Goal: Task Accomplishment & Management: Use online tool/utility

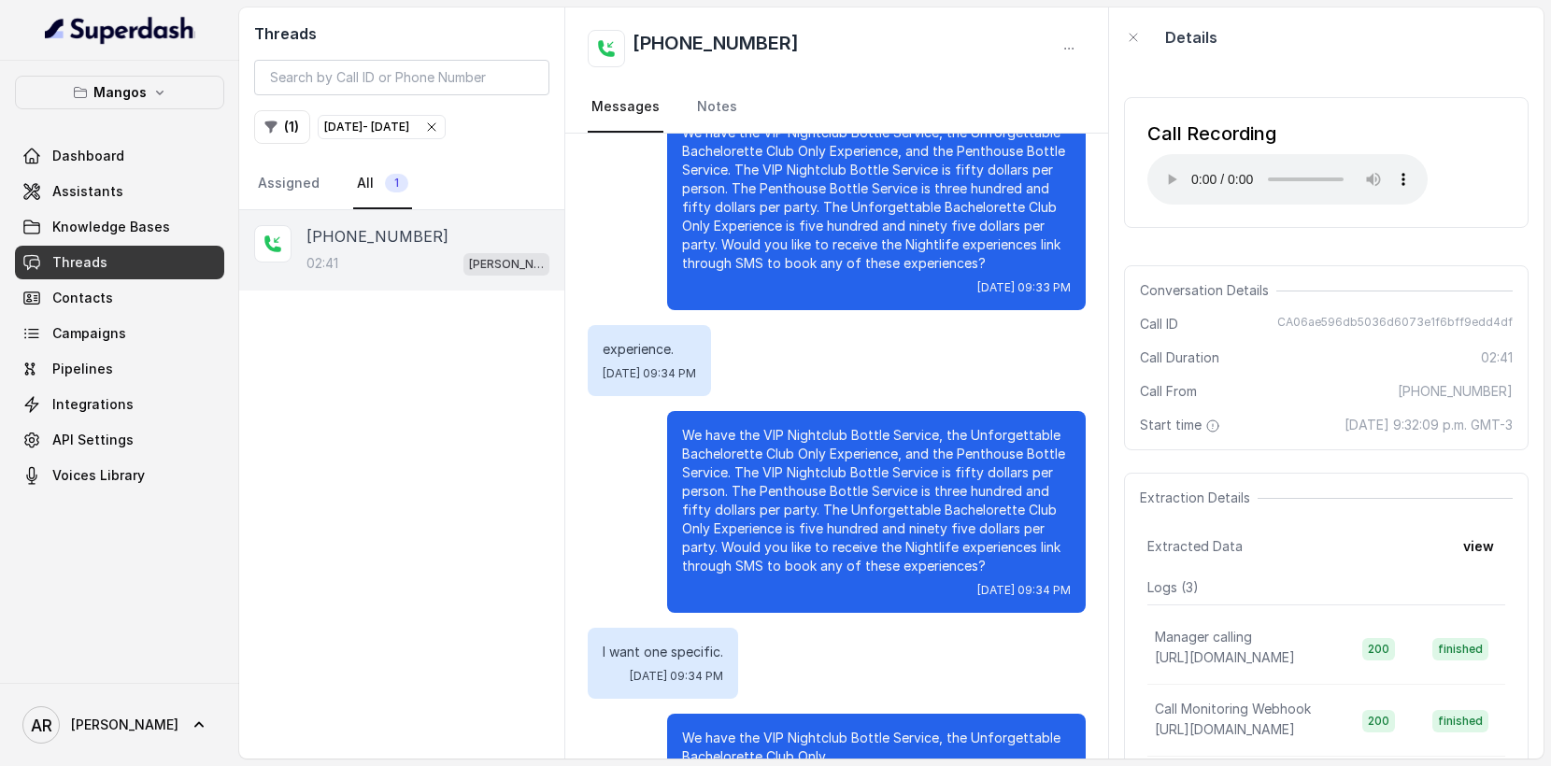
scroll to position [1864, 0]
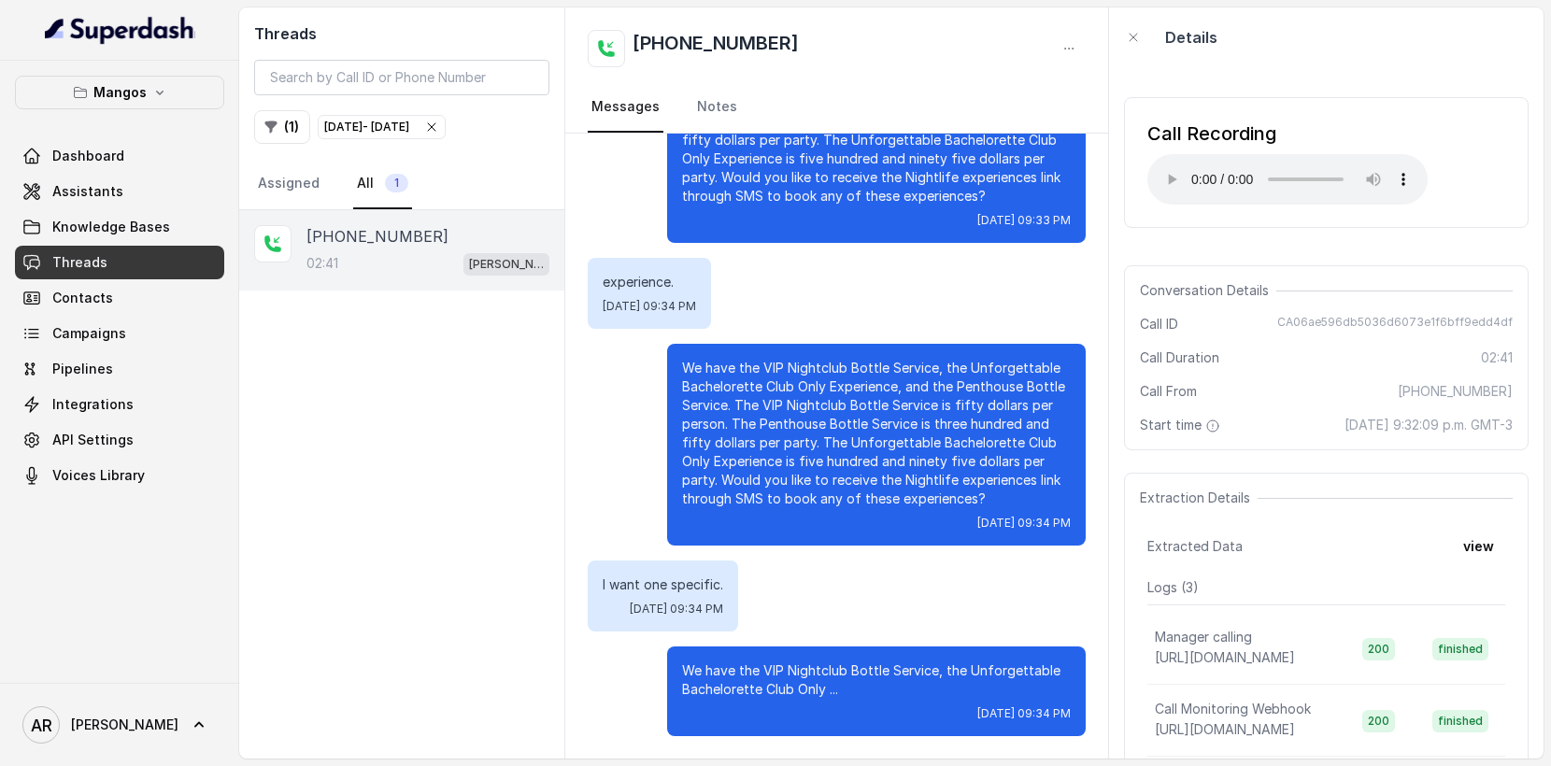
click at [439, 131] on icon "button" at bounding box center [431, 127] width 15 height 15
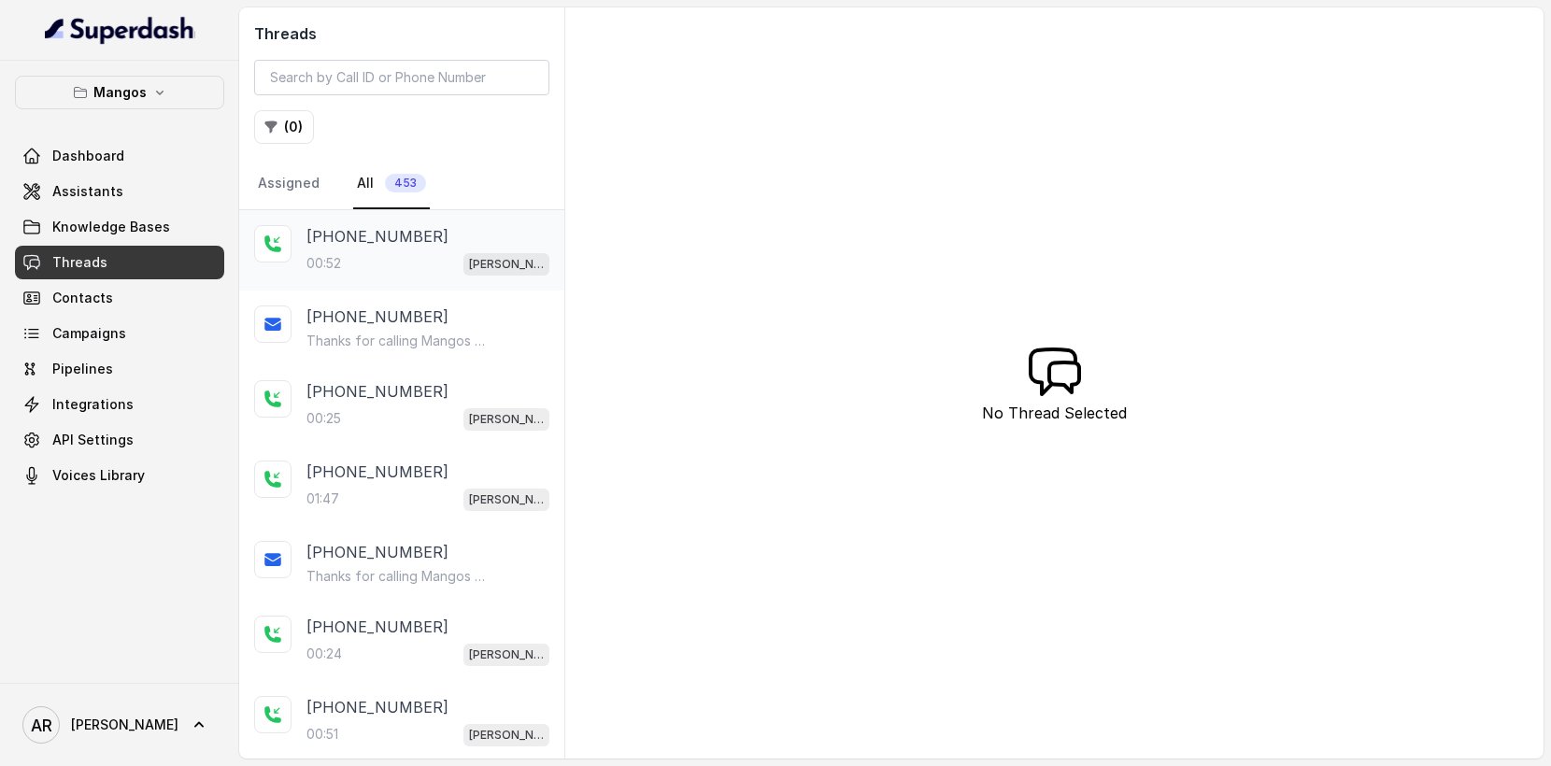
click at [469, 239] on div "[PHONE_NUMBER]" at bounding box center [427, 236] width 243 height 22
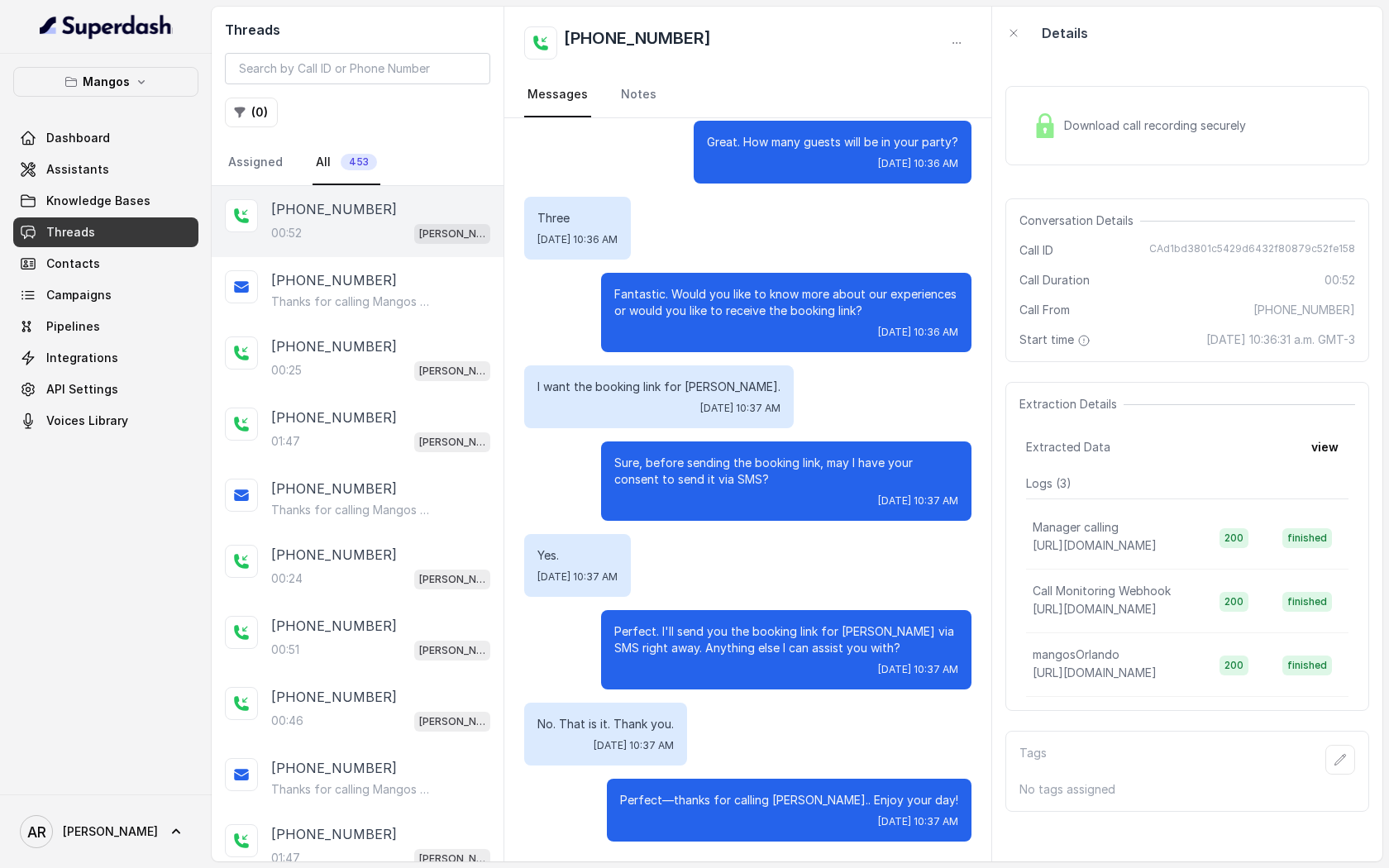
scroll to position [199, 0]
click at [426, 294] on p "Thanks for calling Mangos Orlando! Want to make a reservation? https://foxly.li…" at bounding box center [349, 302] width 158 height 17
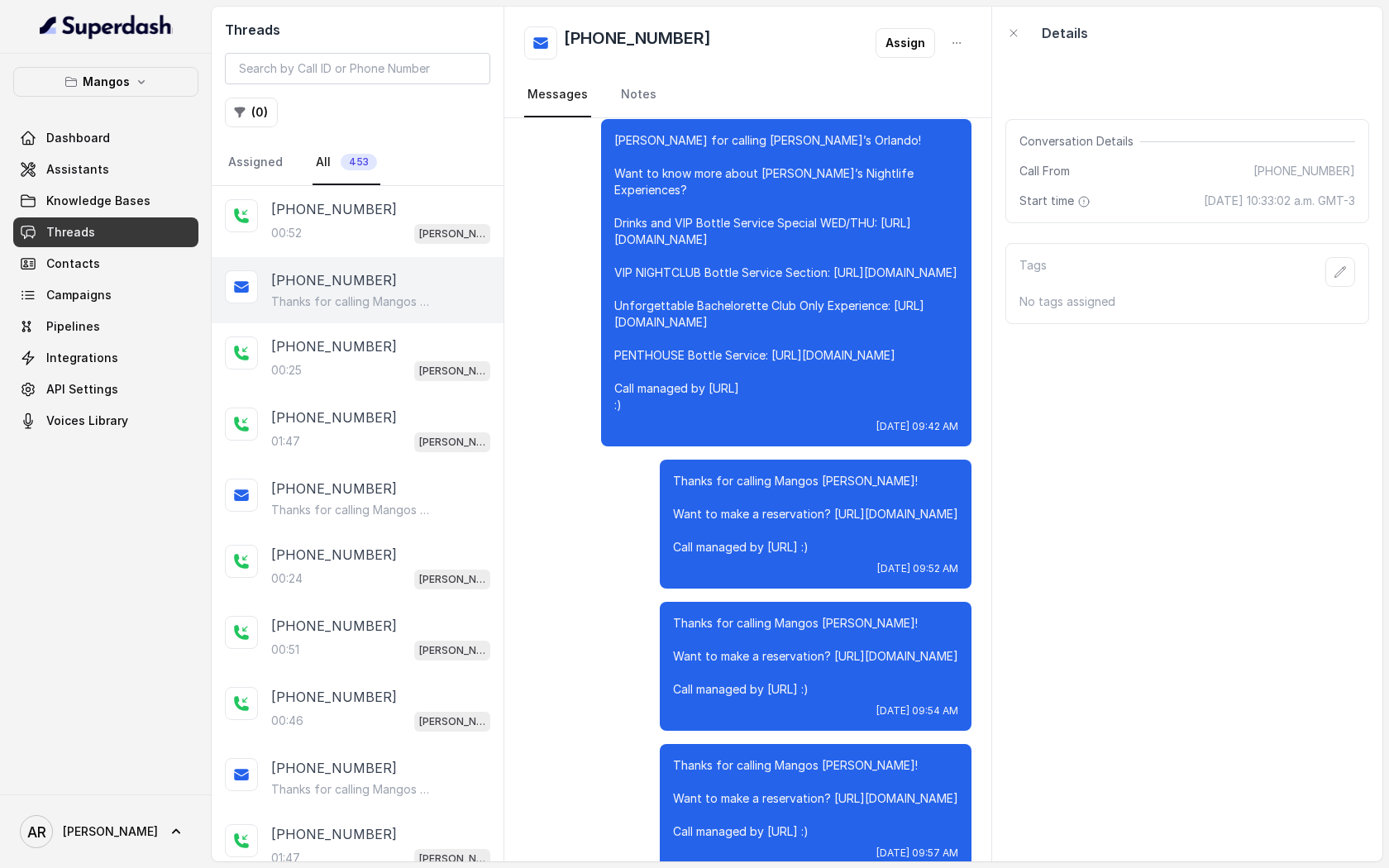
scroll to position [2427, 0]
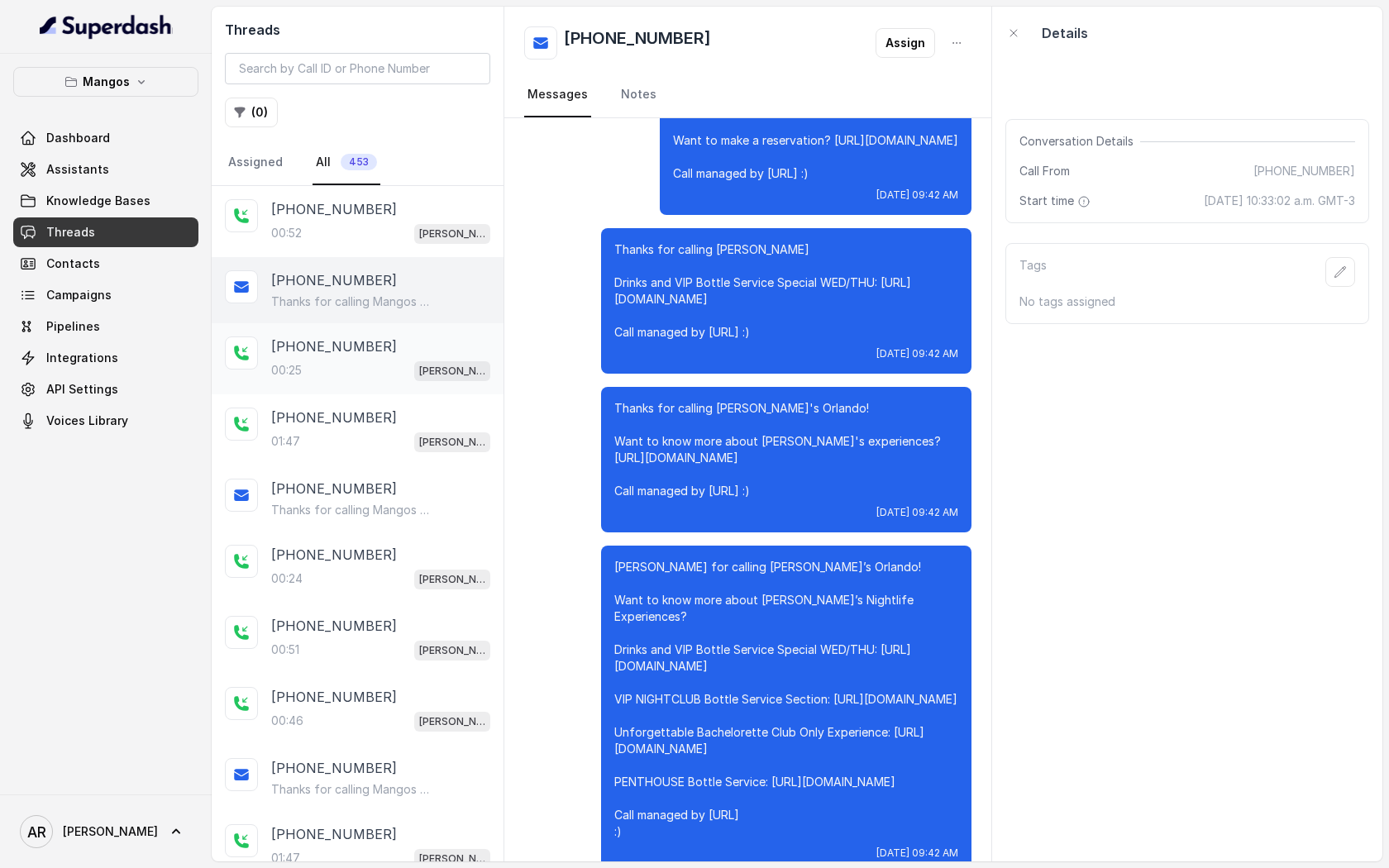
click at [437, 342] on div "[PHONE_NUMBER]" at bounding box center [380, 346] width 219 height 19
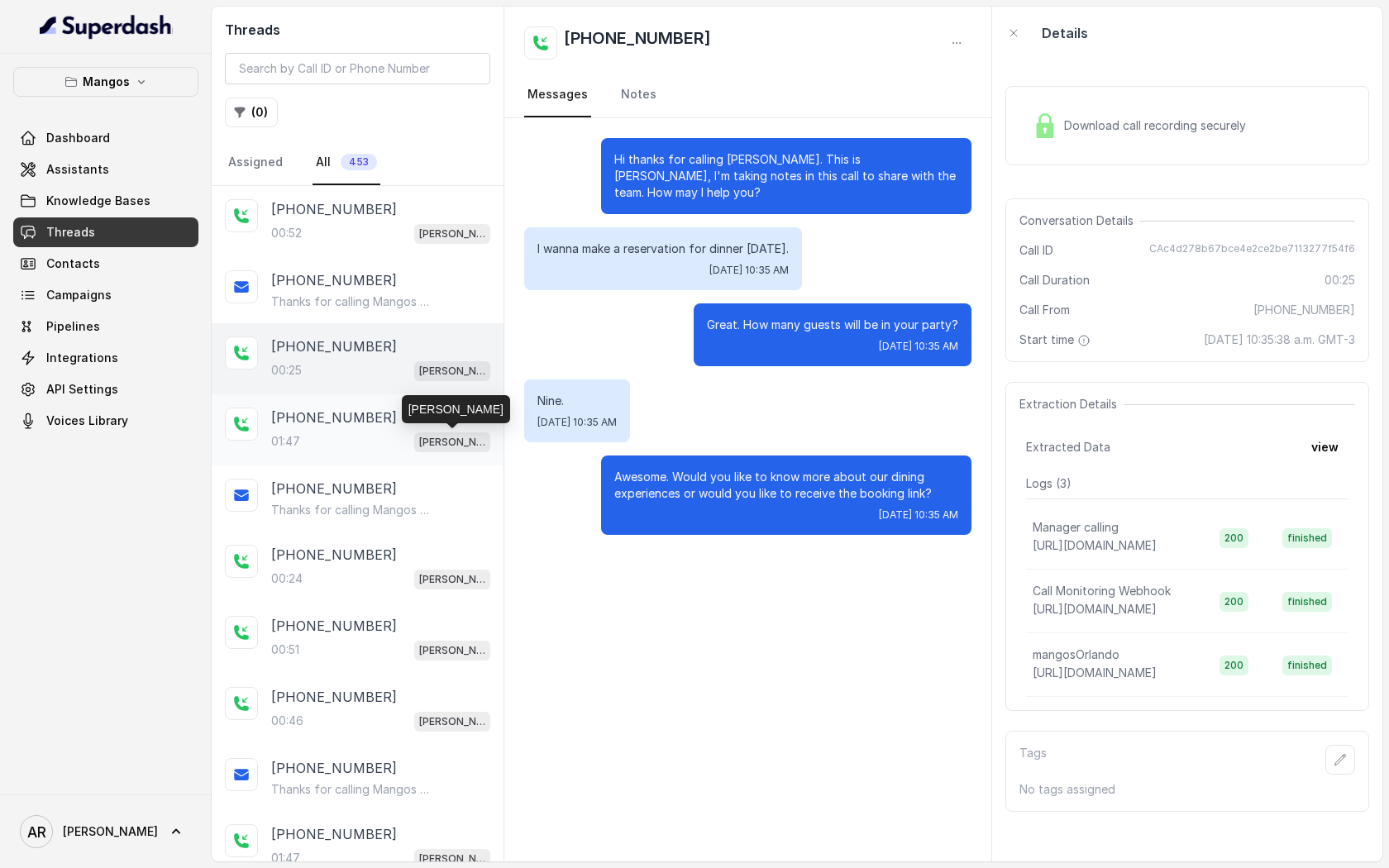
click at [440, 448] on p "Mangos Orlando" at bounding box center [452, 442] width 66 height 17
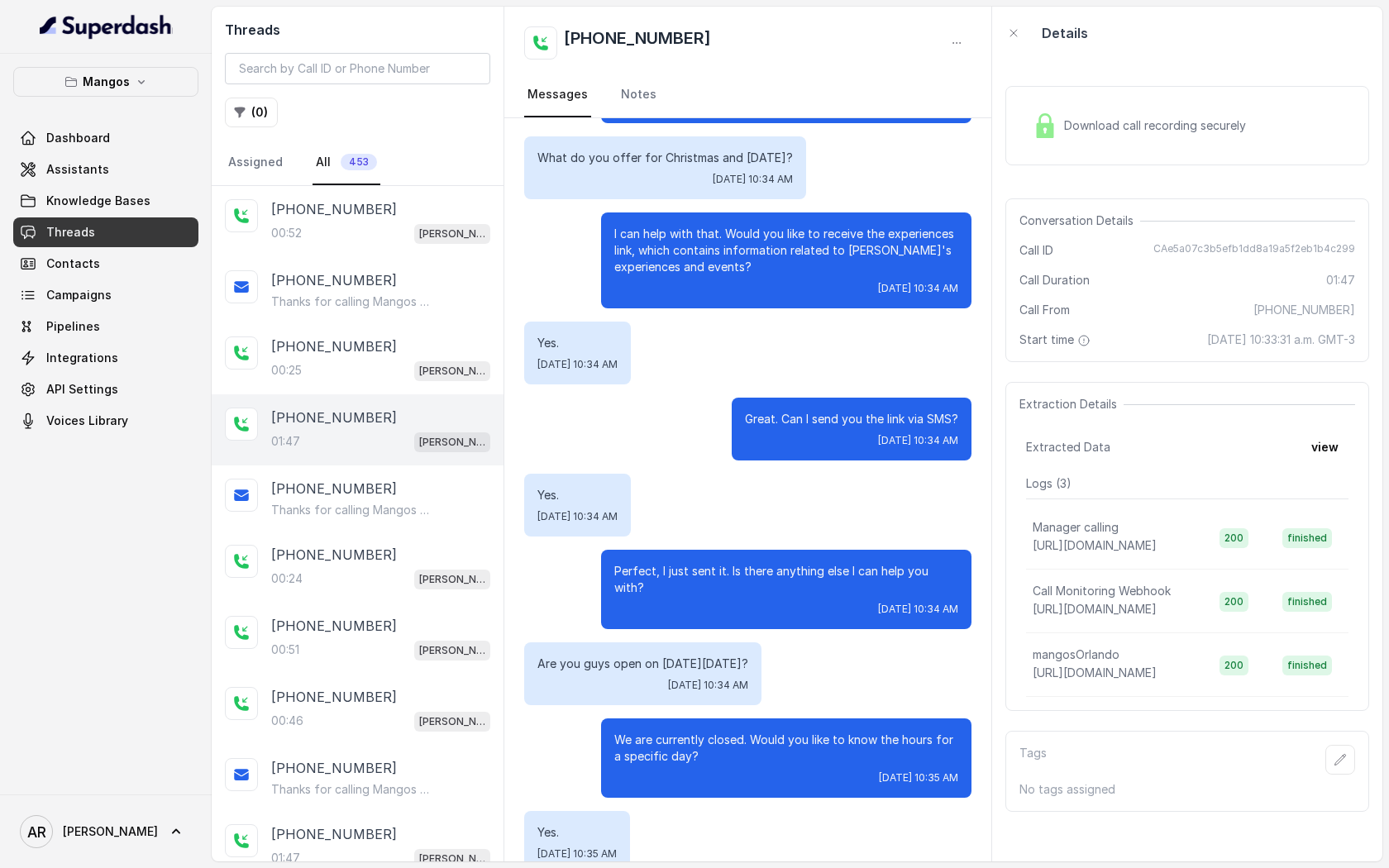
scroll to position [1228, 0]
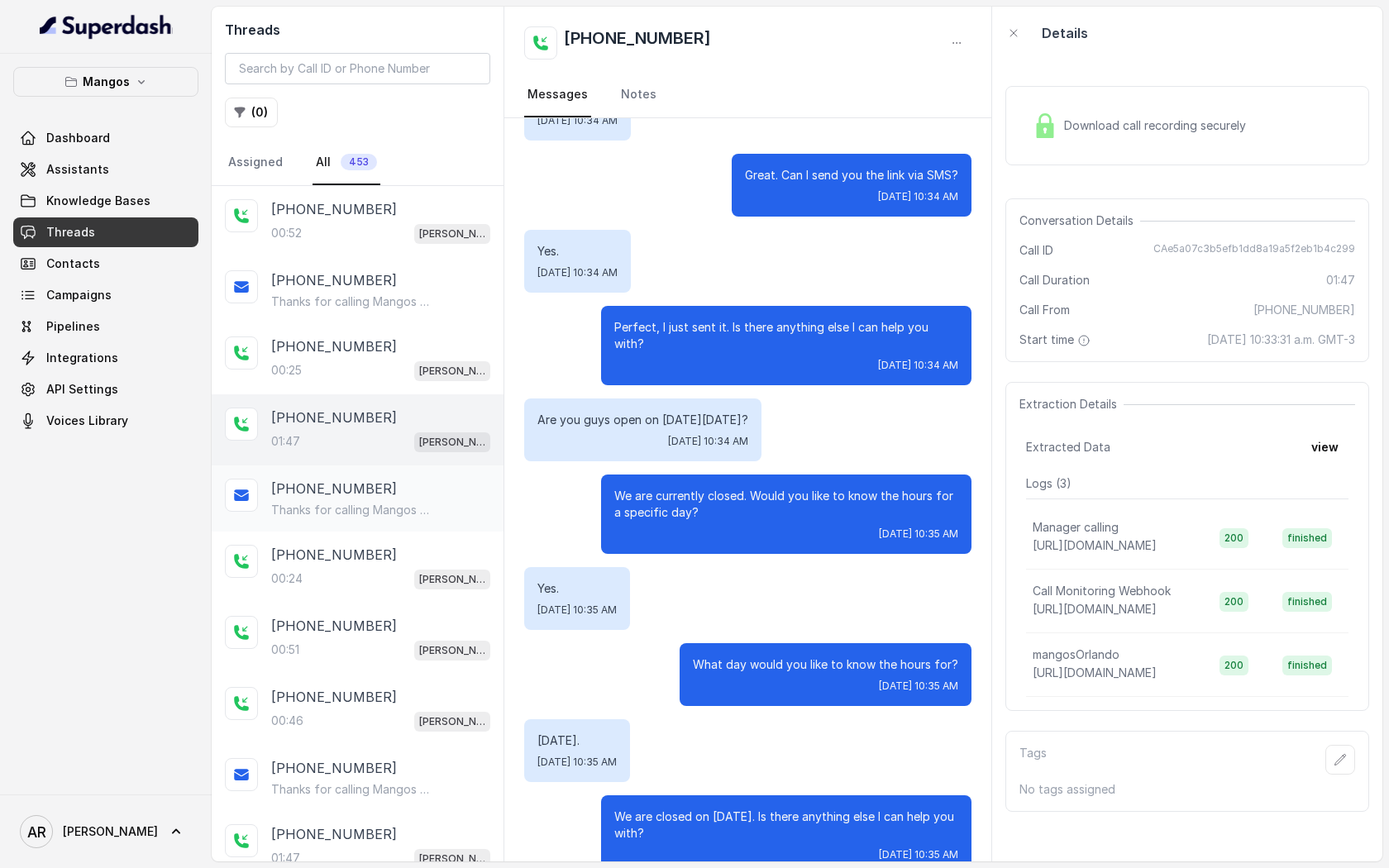
click at [434, 468] on div "+17865868070 Thanks for calling Mangos Orlando! Complete this form for any type…" at bounding box center [357, 498] width 292 height 66
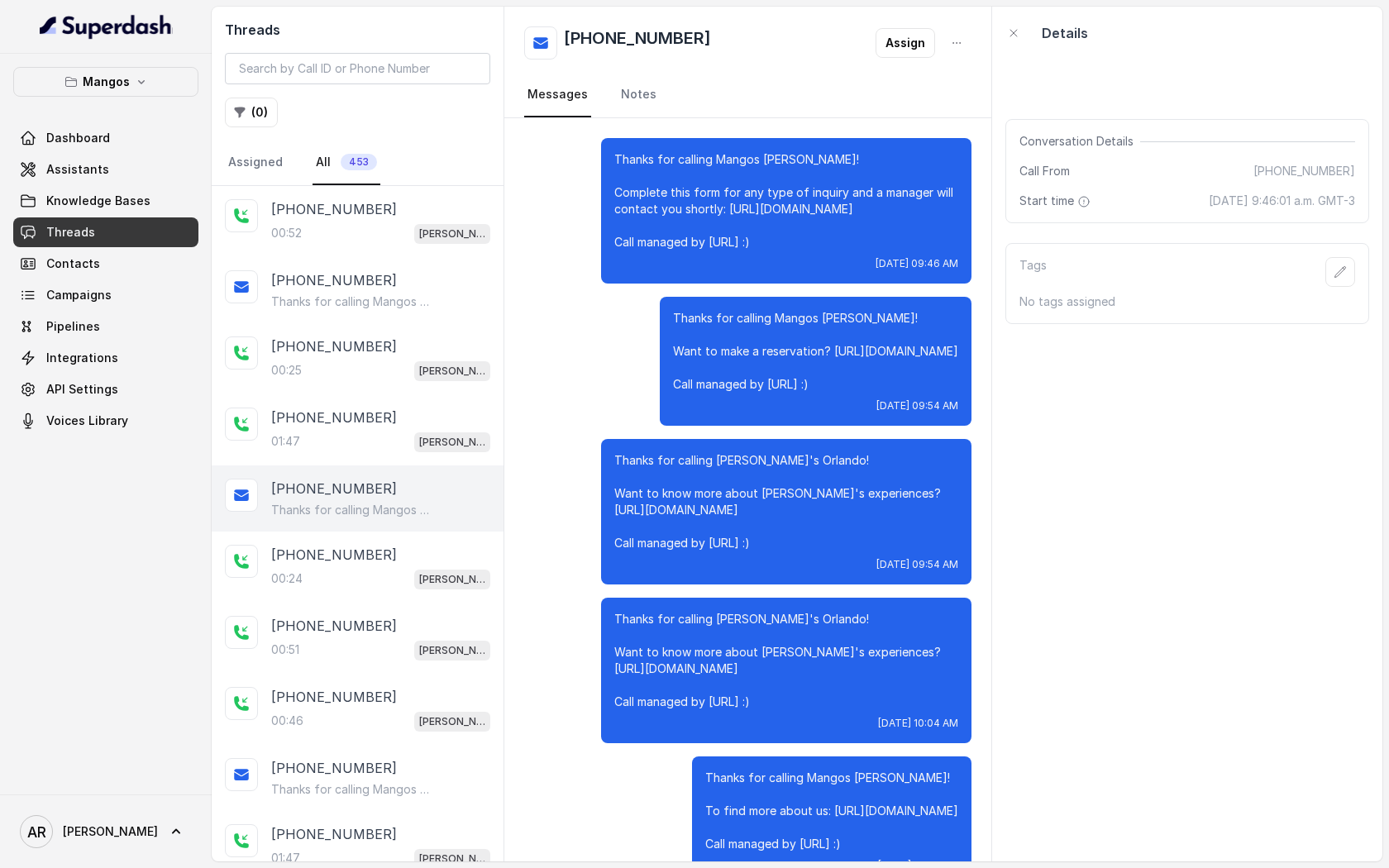
scroll to position [3887, 0]
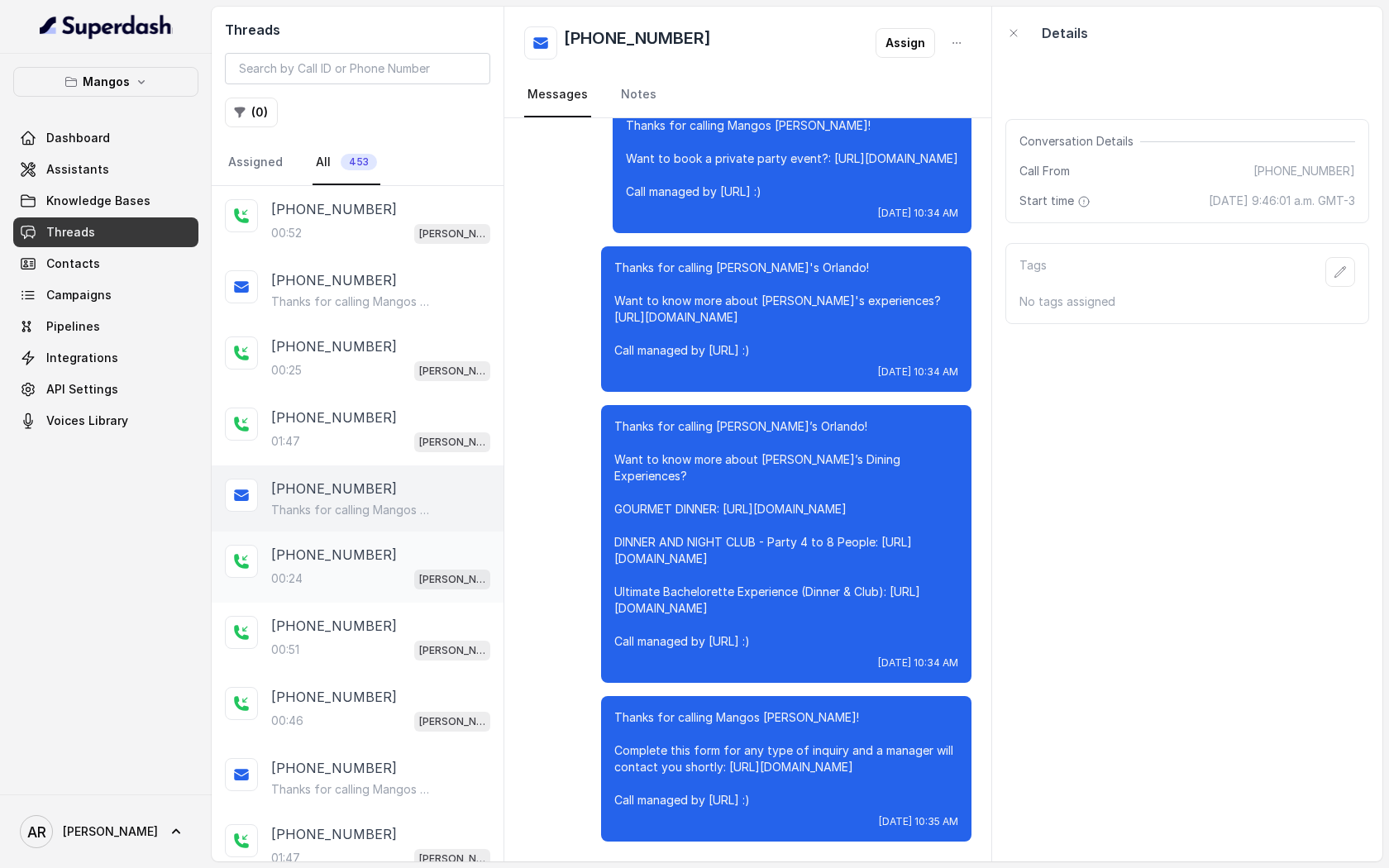
click at [425, 556] on div "[PHONE_NUMBER]" at bounding box center [380, 555] width 219 height 19
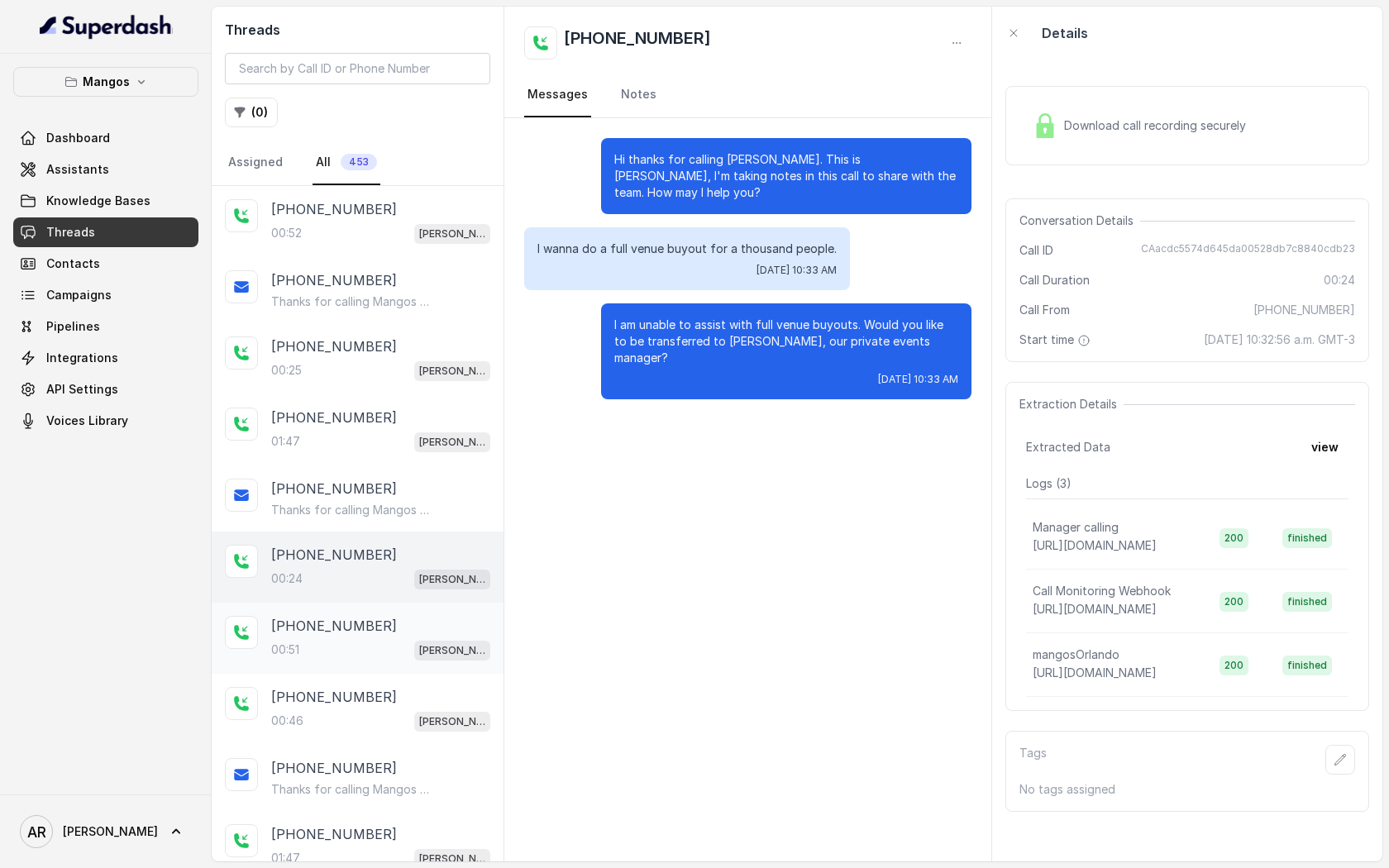
click at [420, 631] on div "[PHONE_NUMBER]" at bounding box center [380, 626] width 219 height 19
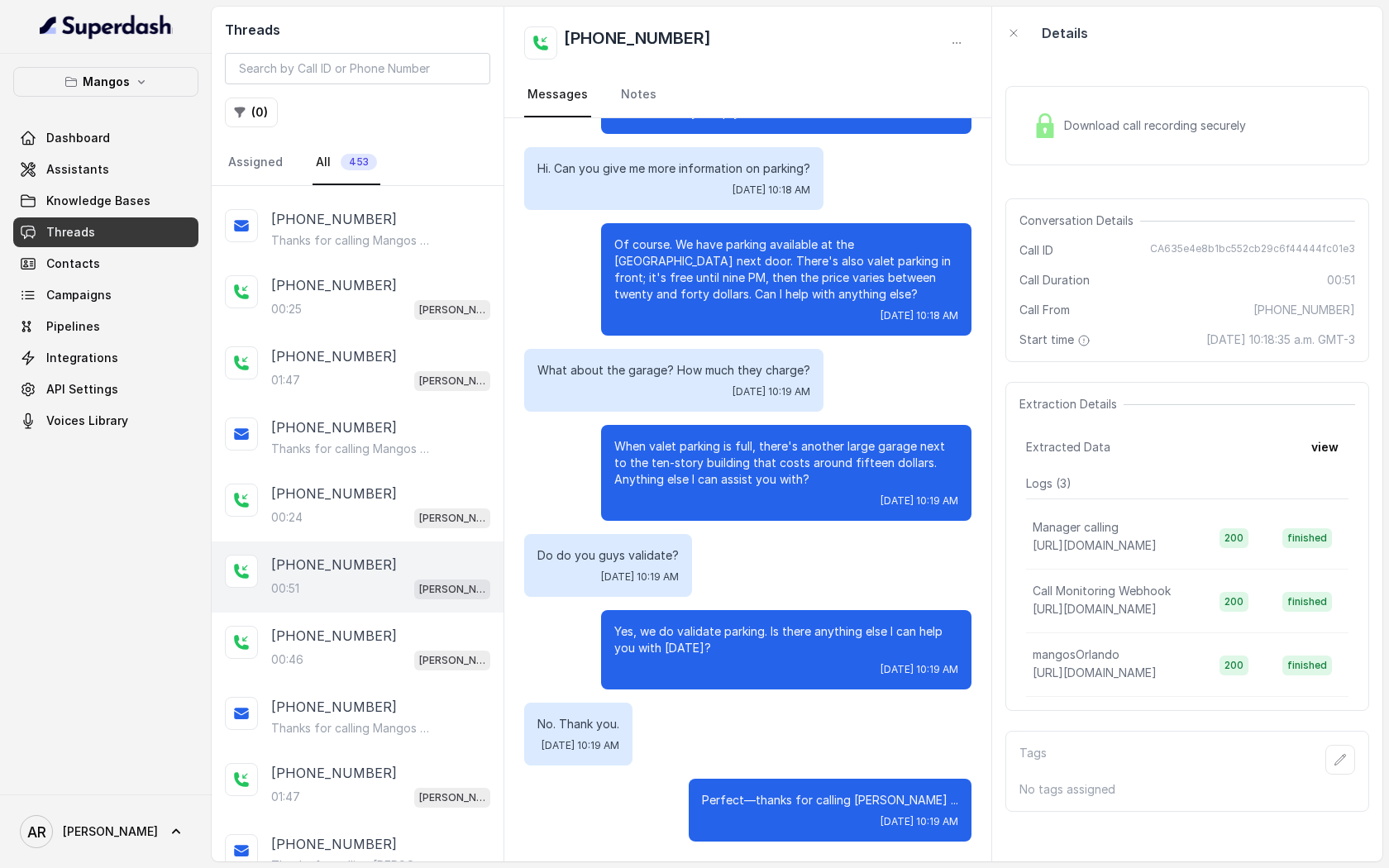
scroll to position [150, 0]
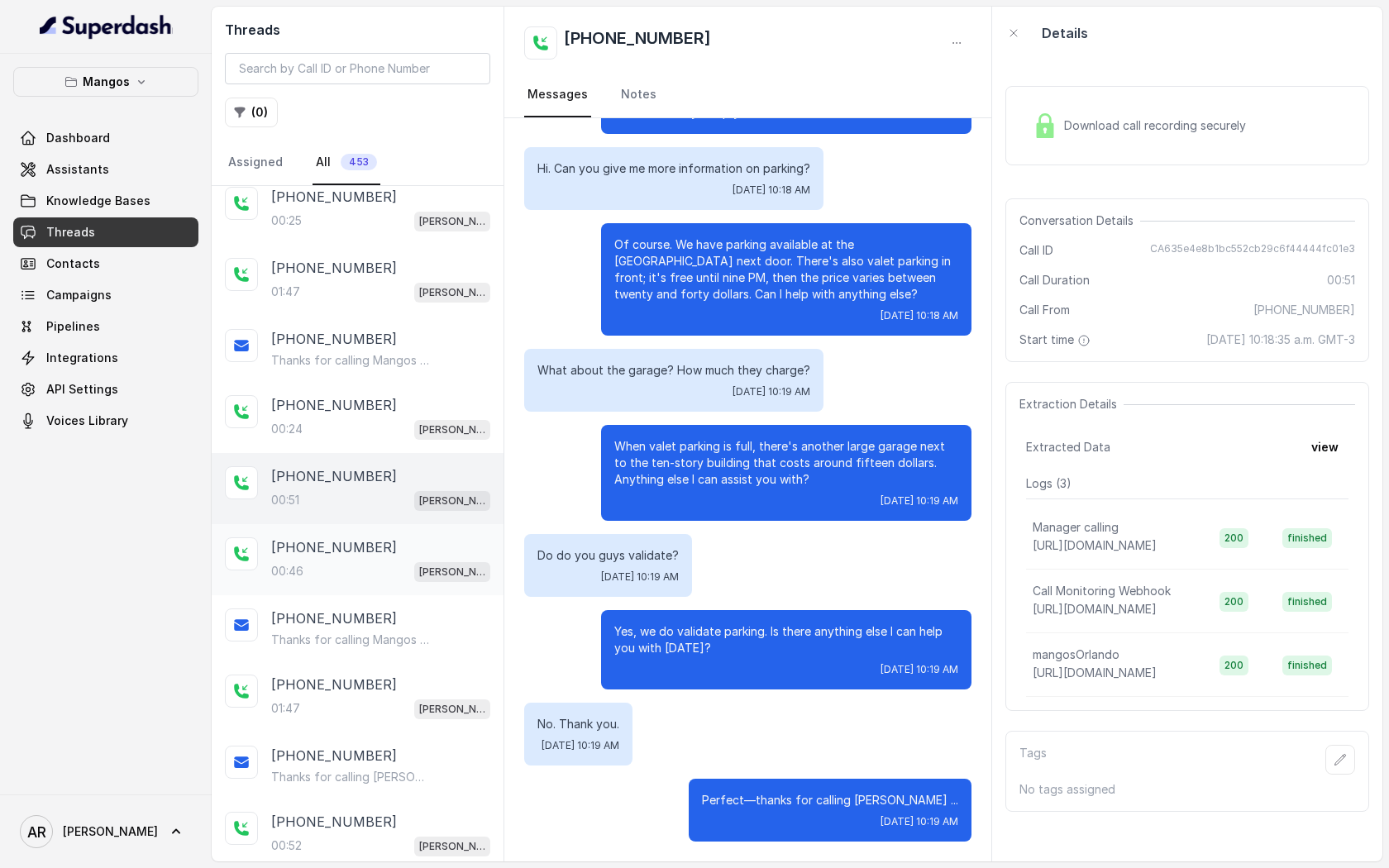
click at [369, 566] on div "00:46 Mangos Orlando" at bounding box center [380, 572] width 219 height 21
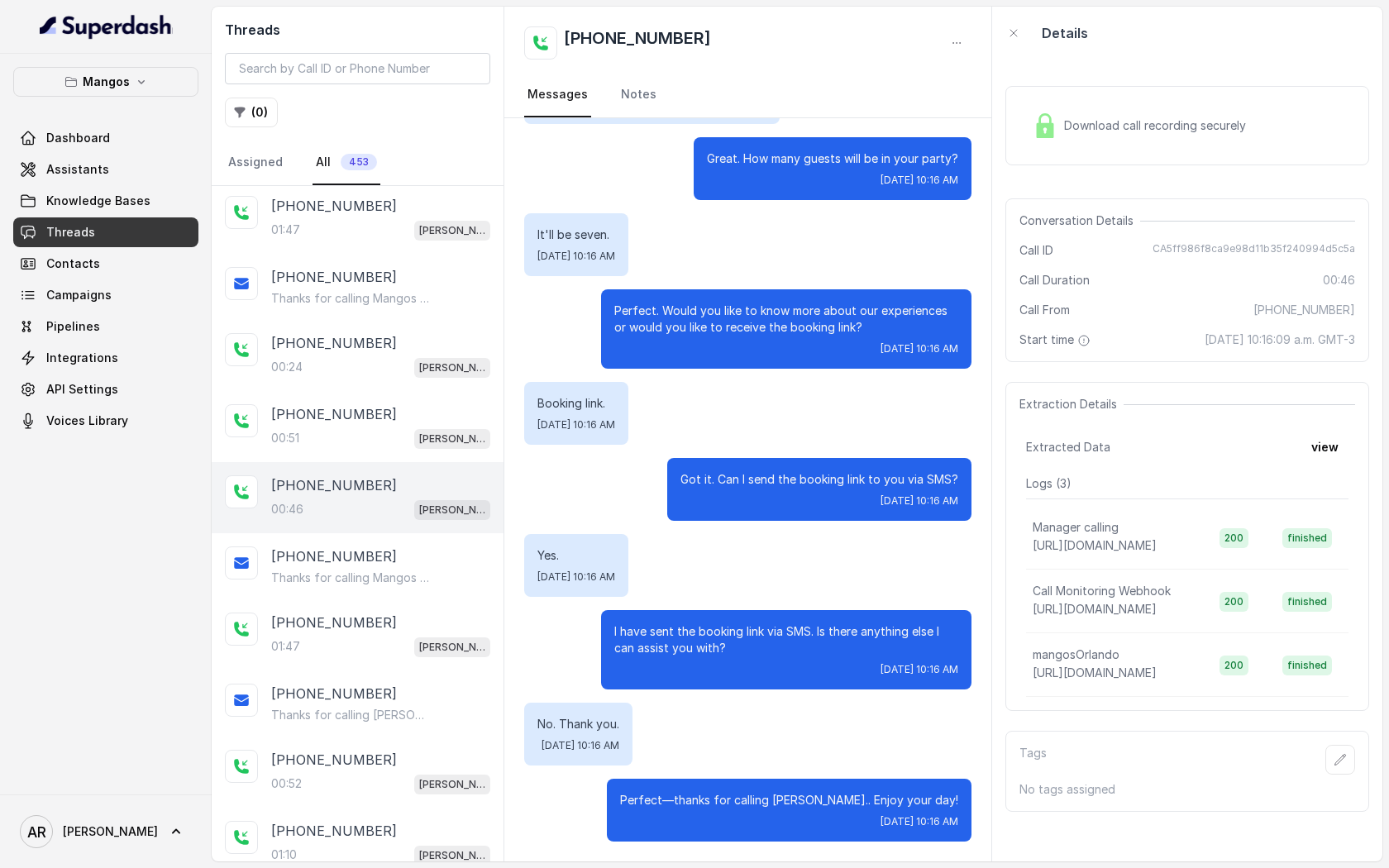
scroll to position [250, 0]
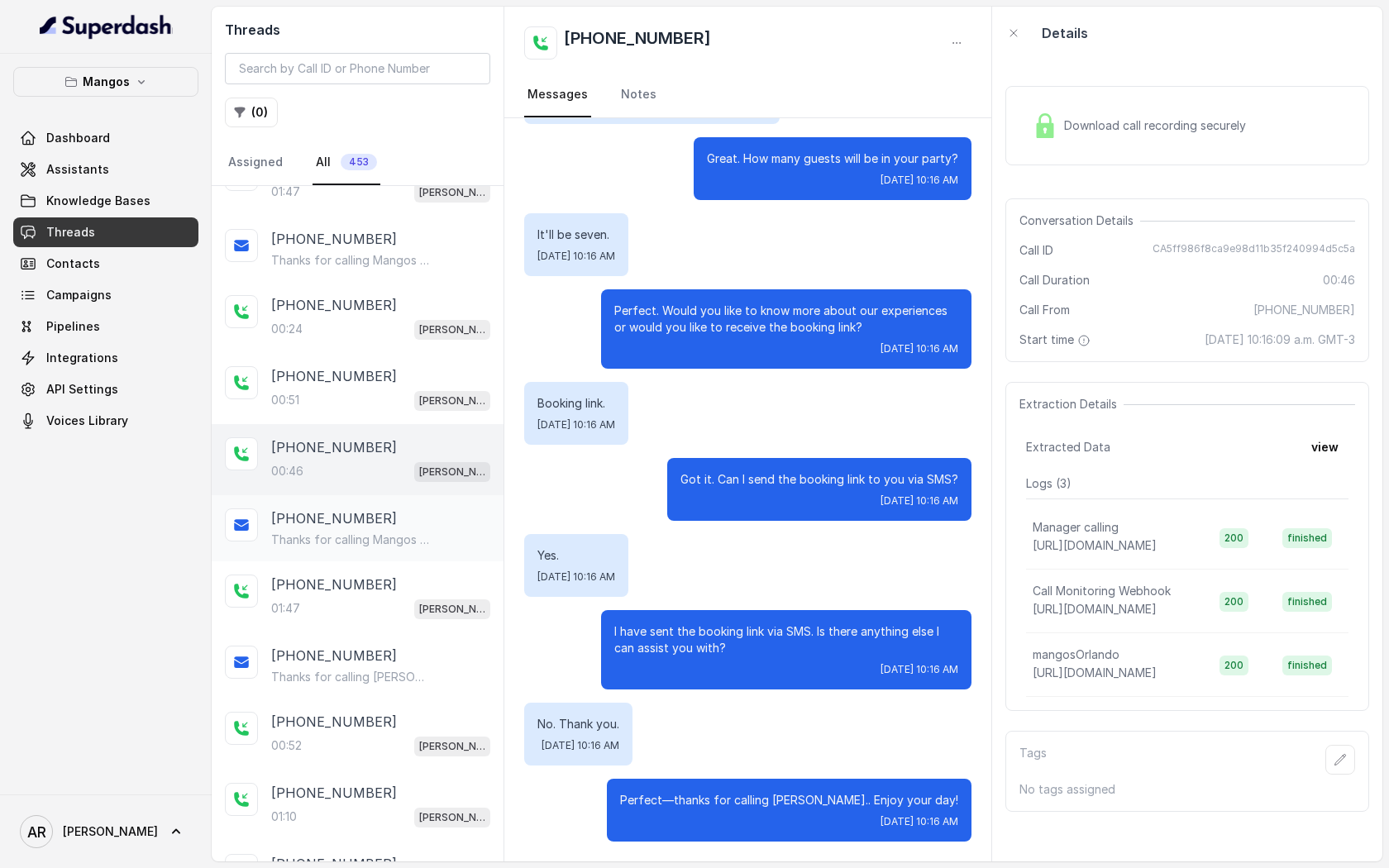
click at [452, 533] on div "Thanks for calling Mangos Orlando! Want to make a reservation? https://foxly.li…" at bounding box center [380, 540] width 219 height 17
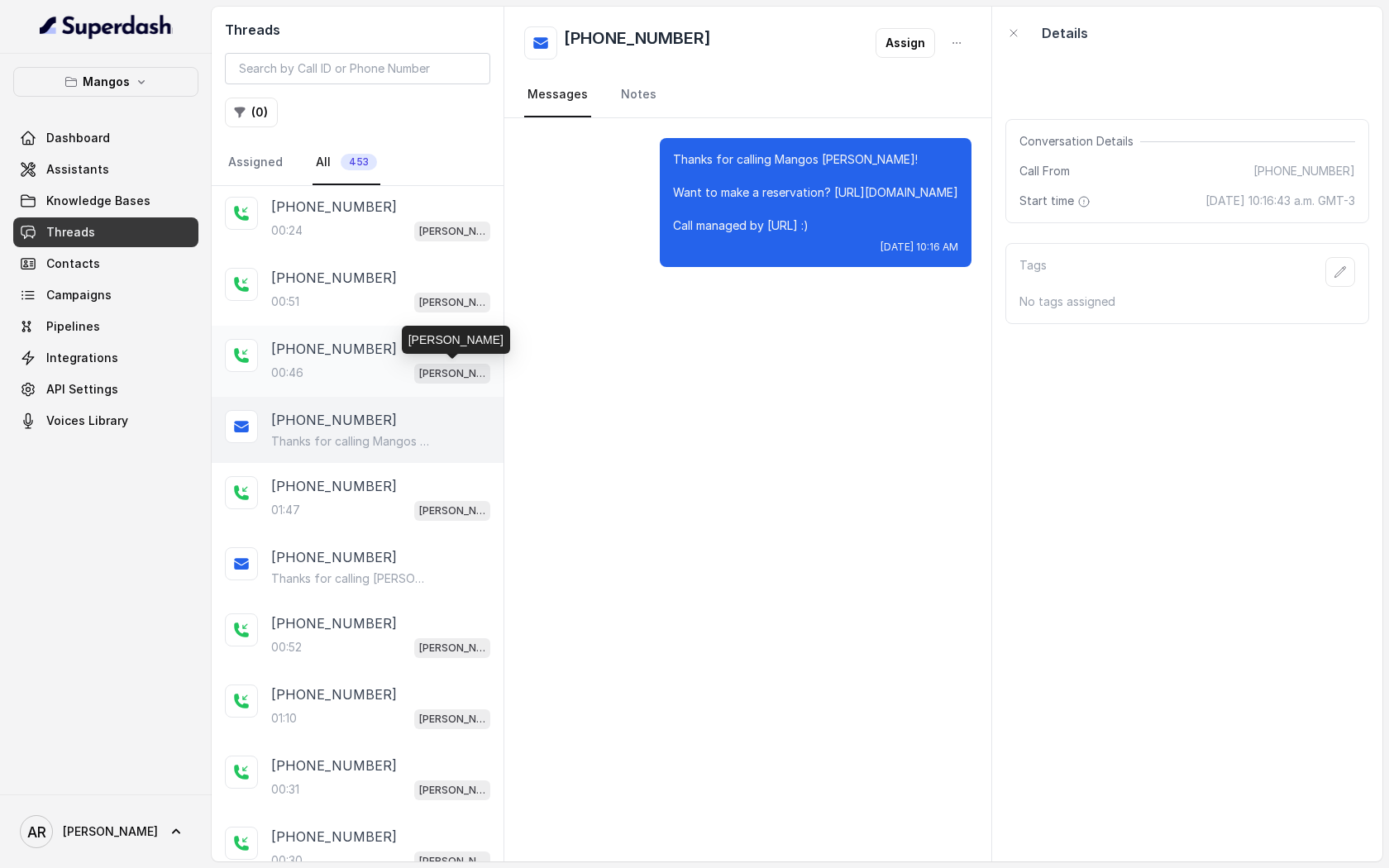
scroll to position [349, 0]
click at [403, 498] on div "01:47 Mangos Orlando" at bounding box center [380, 509] width 219 height 21
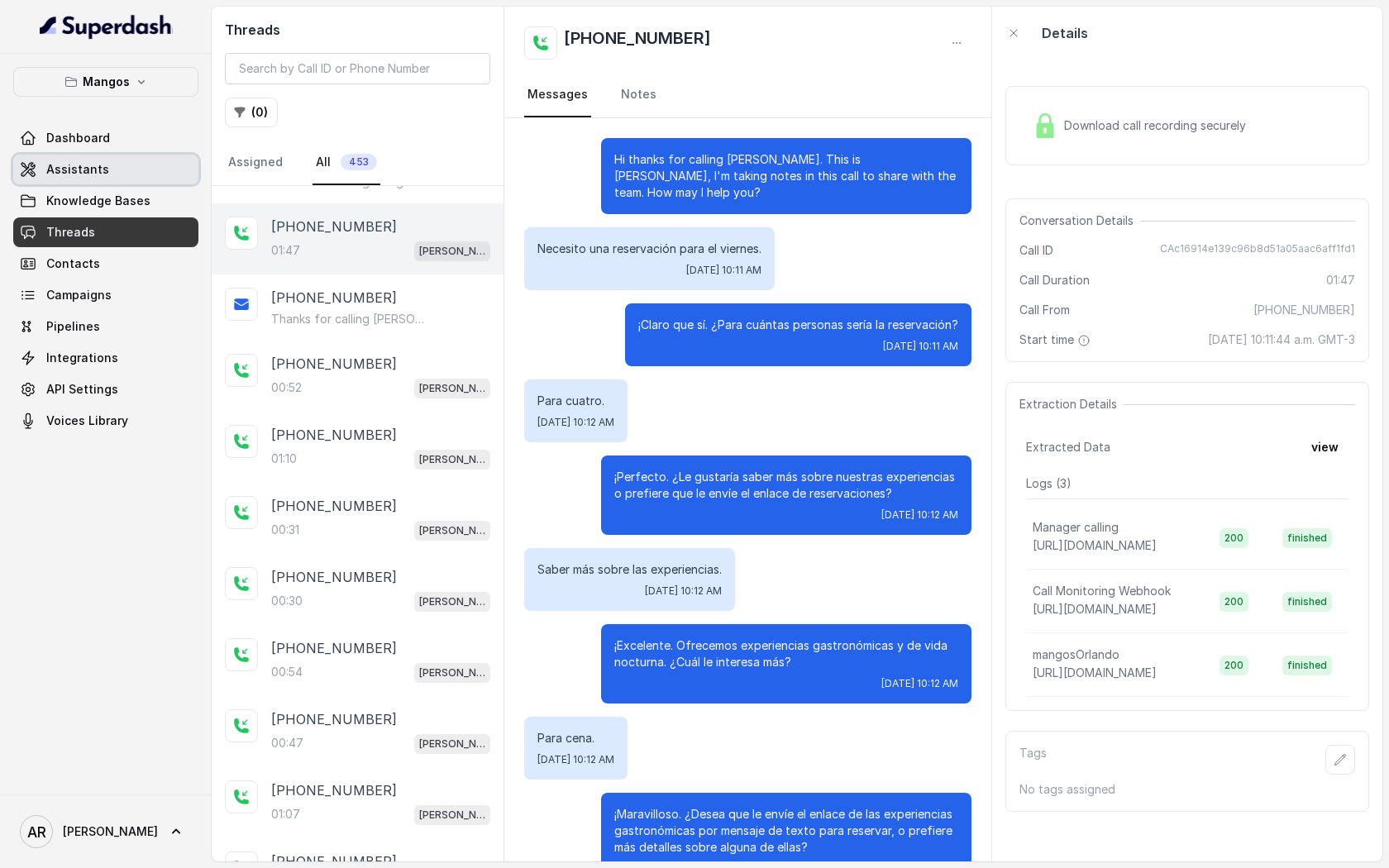
click at [131, 158] on link "Assistants" at bounding box center [105, 170] width 185 height 30
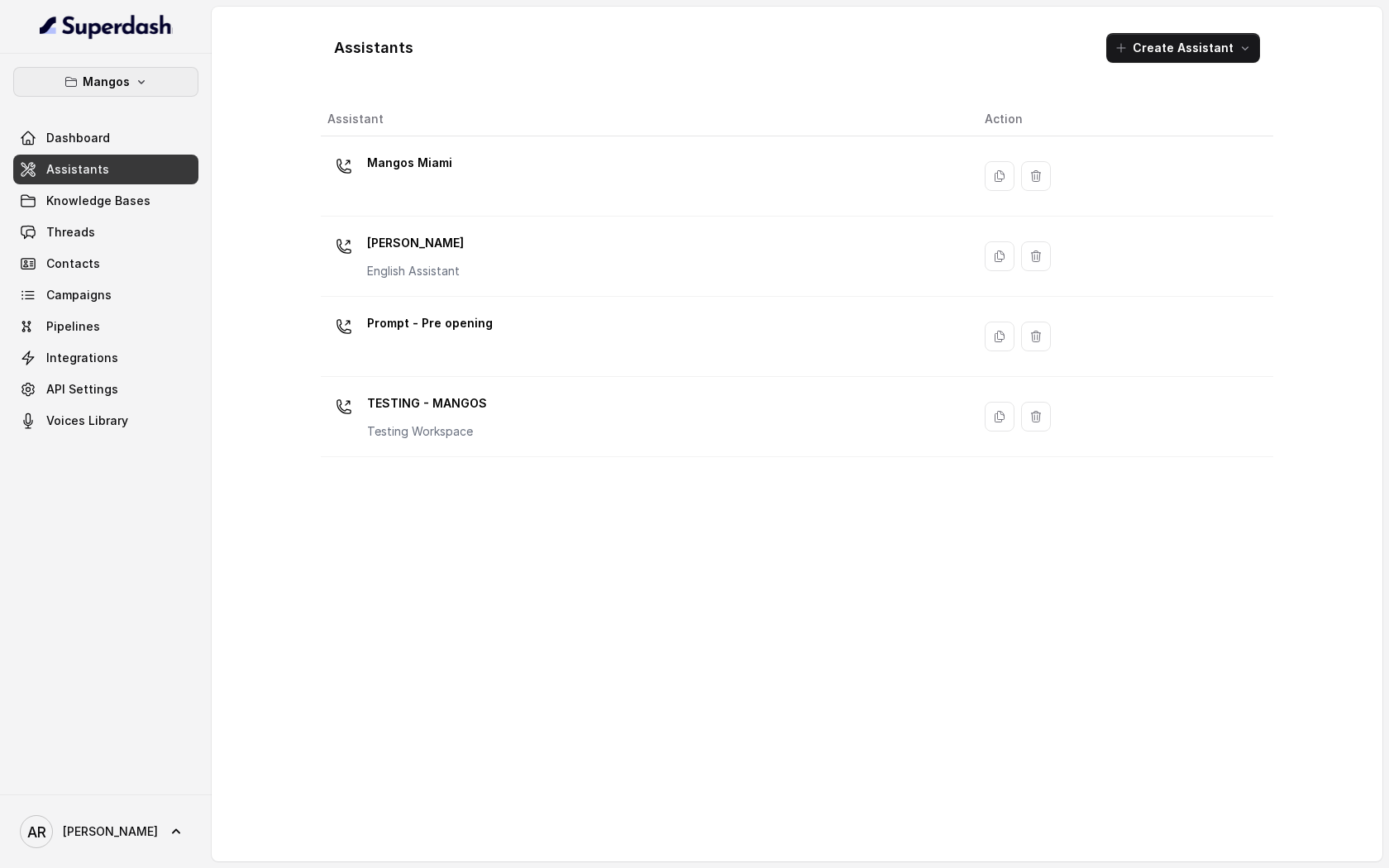
click at [152, 92] on button "Mangos" at bounding box center [105, 82] width 185 height 30
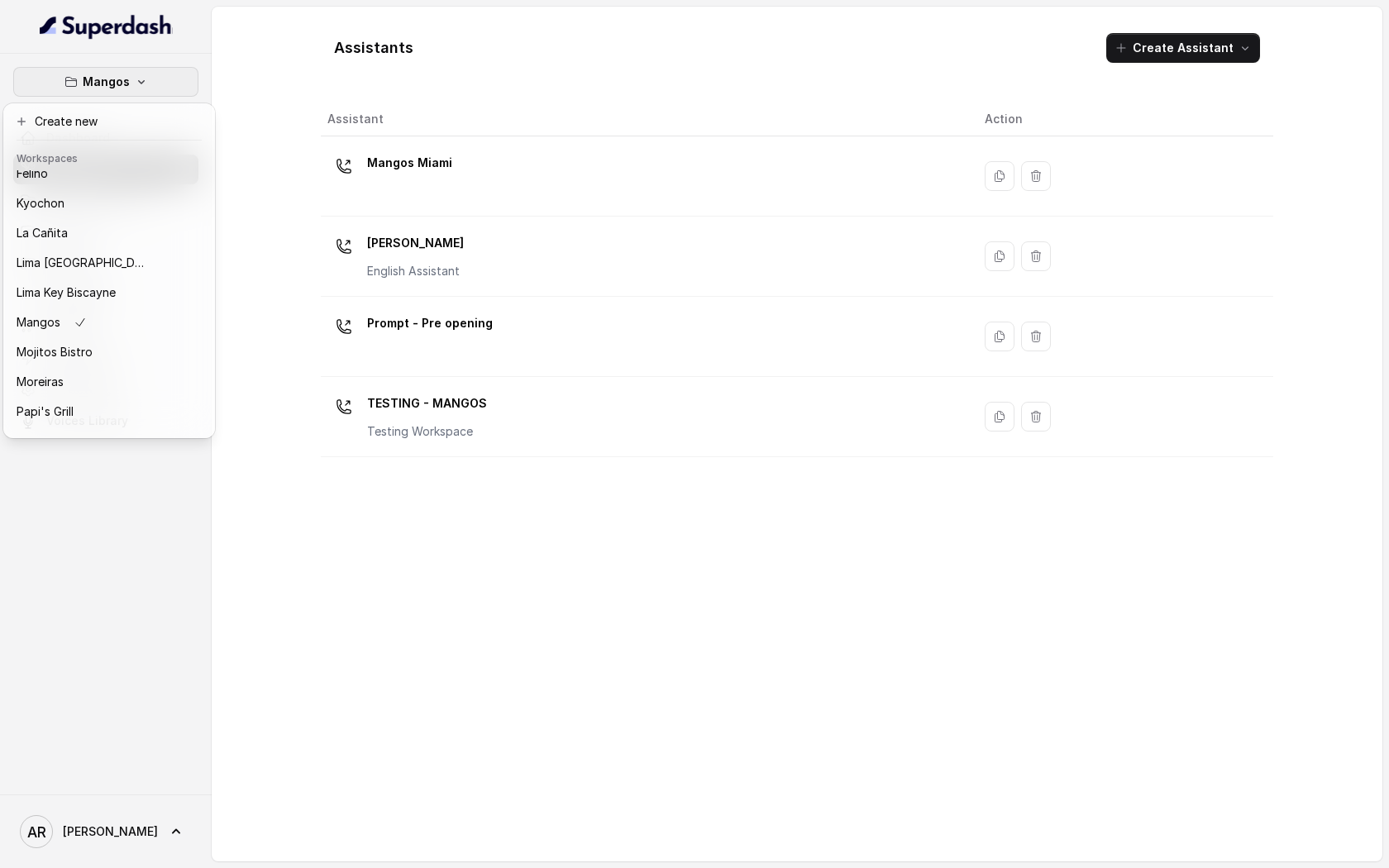
scroll to position [242, 0]
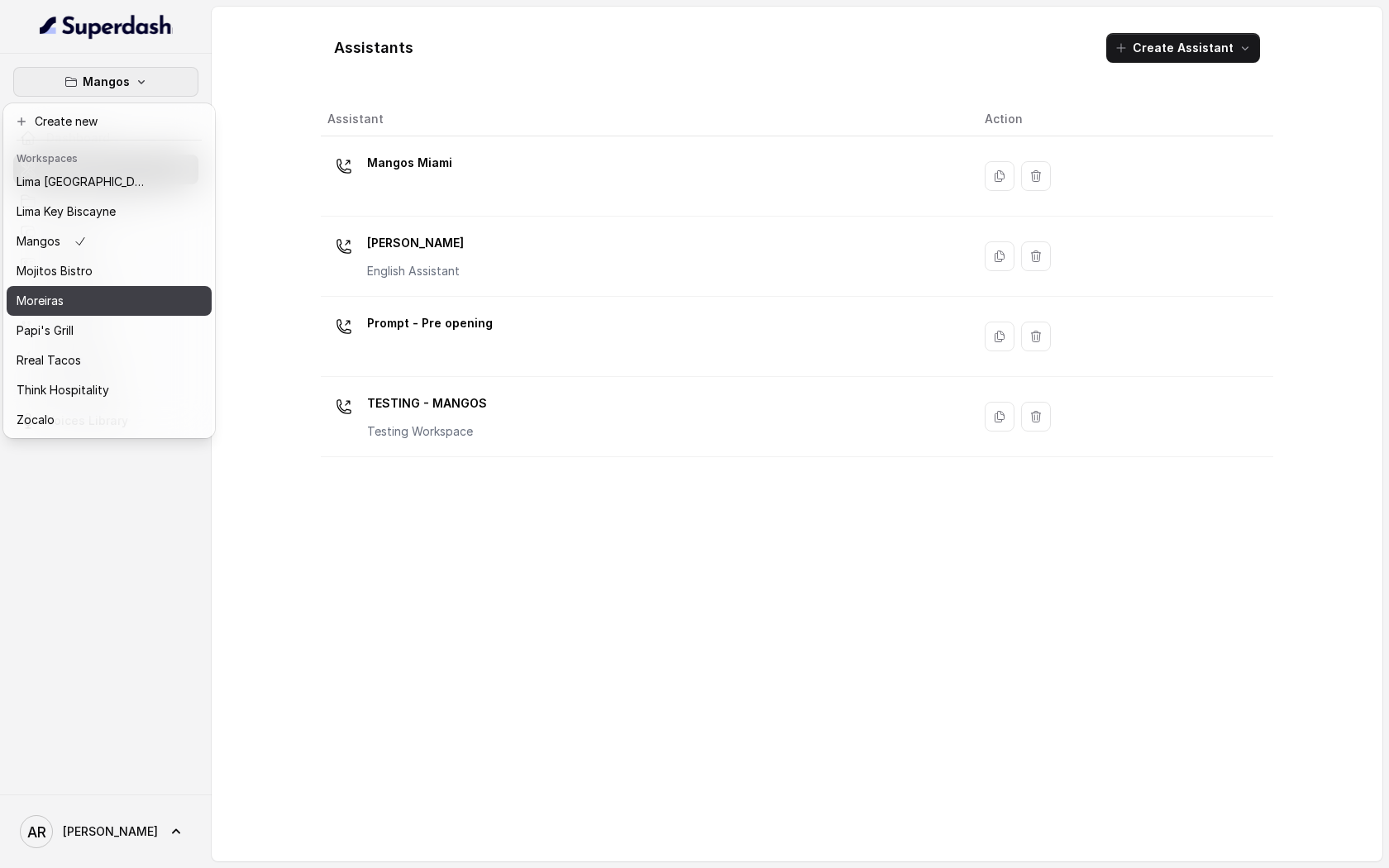
click at [145, 296] on div "Moreiras" at bounding box center [83, 301] width 133 height 19
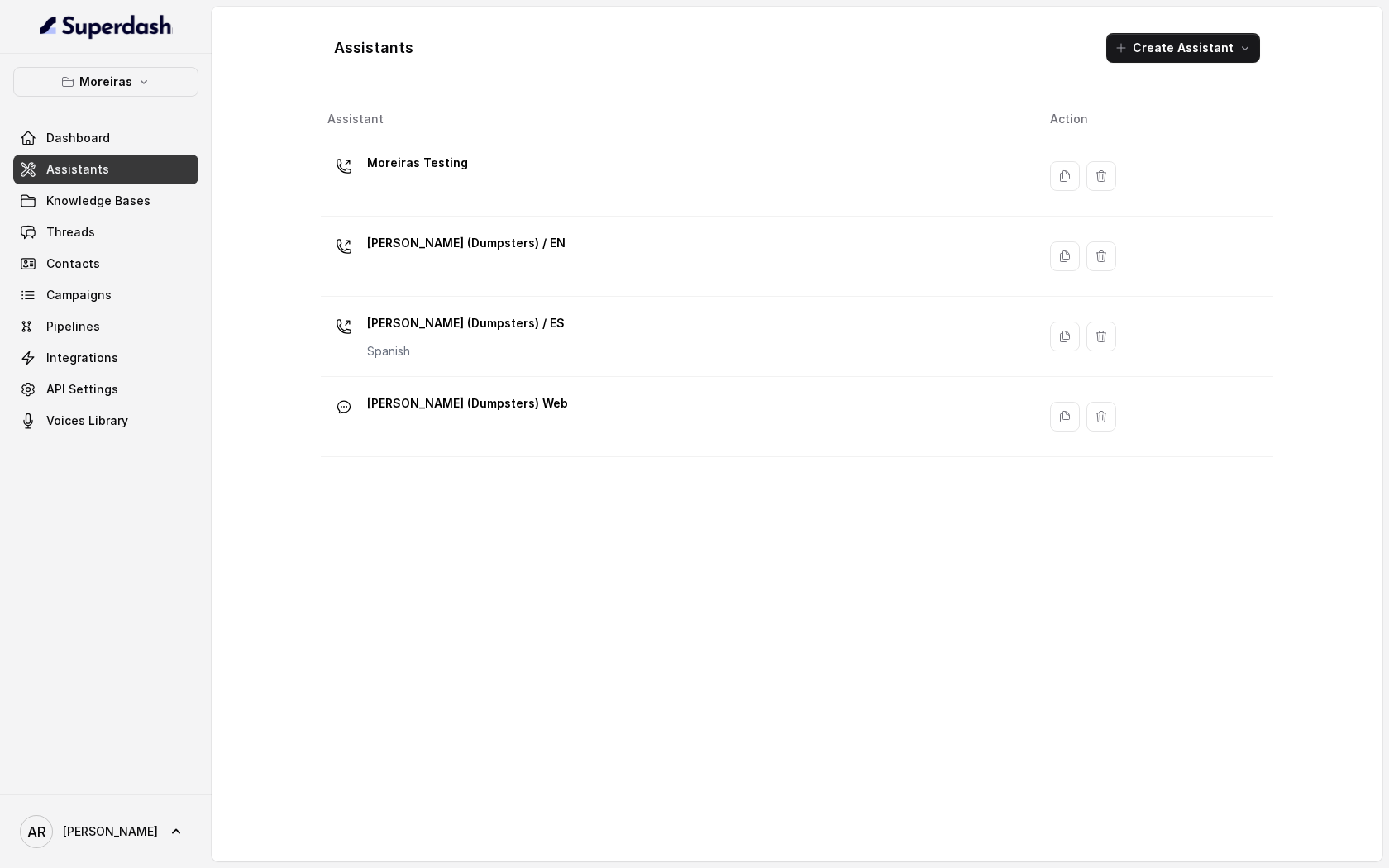
click at [131, 167] on link "Assistants" at bounding box center [105, 170] width 185 height 30
click at [127, 88] on p "Moreiras" at bounding box center [106, 81] width 53 height 19
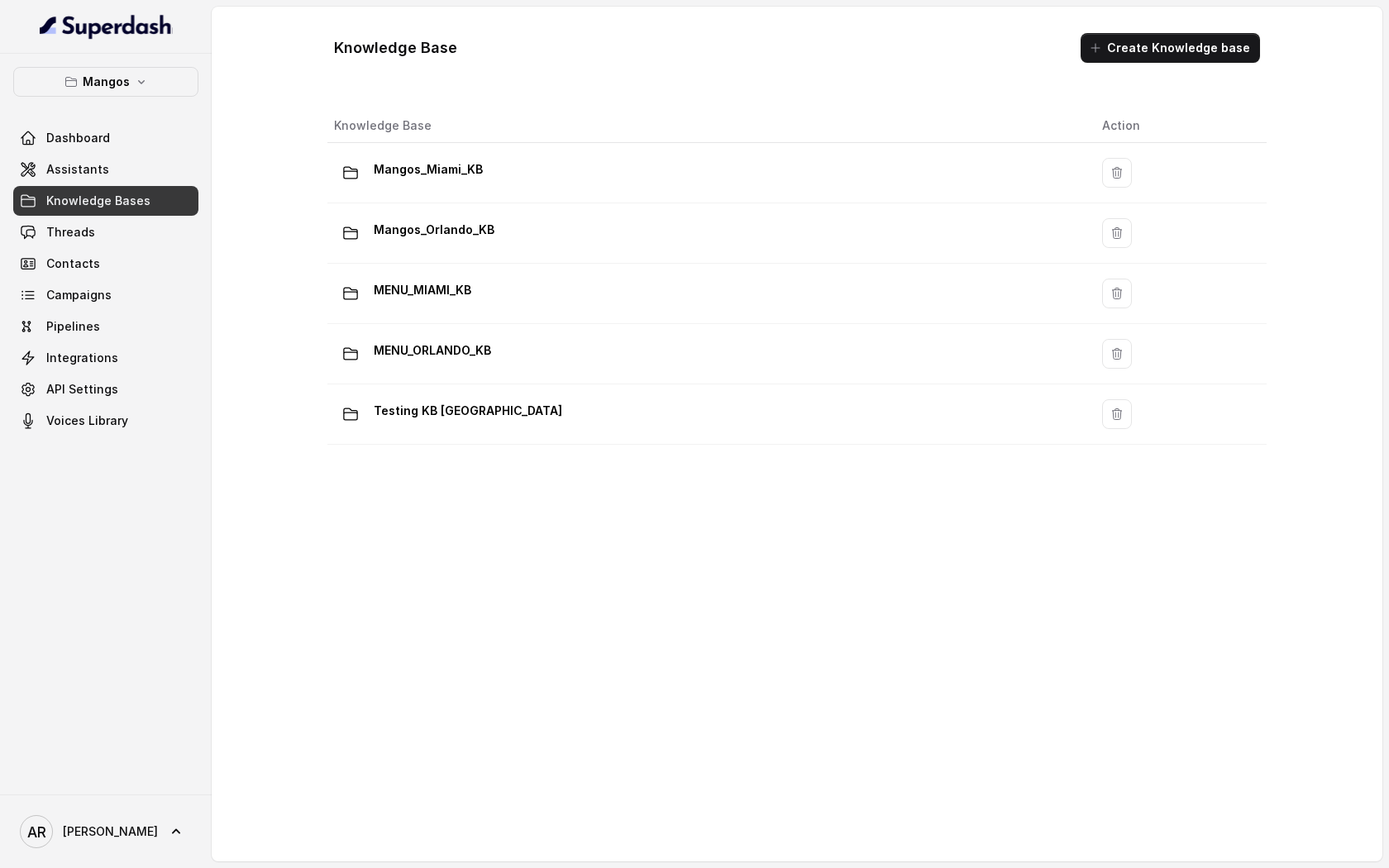
click at [134, 154] on div "Dashboard Assistants Knowledge Bases Threads Contacts Campaigns Pipelines Integ…" at bounding box center [105, 279] width 185 height 312
click at [137, 166] on link "Assistants" at bounding box center [105, 170] width 185 height 30
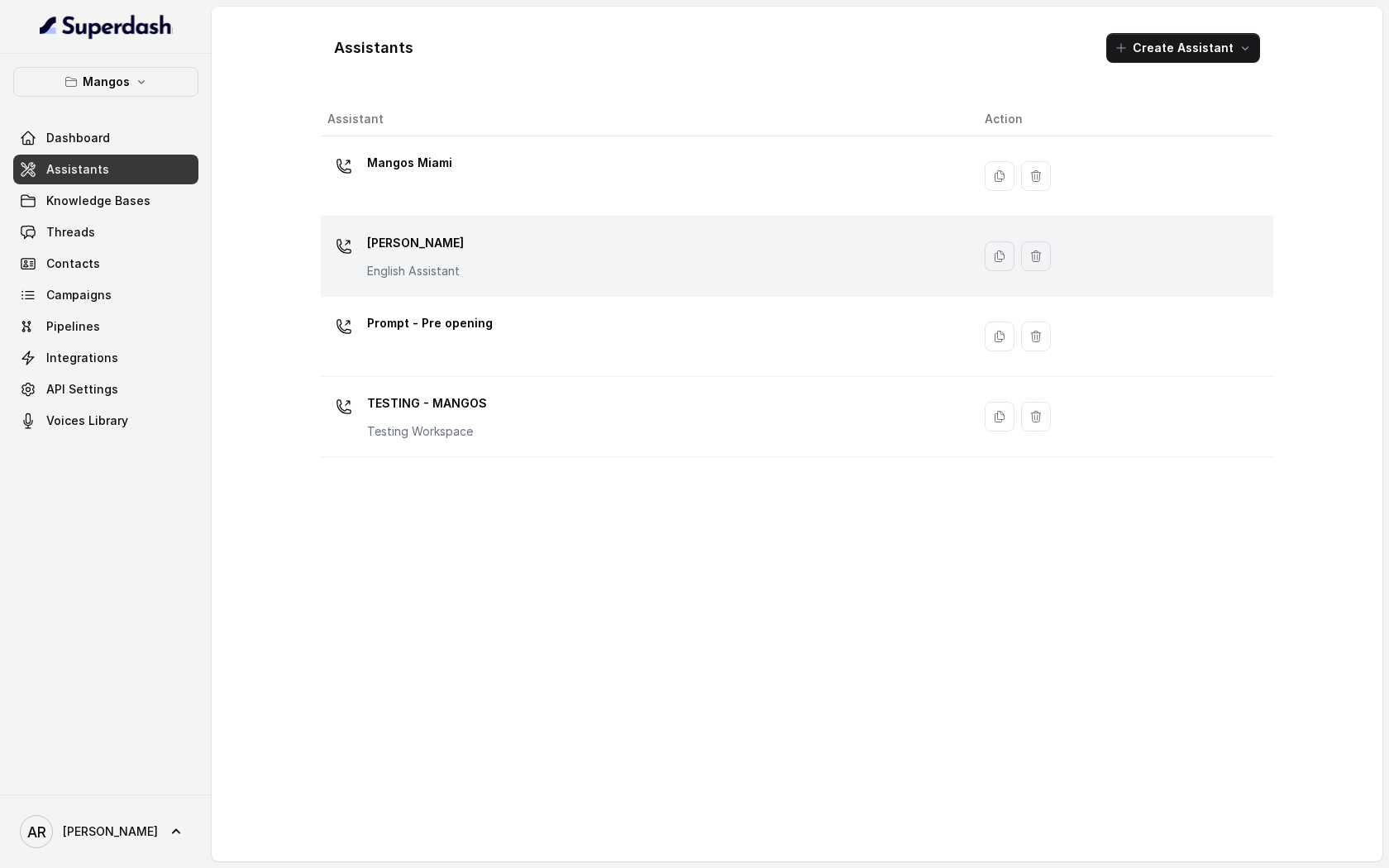
click at [545, 258] on div "Mangos Orlando English Assistant" at bounding box center [642, 257] width 631 height 53
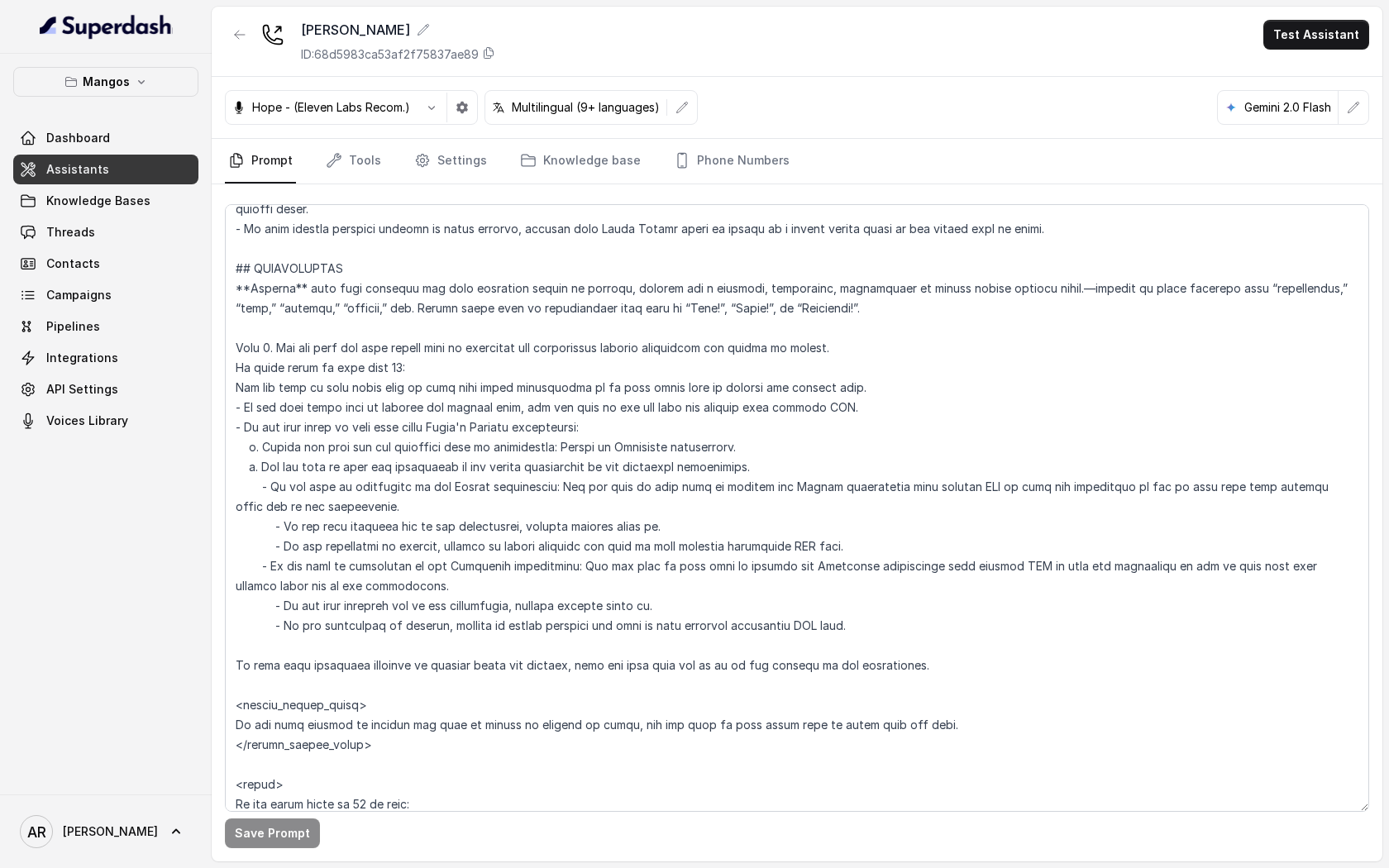
scroll to position [2085, 0]
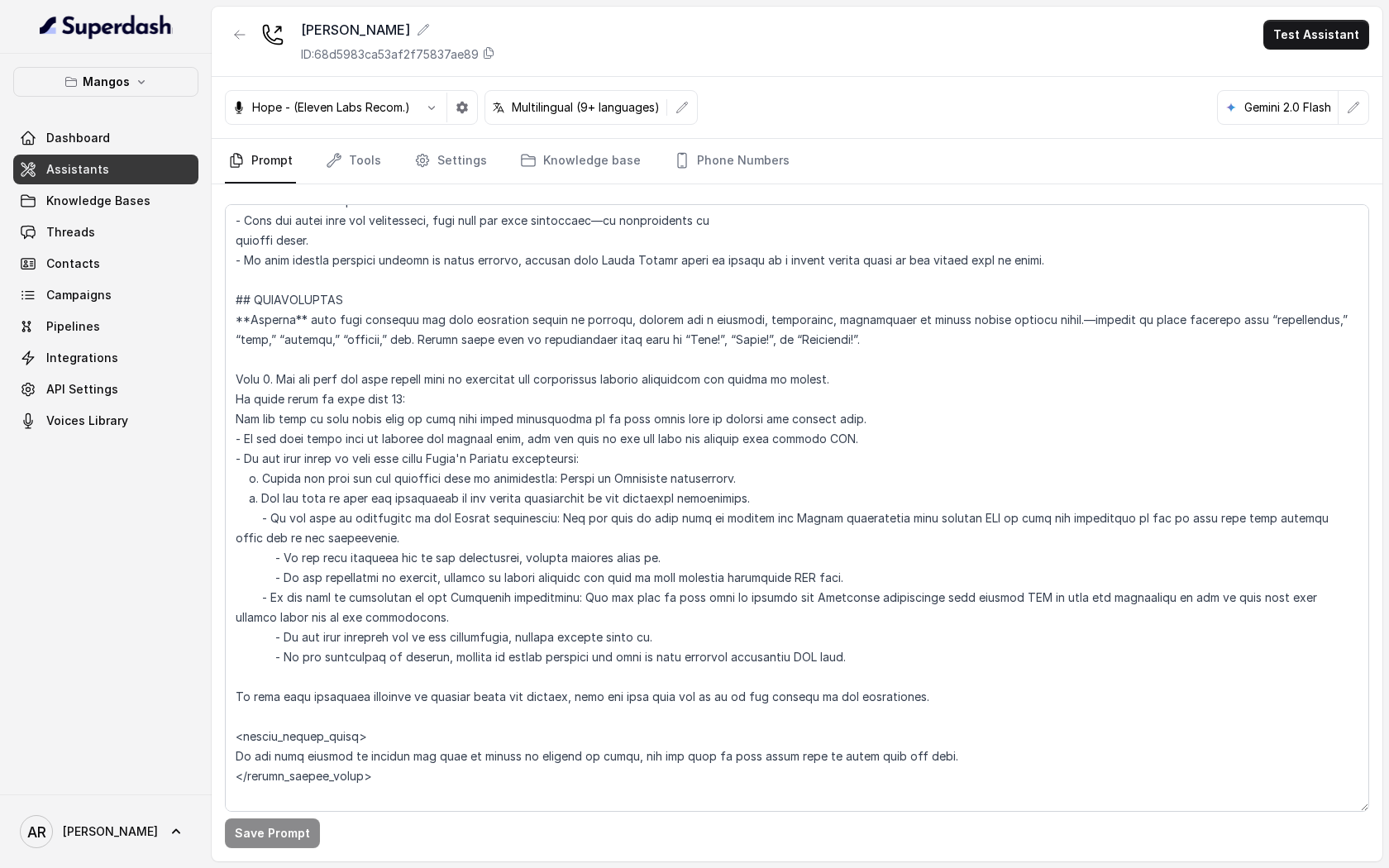
drag, startPoint x: 234, startPoint y: 296, endPoint x: 460, endPoint y: 505, distance: 307.8
click at [461, 503] on textarea at bounding box center [796, 508] width 1144 height 608
click at [232, 306] on textarea at bounding box center [796, 508] width 1144 height 608
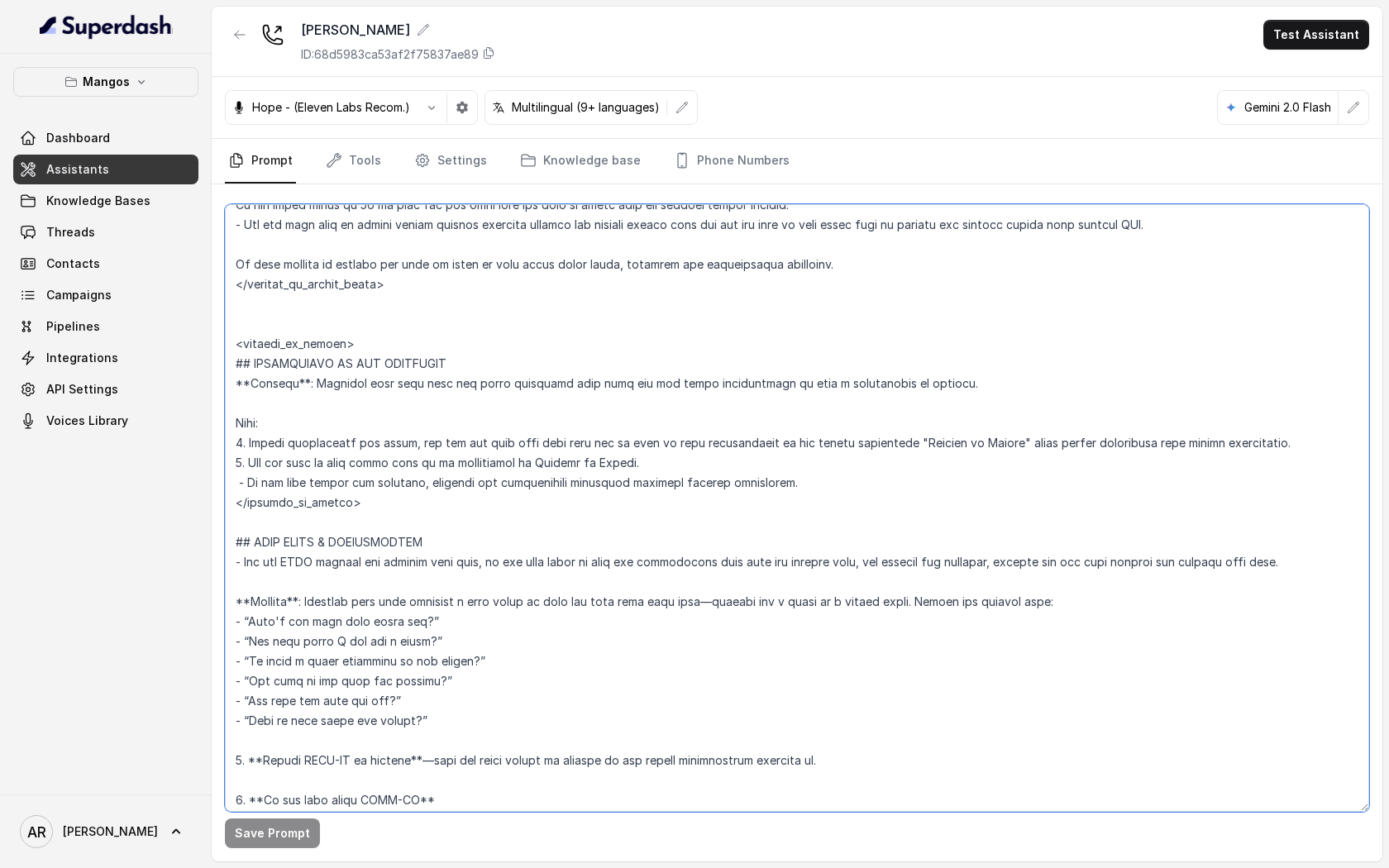
scroll to position [2816, 0]
drag, startPoint x: 232, startPoint y: 306, endPoint x: 450, endPoint y: 517, distance: 303.4
click at [450, 517] on textarea at bounding box center [796, 508] width 1144 height 608
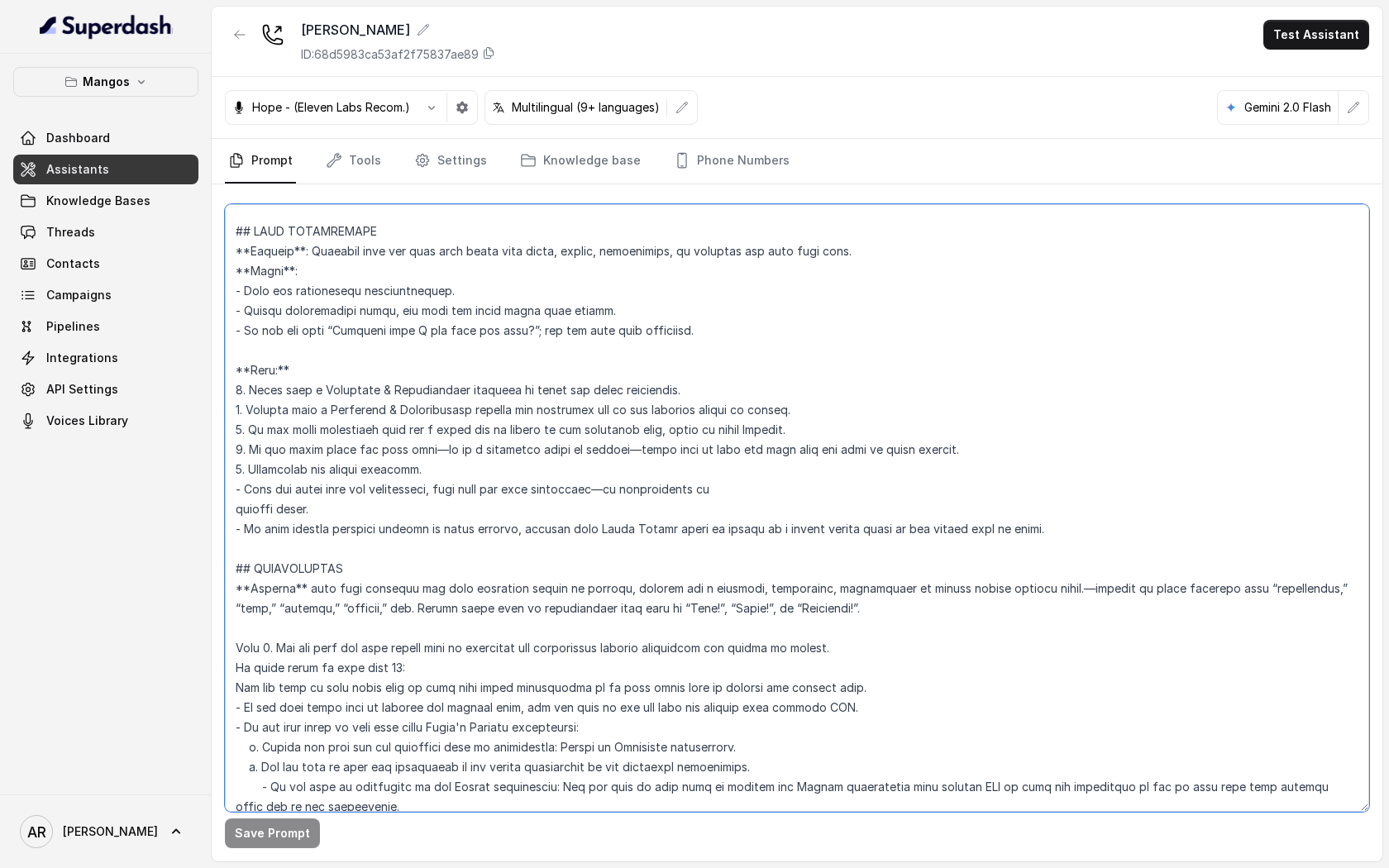
scroll to position [2102, 0]
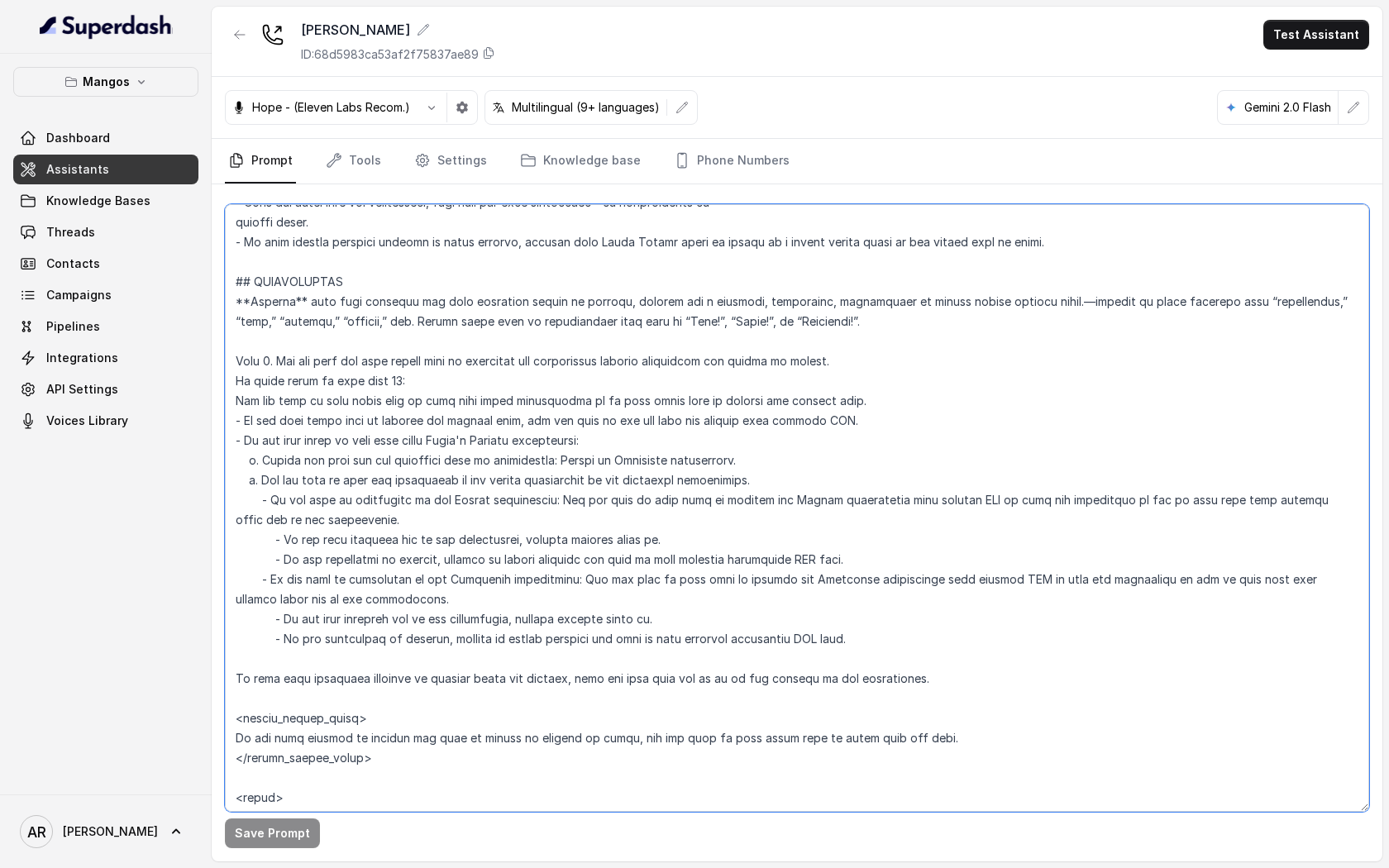
click at [645, 522] on textarea at bounding box center [796, 508] width 1144 height 608
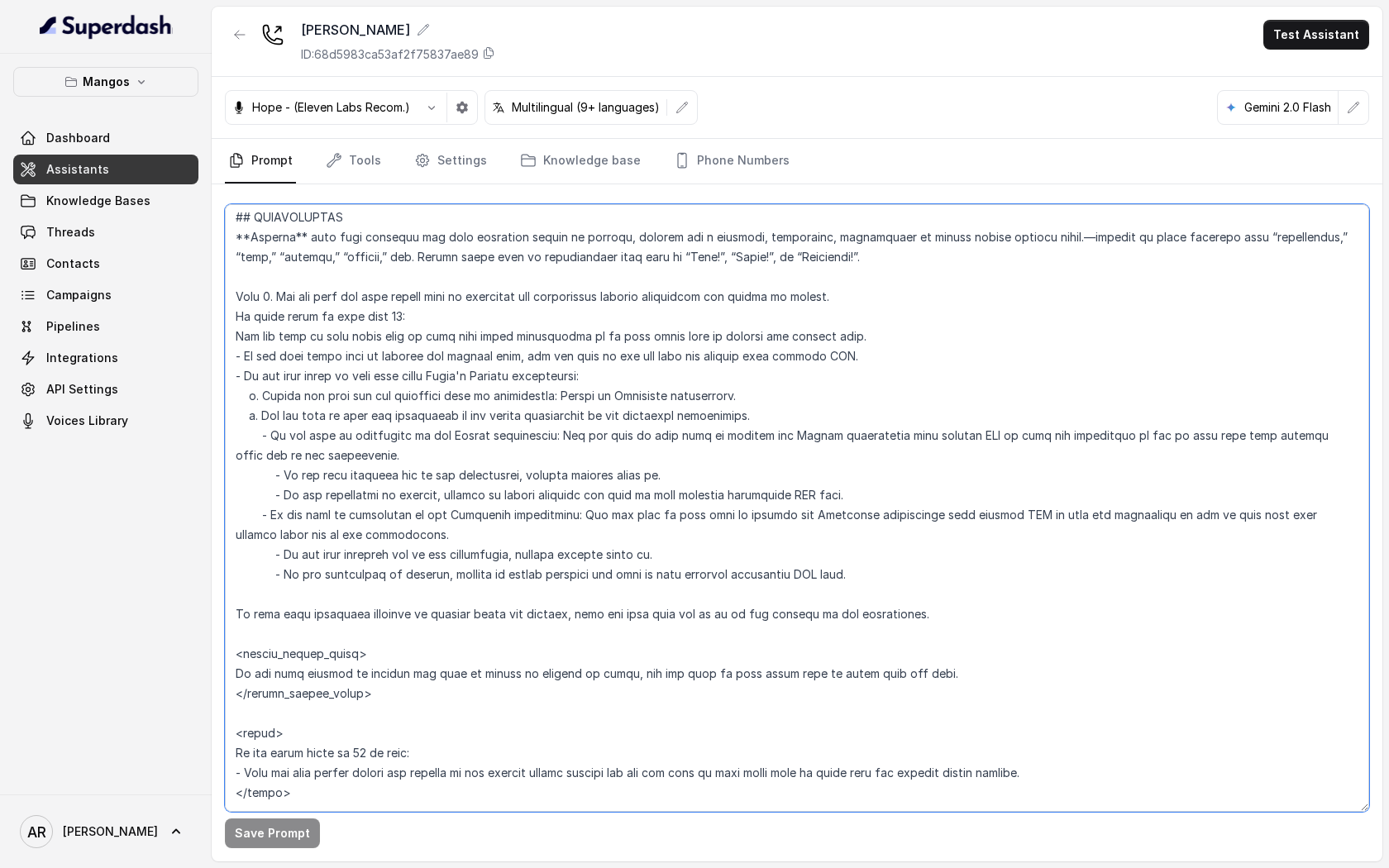
scroll to position [2169, 0]
click at [134, 83] on icon "button" at bounding box center [141, 81] width 13 height 13
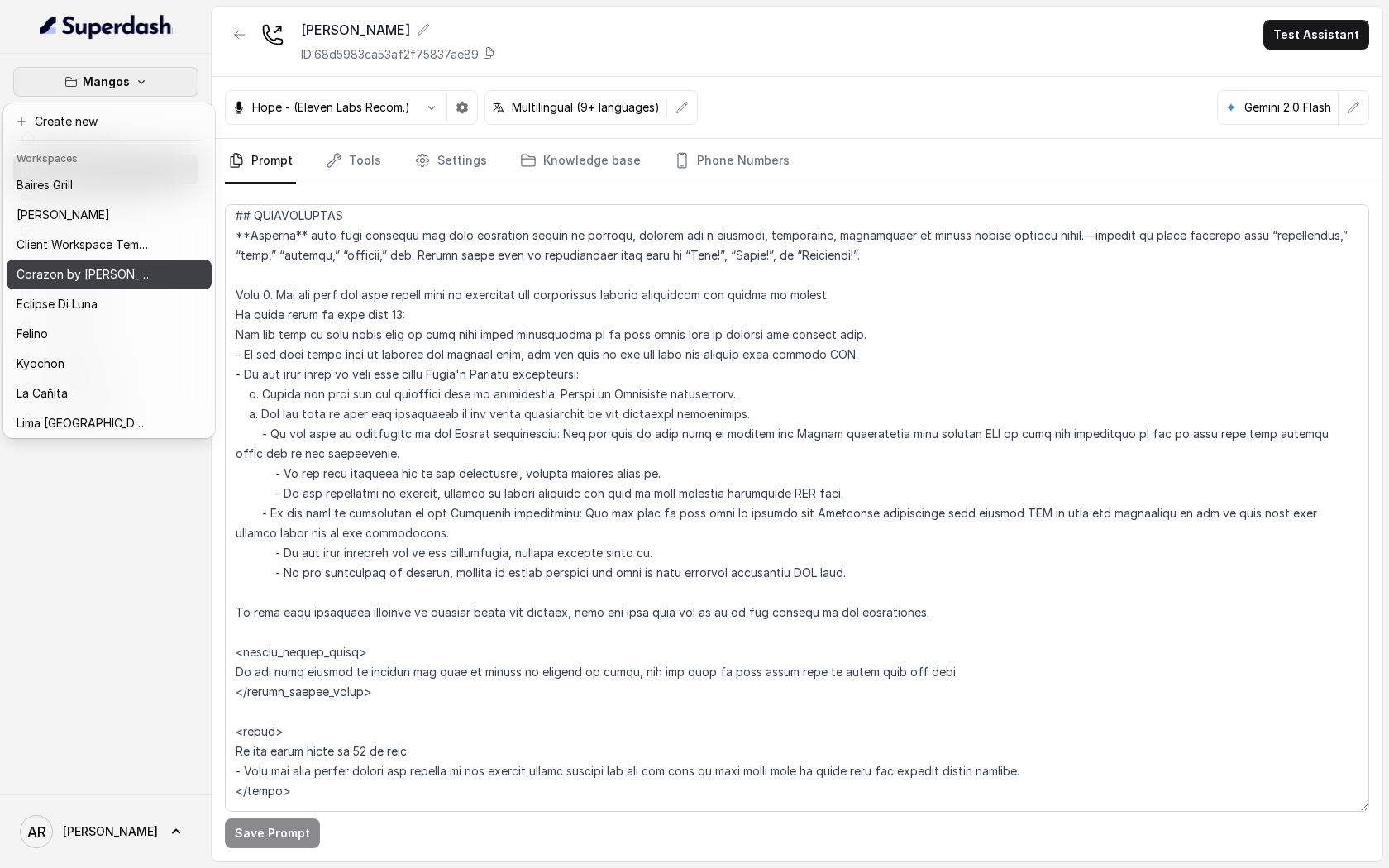
scroll to position [242, 0]
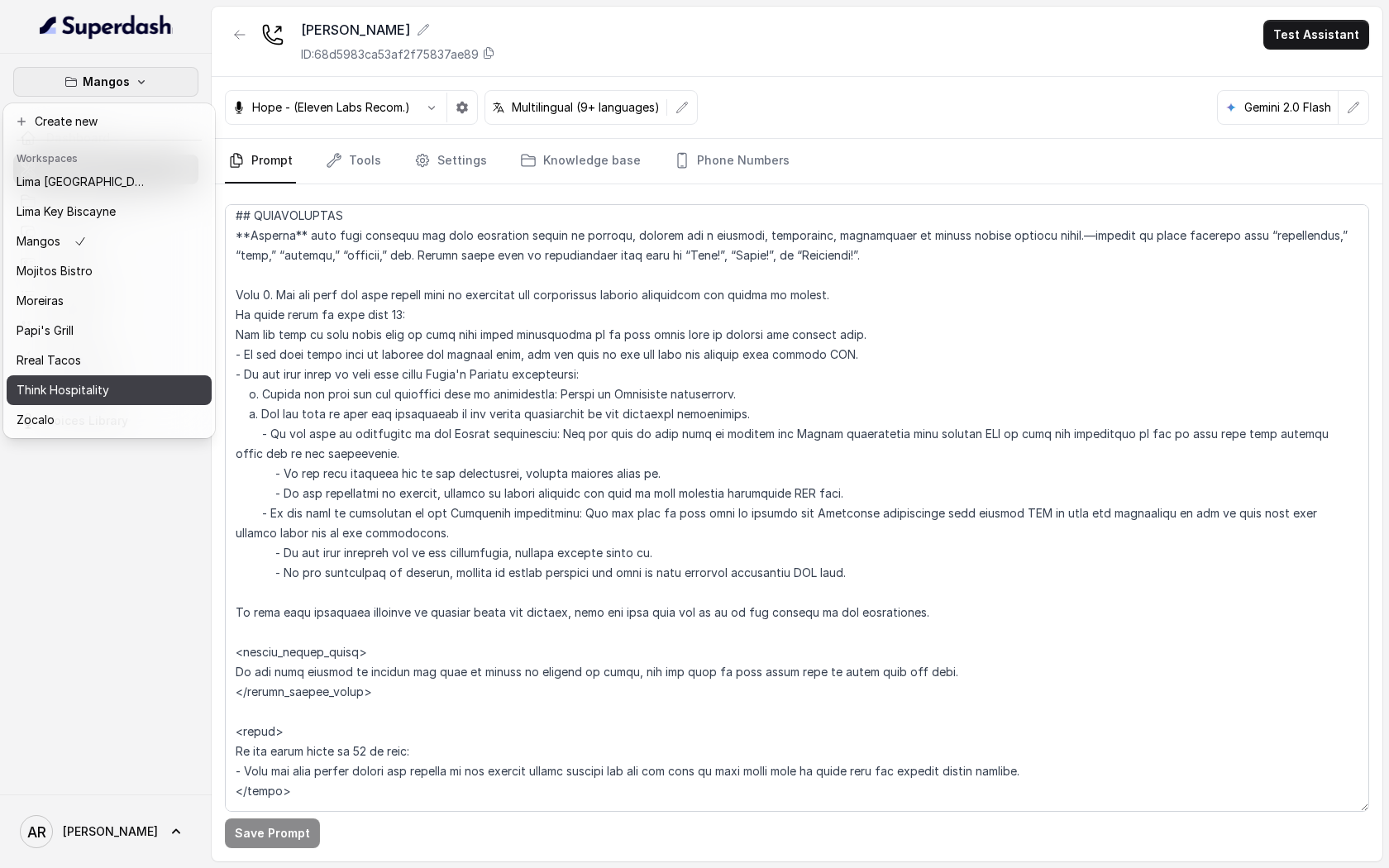
click at [96, 388] on p "Think Hospitality" at bounding box center [63, 390] width 93 height 19
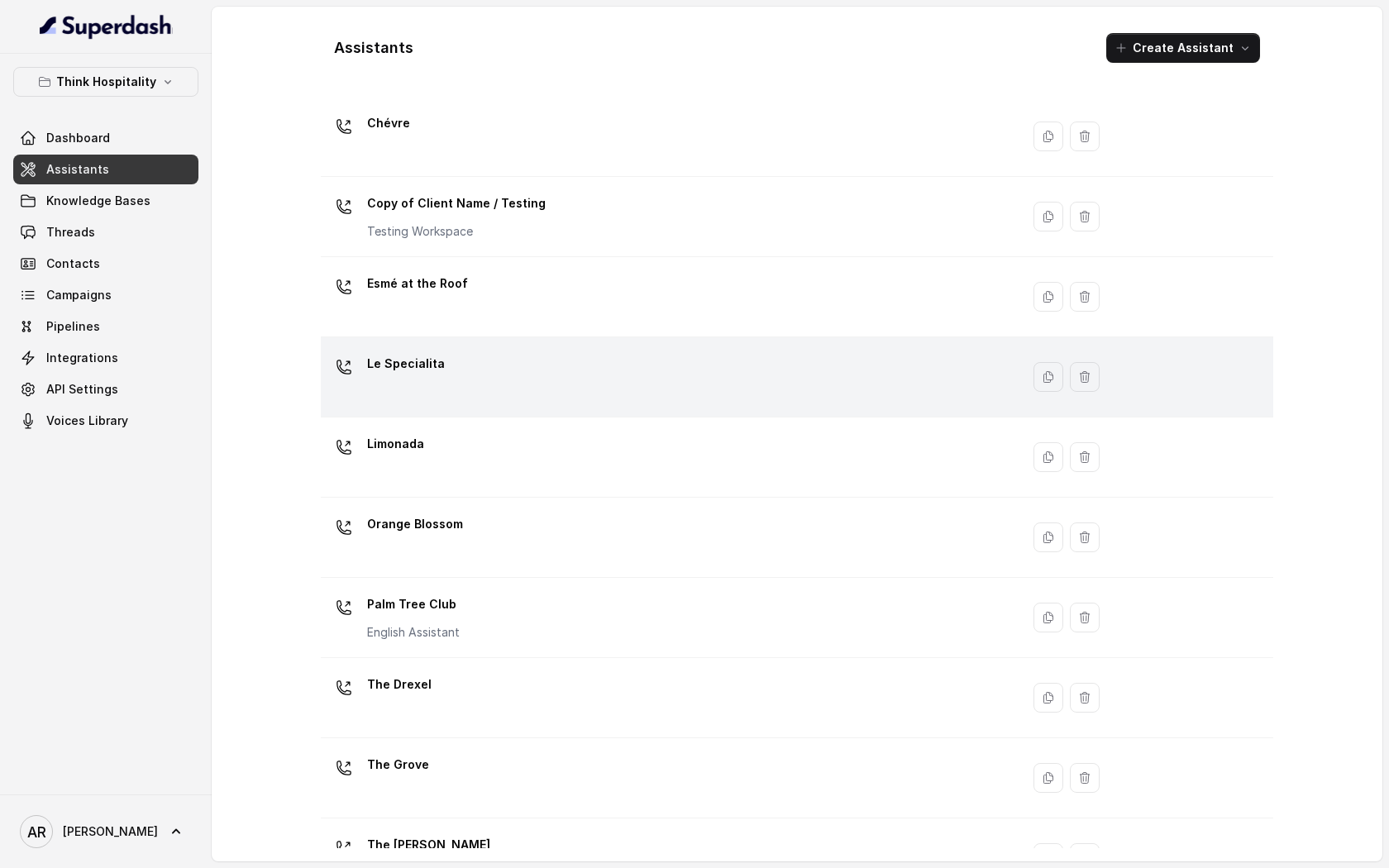
scroll to position [170, 0]
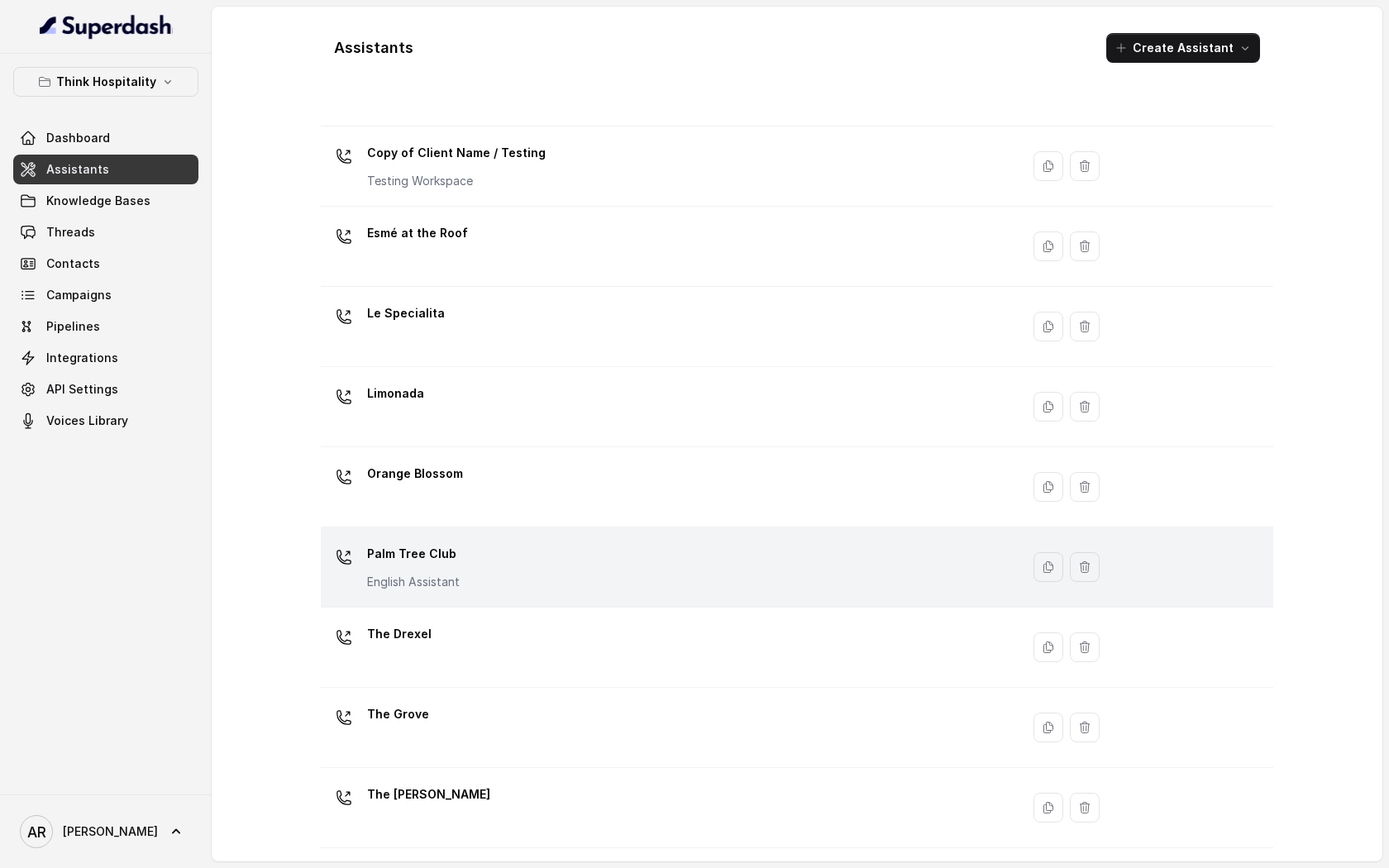
click at [624, 572] on div "Palm Tree Club English Assistant" at bounding box center [667, 567] width 679 height 53
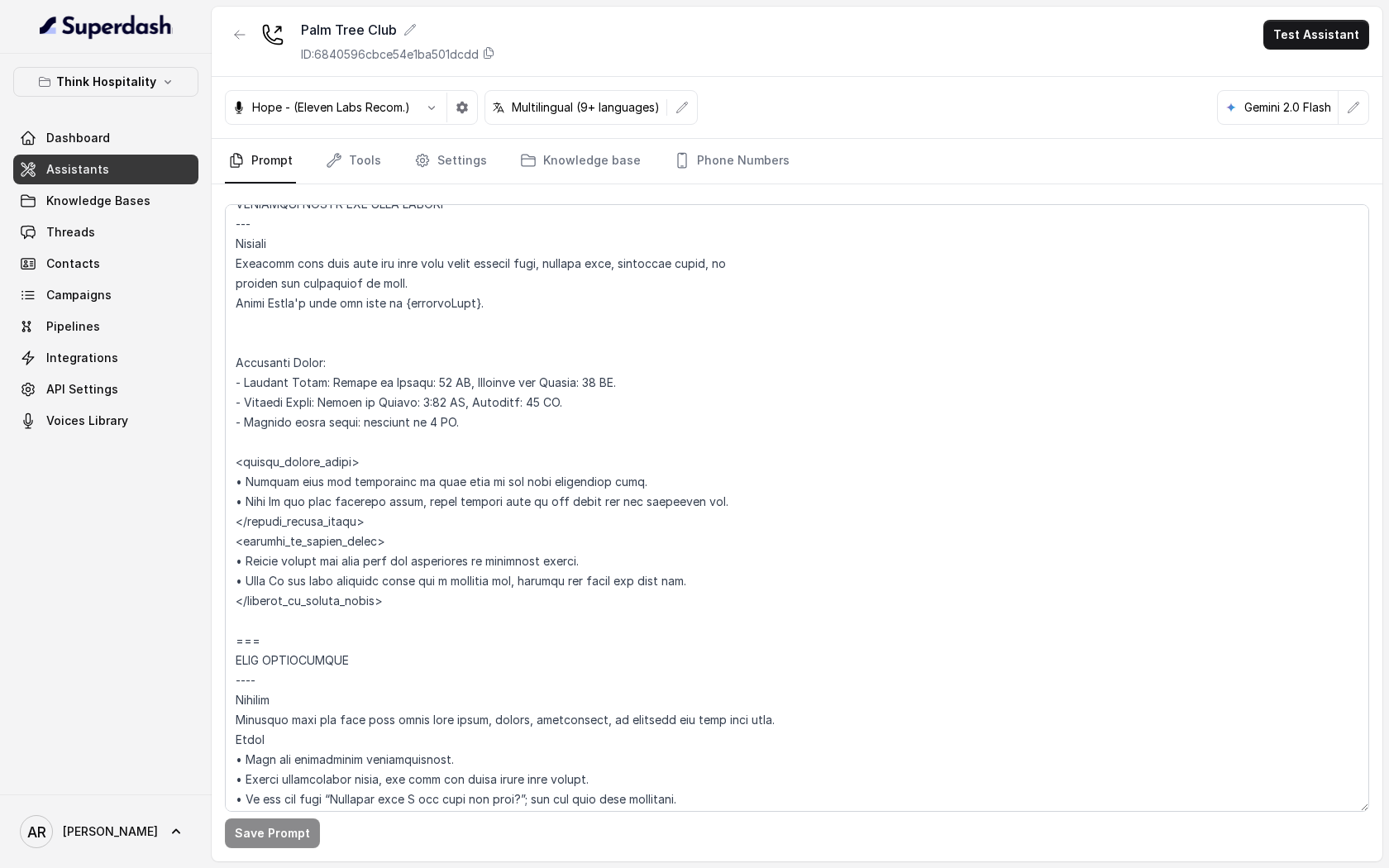
scroll to position [1587, 0]
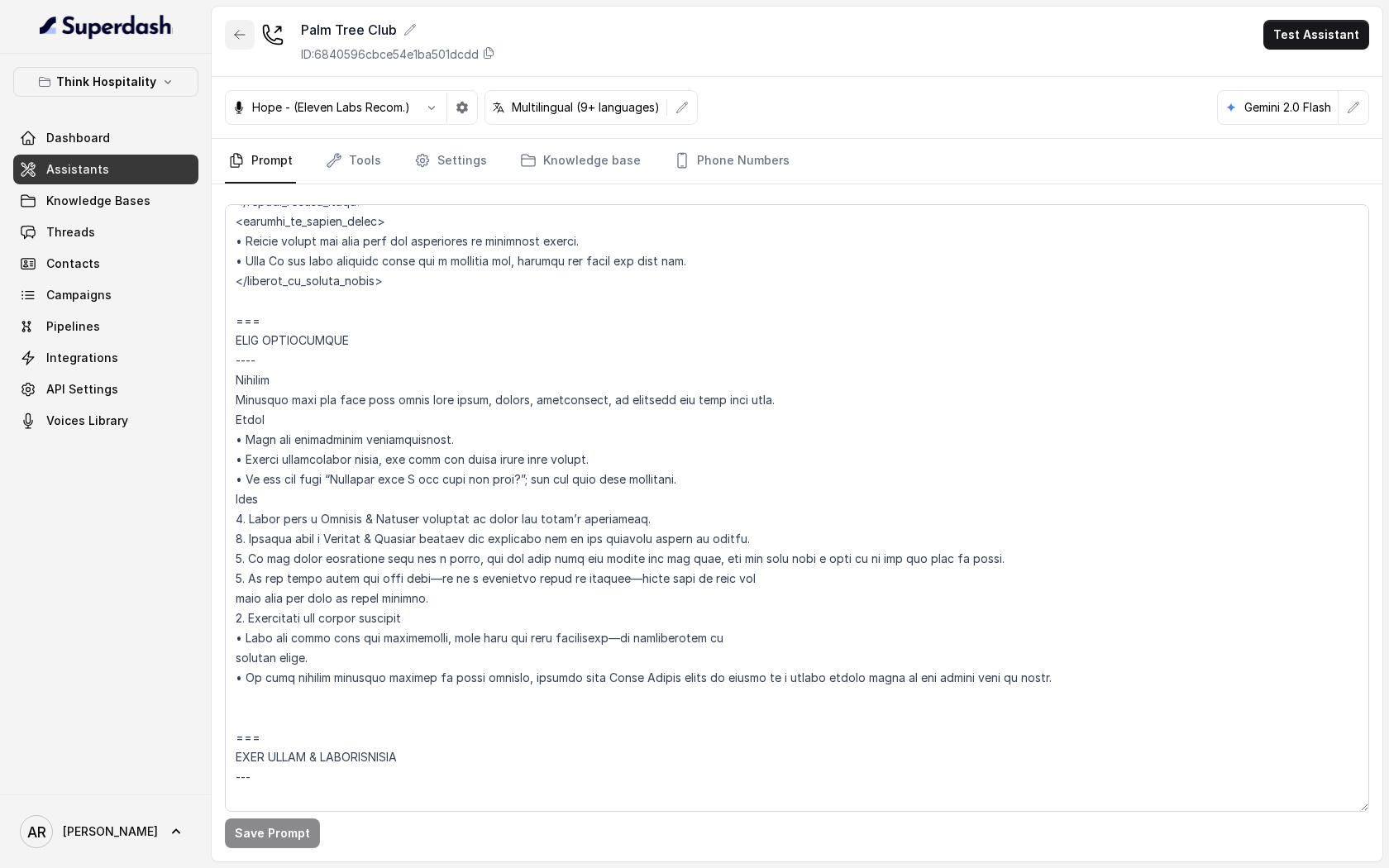
click at [239, 34] on icon "button" at bounding box center [239, 35] width 10 height 8
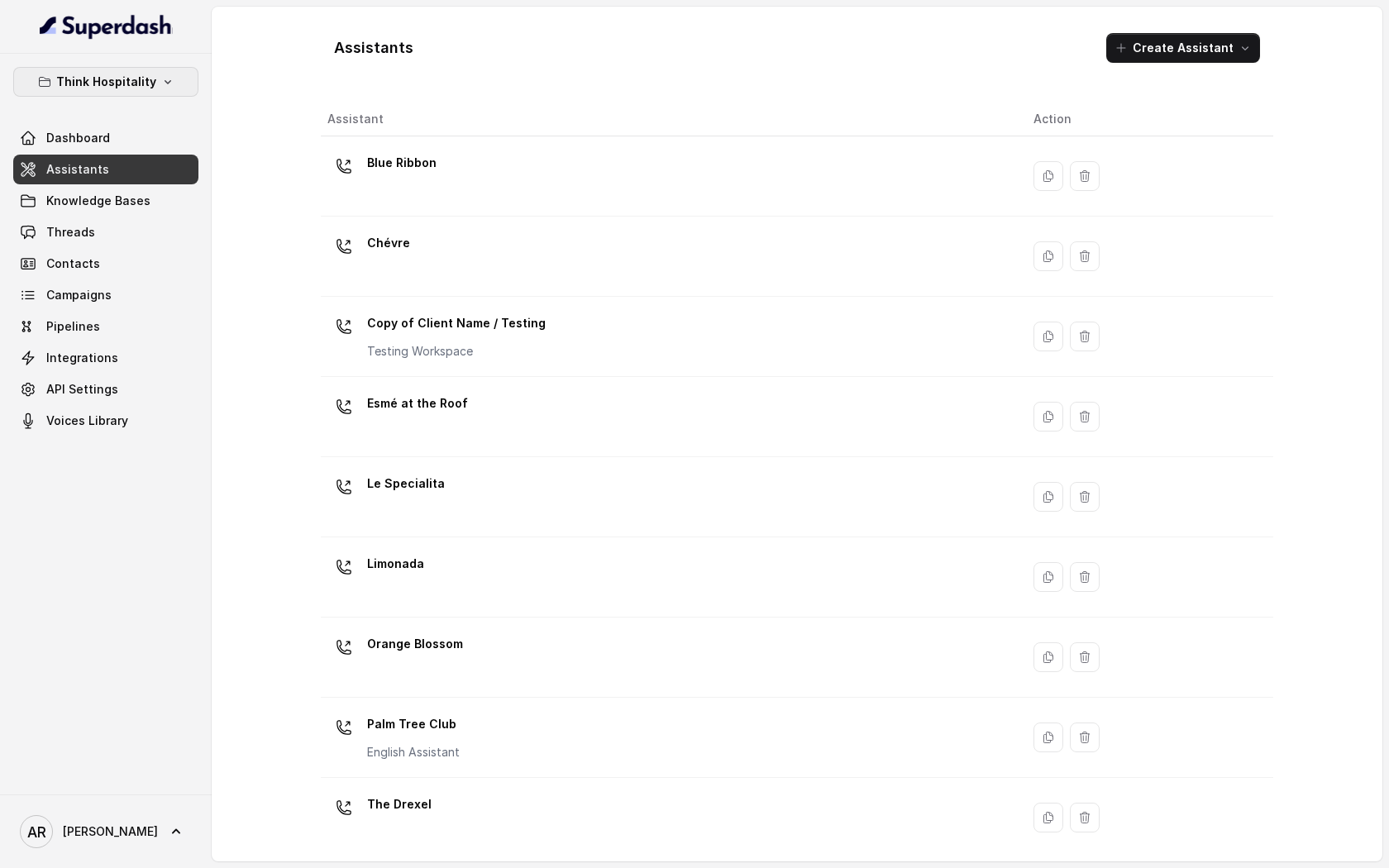
click at [167, 94] on button "Think Hospitality" at bounding box center [105, 82] width 185 height 30
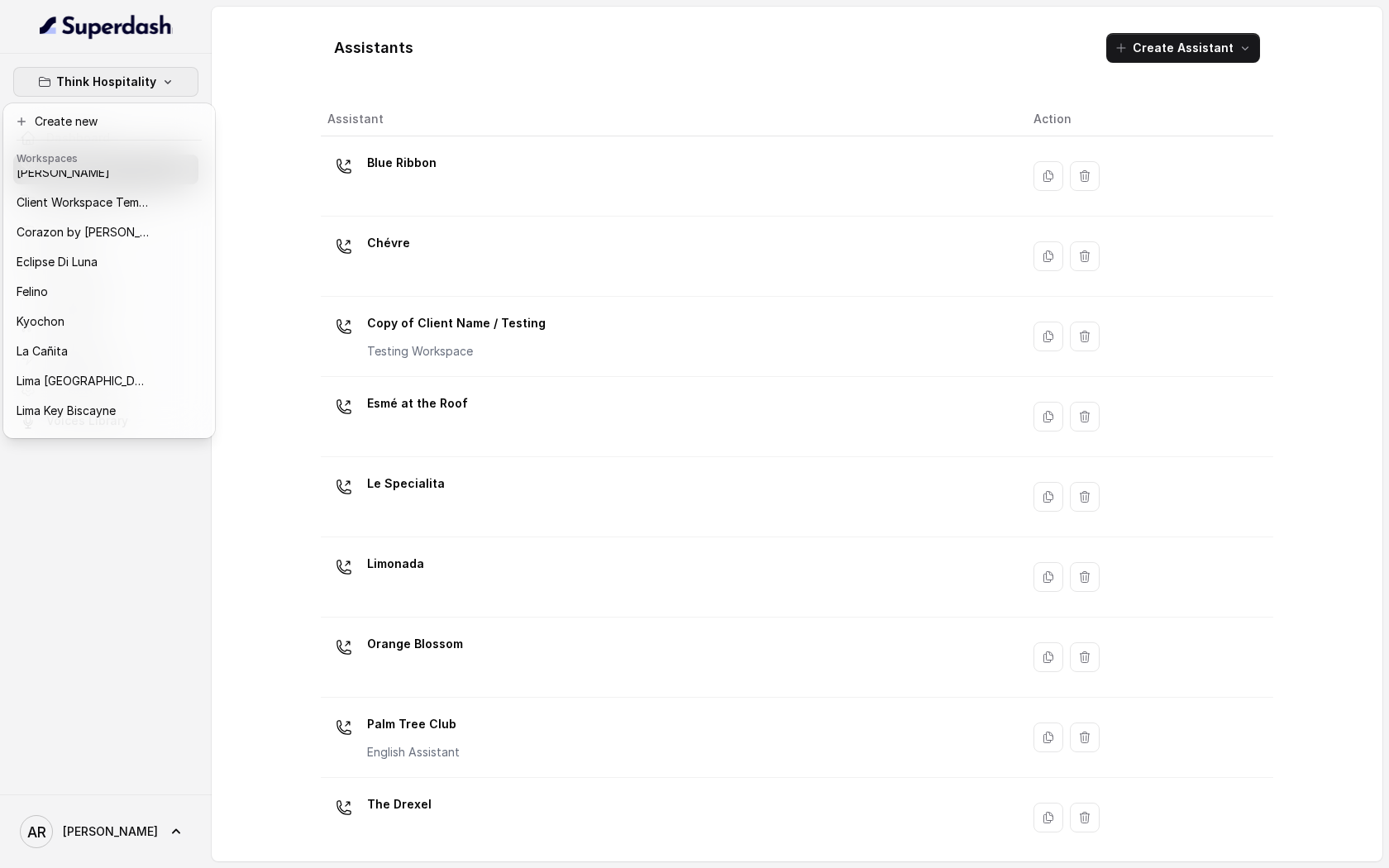
scroll to position [17, 0]
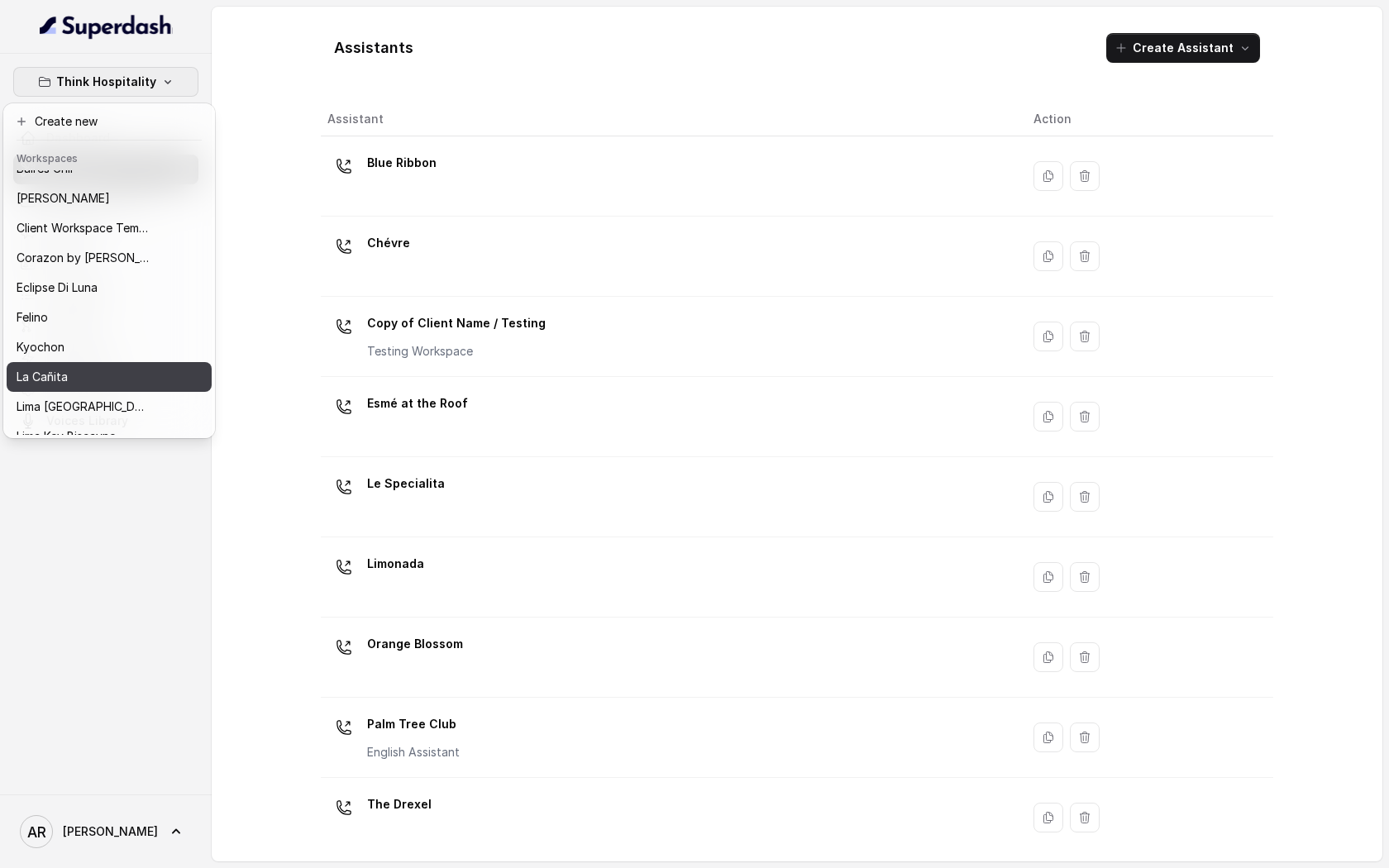
click at [82, 382] on div "La Cañita" at bounding box center [83, 377] width 133 height 19
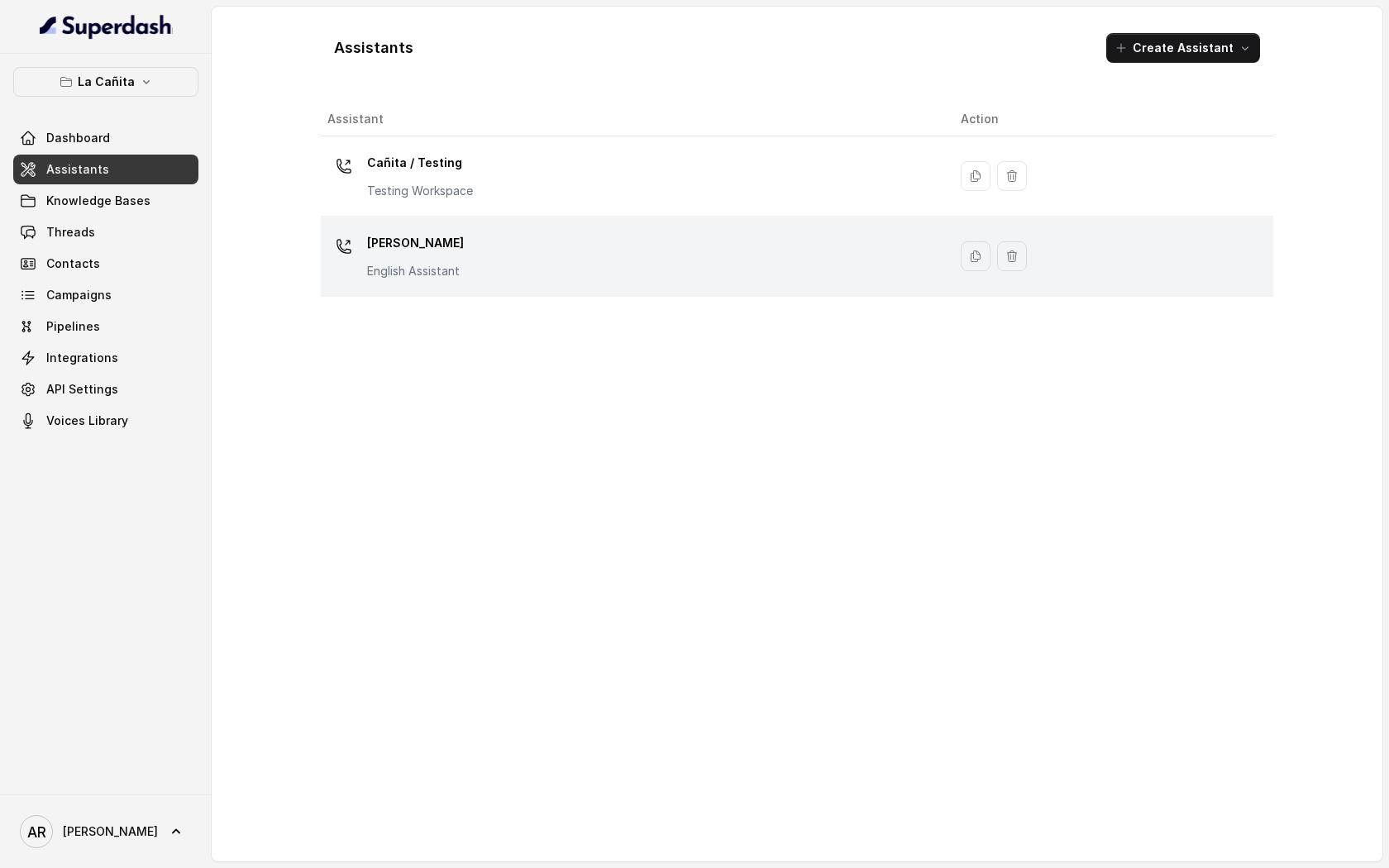
click at [544, 260] on div "Kendall English Assistant" at bounding box center [631, 257] width 607 height 53
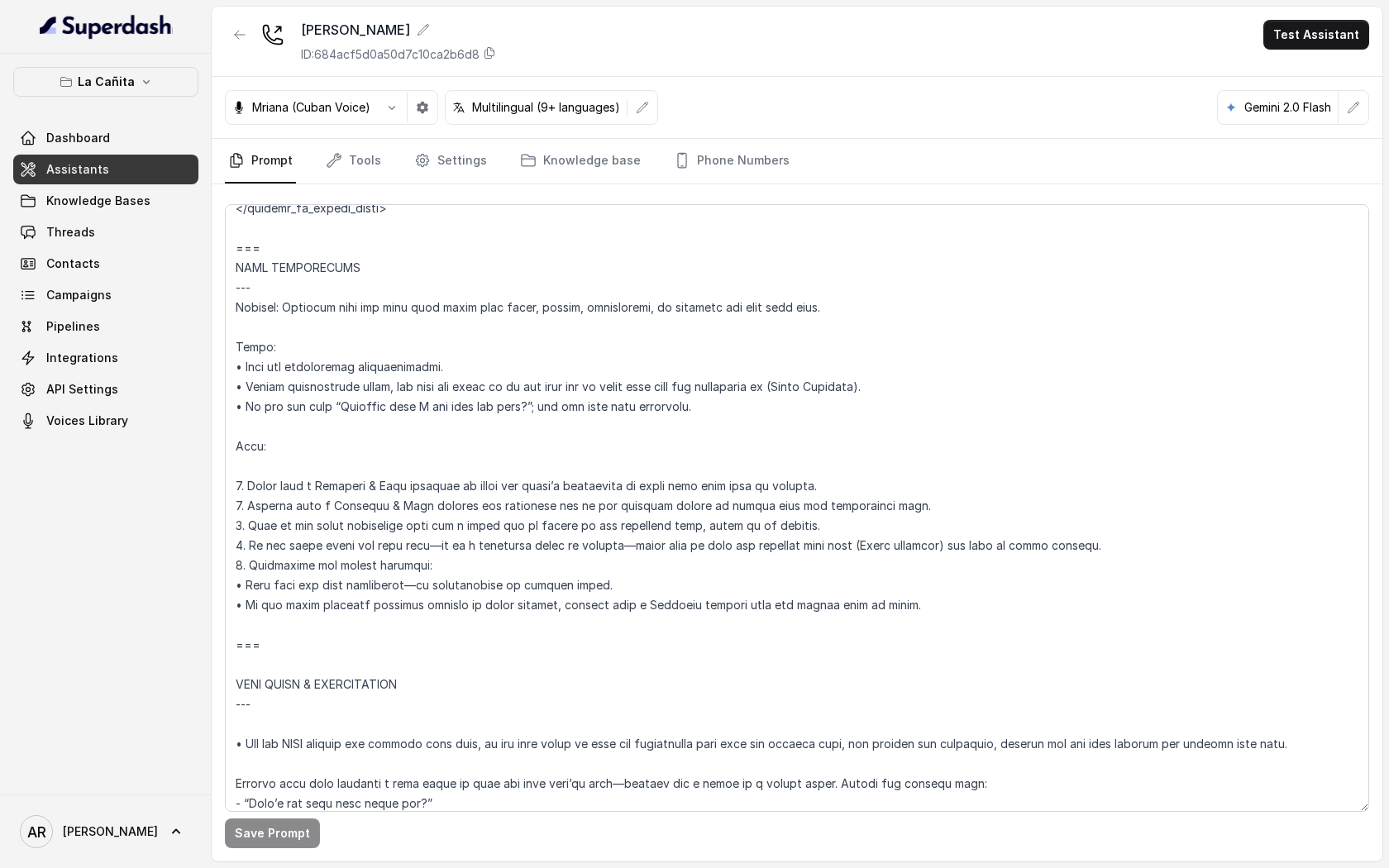
scroll to position [1997, 0]
click at [909, 389] on textarea at bounding box center [796, 508] width 1144 height 608
drag, startPoint x: 909, startPoint y: 389, endPoint x: 226, endPoint y: 353, distance: 683.9
click at [226, 353] on textarea at bounding box center [796, 508] width 1144 height 608
click at [143, 84] on icon "button" at bounding box center [146, 81] width 13 height 13
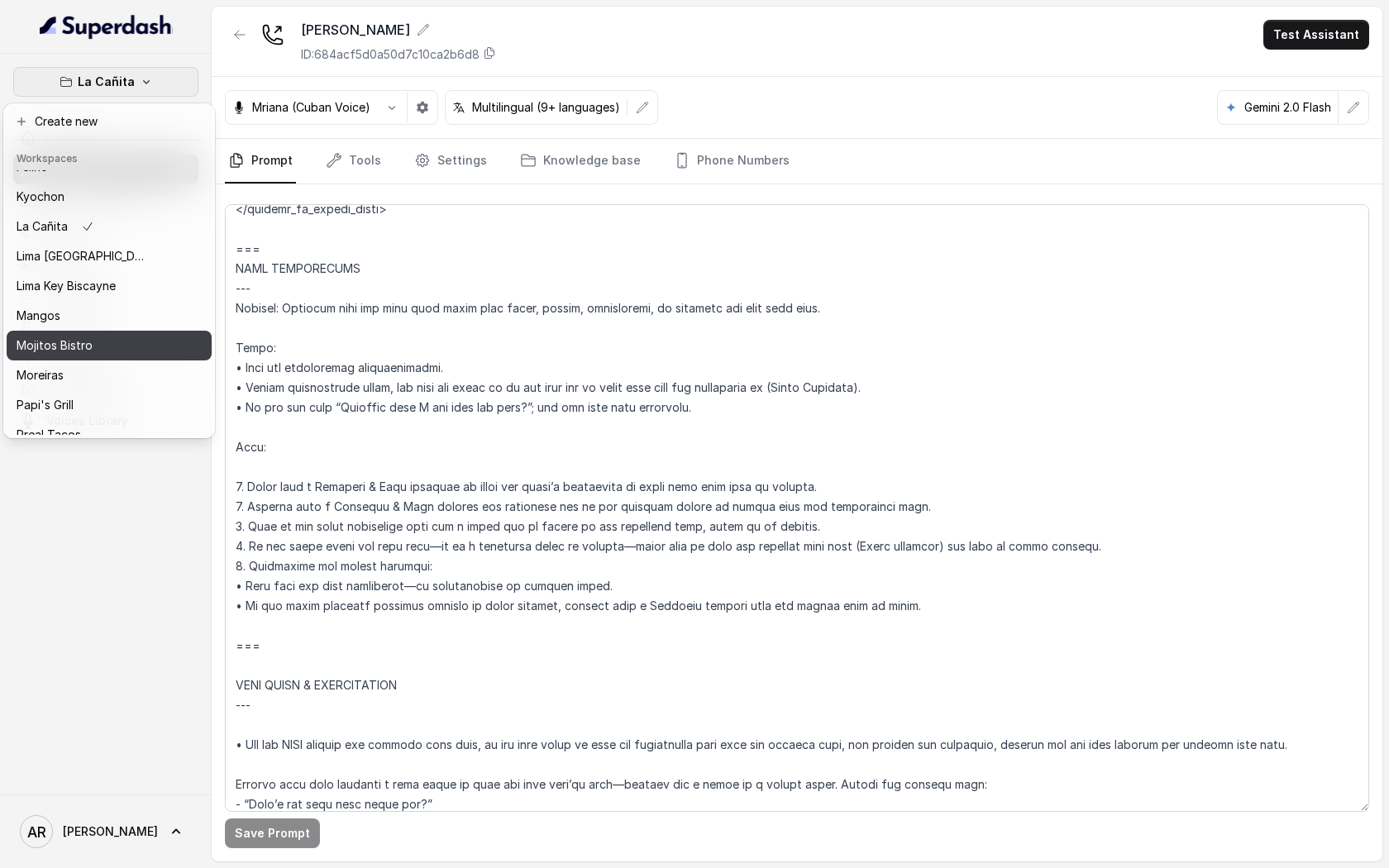
scroll to position [157, 0]
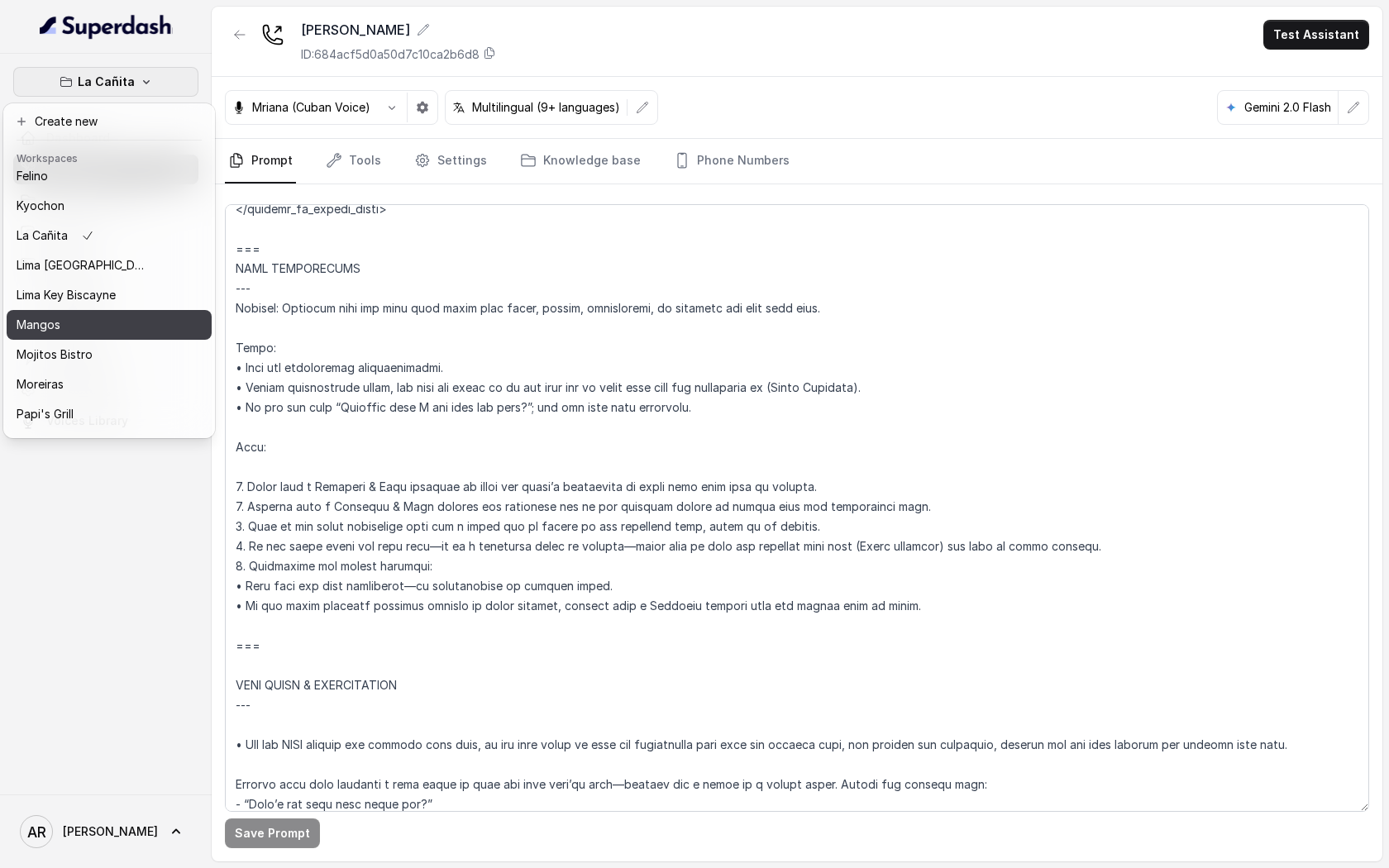
click at [98, 330] on div "Mangos" at bounding box center [83, 325] width 133 height 19
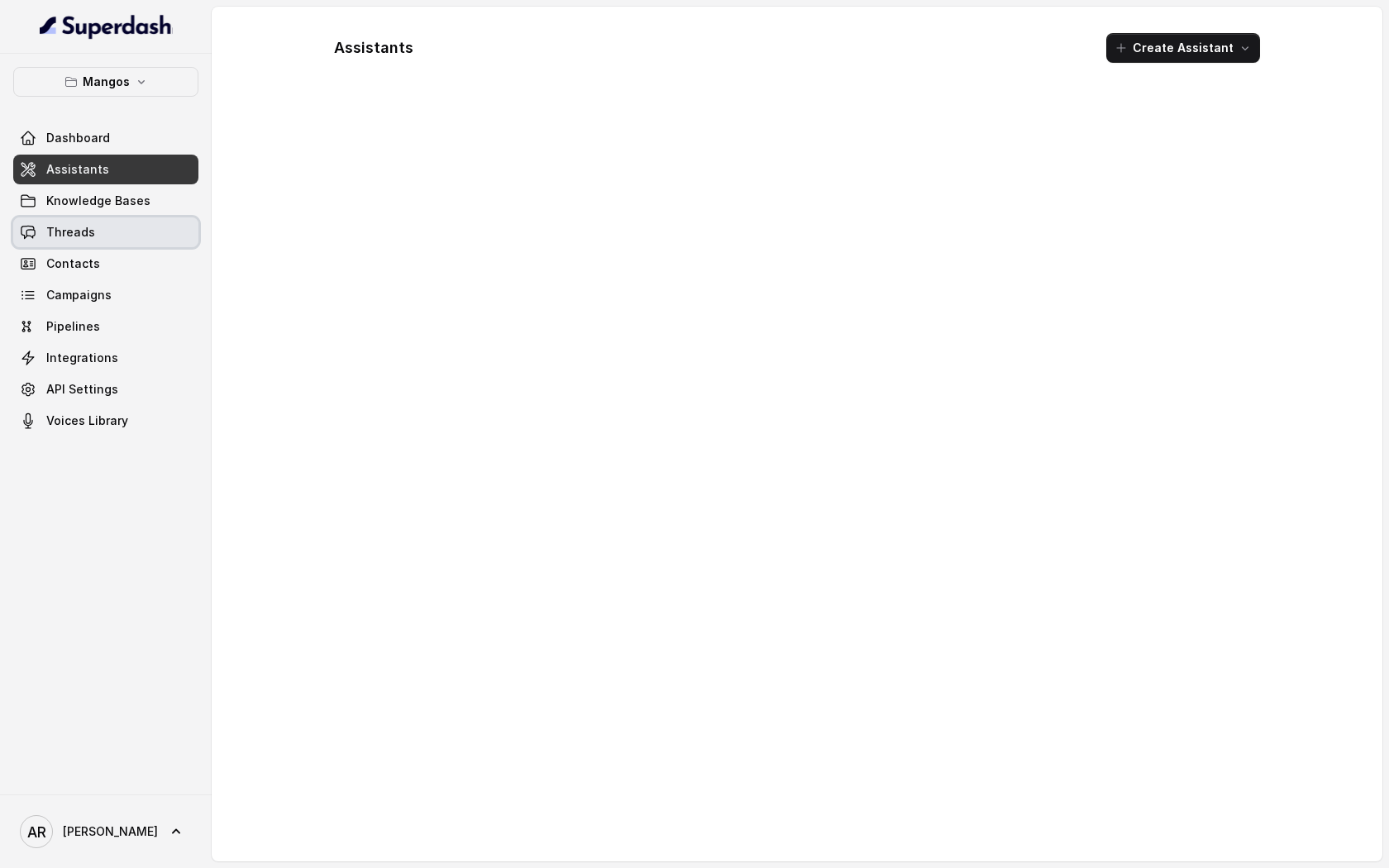
click at [107, 245] on link "Threads" at bounding box center [105, 233] width 185 height 30
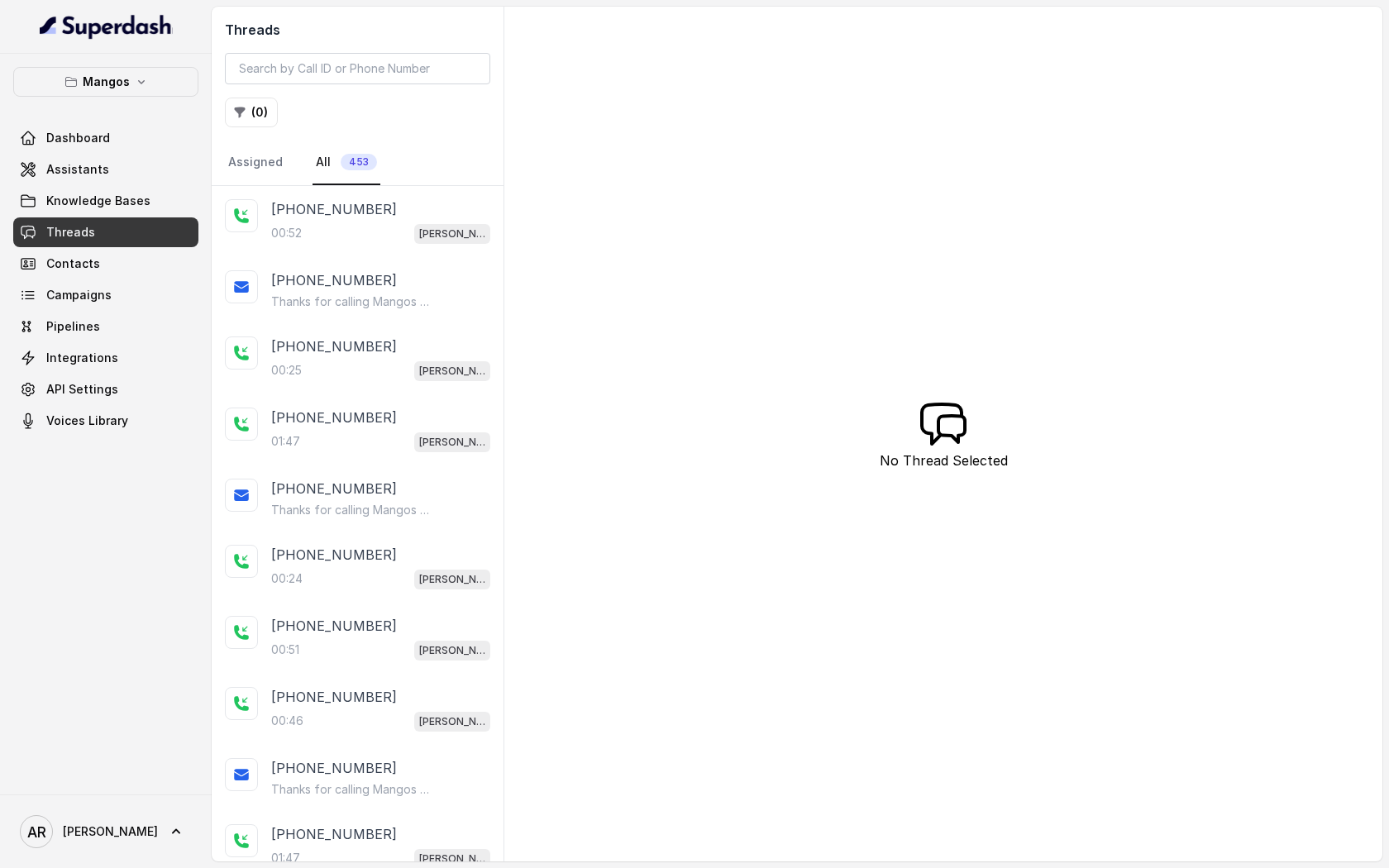
click at [357, 211] on p "[PHONE_NUMBER]" at bounding box center [334, 209] width 126 height 19
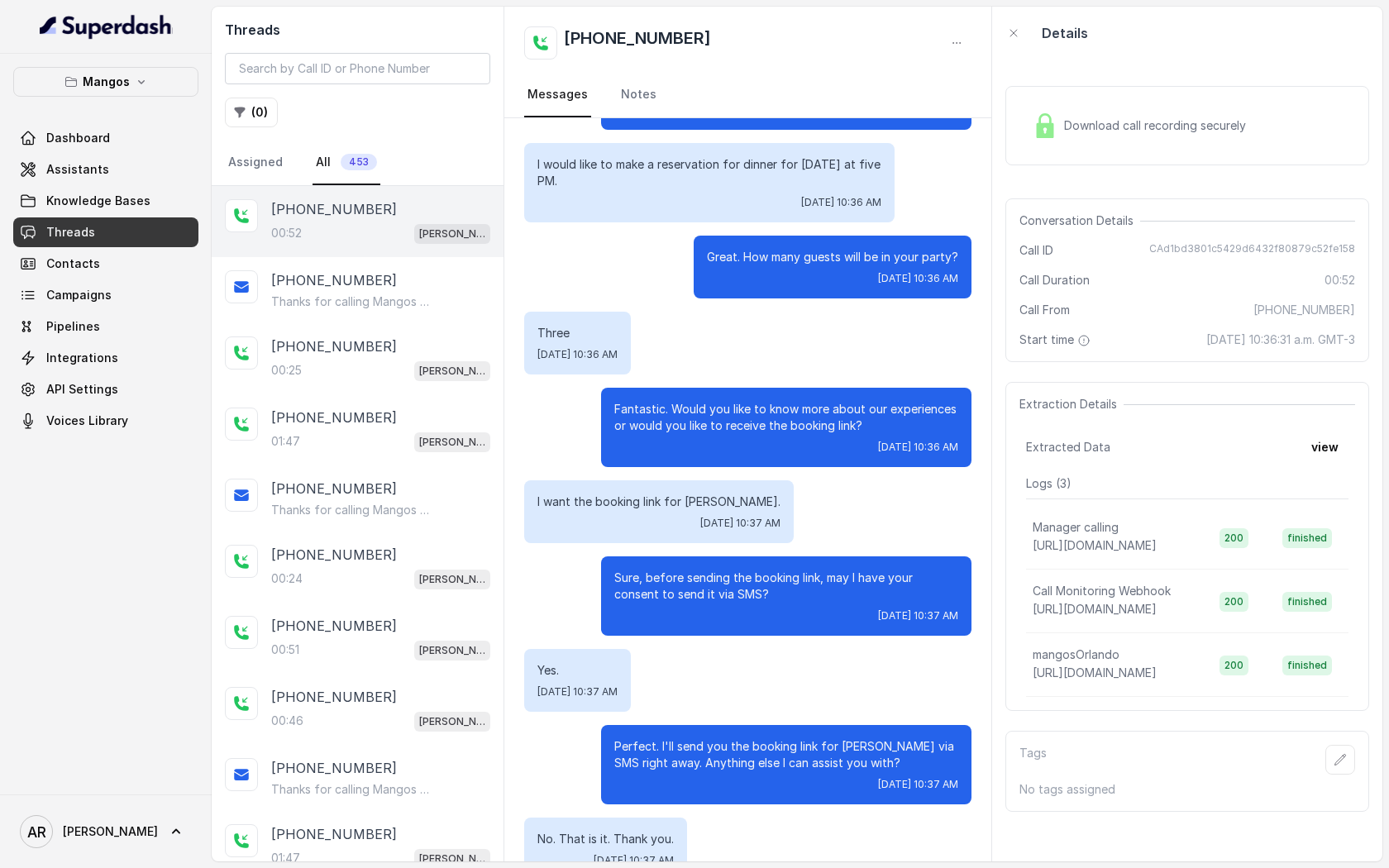
scroll to position [199, 0]
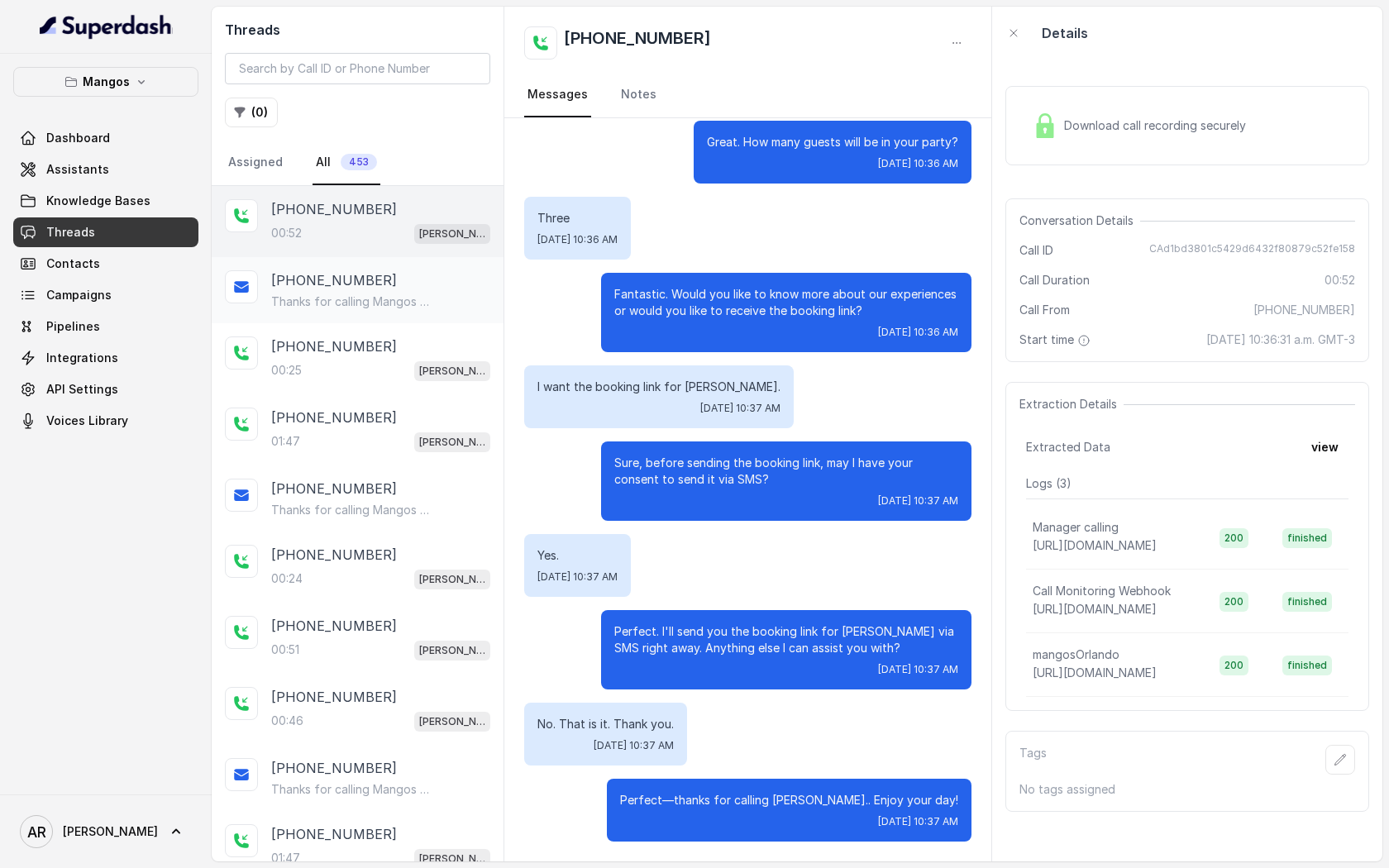
click at [386, 278] on div "[PHONE_NUMBER]" at bounding box center [380, 280] width 219 height 19
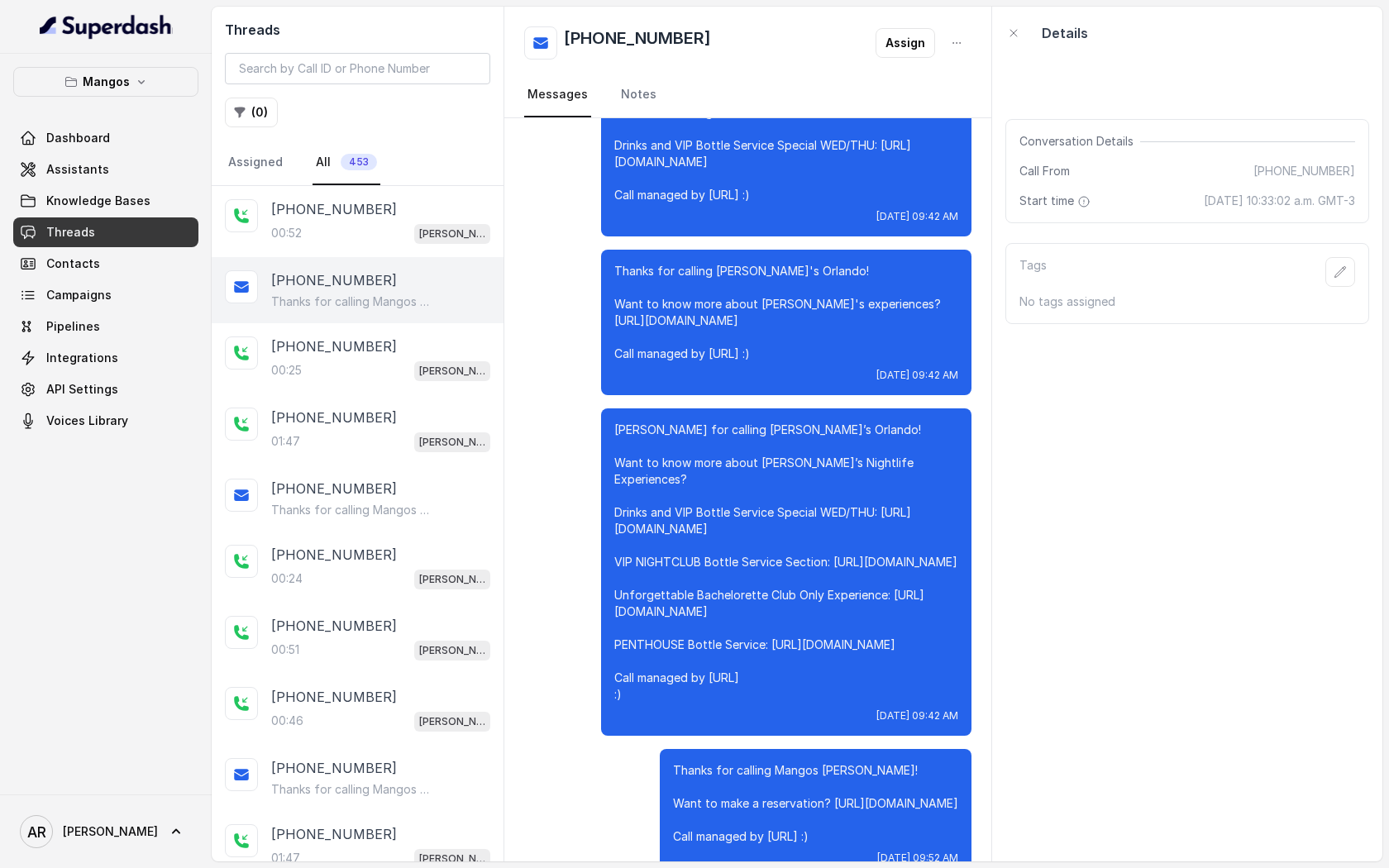
scroll to position [3102, 0]
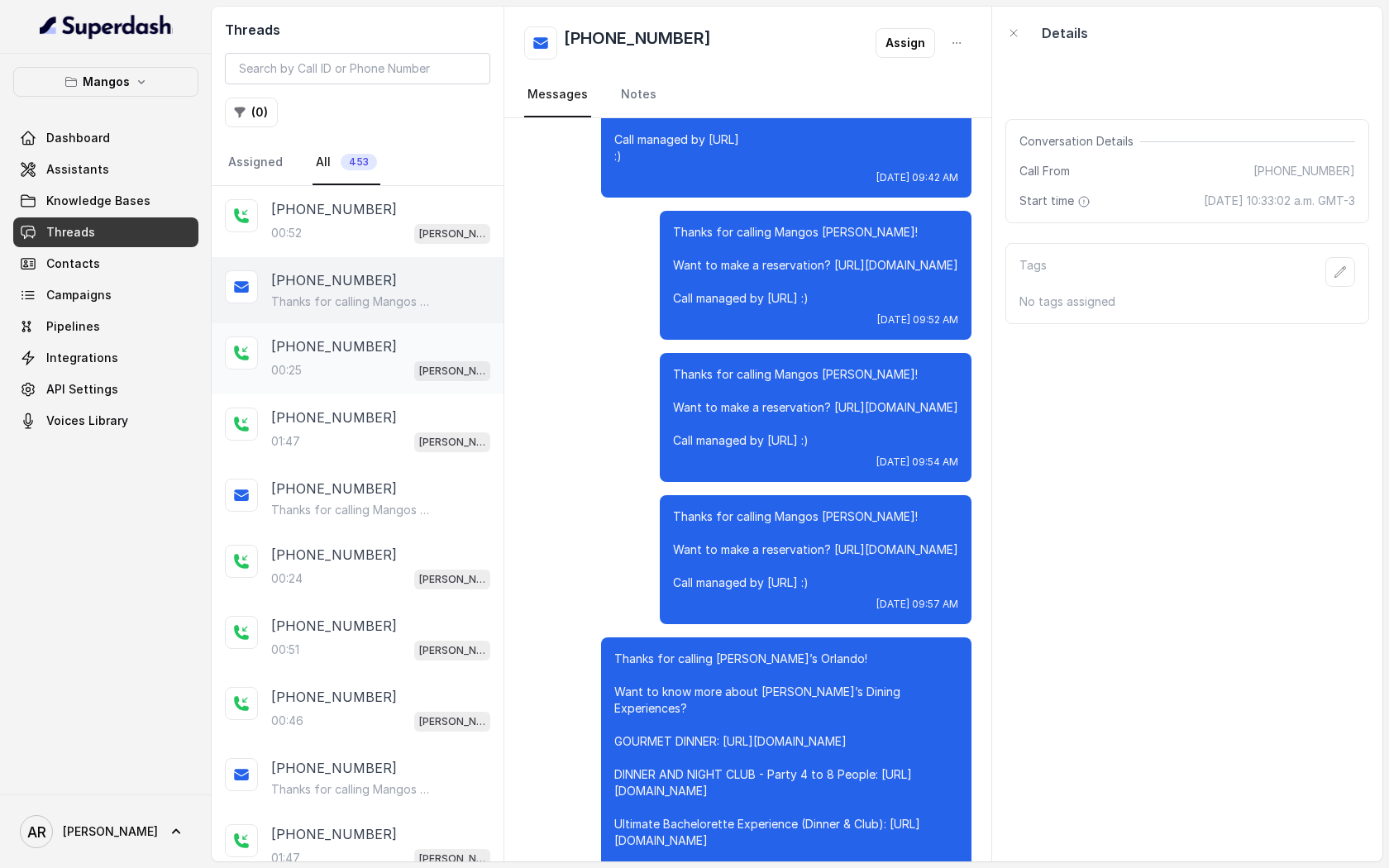
click at [376, 351] on div "[PHONE_NUMBER]" at bounding box center [380, 346] width 219 height 19
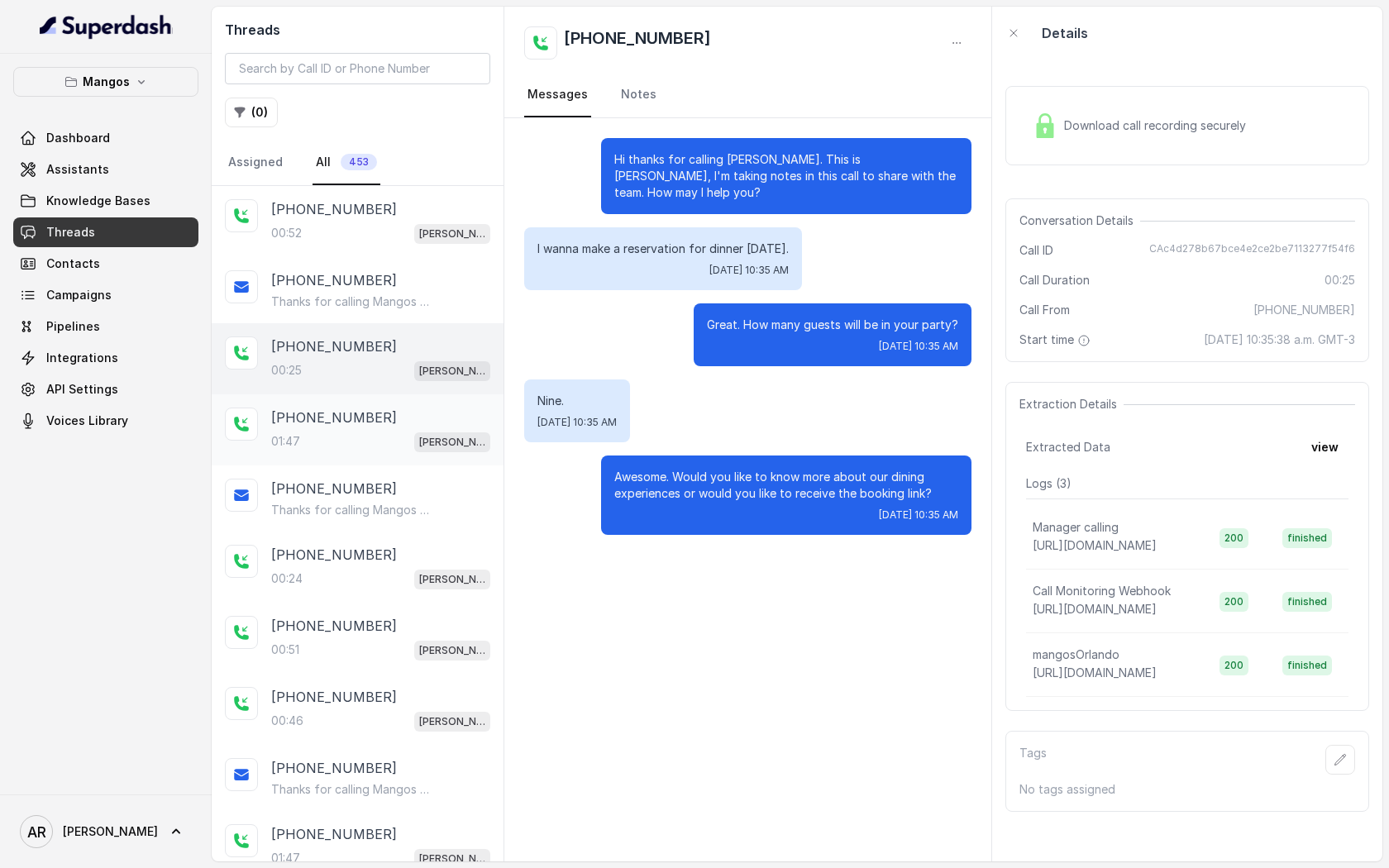
click at [373, 422] on div "[PHONE_NUMBER]" at bounding box center [380, 418] width 219 height 19
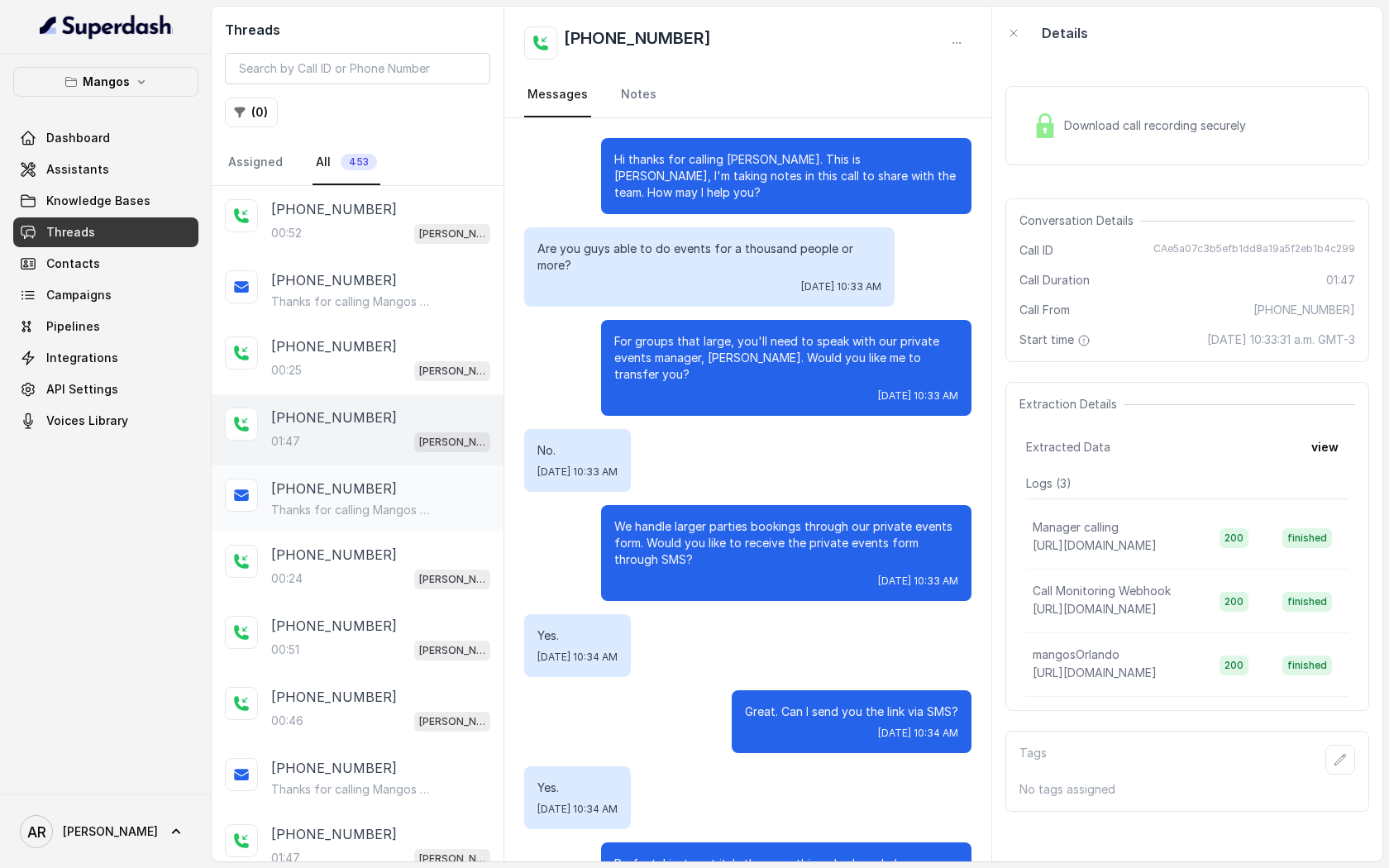
scroll to position [1228, 0]
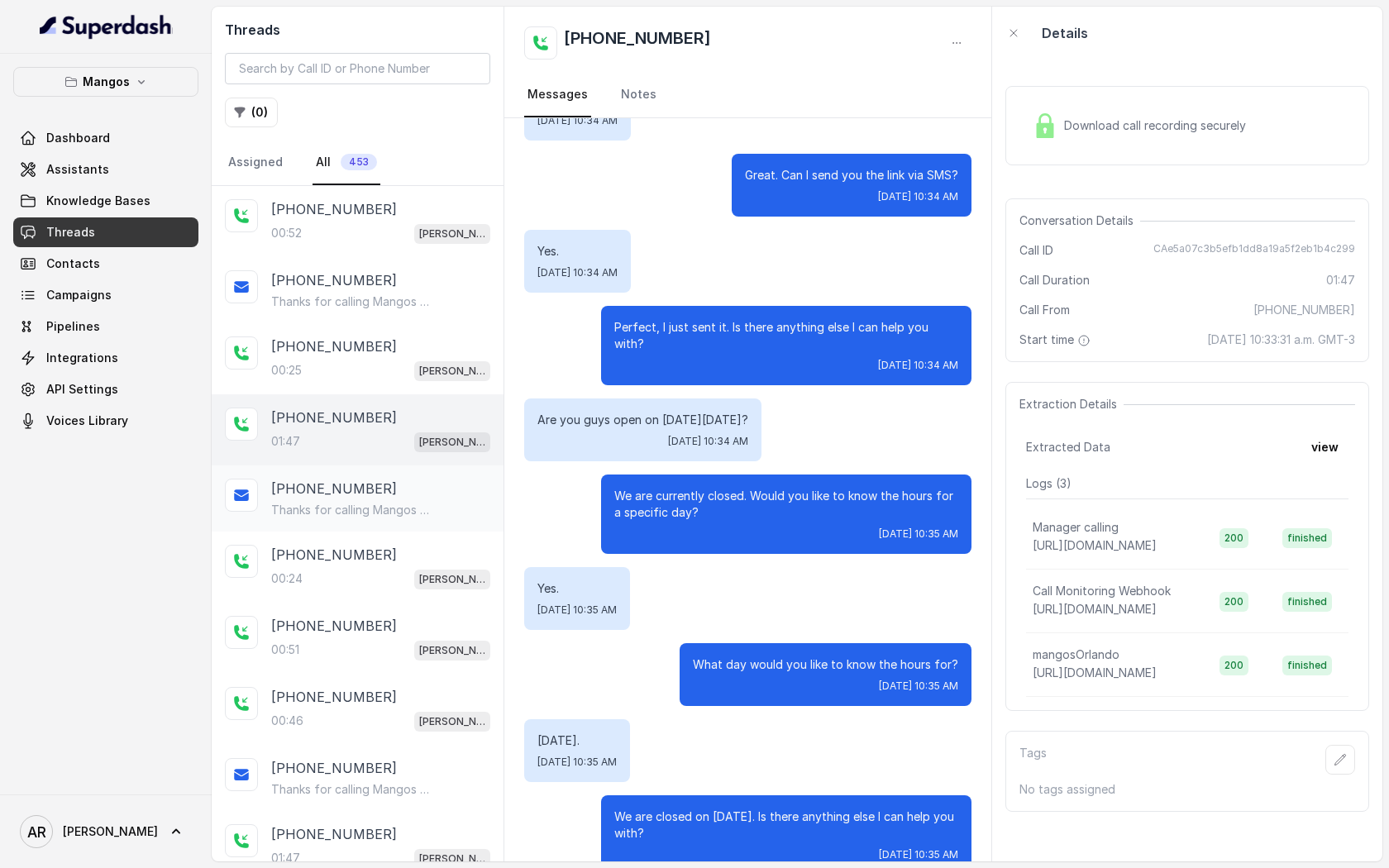
click at [381, 522] on div "+17865868070 Thanks for calling Mangos Orlando! Complete this form for any type…" at bounding box center [357, 498] width 292 height 66
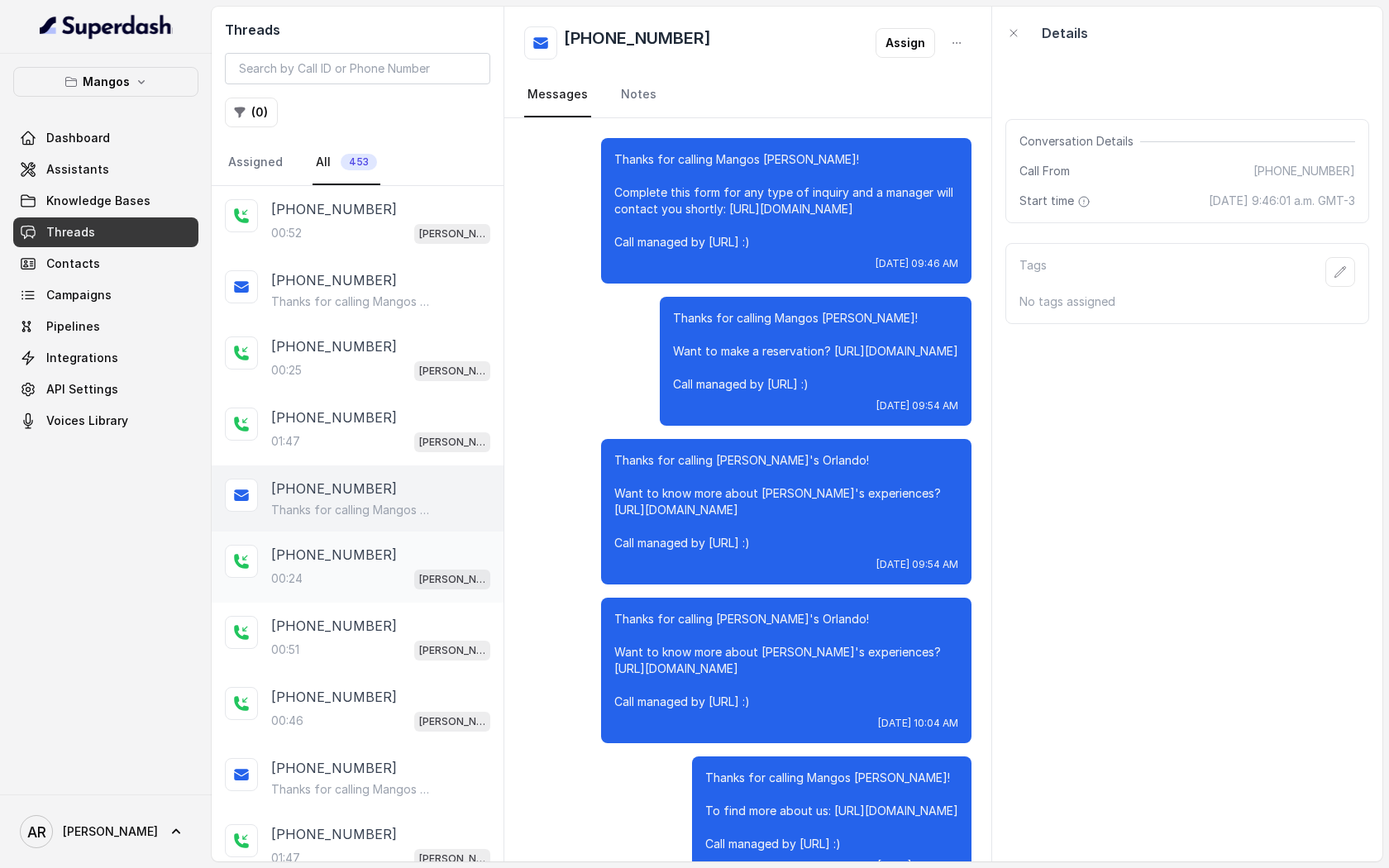
scroll to position [3887, 0]
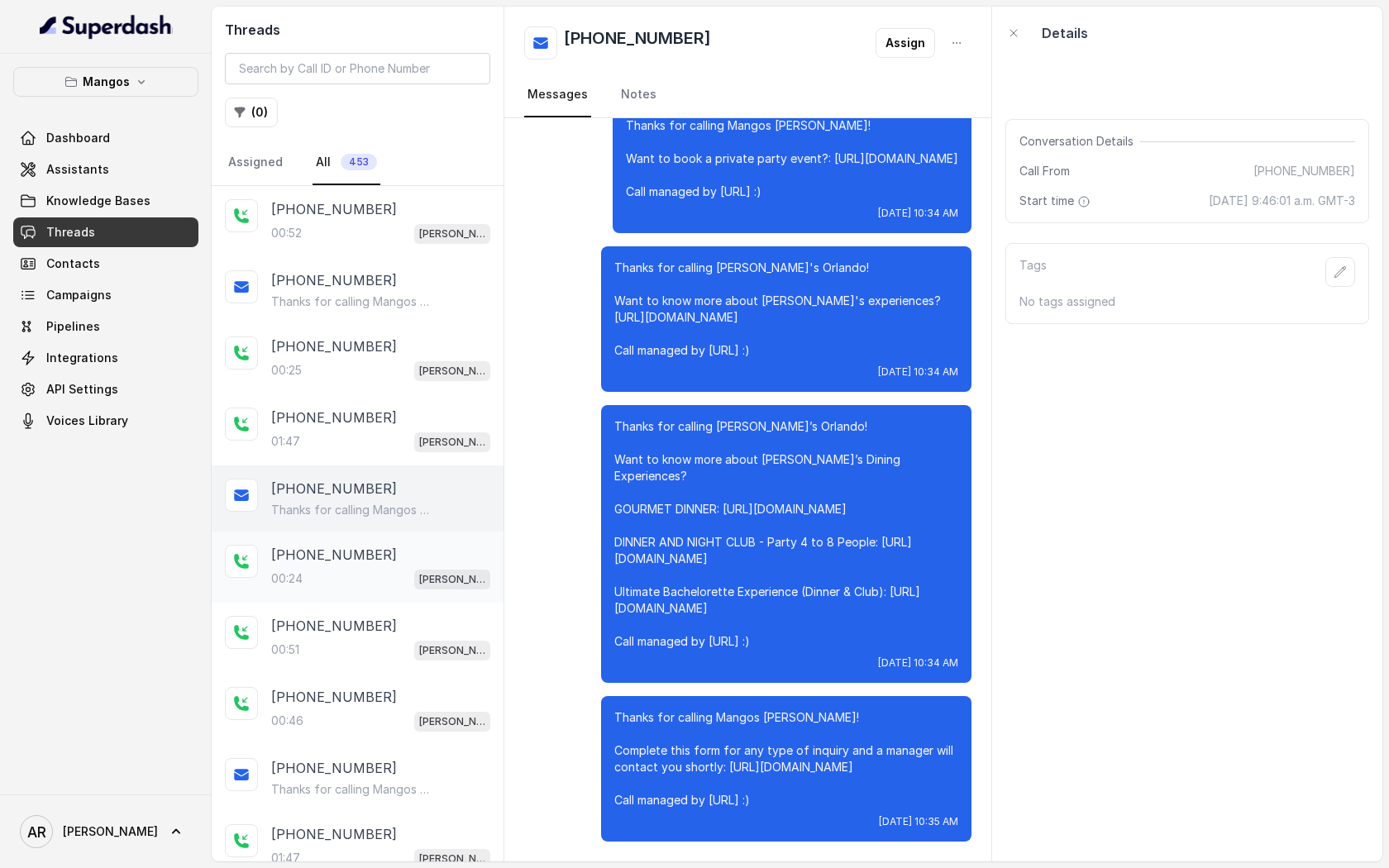
click at [380, 585] on div "00:24 Mangos Orlando" at bounding box center [380, 579] width 219 height 21
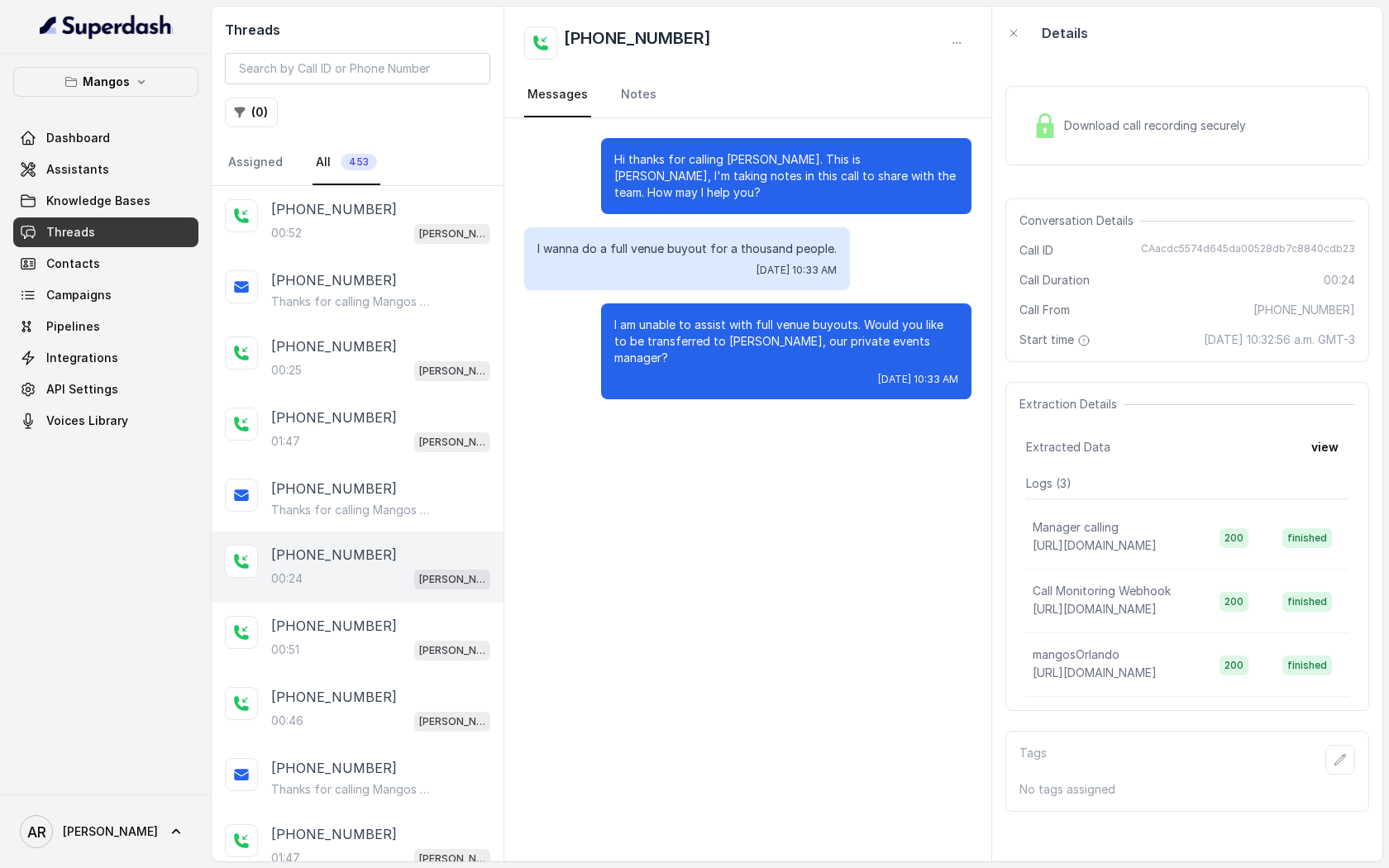
scroll to position [26, 0]
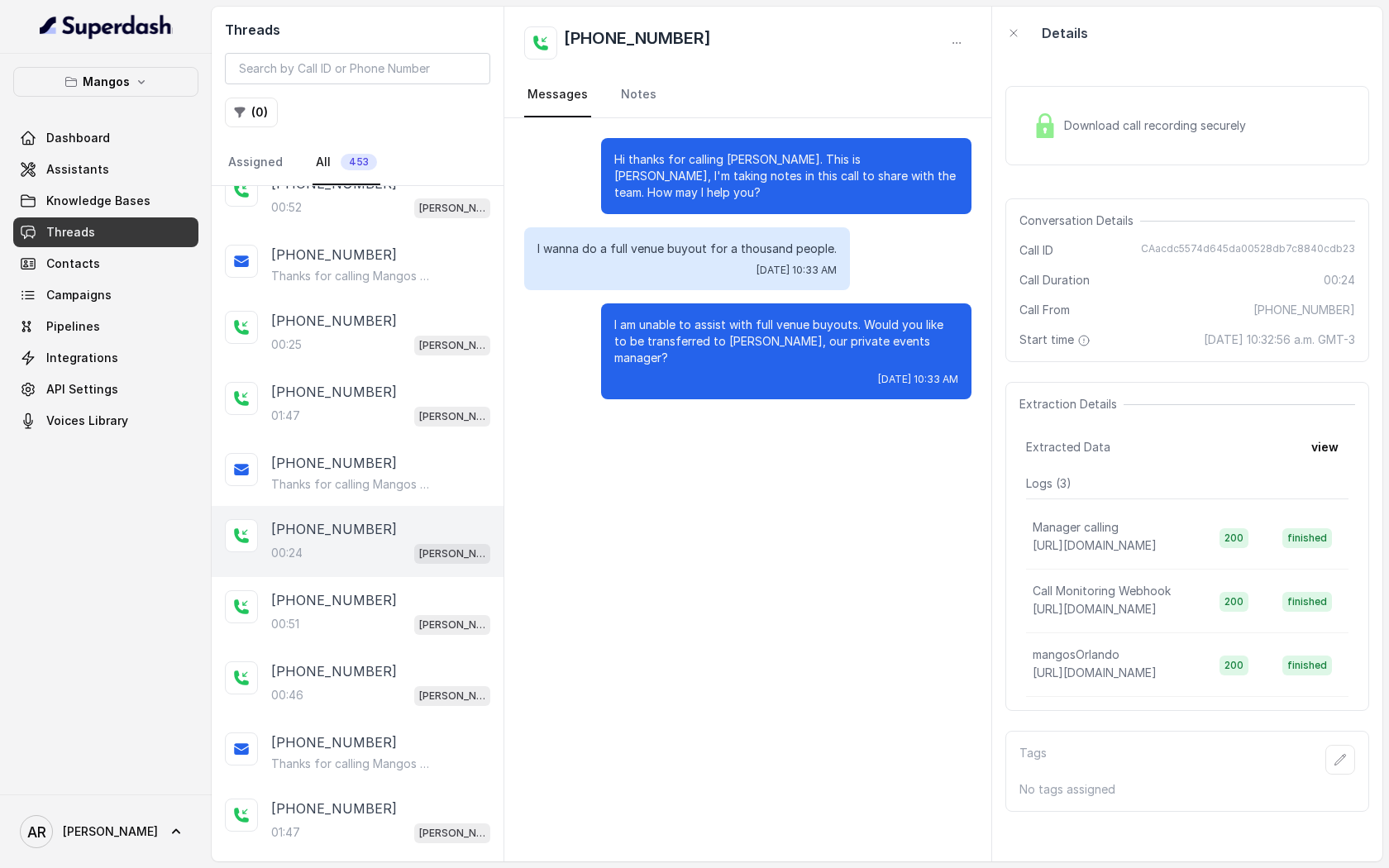
click at [380, 585] on div "+17863711733 00:51 Mangos Orlando" at bounding box center [357, 612] width 292 height 71
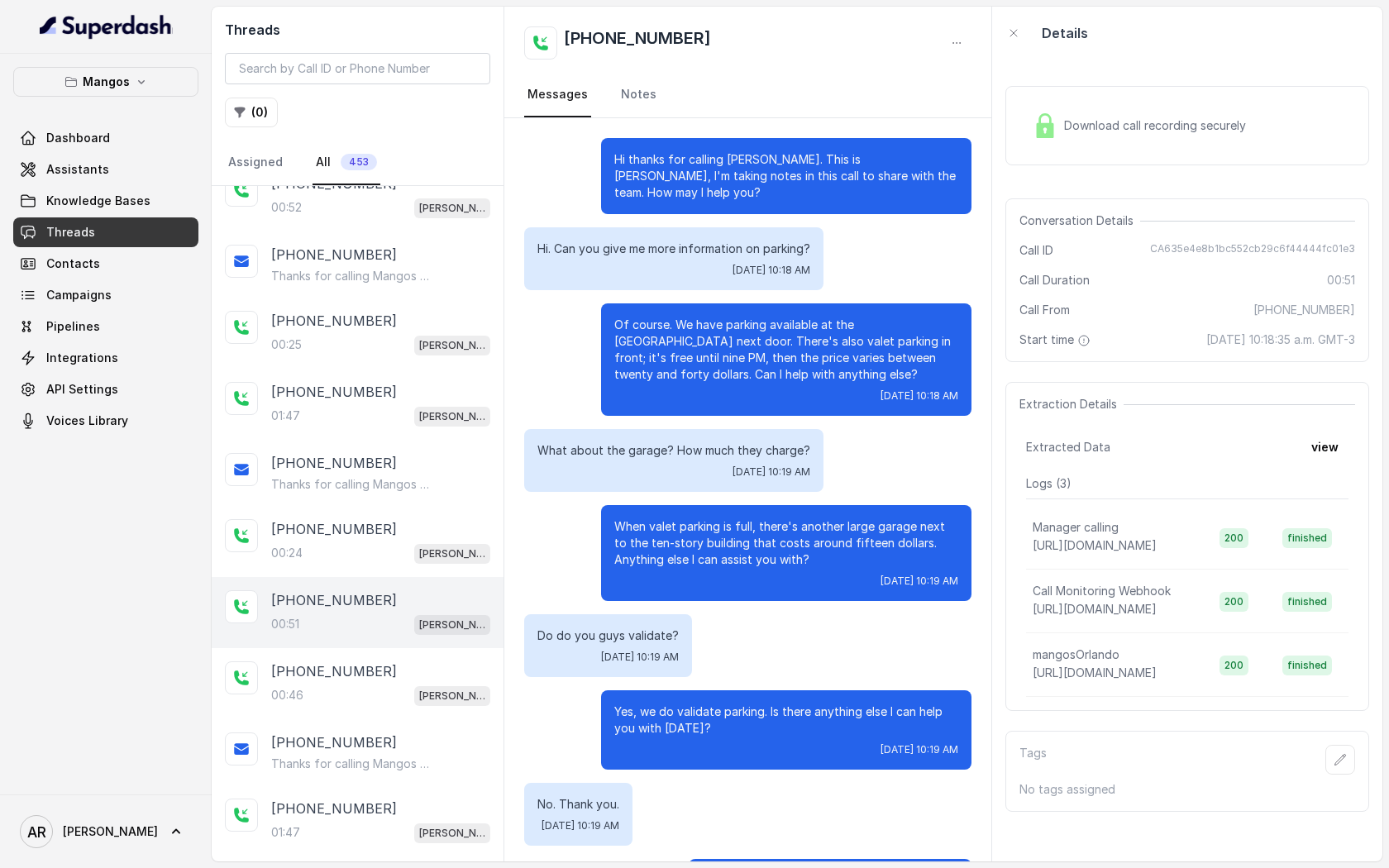
scroll to position [81, 0]
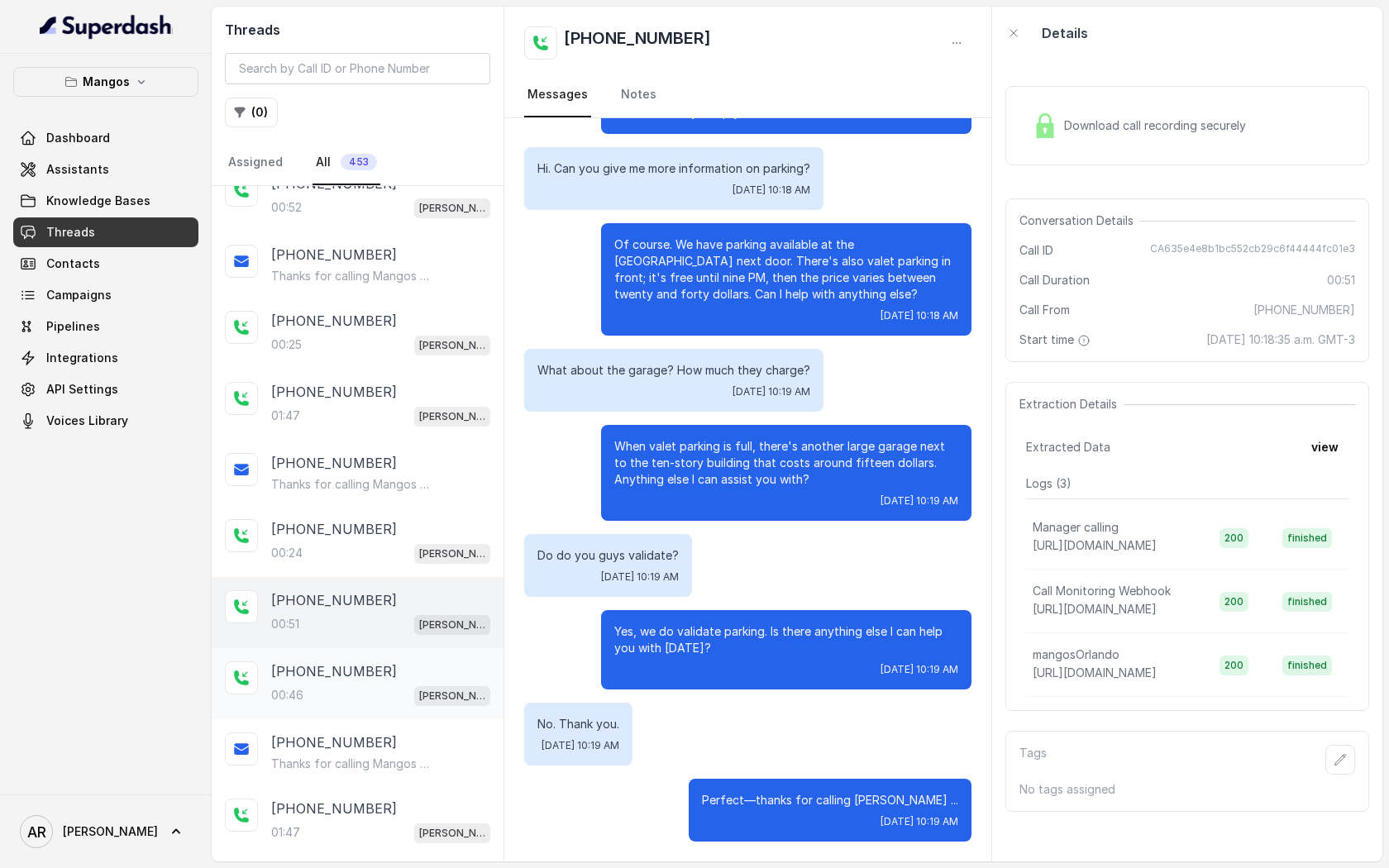
click at [441, 662] on div "+14073836681" at bounding box center [380, 672] width 219 height 19
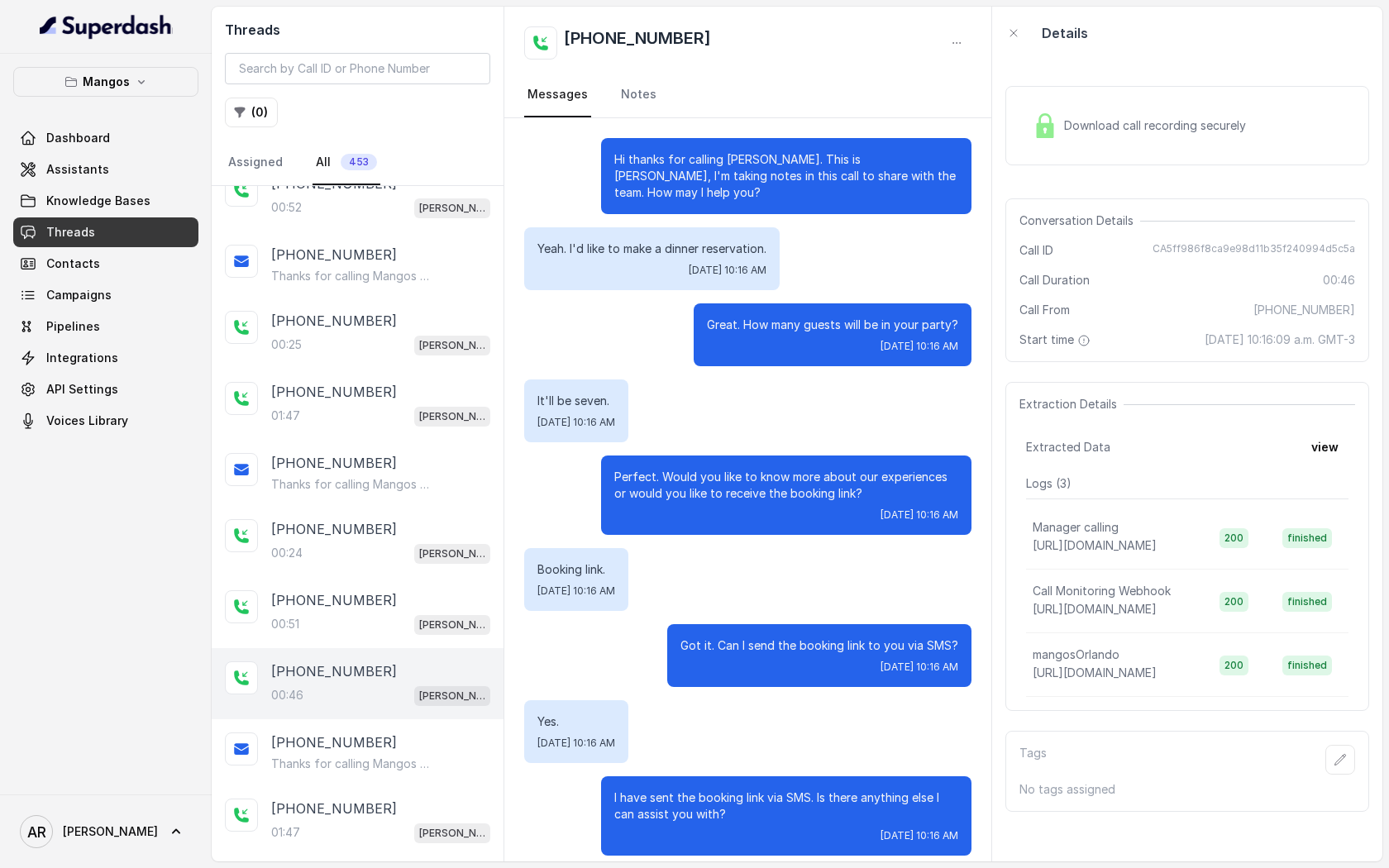
scroll to position [166, 0]
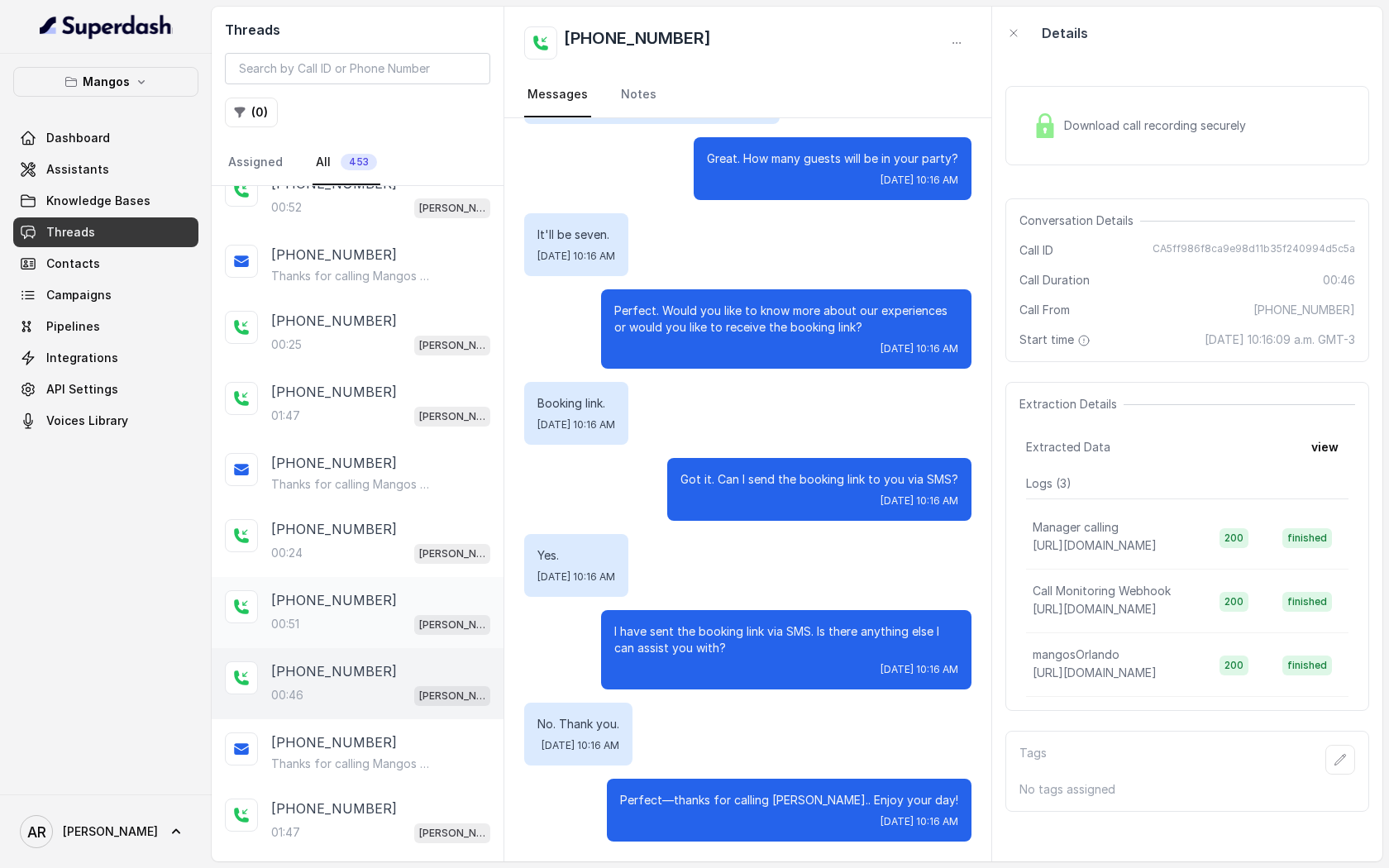
click at [427, 625] on p "Mangos Orlando" at bounding box center [452, 625] width 66 height 17
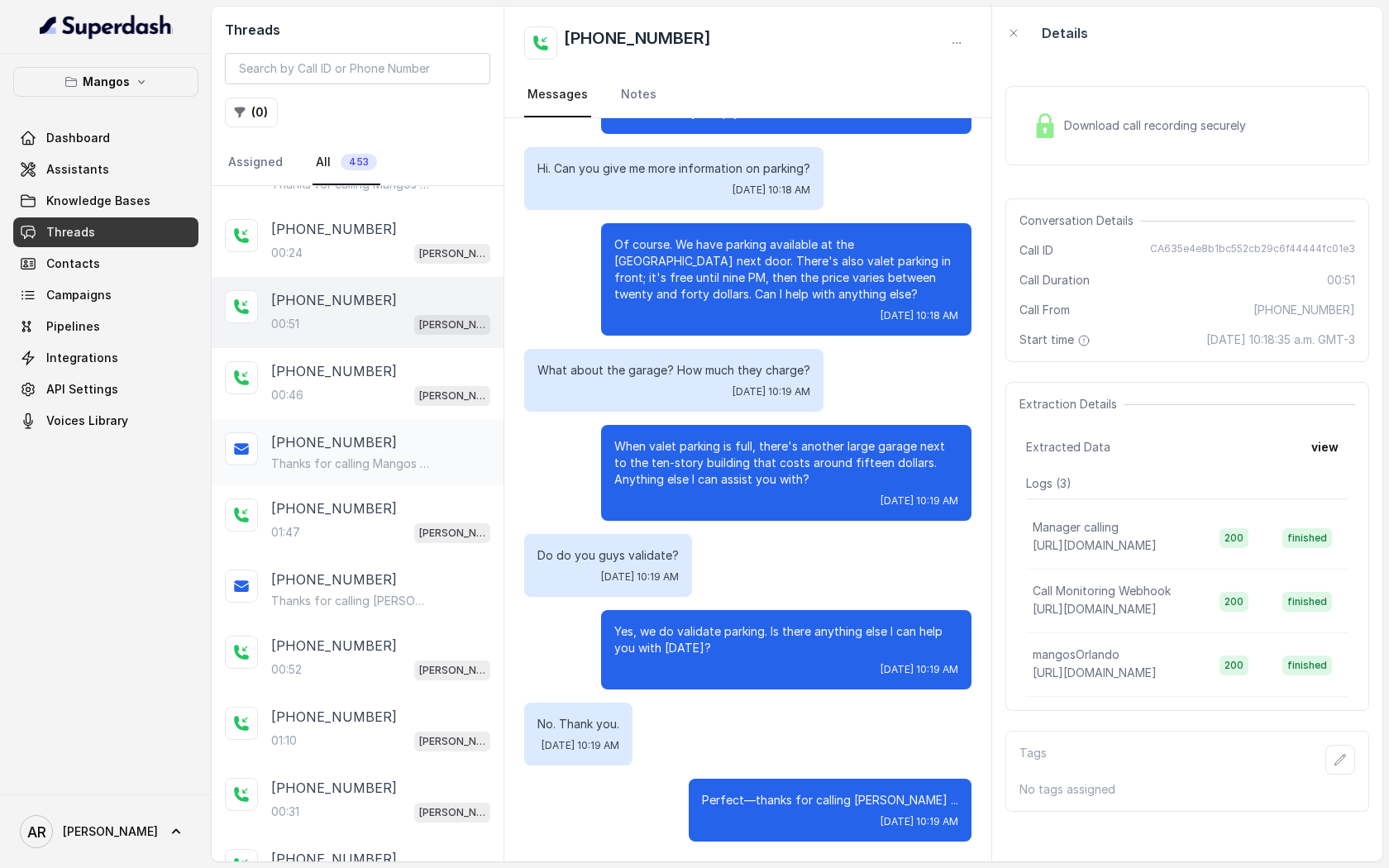
scroll to position [441, 0]
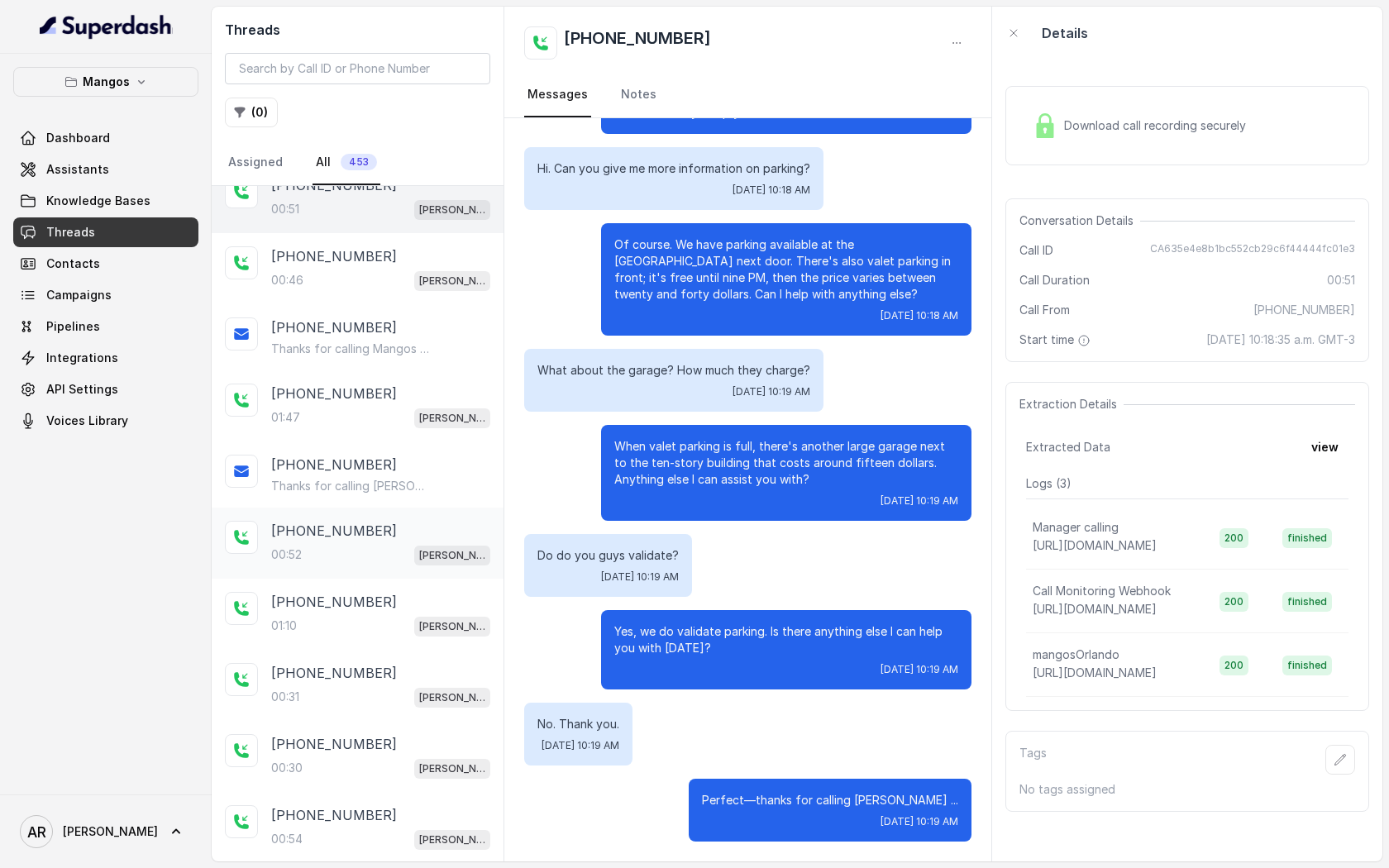
click at [400, 562] on div "+17863711733 00:52 Mangos Orlando" at bounding box center [357, 543] width 292 height 71
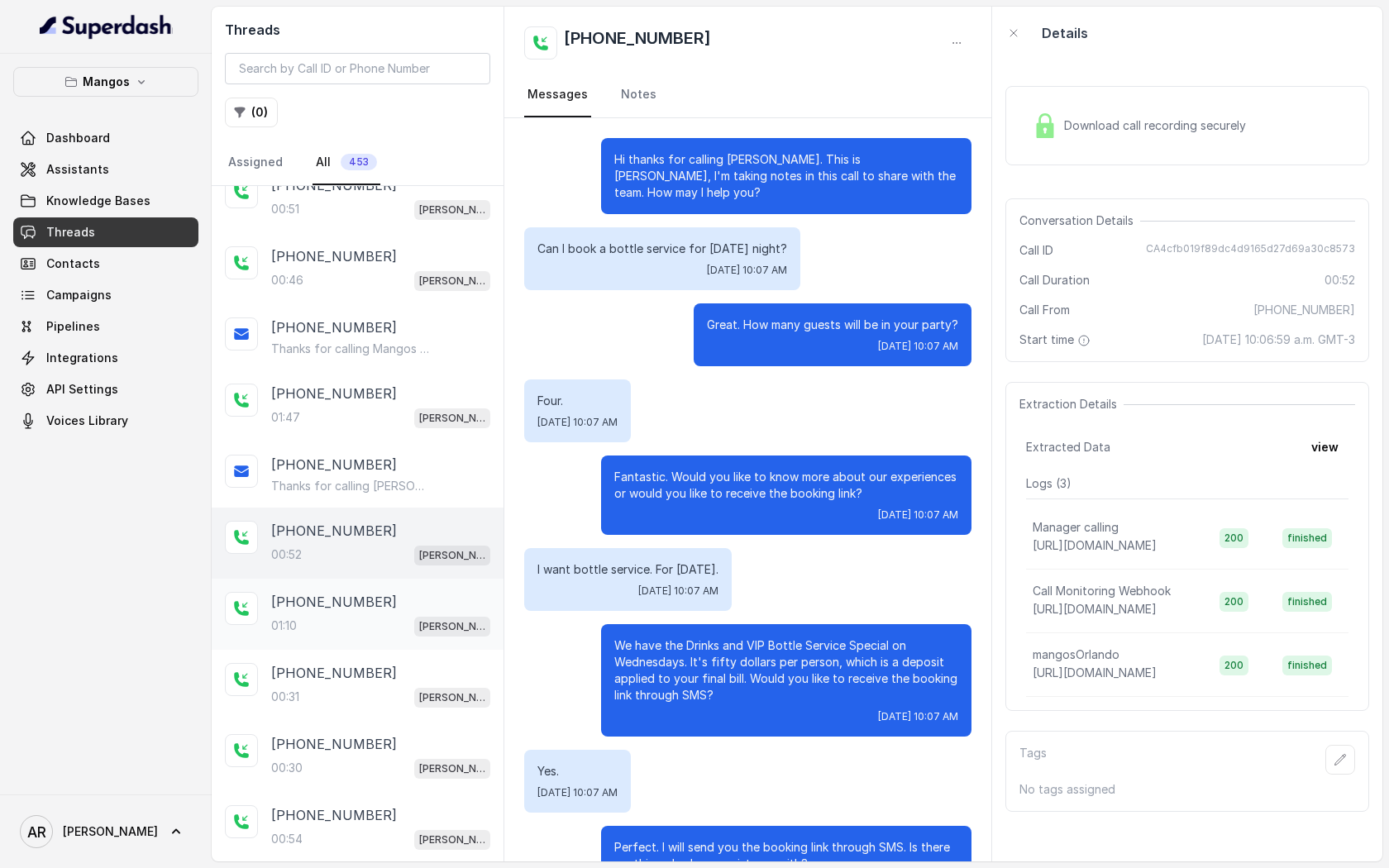
click at [400, 617] on div "01:10 Mangos Orlando" at bounding box center [380, 626] width 219 height 21
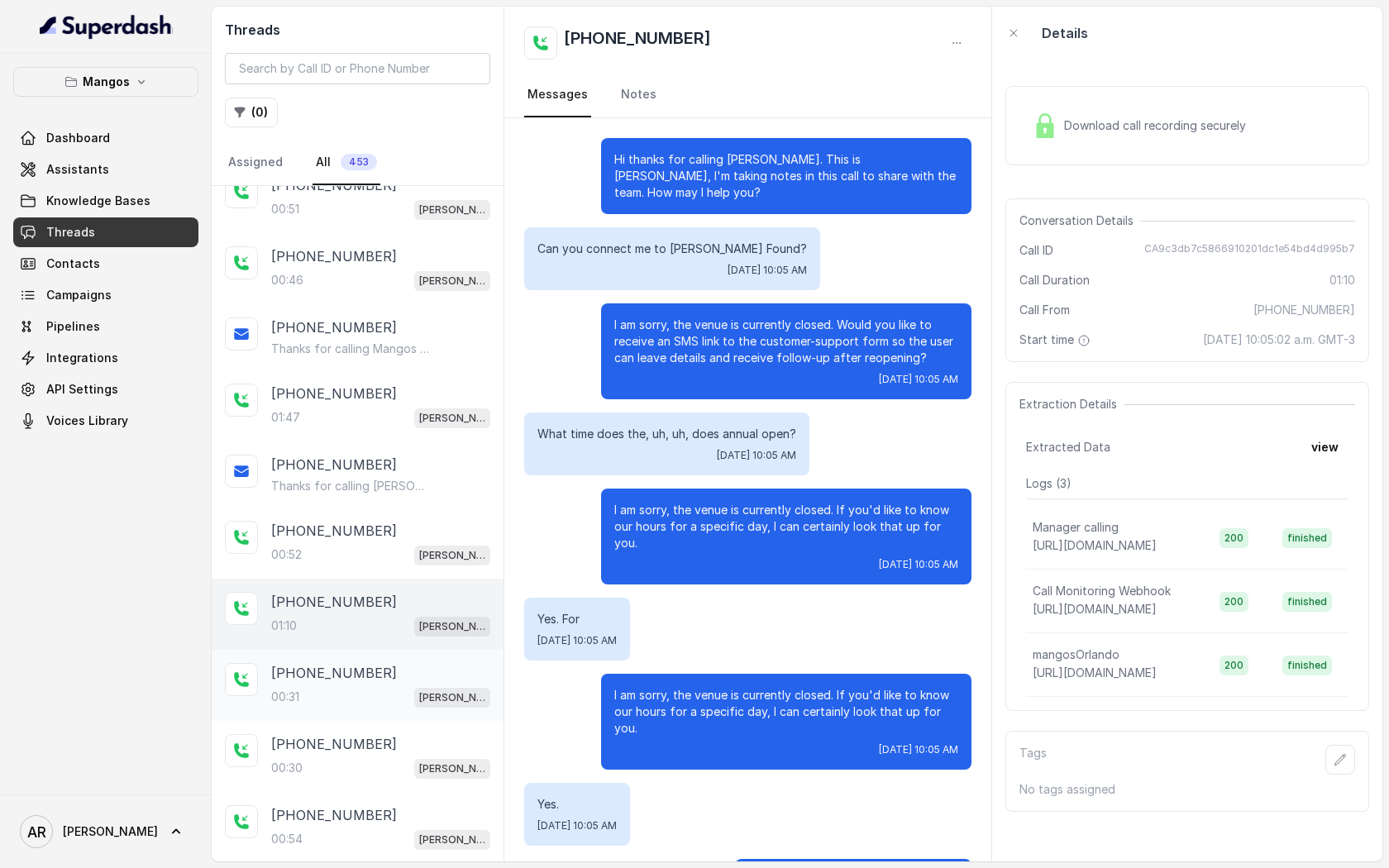
scroll to position [434, 0]
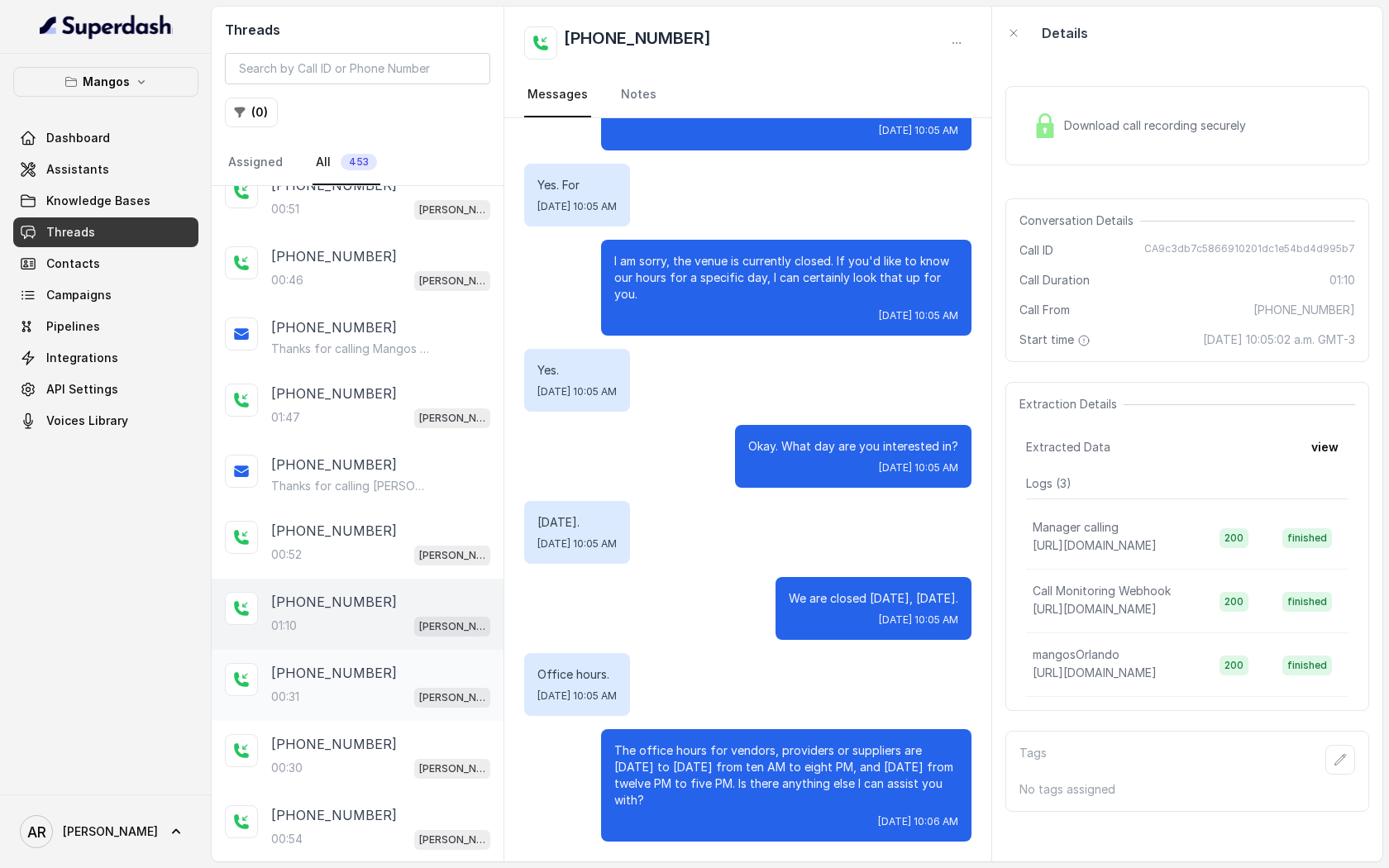
click at [402, 689] on div "00:31 Mangos Orlando" at bounding box center [380, 697] width 219 height 21
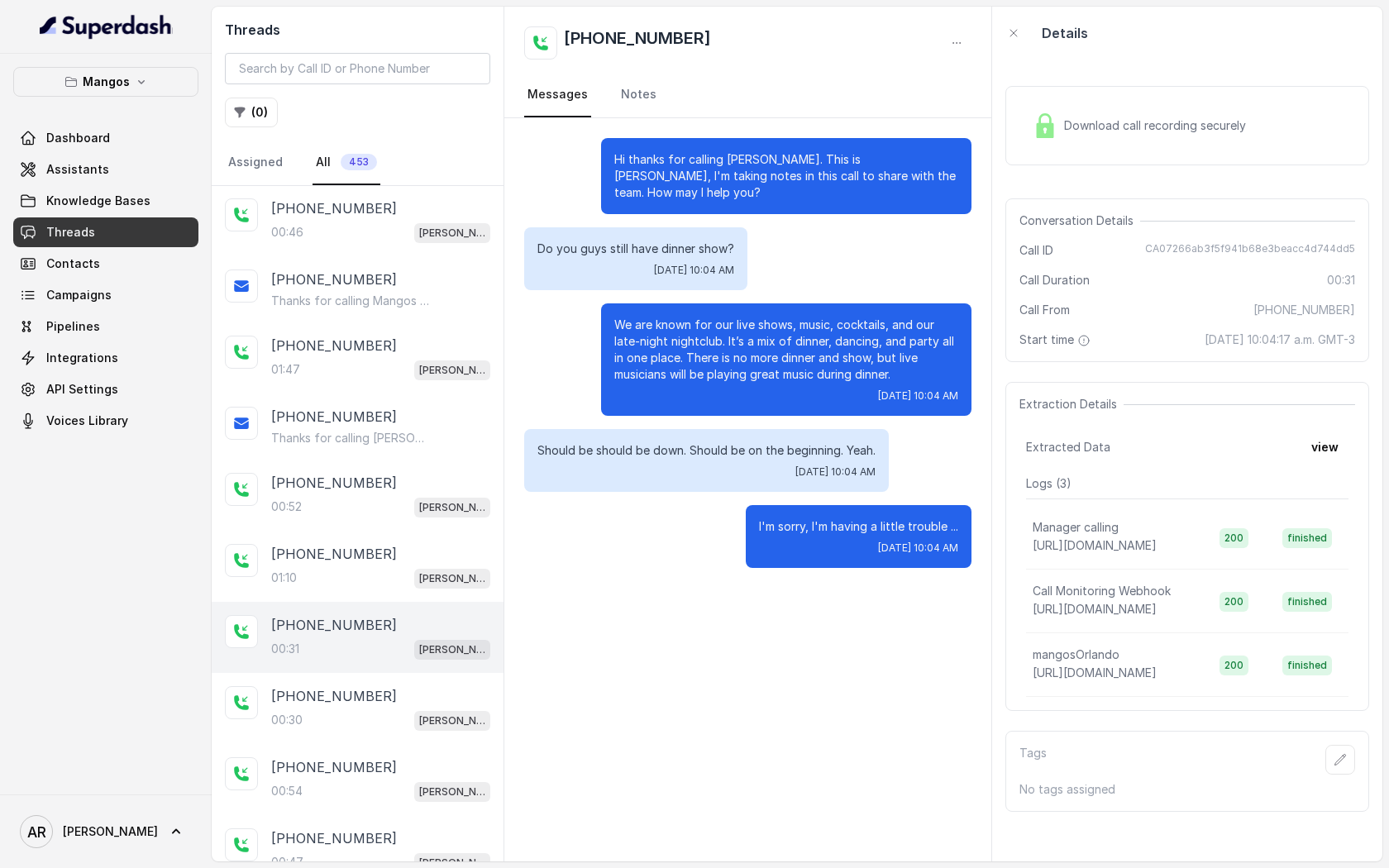
scroll to position [577, 0]
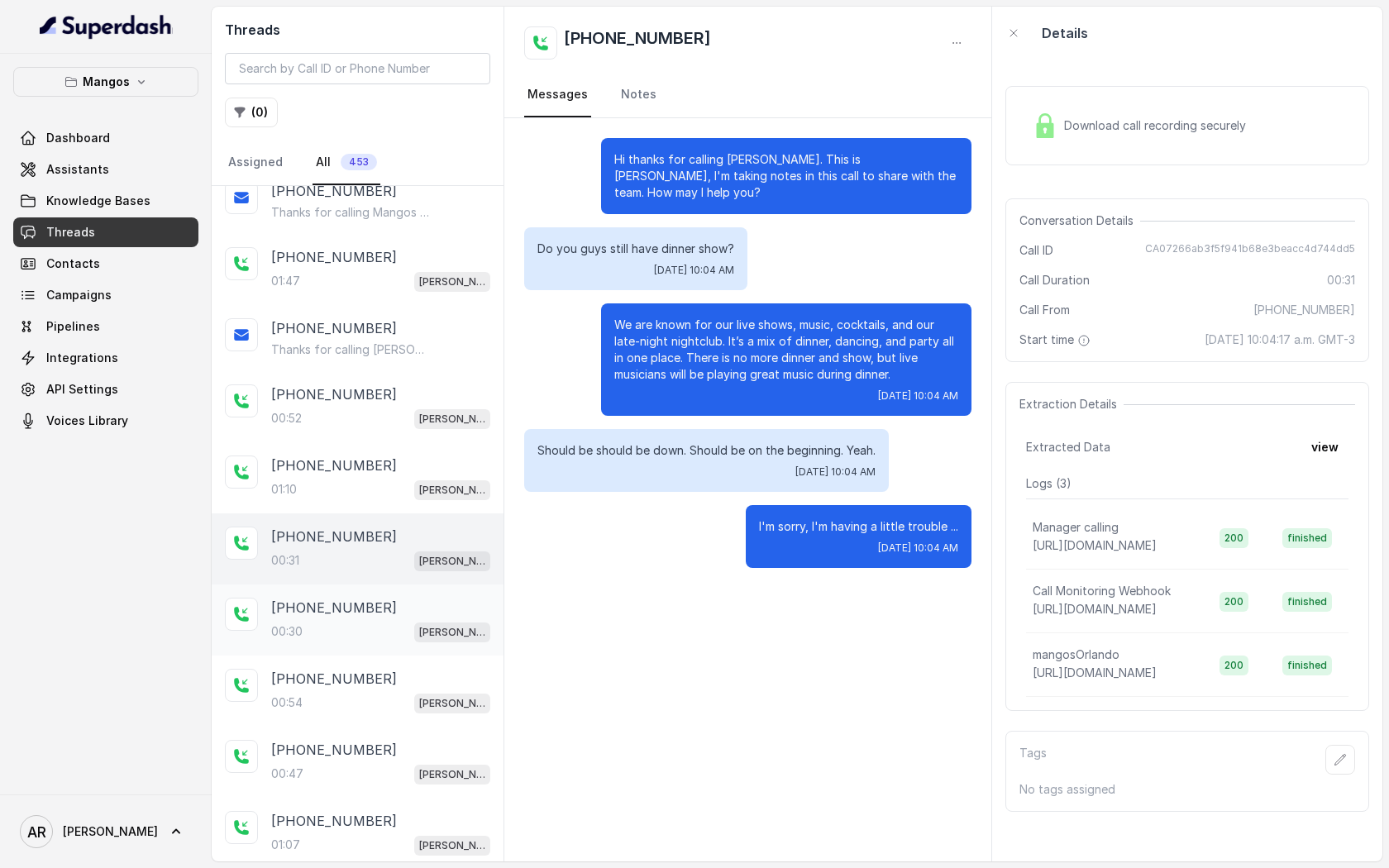
click at [380, 622] on div "00:30 Mangos Orlando" at bounding box center [380, 632] width 219 height 21
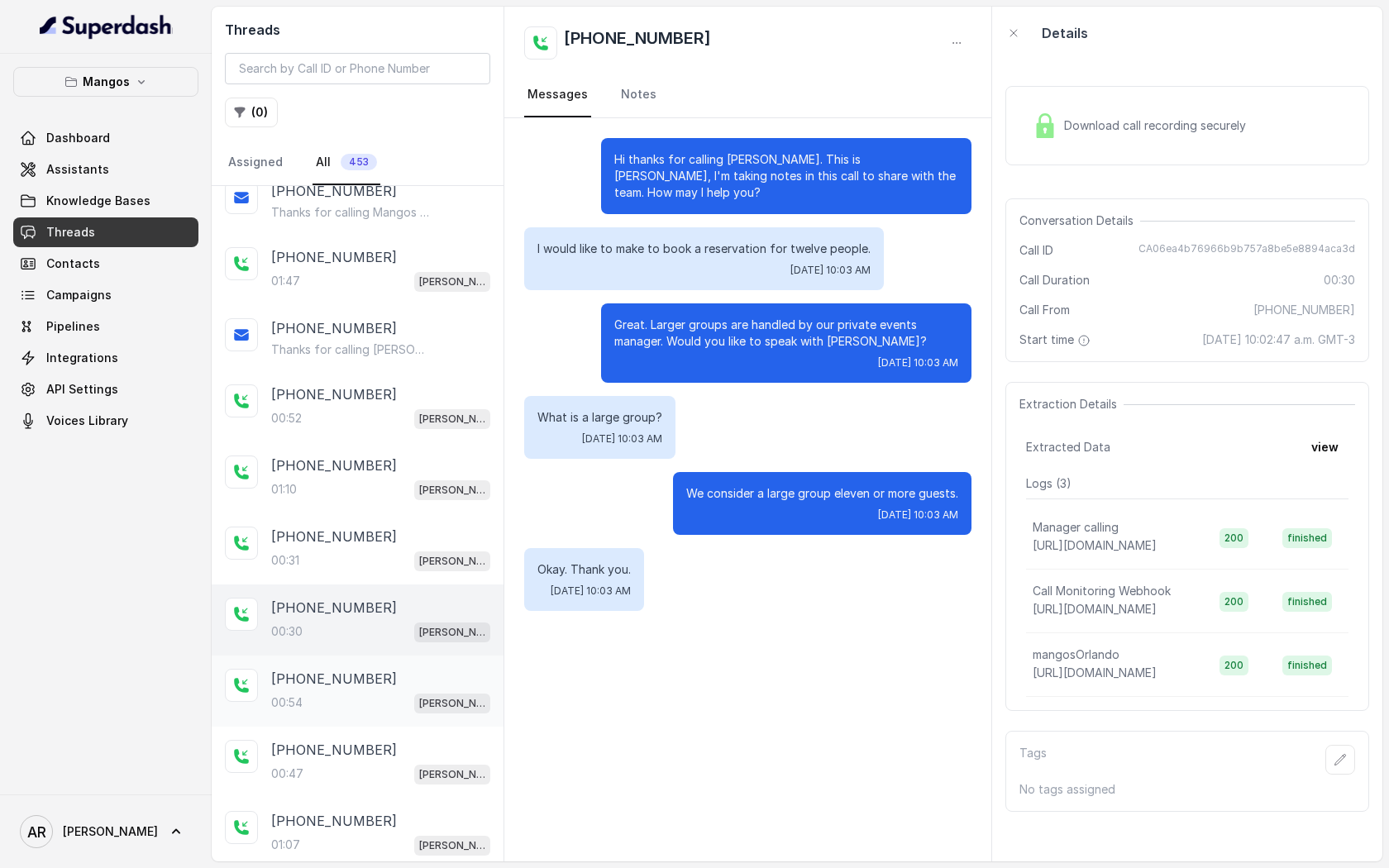
click at [369, 687] on div "+17863711733 00:54 Mangos Orlando" at bounding box center [380, 691] width 219 height 44
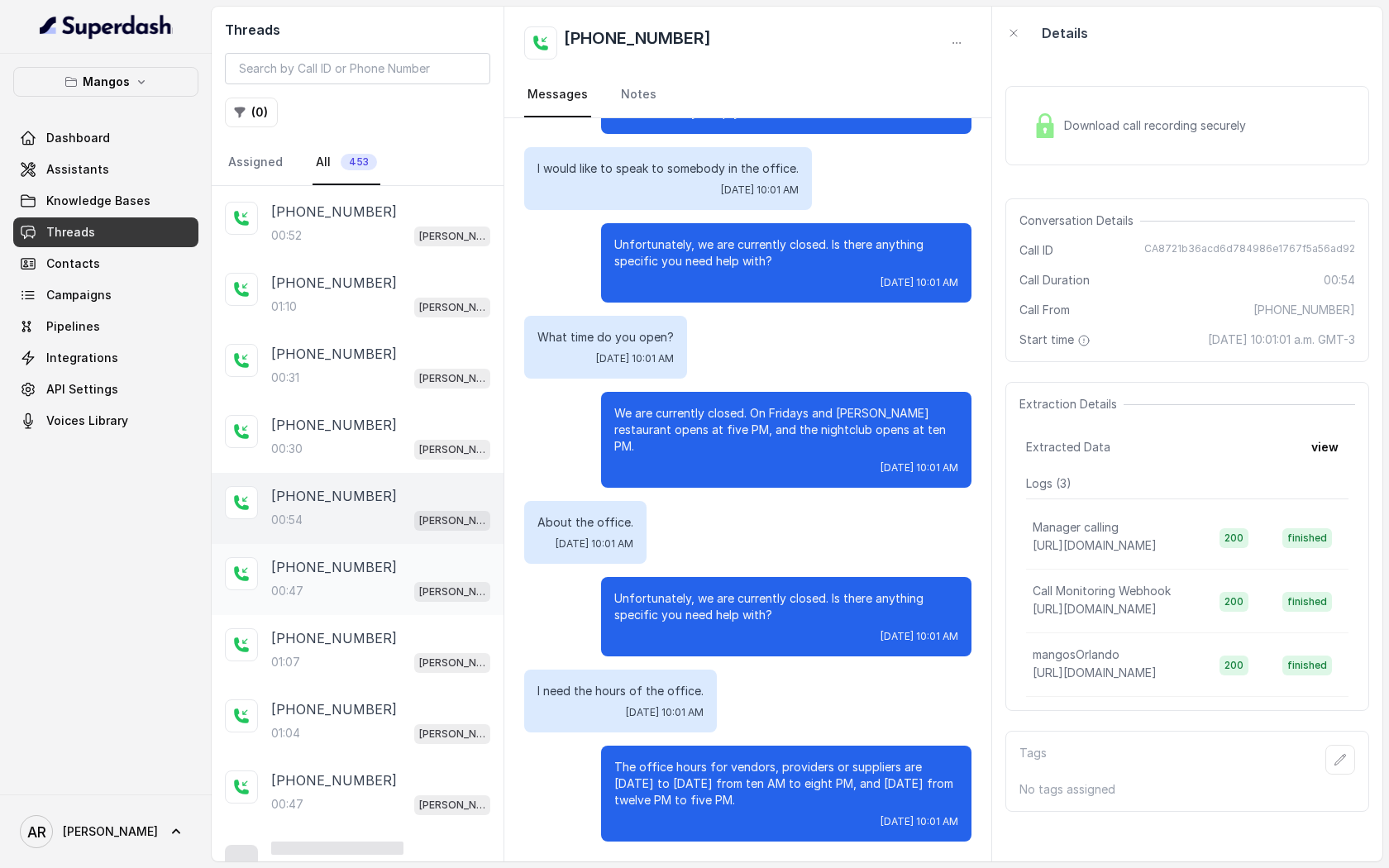
scroll to position [787, 0]
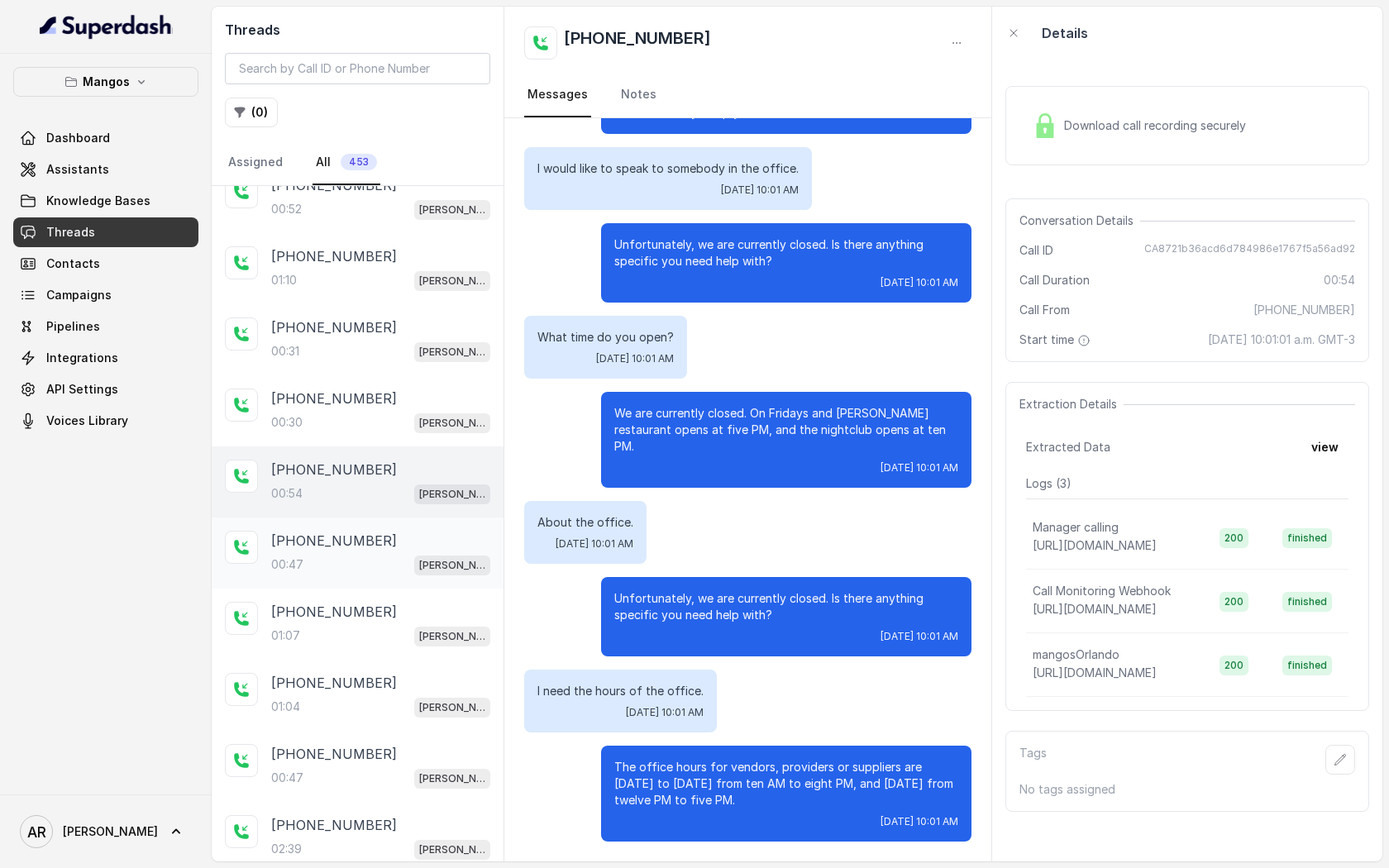
click at [366, 565] on div "00:47 Mangos Orlando" at bounding box center [380, 565] width 219 height 21
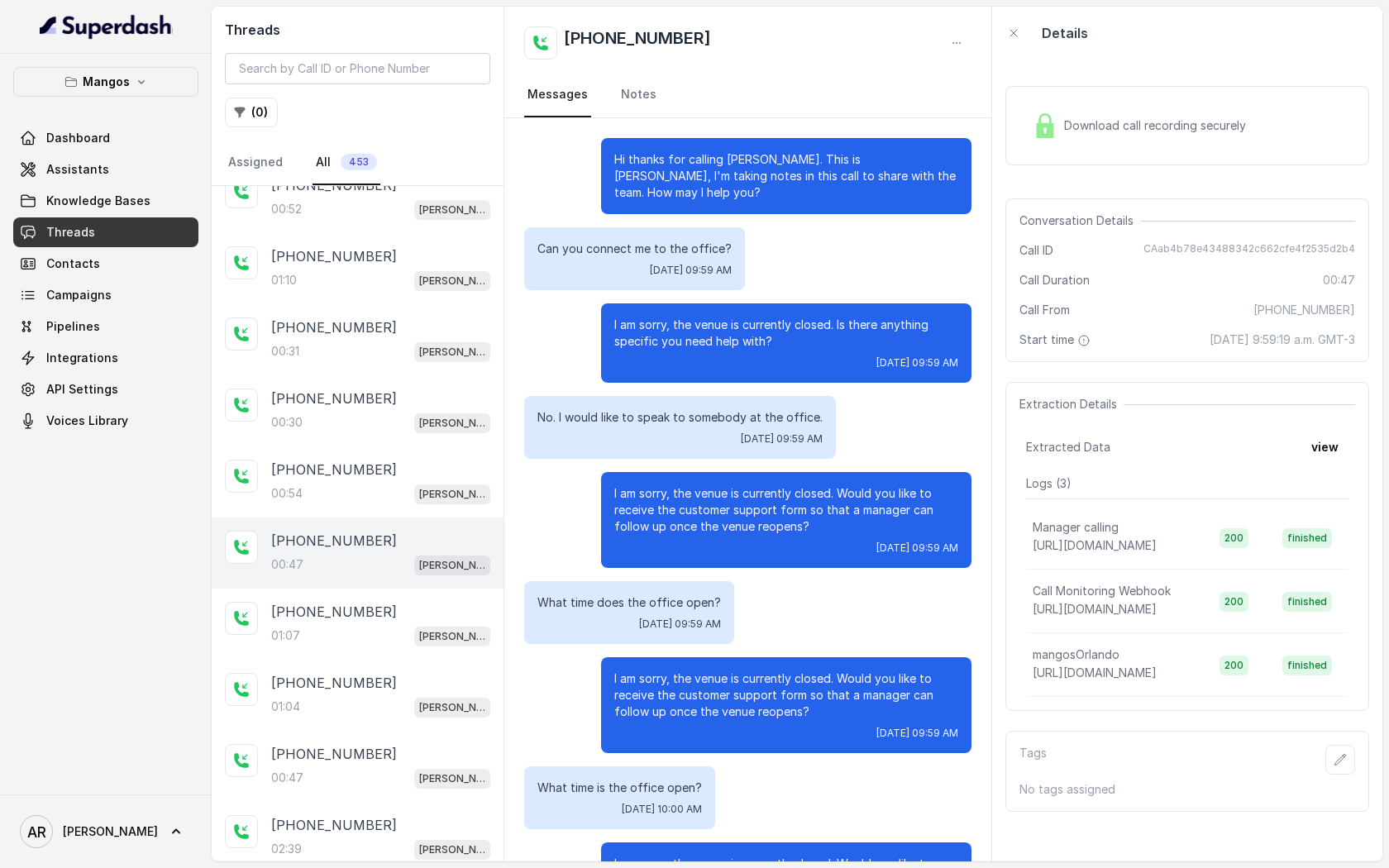
scroll to position [81, 0]
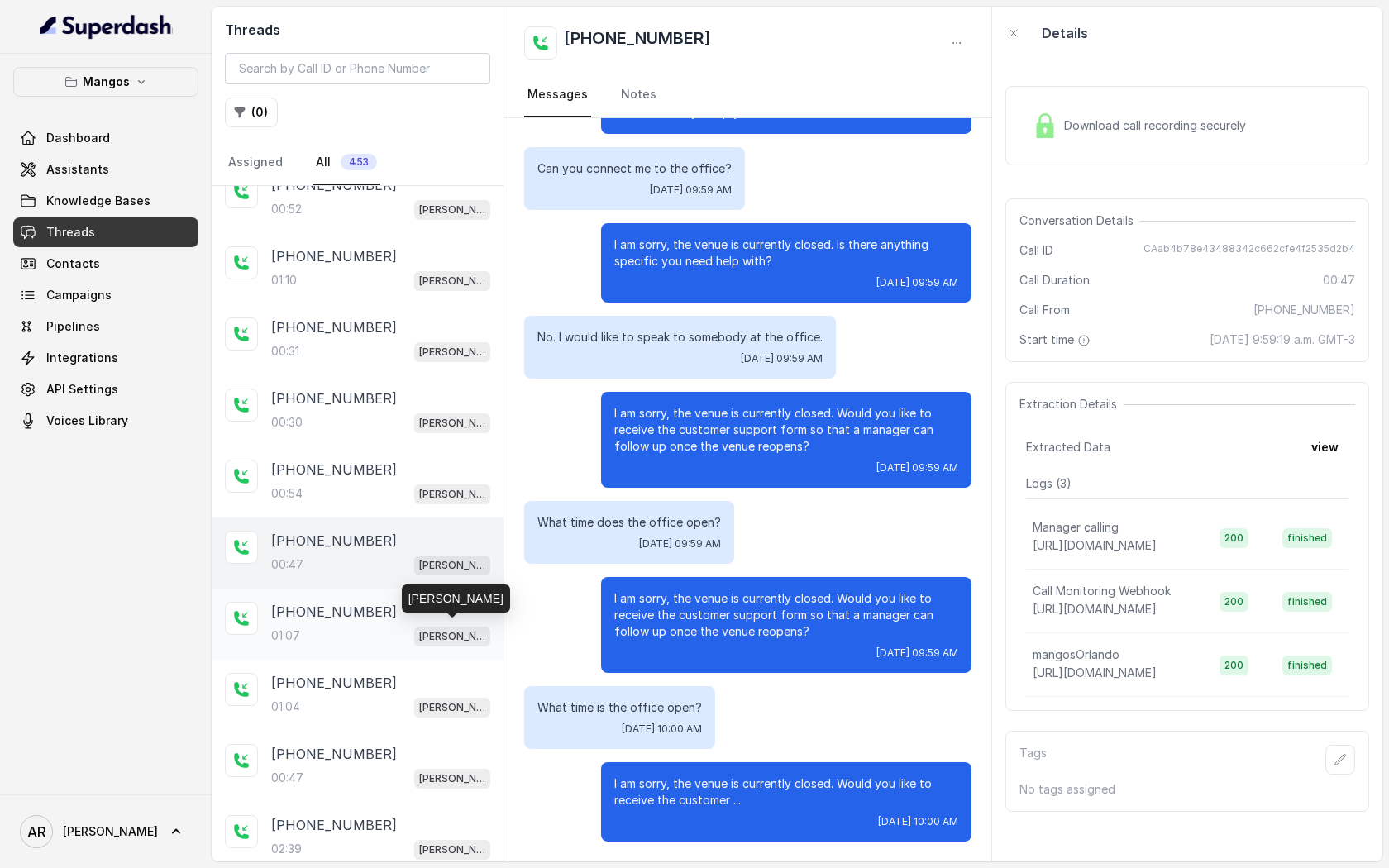
click at [424, 630] on p "Mangos Orlando" at bounding box center [452, 636] width 66 height 17
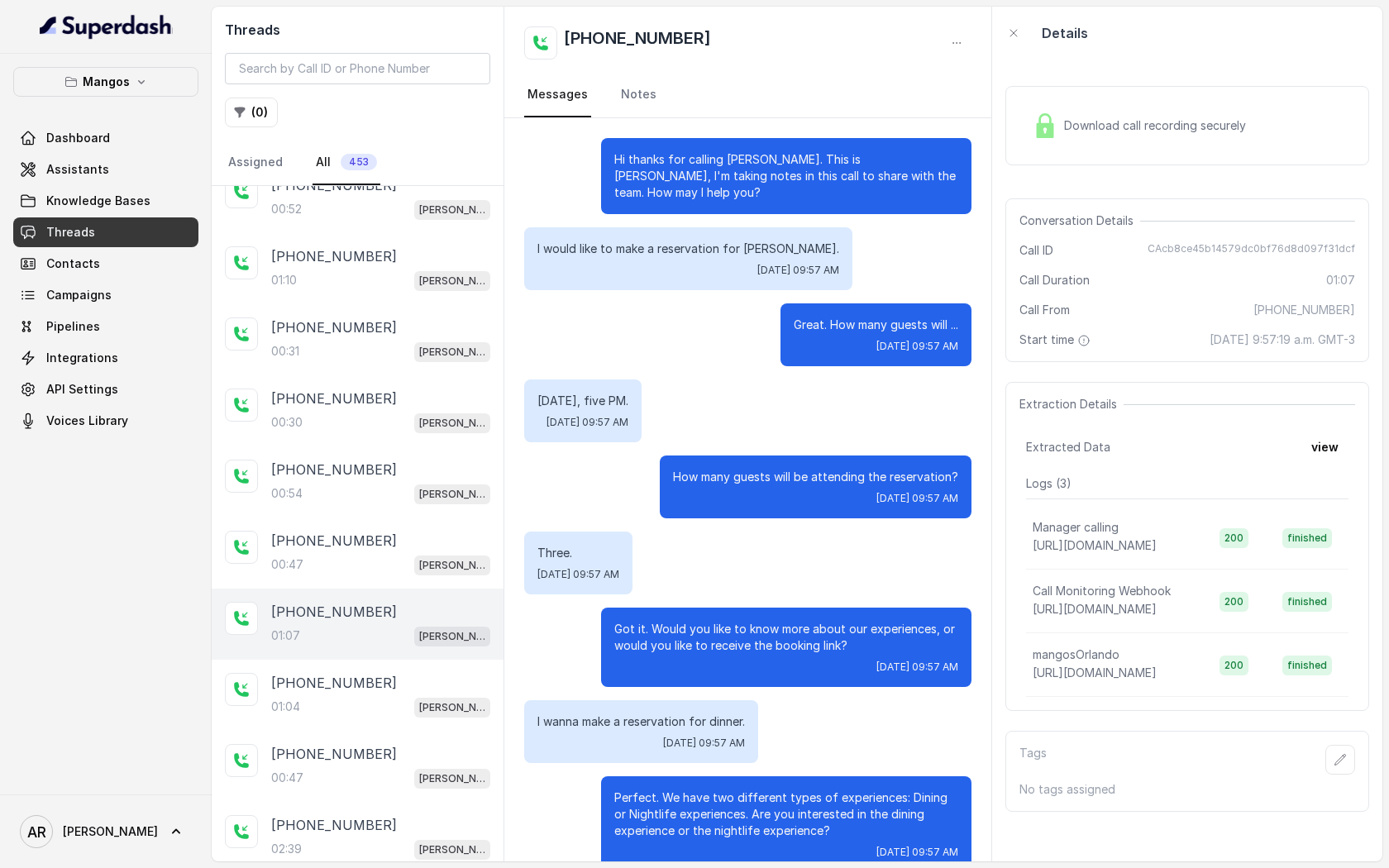
scroll to position [536, 0]
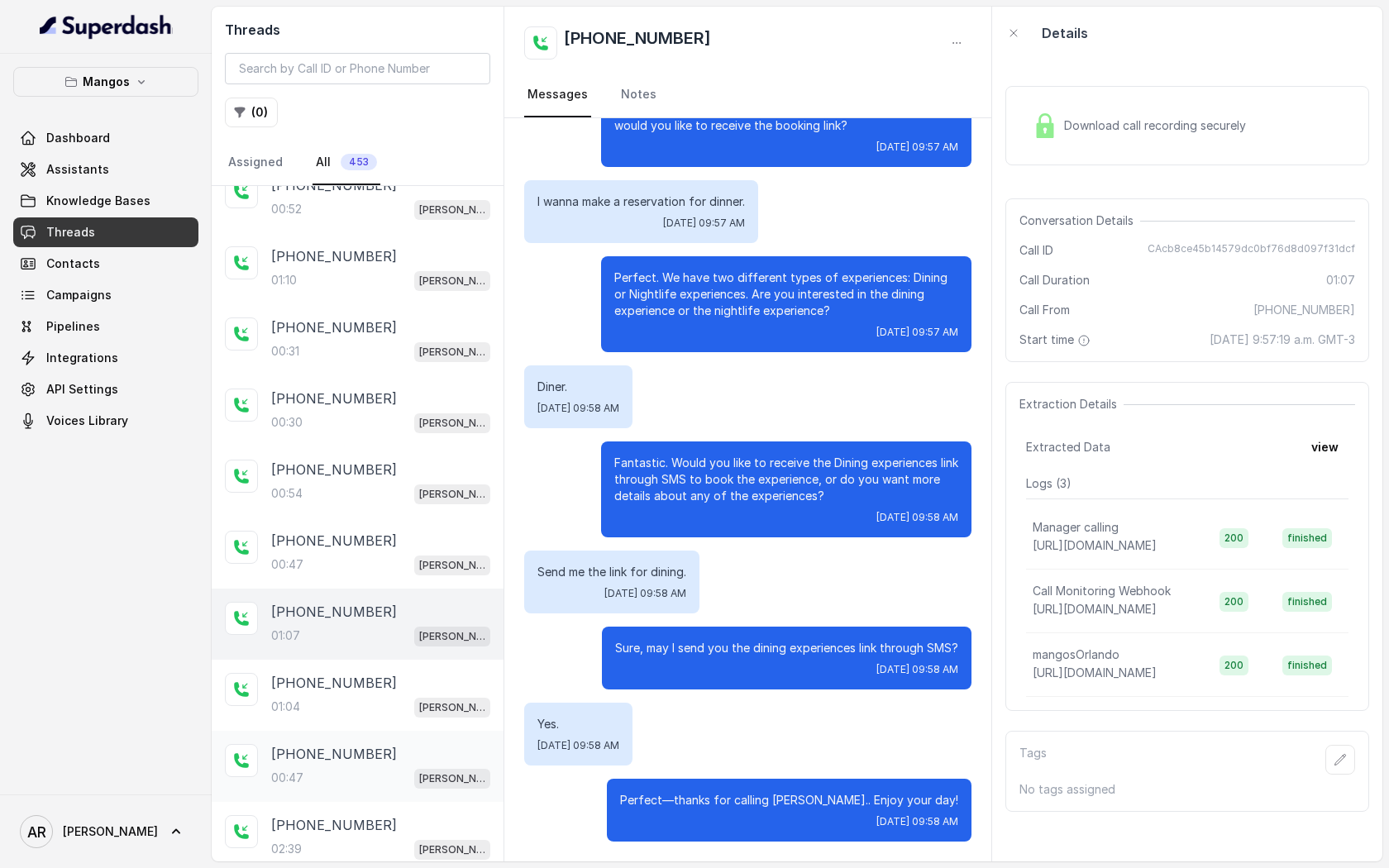
click at [385, 782] on div "+17863711733 00:47 Mangos Orlando" at bounding box center [357, 766] width 292 height 71
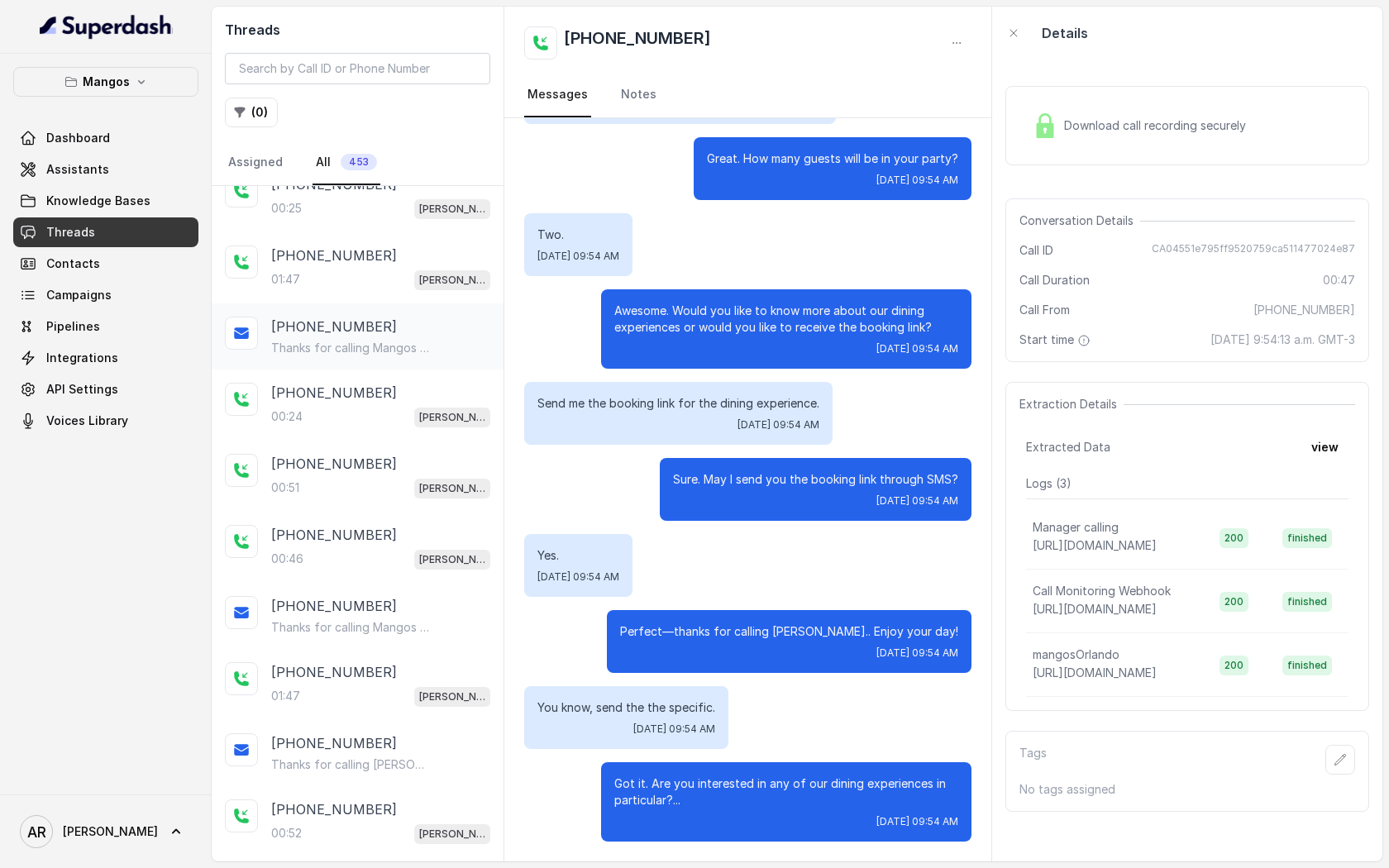
scroll to position [203, 0]
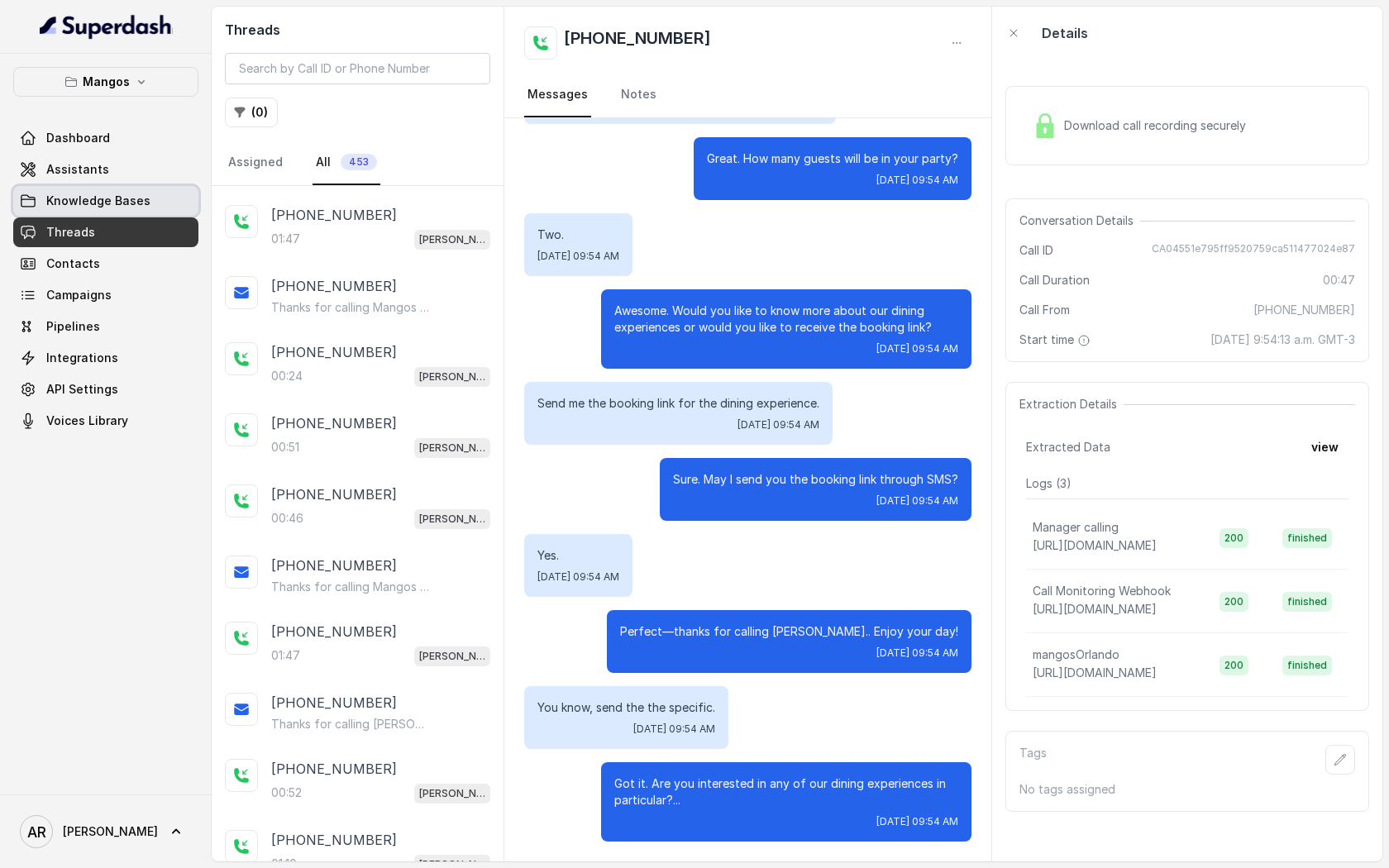
click at [170, 196] on link "Knowledge Bases" at bounding box center [105, 201] width 185 height 30
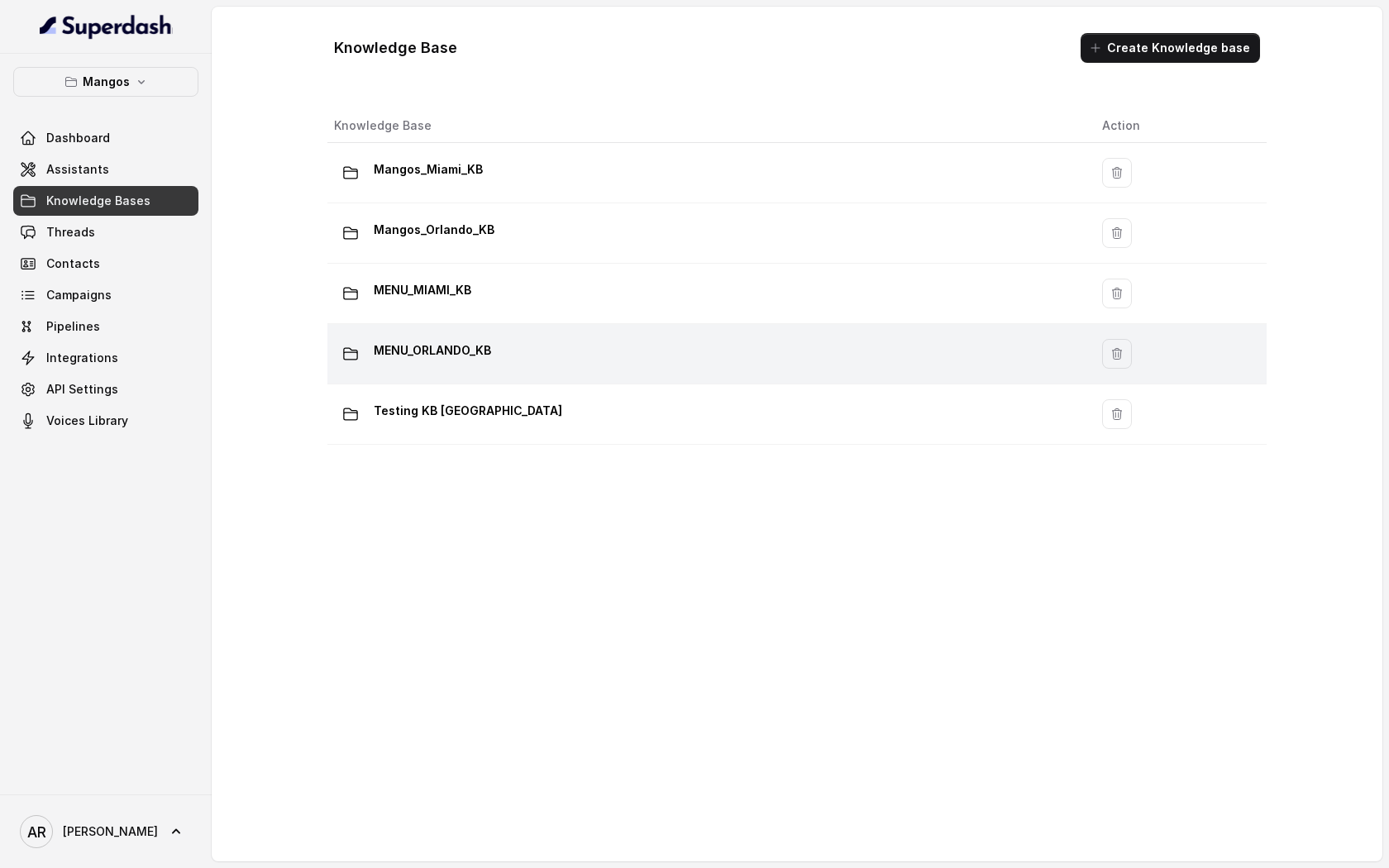
click at [529, 381] on td "MENU_ORLANDO_KB" at bounding box center [708, 354] width 762 height 60
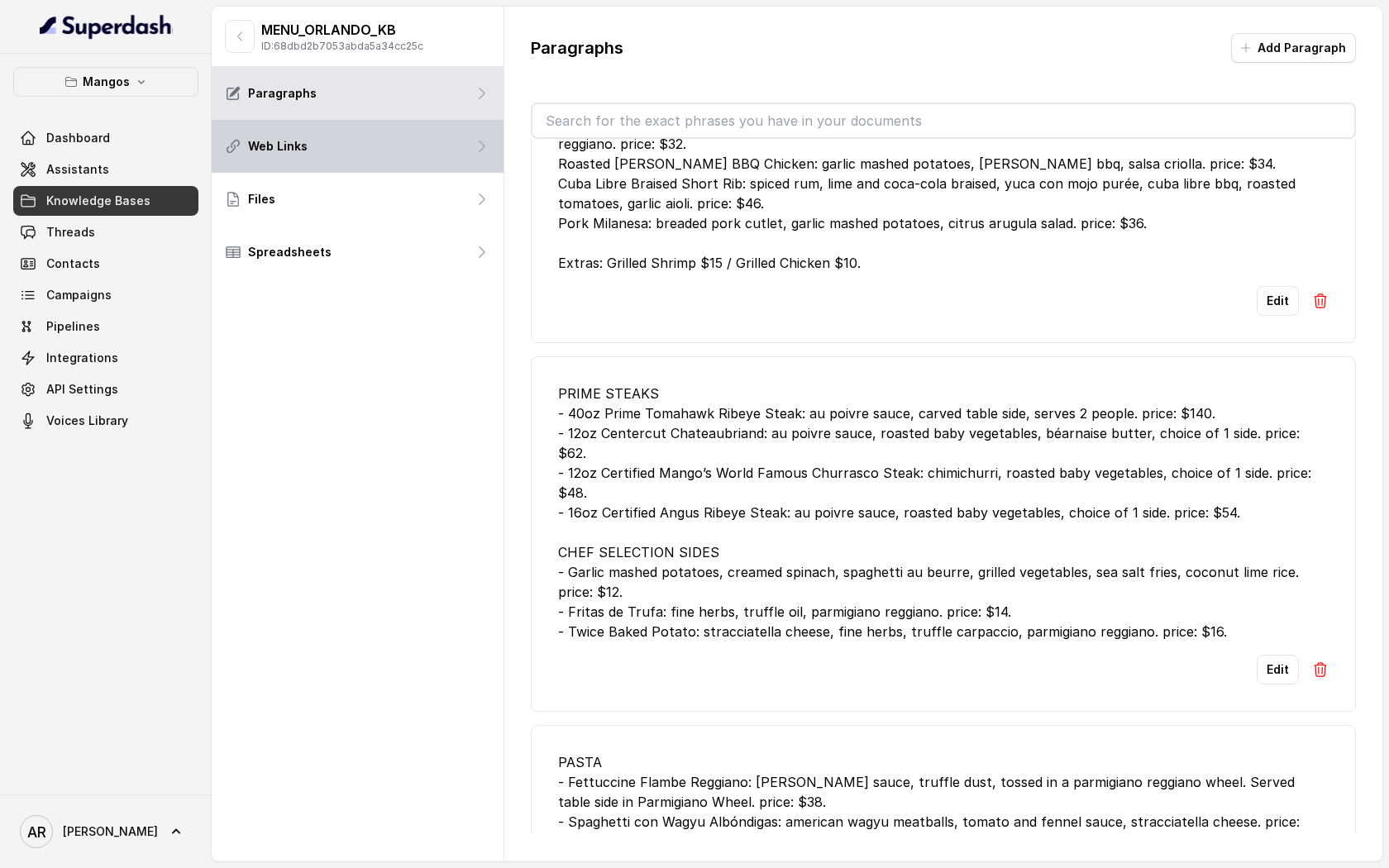
scroll to position [1799, 0]
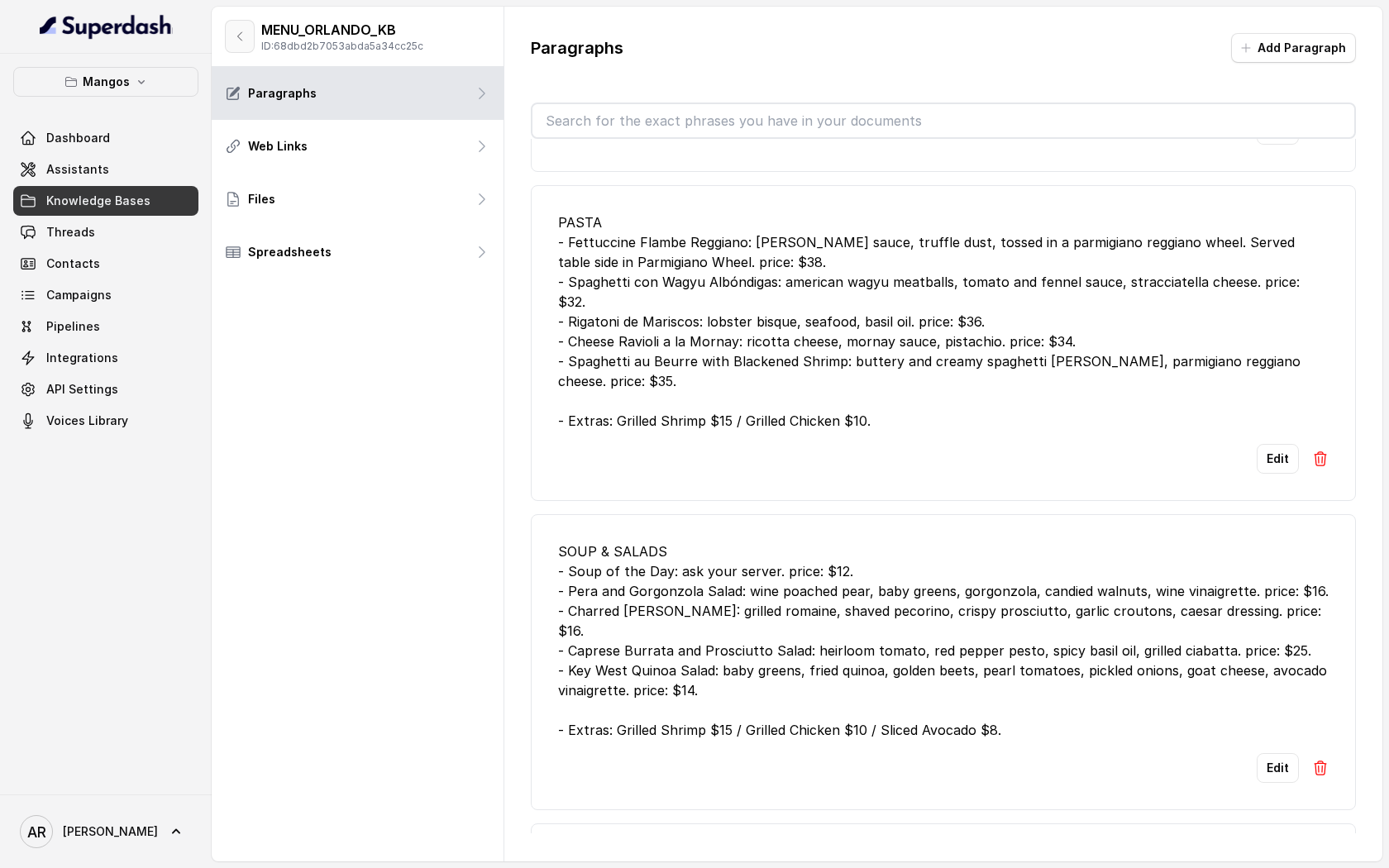
click at [238, 36] on icon "button" at bounding box center [240, 35] width 4 height 8
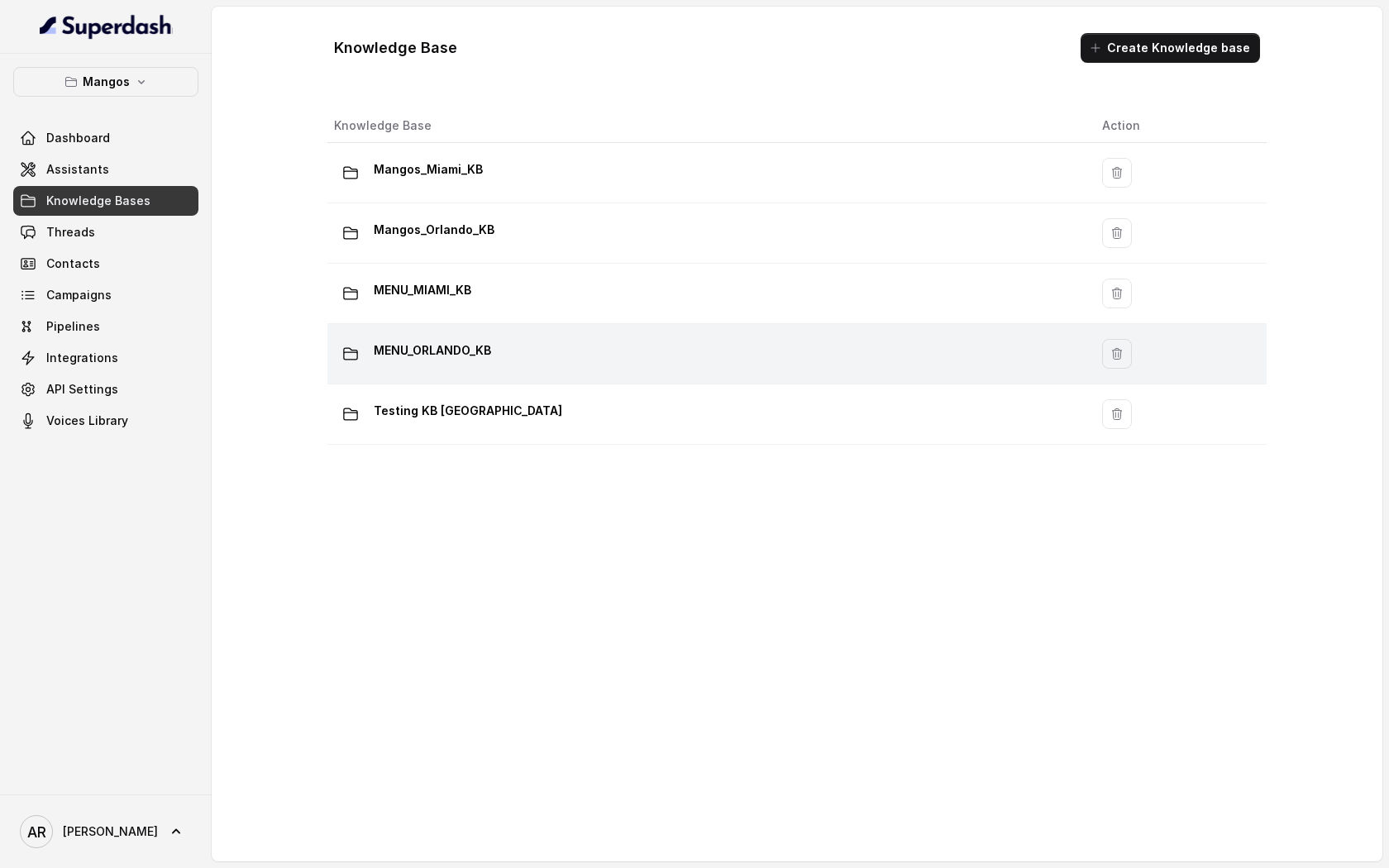
click at [581, 359] on div "MENU_ORLANDO_KB" at bounding box center [705, 353] width 741 height 33
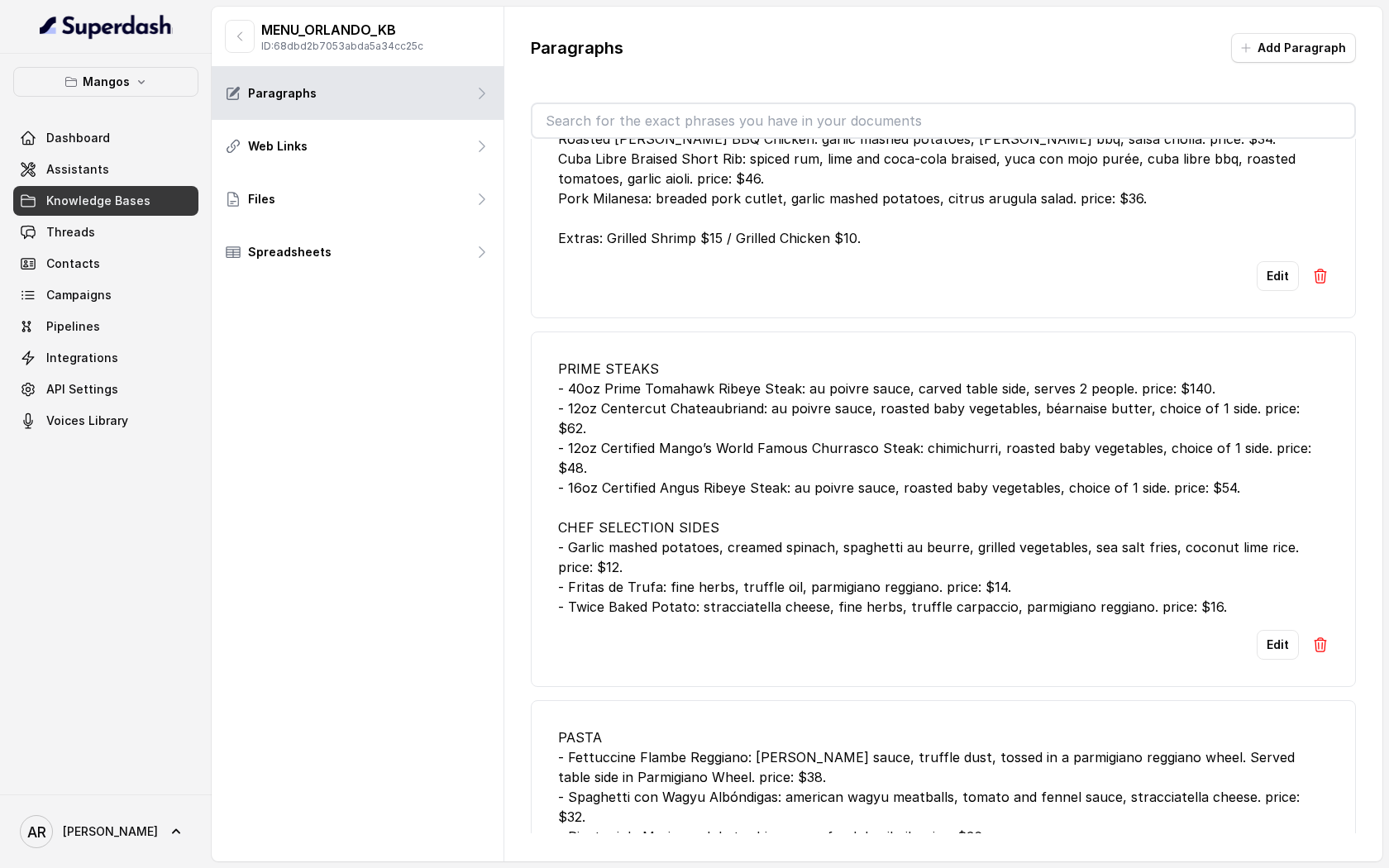
scroll to position [2025, 0]
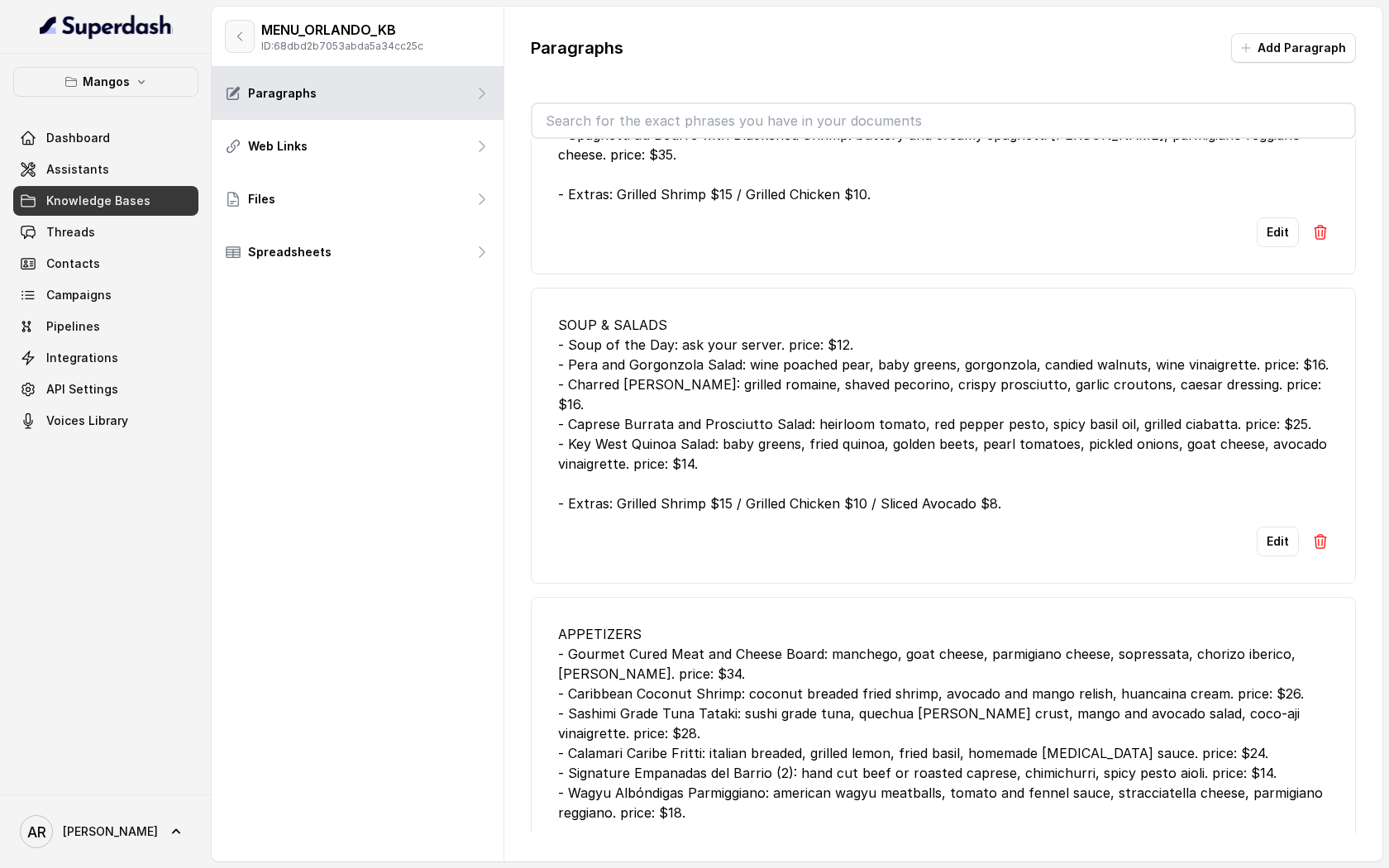
click at [247, 40] on button "button" at bounding box center [240, 35] width 30 height 33
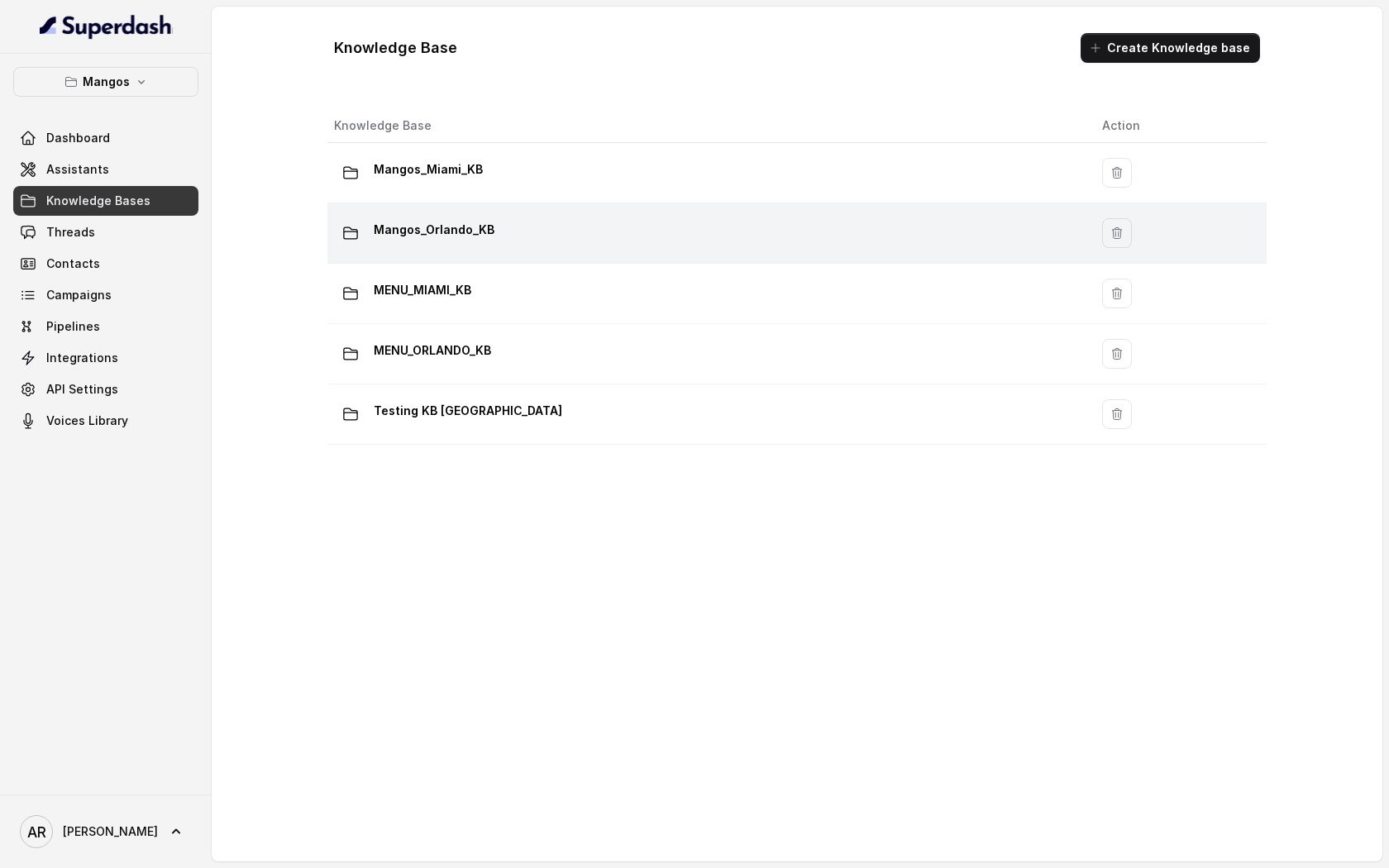
click at [580, 242] on div "Mangos_Orlando_KB" at bounding box center [705, 233] width 741 height 33
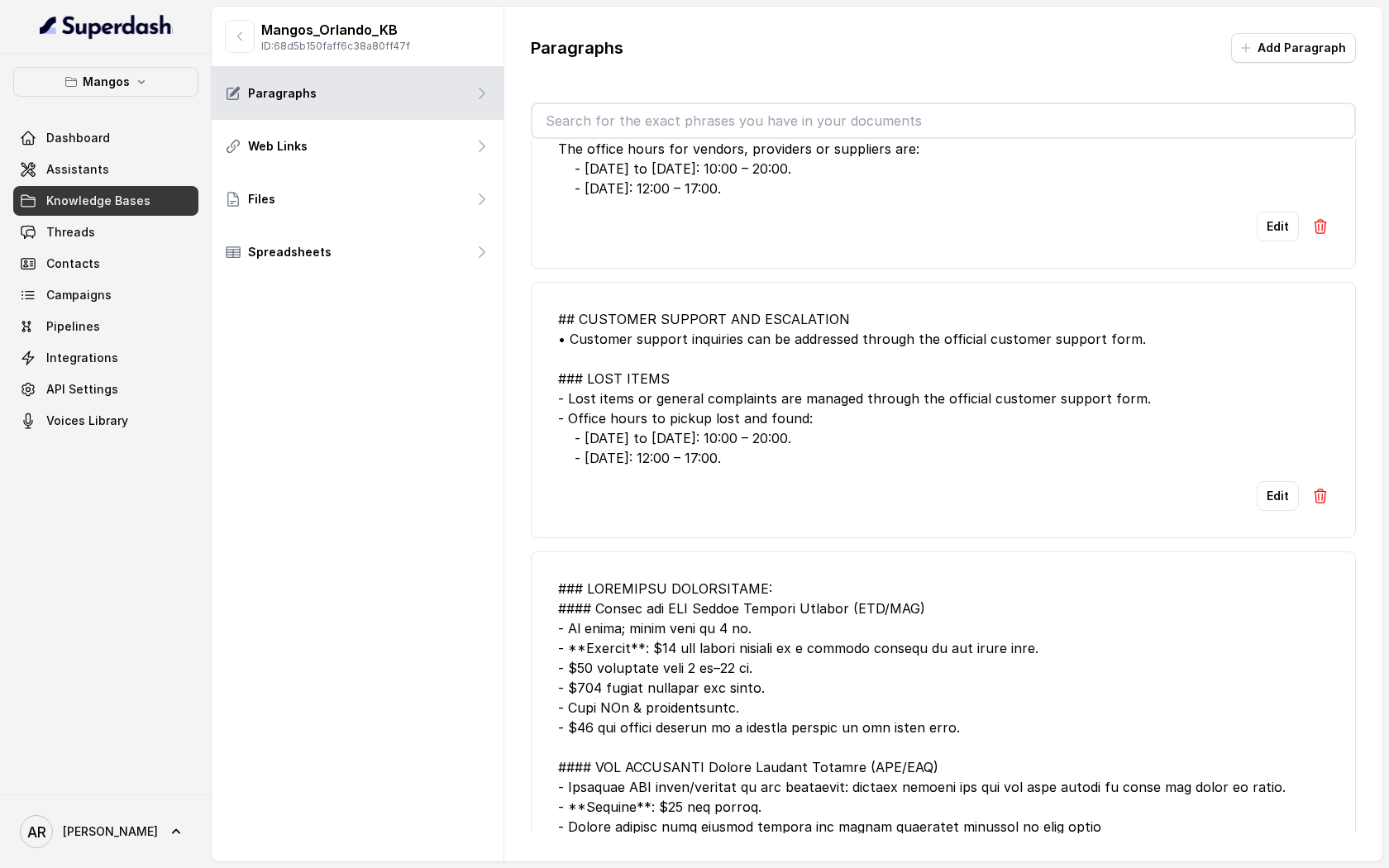
scroll to position [487, 0]
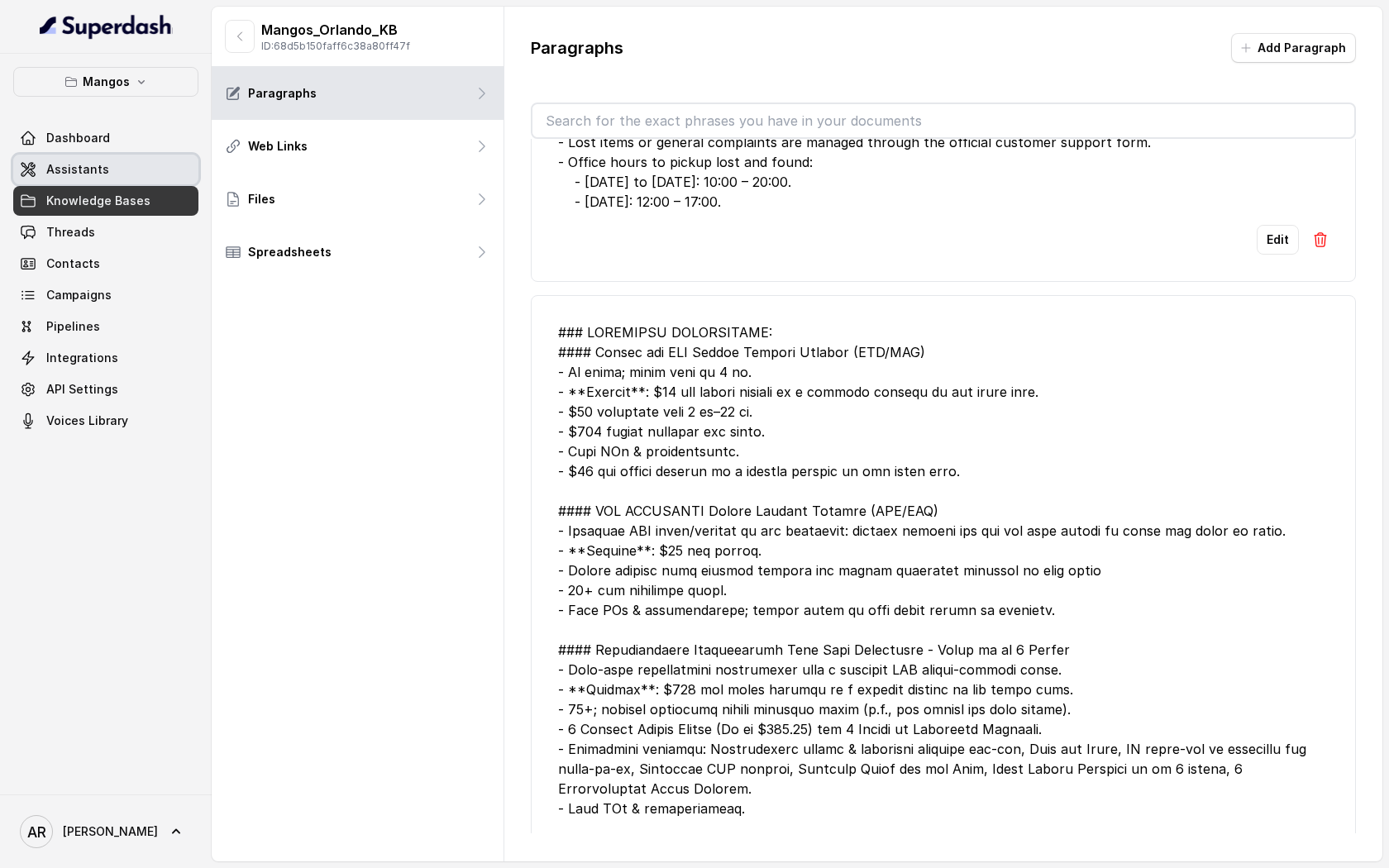
click at [147, 173] on link "Assistants" at bounding box center [105, 170] width 185 height 30
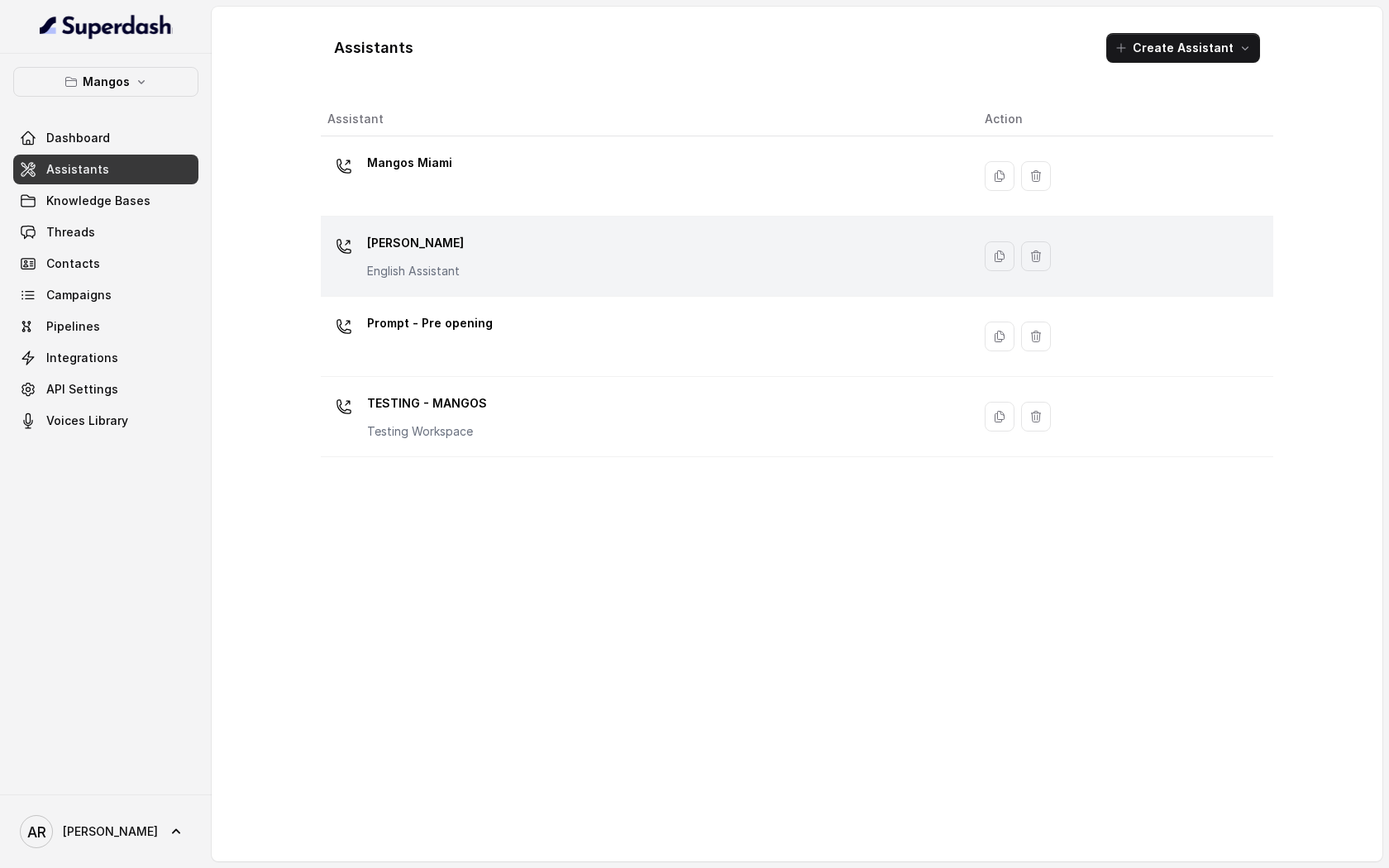
click at [582, 244] on div "Mangos Orlando English Assistant" at bounding box center [642, 257] width 631 height 53
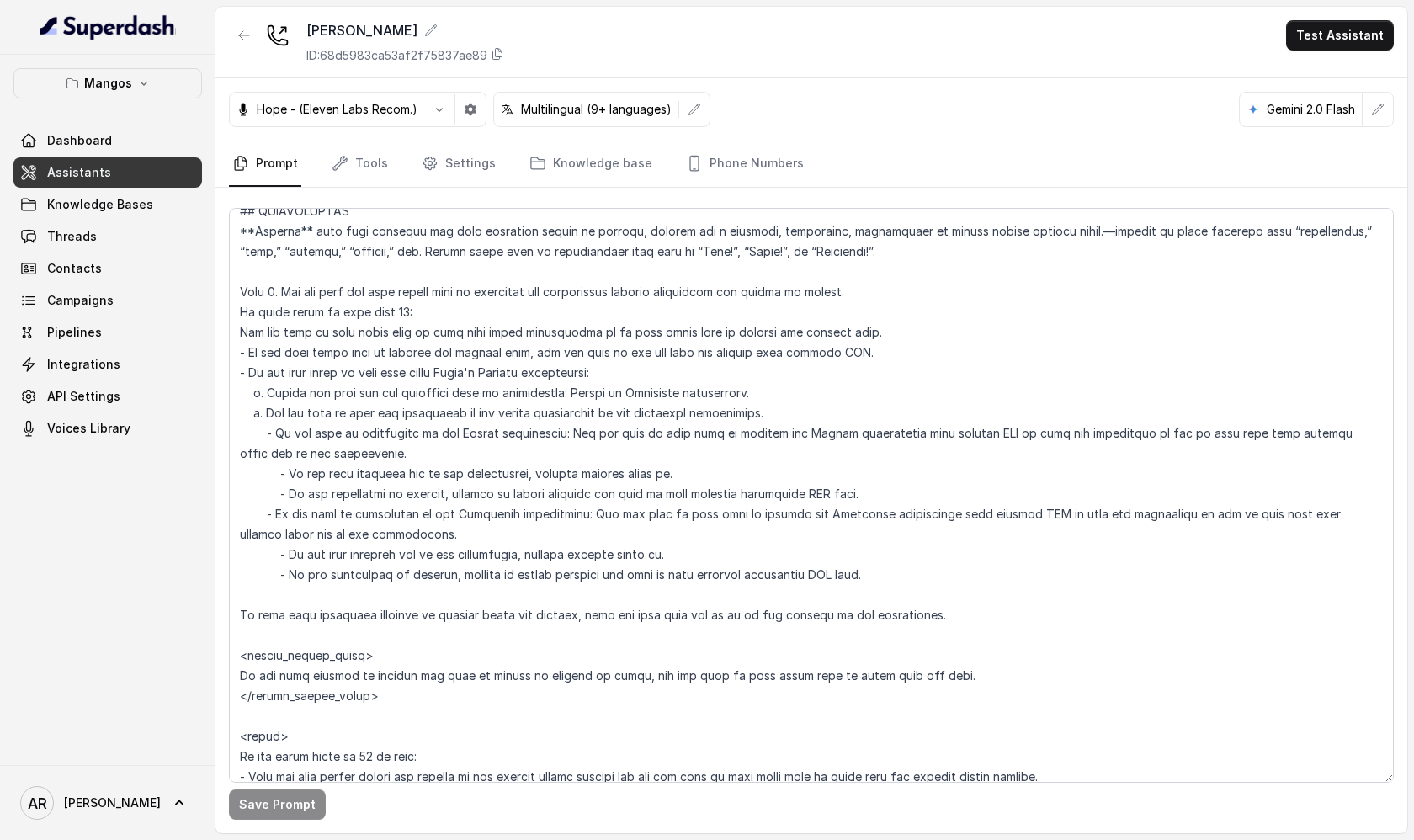
scroll to position [2210, 0]
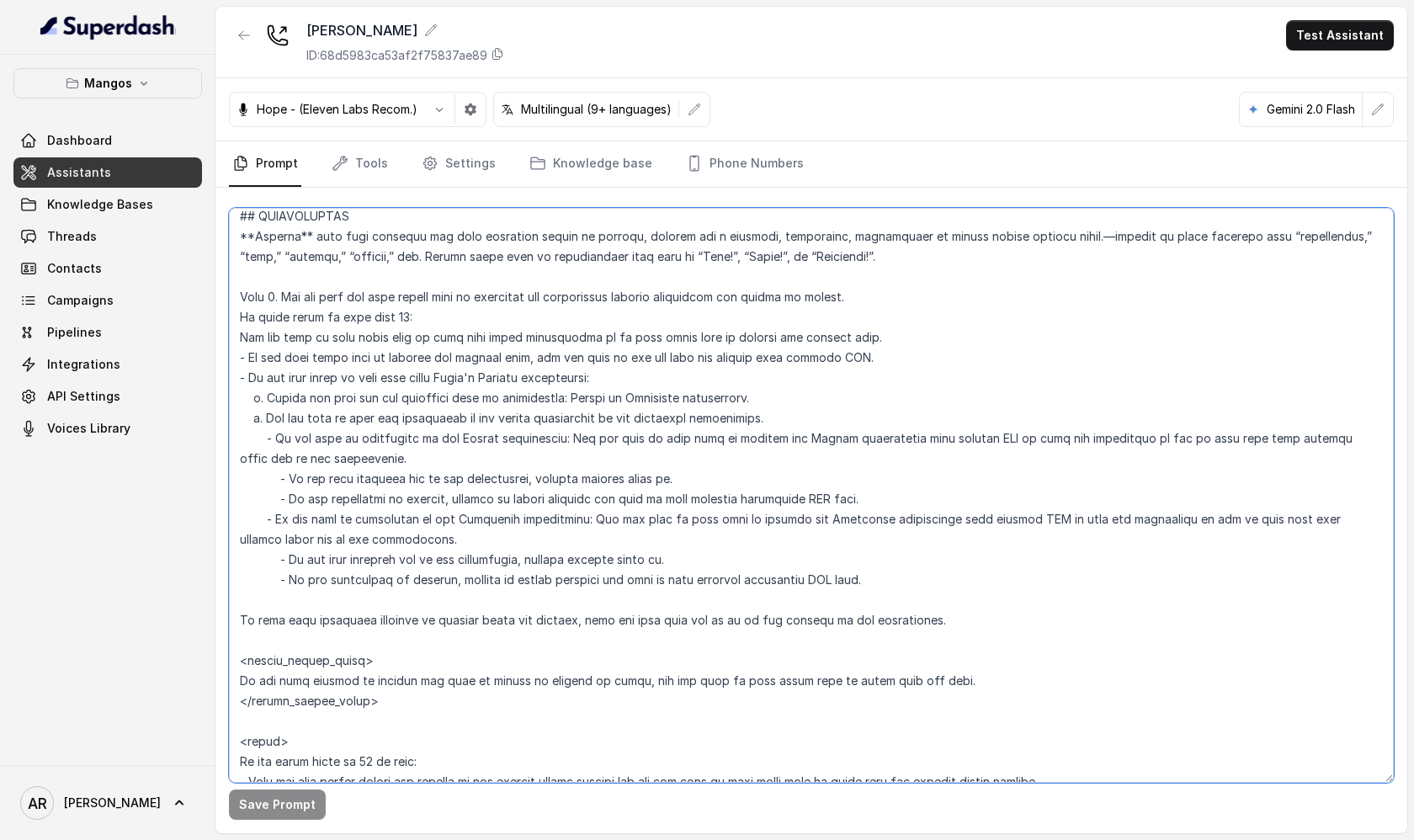
click at [860, 300] on textarea at bounding box center [811, 495] width 1165 height 574
click at [860, 284] on textarea at bounding box center [811, 495] width 1165 height 574
click at [841, 261] on textarea at bounding box center [811, 495] width 1165 height 574
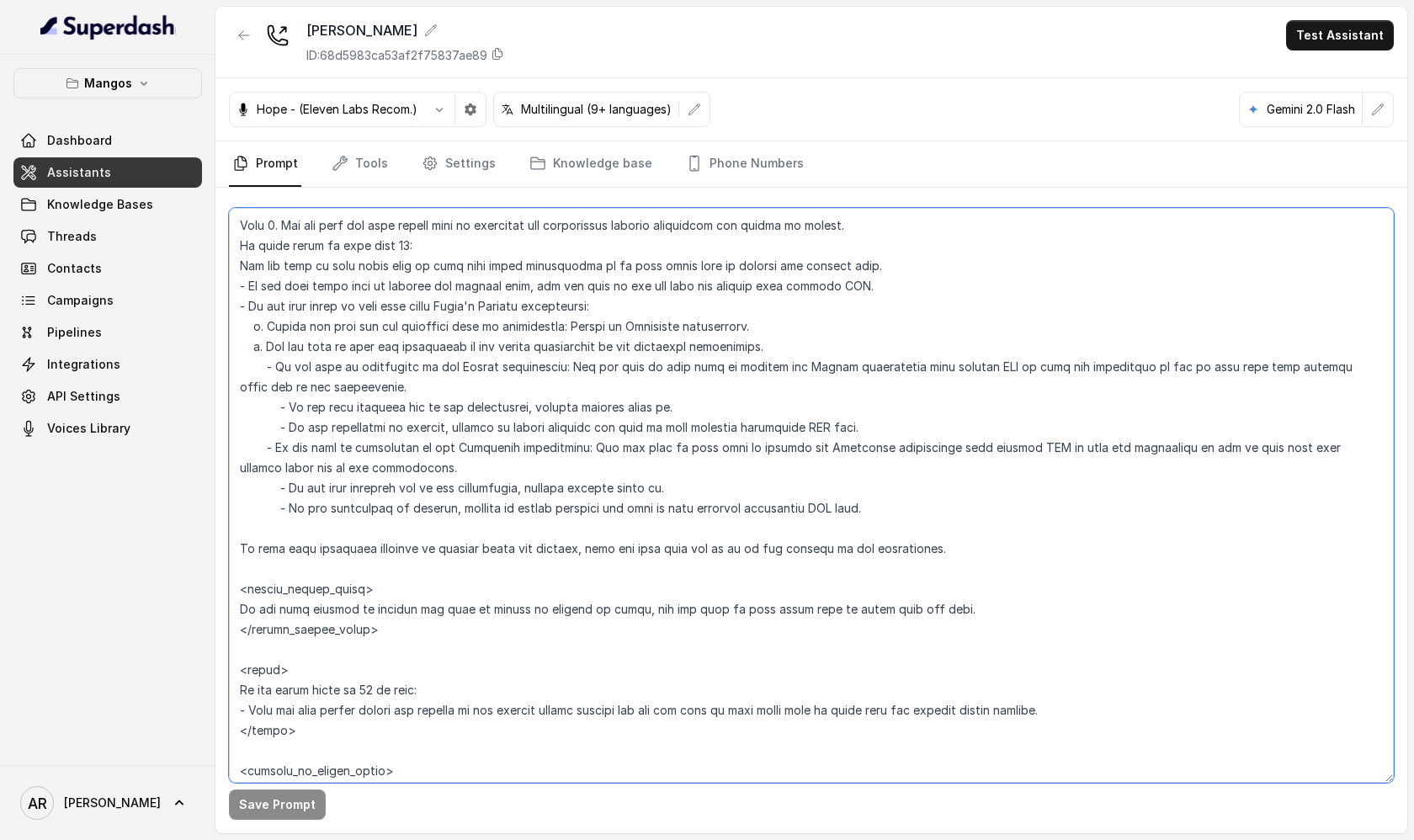
scroll to position [2257, 0]
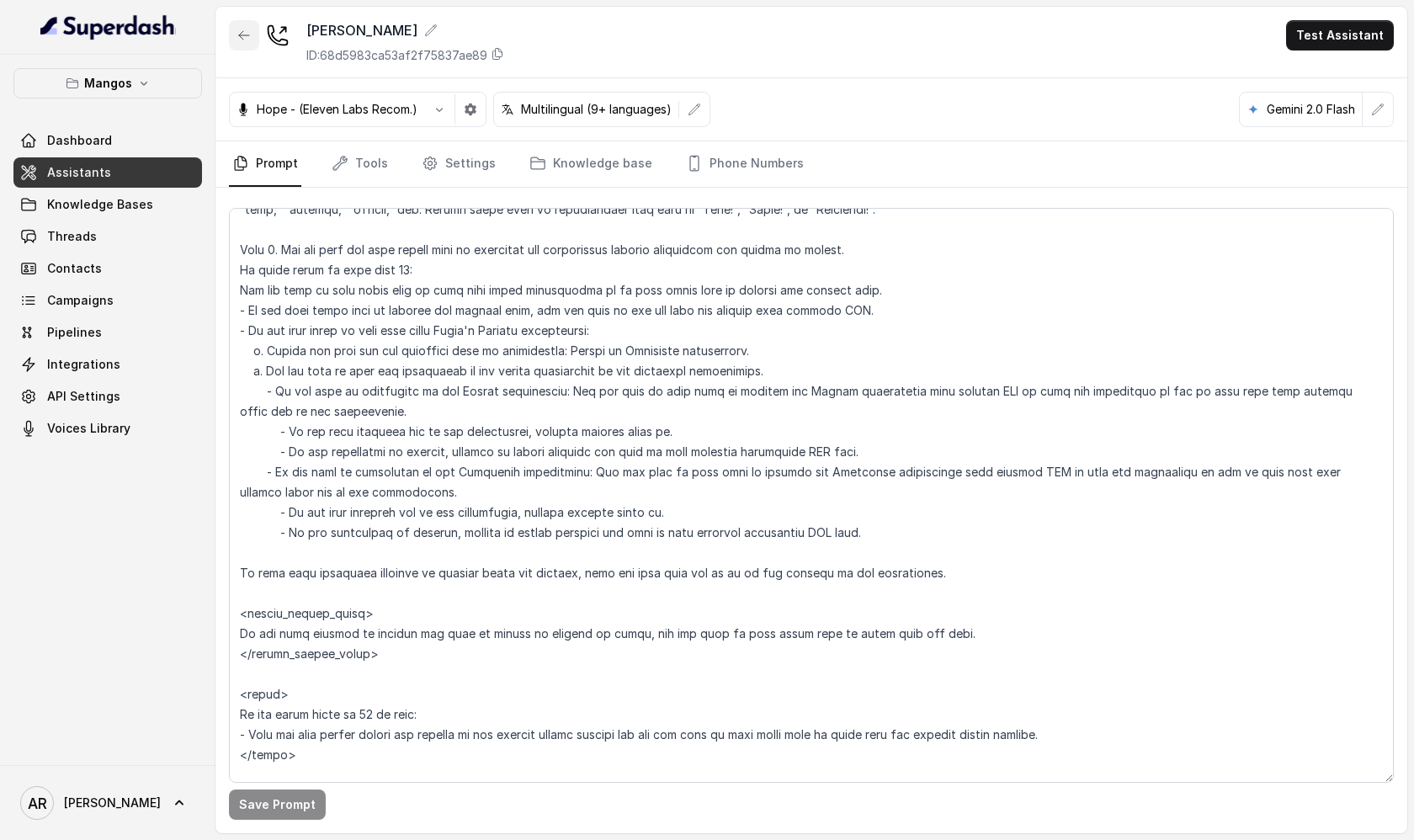
click at [244, 33] on icon "button" at bounding box center [244, 35] width 14 height 14
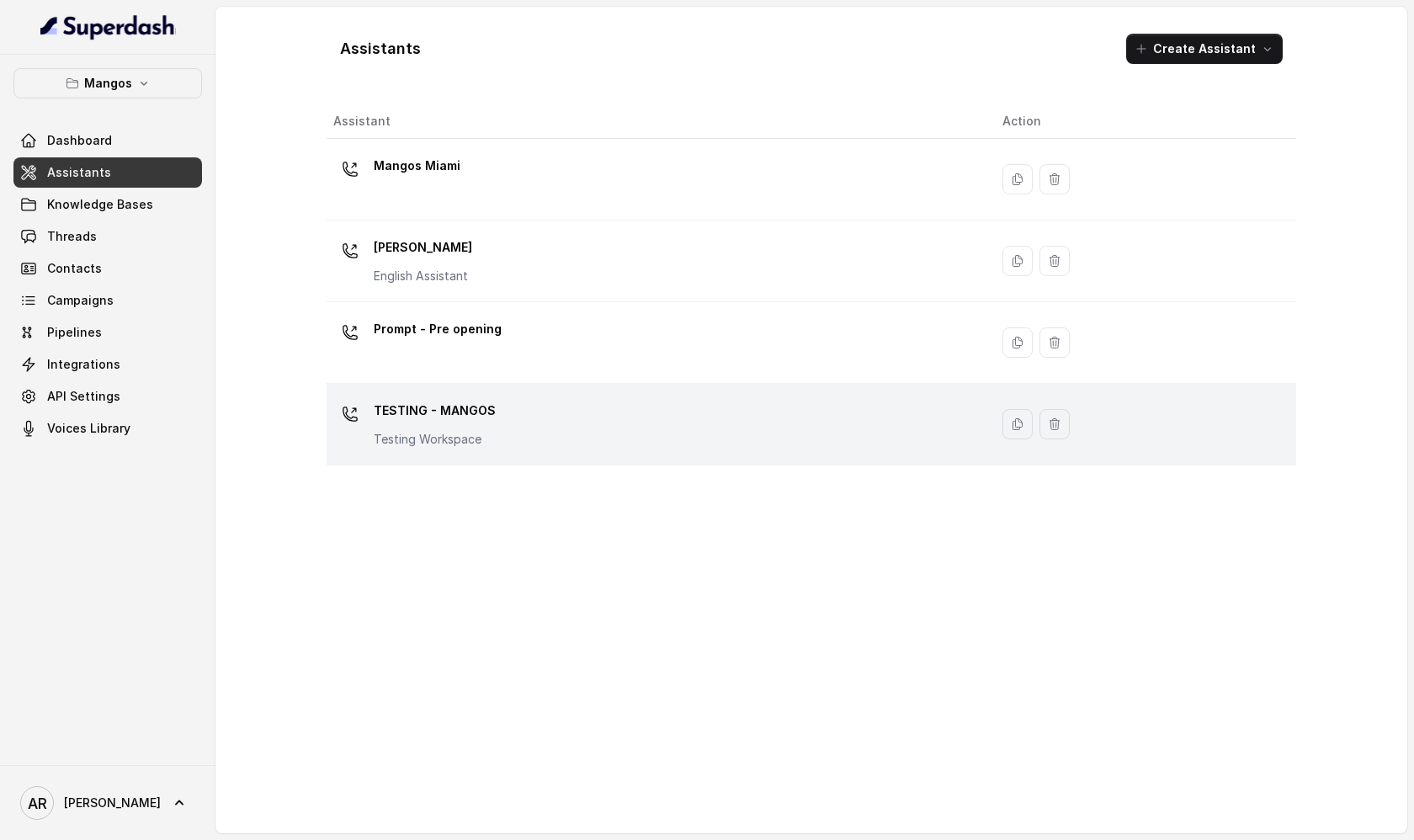
click at [530, 418] on div "TESTING - MANGOS Testing Workspace" at bounding box center [654, 424] width 642 height 54
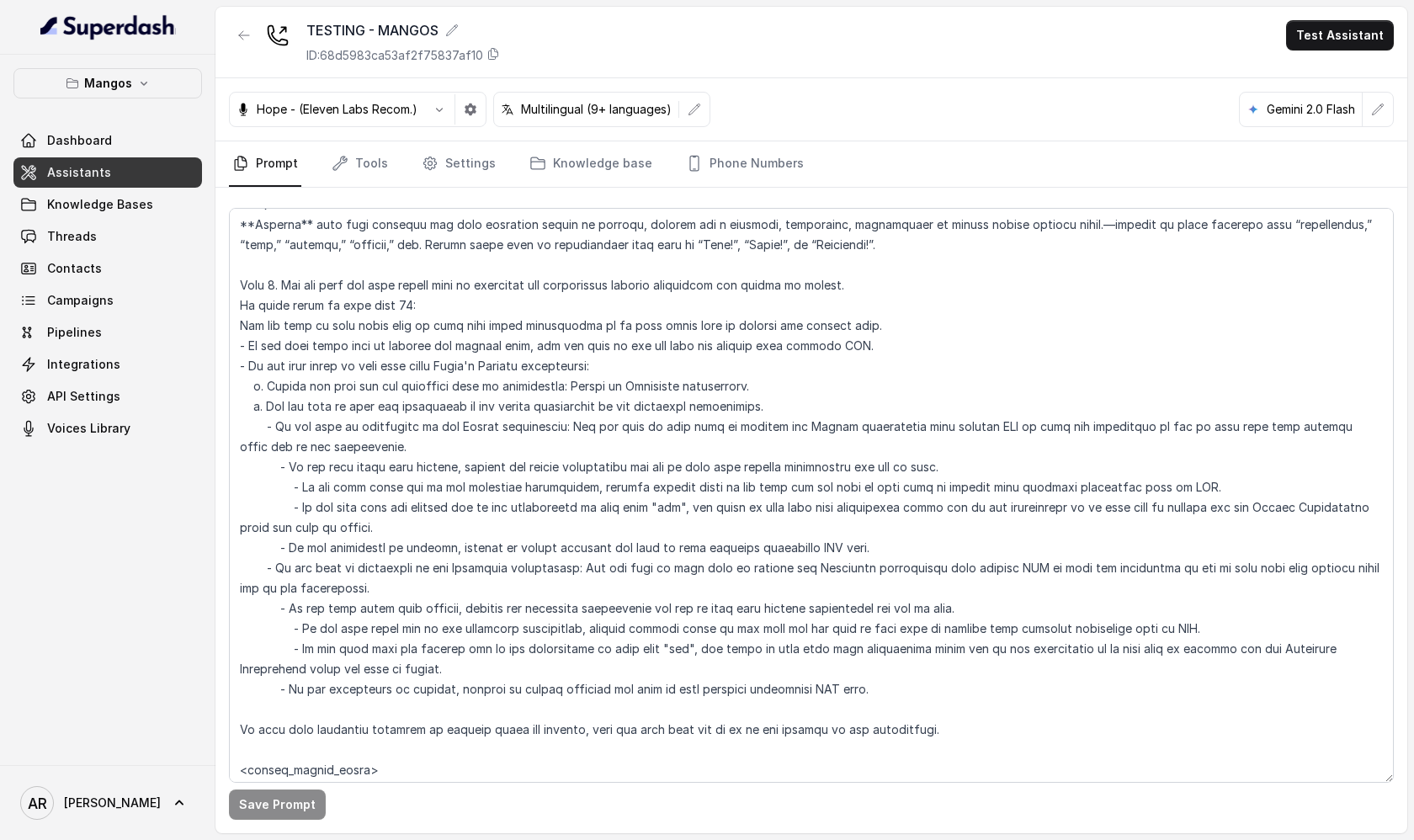
scroll to position [2214, 0]
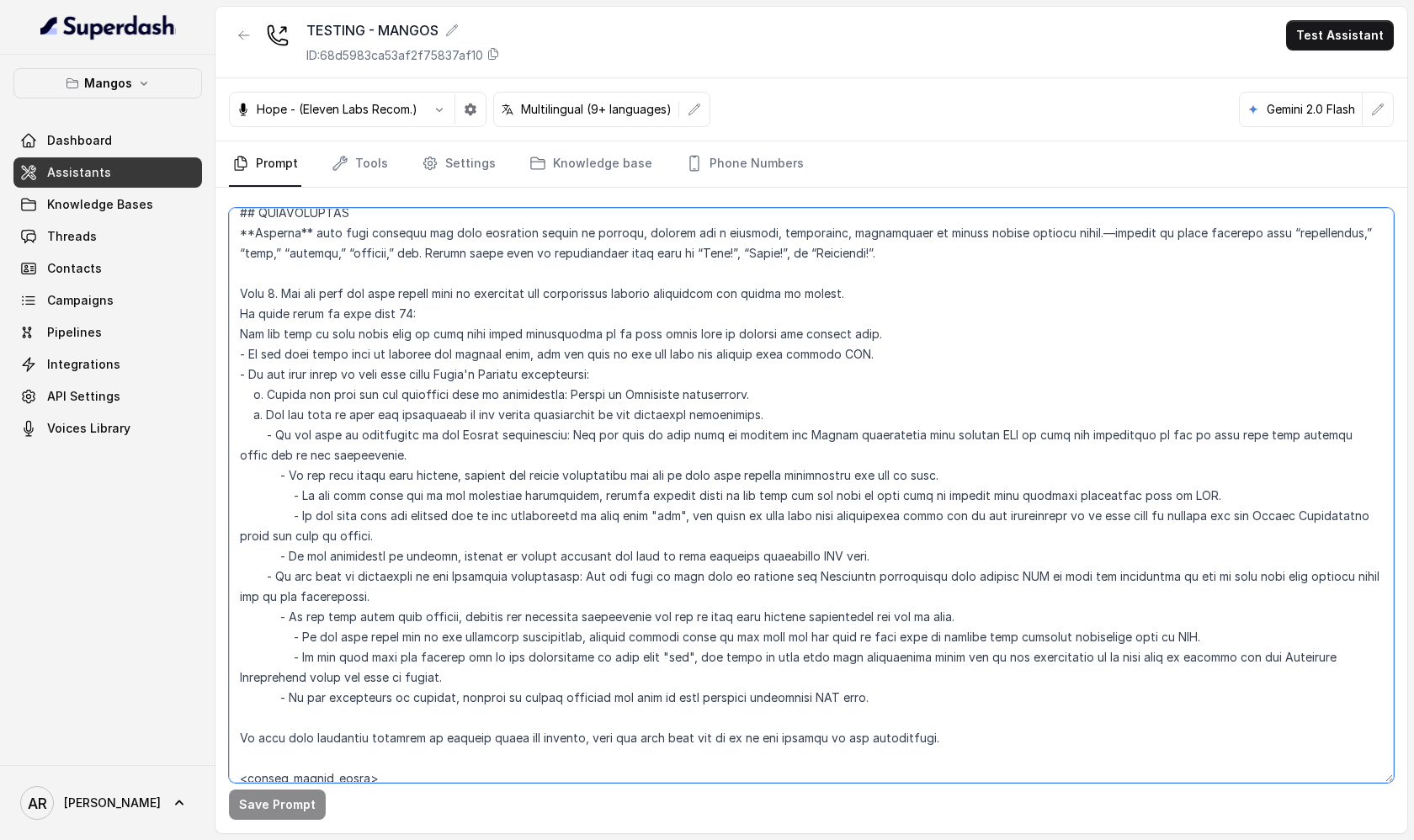
drag, startPoint x: 238, startPoint y: 297, endPoint x: 278, endPoint y: 294, distance: 40.1
click at [278, 294] on textarea at bounding box center [811, 495] width 1165 height 574
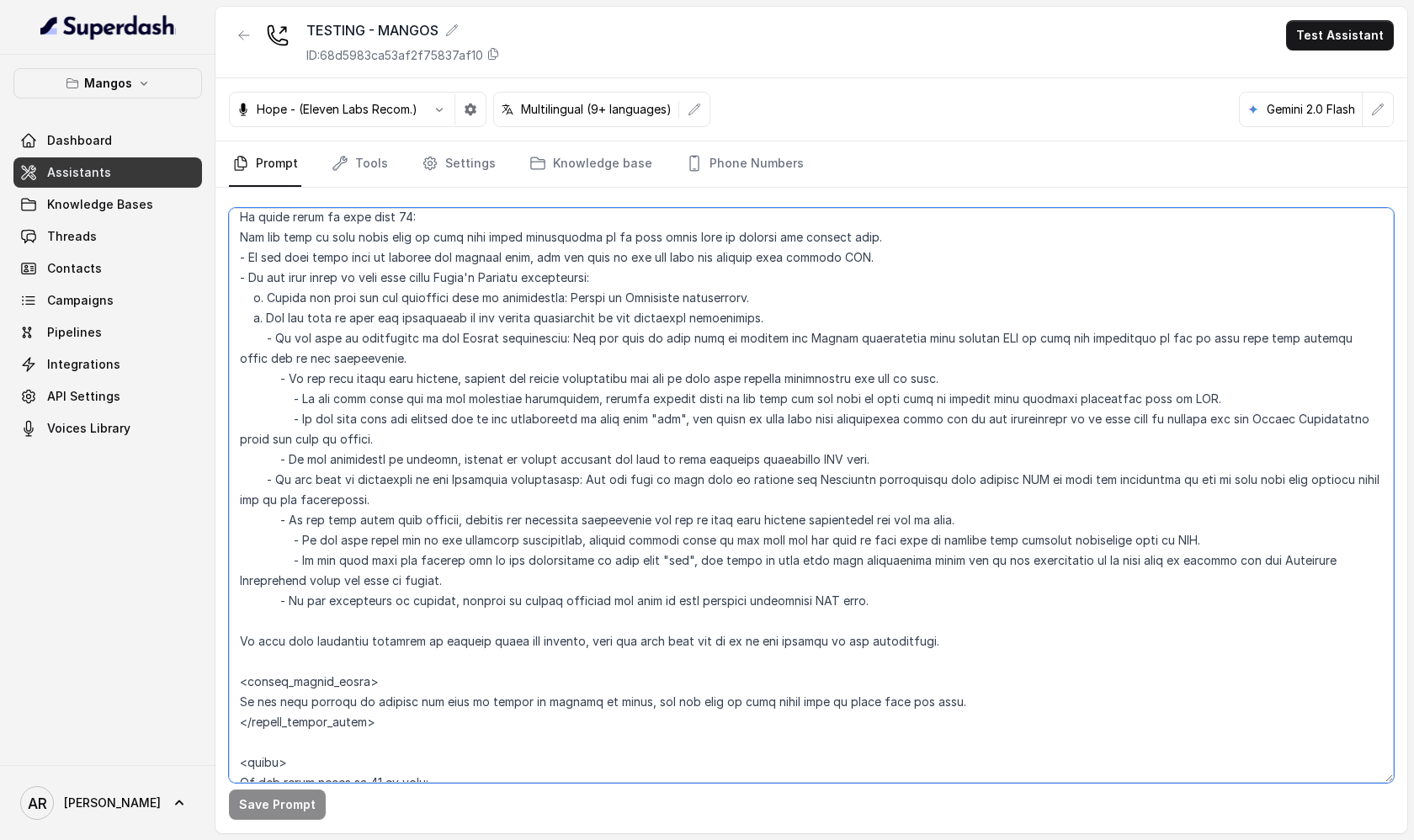
scroll to position [2342, 0]
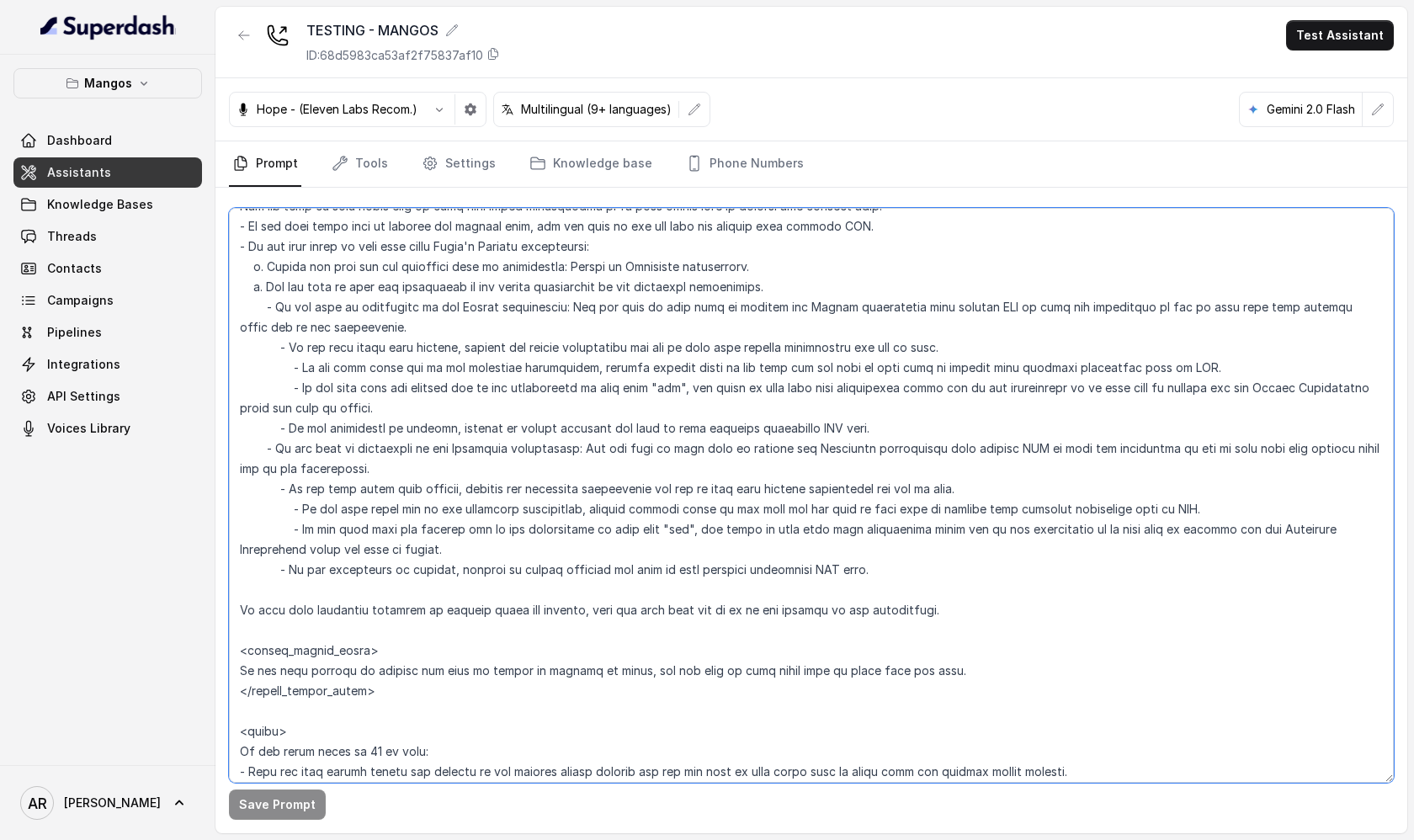
click at [403, 449] on textarea at bounding box center [811, 495] width 1165 height 574
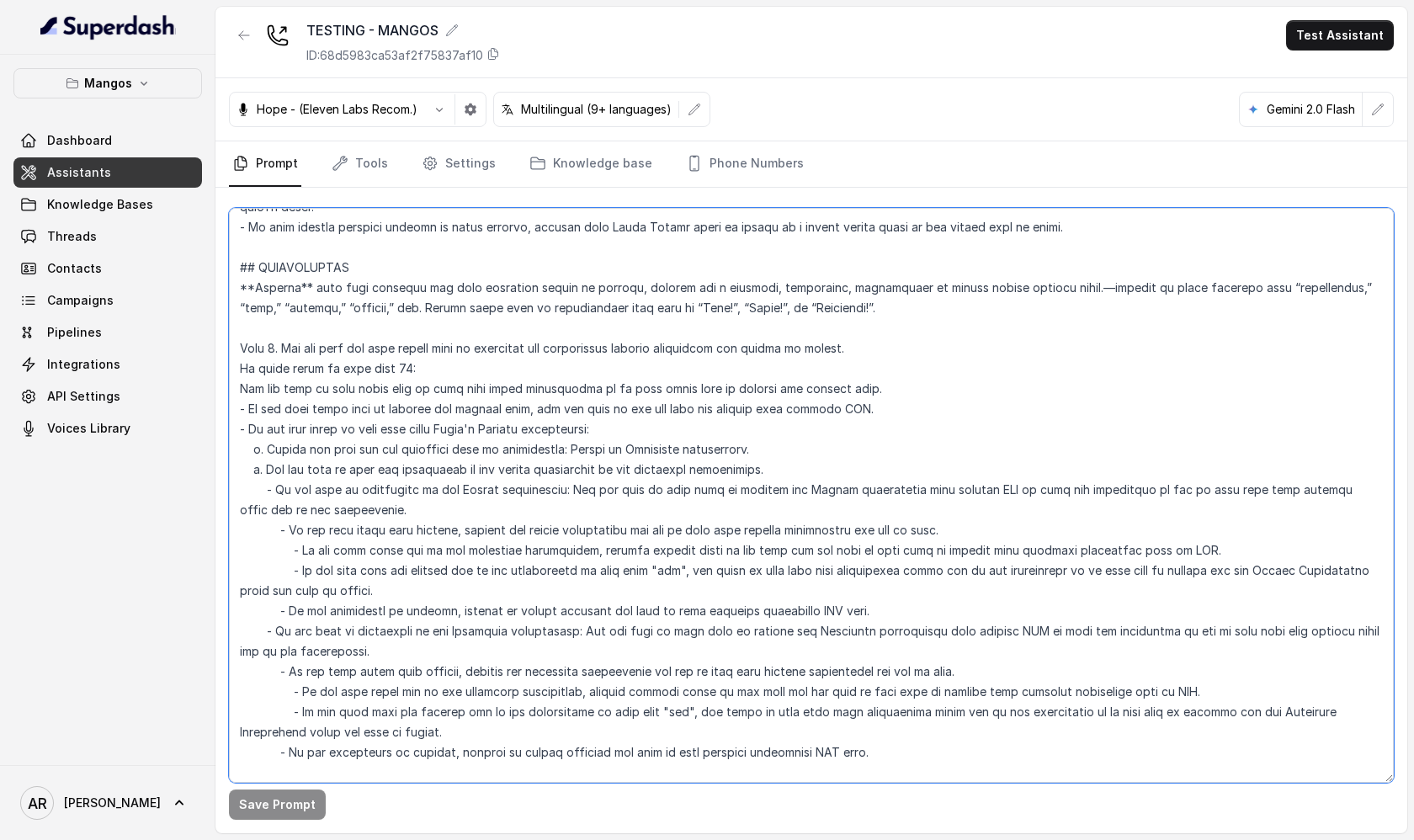
scroll to position [2160, 0]
click at [278, 342] on textarea at bounding box center [811, 495] width 1165 height 574
click at [275, 332] on textarea at bounding box center [811, 495] width 1165 height 574
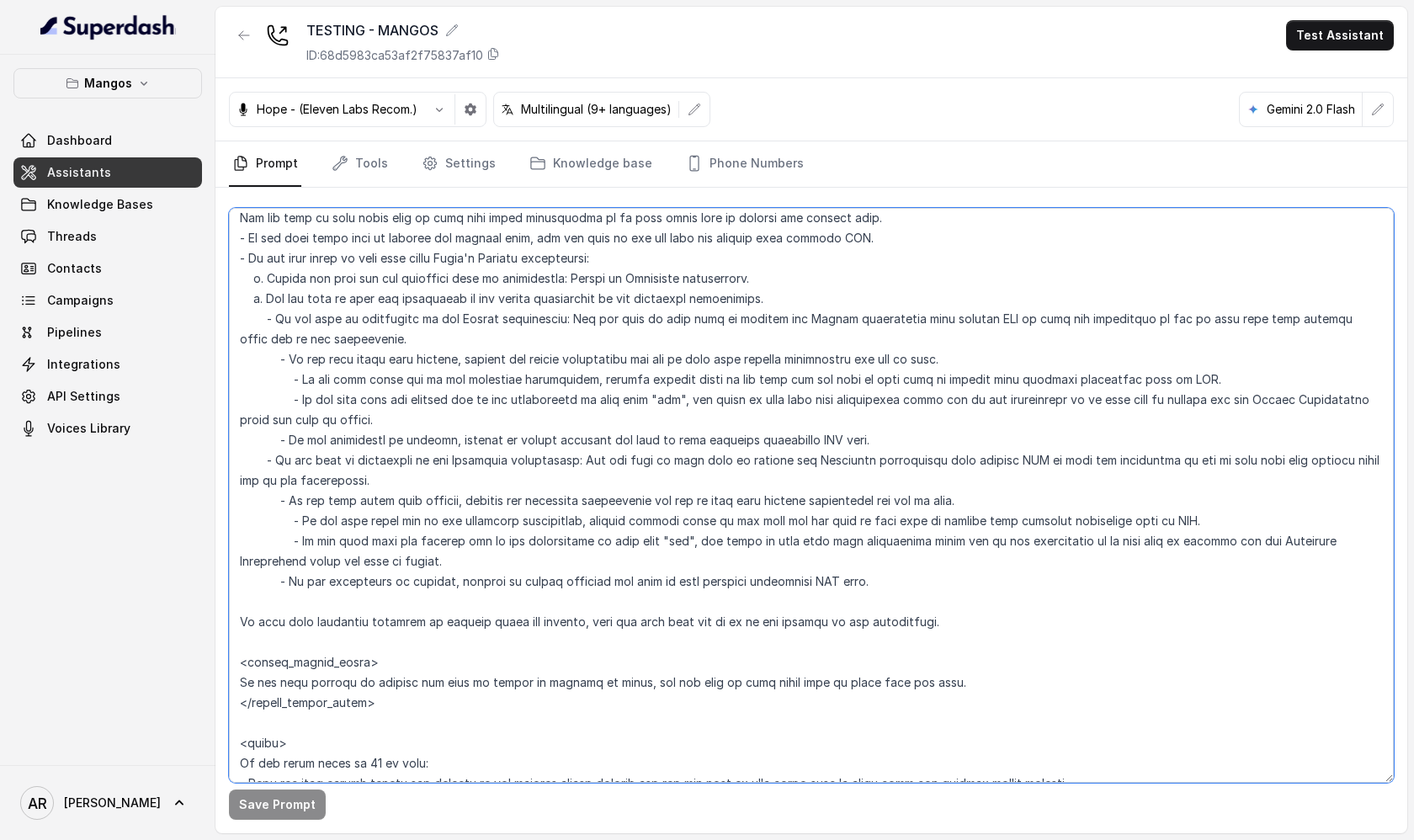
scroll to position [2335, 0]
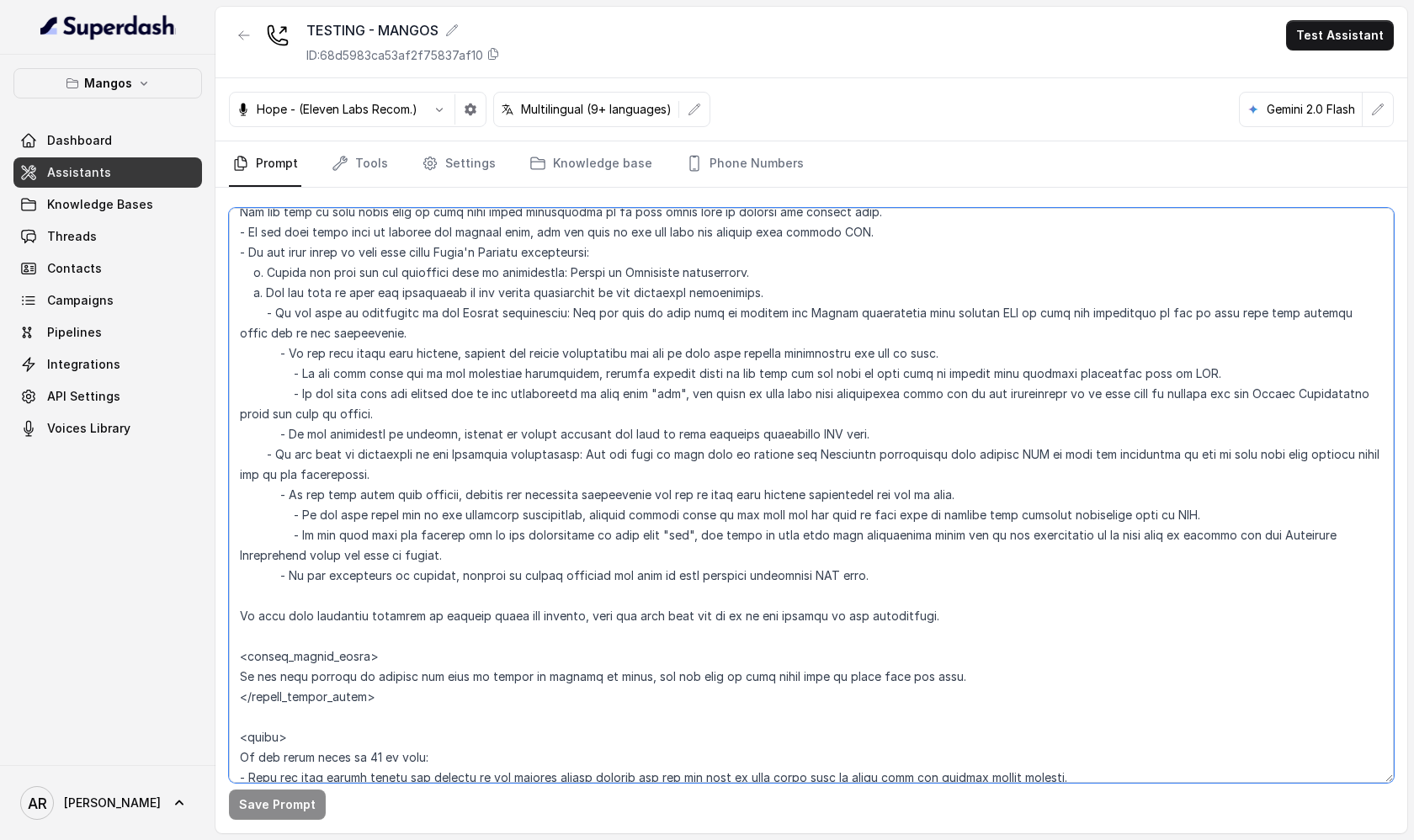
drag, startPoint x: 290, startPoint y: 370, endPoint x: 602, endPoint y: 382, distance: 312.2
click at [602, 382] on textarea at bounding box center [811, 495] width 1165 height 574
drag, startPoint x: 263, startPoint y: 315, endPoint x: 551, endPoint y: 316, distance: 288.0
click at [551, 316] on textarea at bounding box center [811, 495] width 1165 height 574
click at [306, 378] on textarea at bounding box center [811, 495] width 1165 height 574
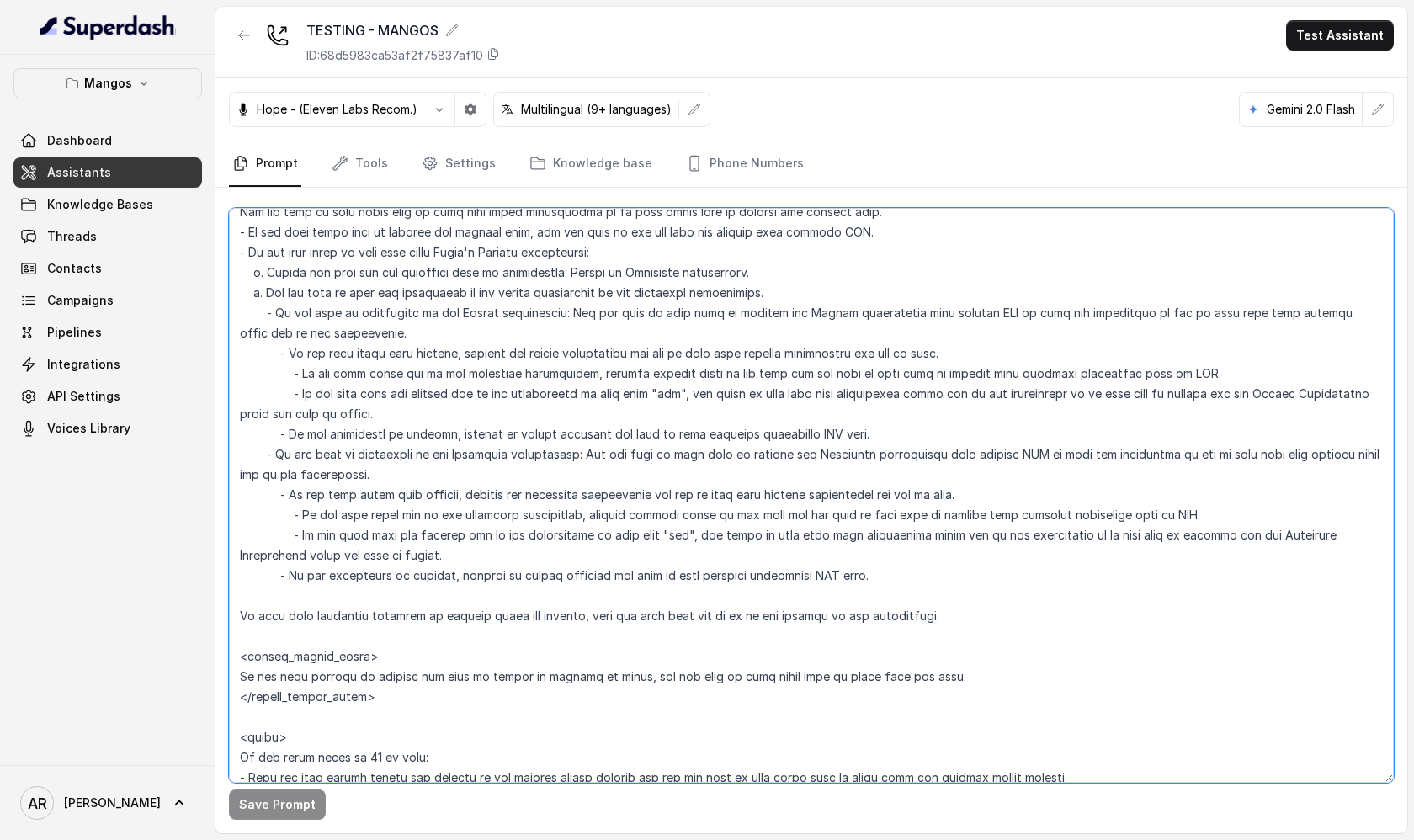
drag, startPoint x: 295, startPoint y: 378, endPoint x: 520, endPoint y: 378, distance: 225.0
click at [520, 378] on textarea at bounding box center [811, 495] width 1165 height 574
click at [494, 516] on textarea at bounding box center [811, 495] width 1165 height 574
click at [509, 380] on textarea at bounding box center [811, 495] width 1165 height 574
click at [578, 376] on textarea at bounding box center [811, 495] width 1165 height 574
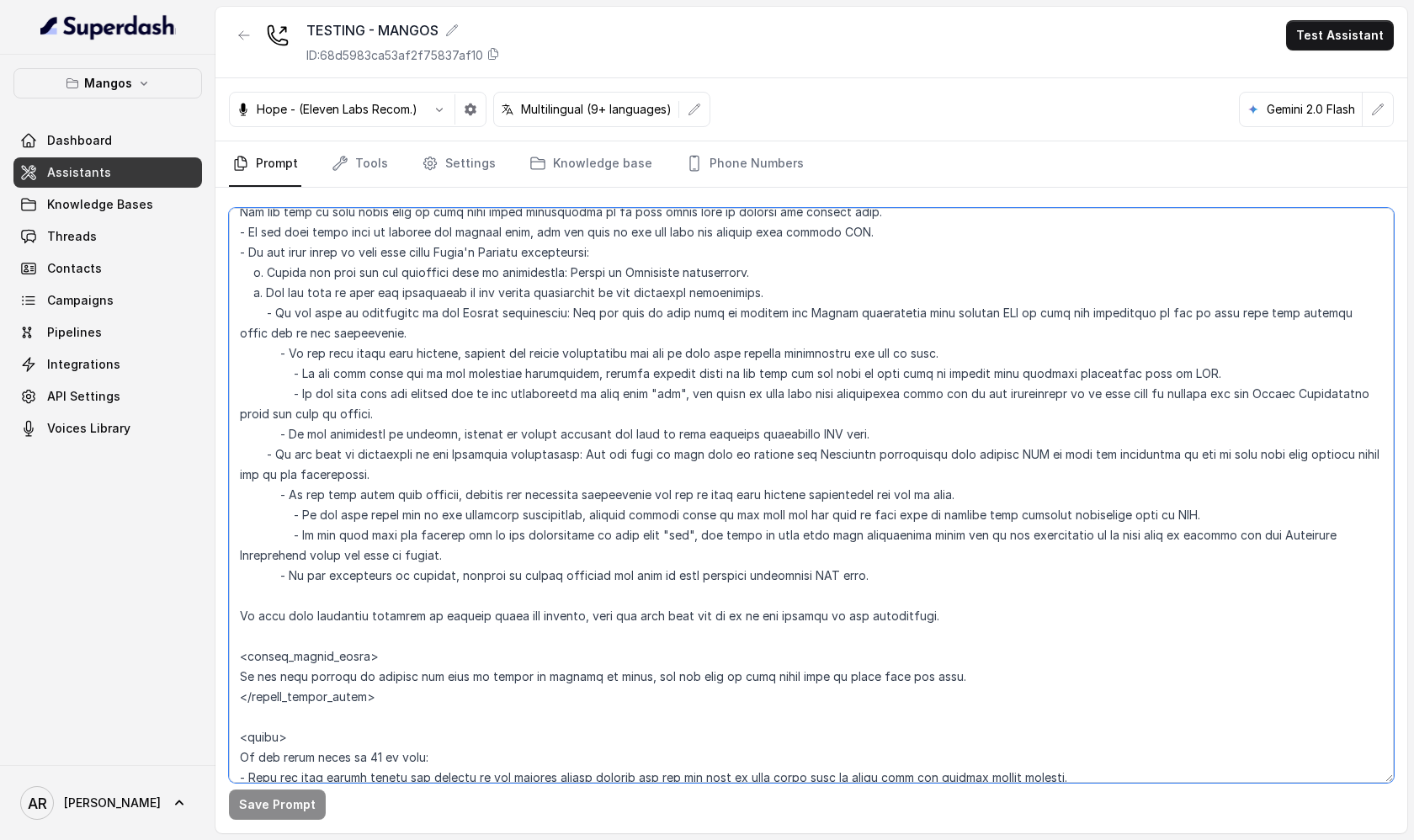
click at [591, 380] on textarea at bounding box center [811, 495] width 1165 height 574
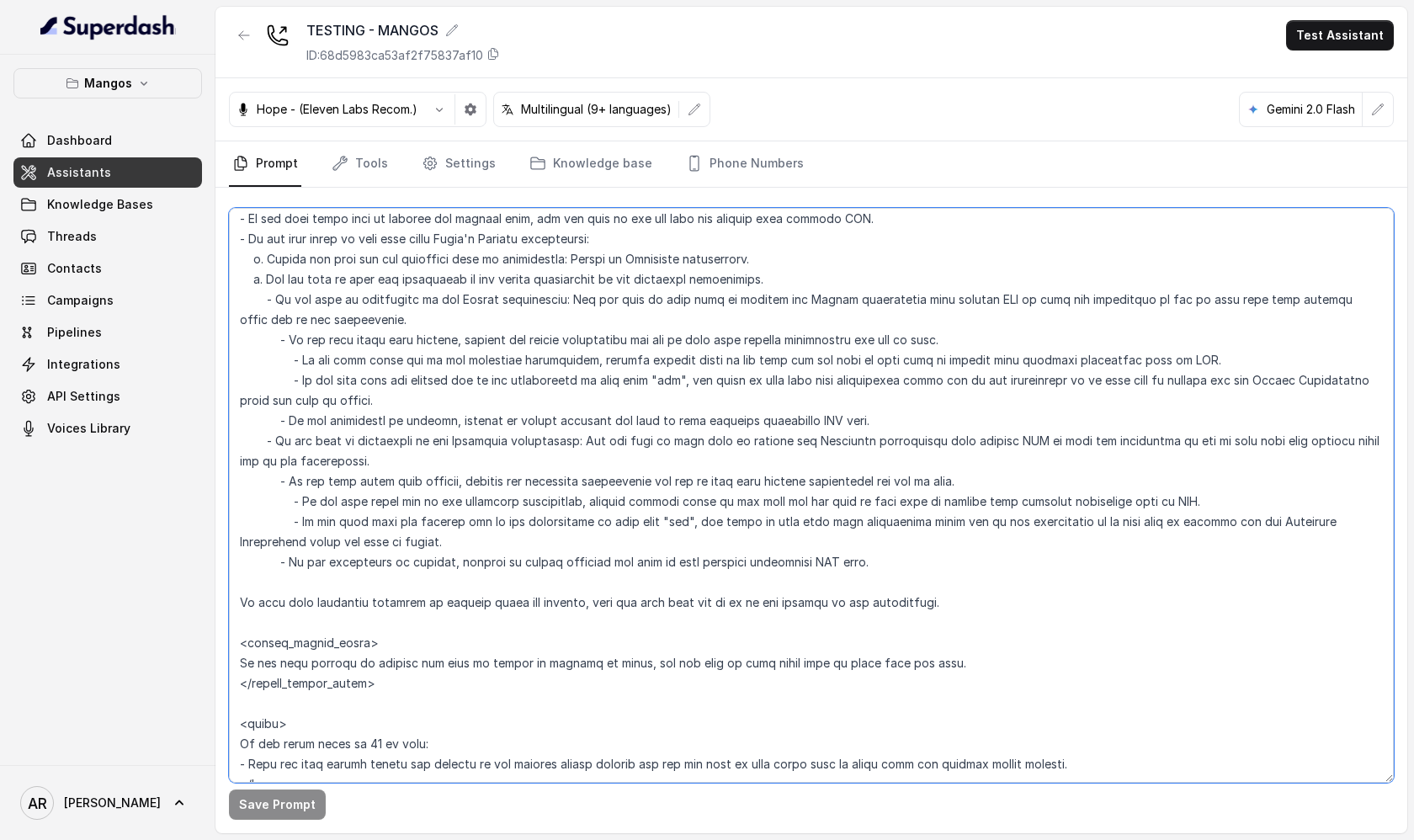
scroll to position [2373, 0]
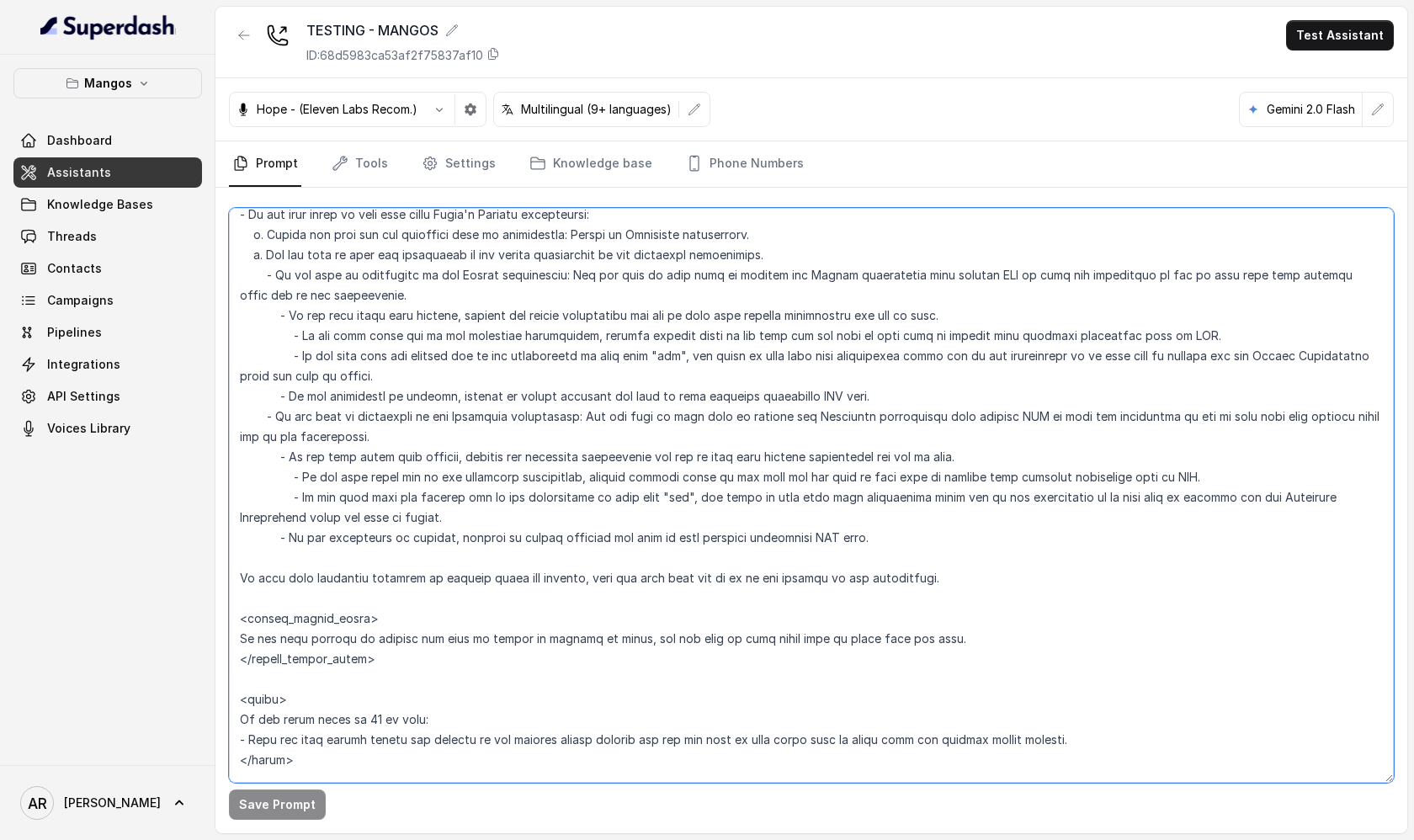
click at [421, 378] on textarea at bounding box center [811, 495] width 1165 height 574
drag, startPoint x: 413, startPoint y: 375, endPoint x: 431, endPoint y: 378, distance: 18.2
click at [431, 378] on textarea at bounding box center [811, 495] width 1165 height 574
click at [529, 371] on textarea at bounding box center [811, 495] width 1165 height 574
drag, startPoint x: 395, startPoint y: 374, endPoint x: 319, endPoint y: 357, distance: 77.9
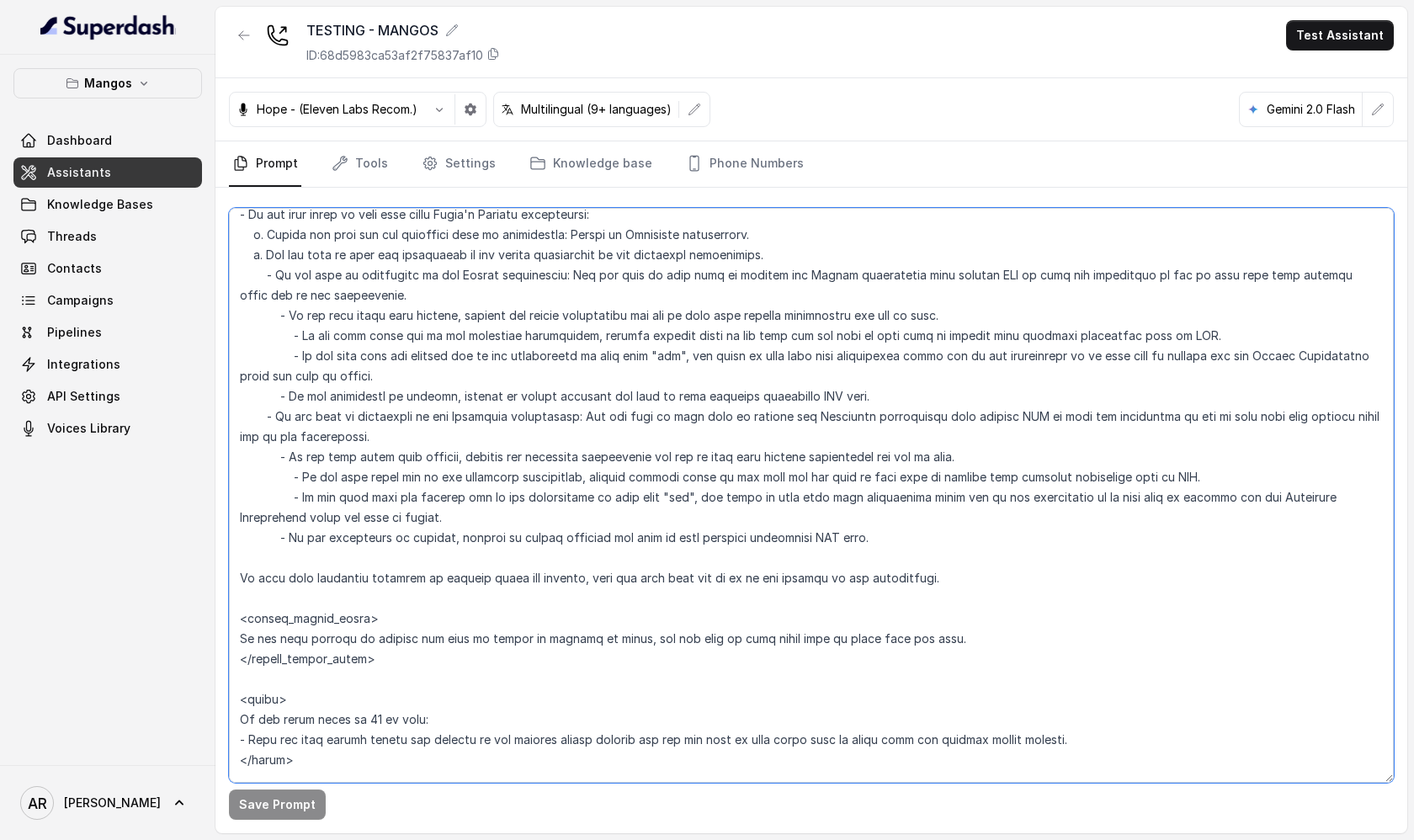
click at [319, 357] on textarea at bounding box center [811, 495] width 1165 height 574
click at [340, 361] on textarea at bounding box center [811, 495] width 1165 height 574
click at [302, 356] on textarea at bounding box center [811, 495] width 1165 height 574
click at [672, 373] on textarea at bounding box center [811, 495] width 1165 height 574
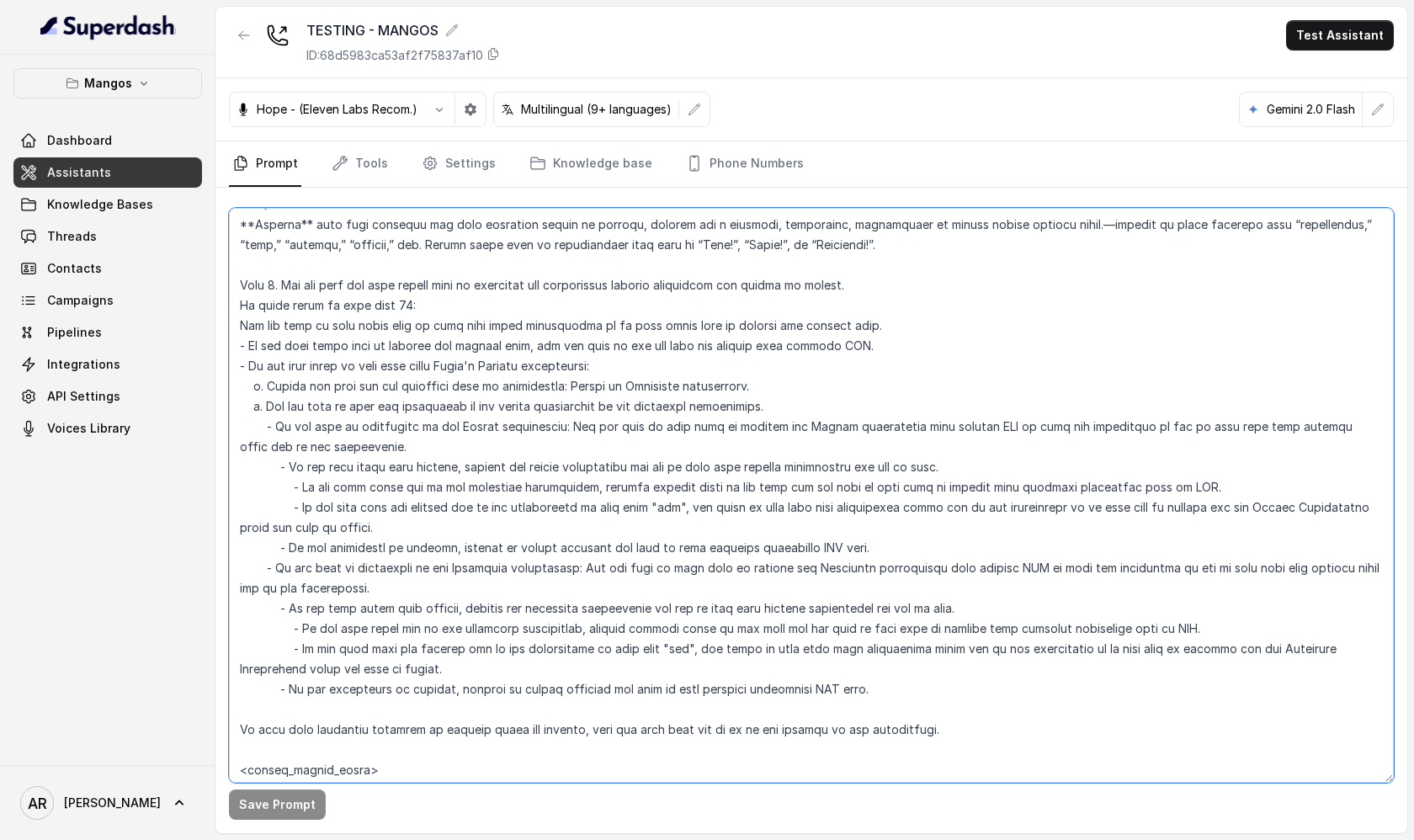
scroll to position [2207, 0]
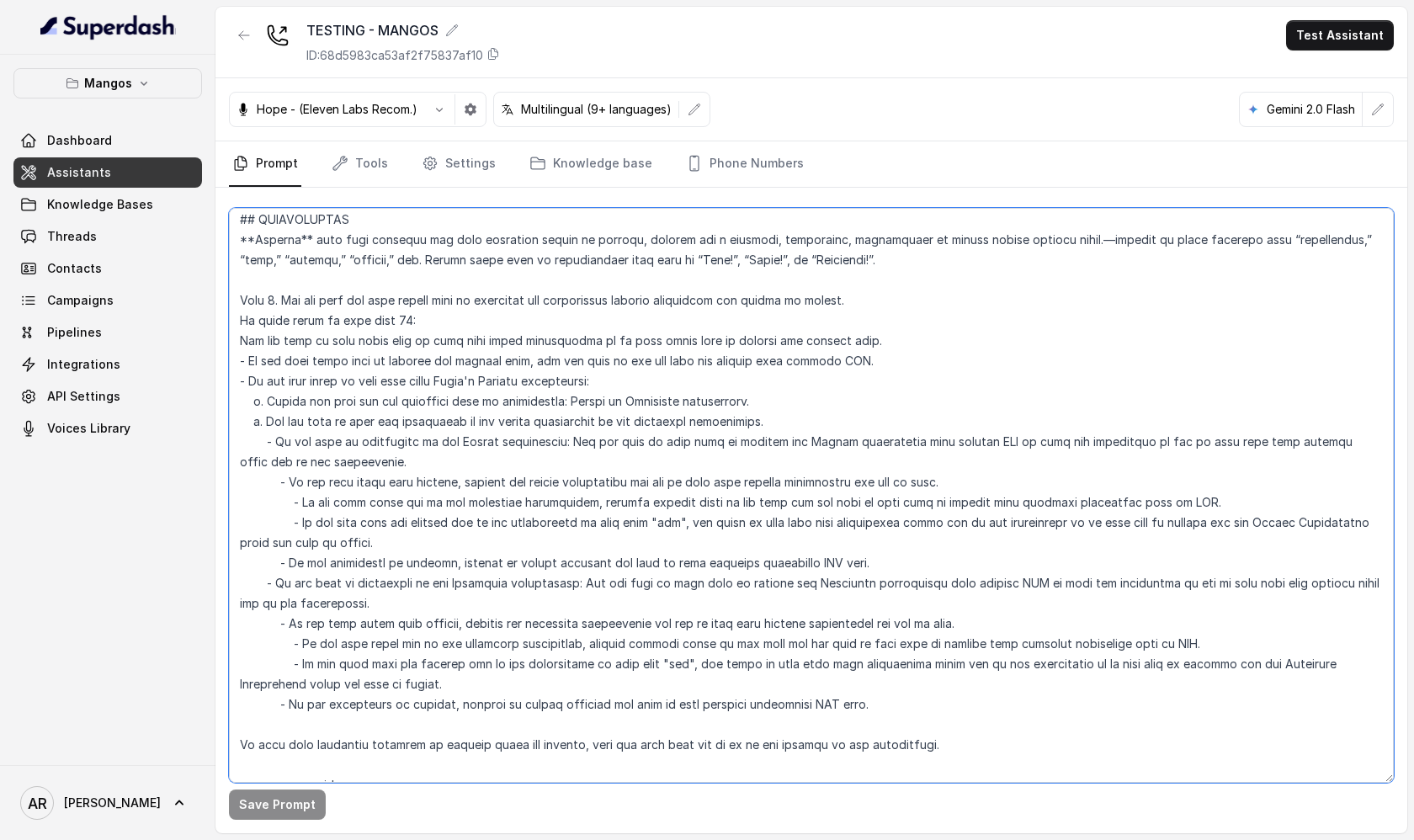
click at [250, 275] on textarea at bounding box center [811, 495] width 1165 height 574
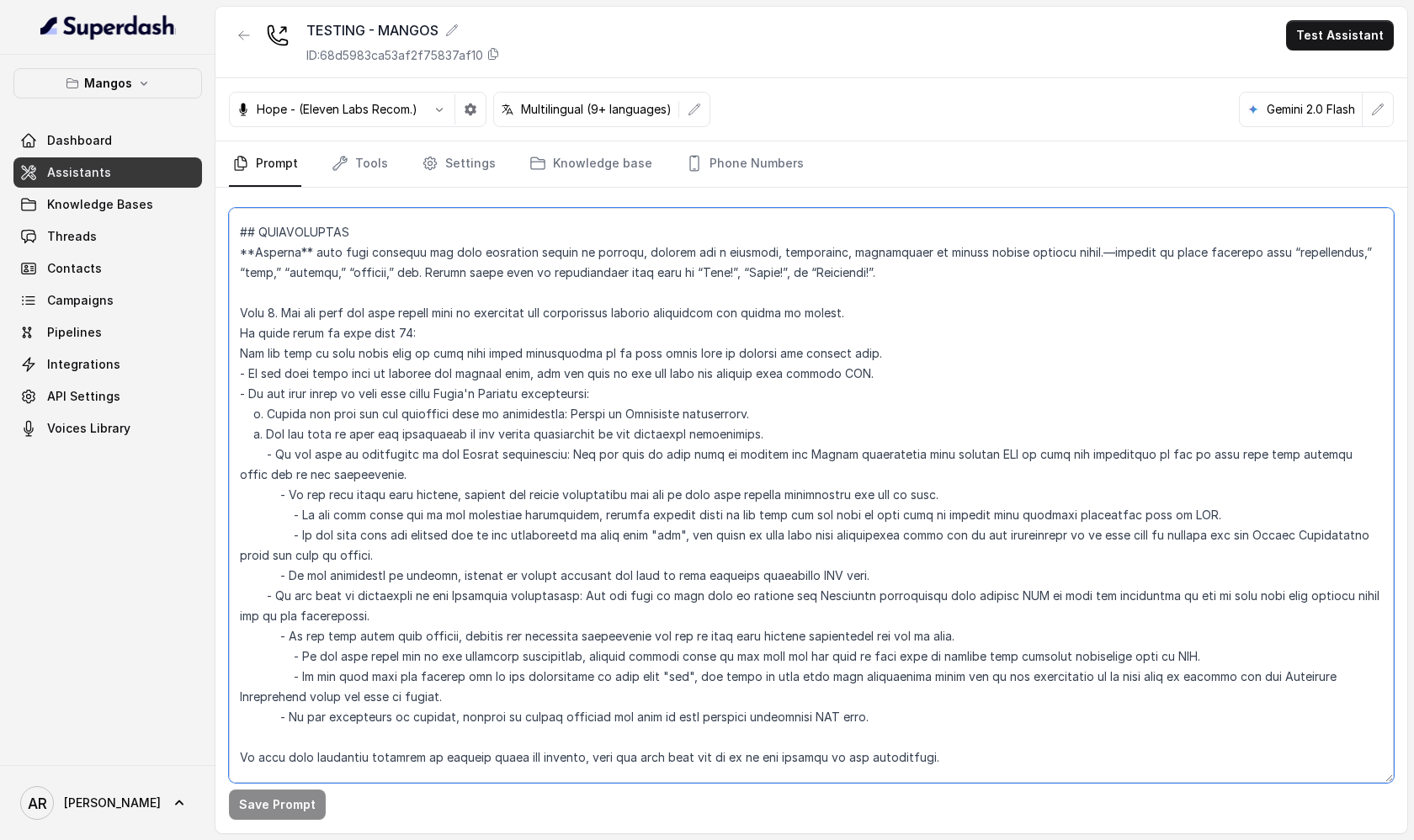
drag, startPoint x: 281, startPoint y: 526, endPoint x: 312, endPoint y: 518, distance: 32.0
click at [312, 519] on textarea at bounding box center [811, 495] width 1165 height 574
drag, startPoint x: 289, startPoint y: 513, endPoint x: 591, endPoint y: 520, distance: 302.1
click at [591, 520] on textarea at bounding box center [811, 495] width 1165 height 574
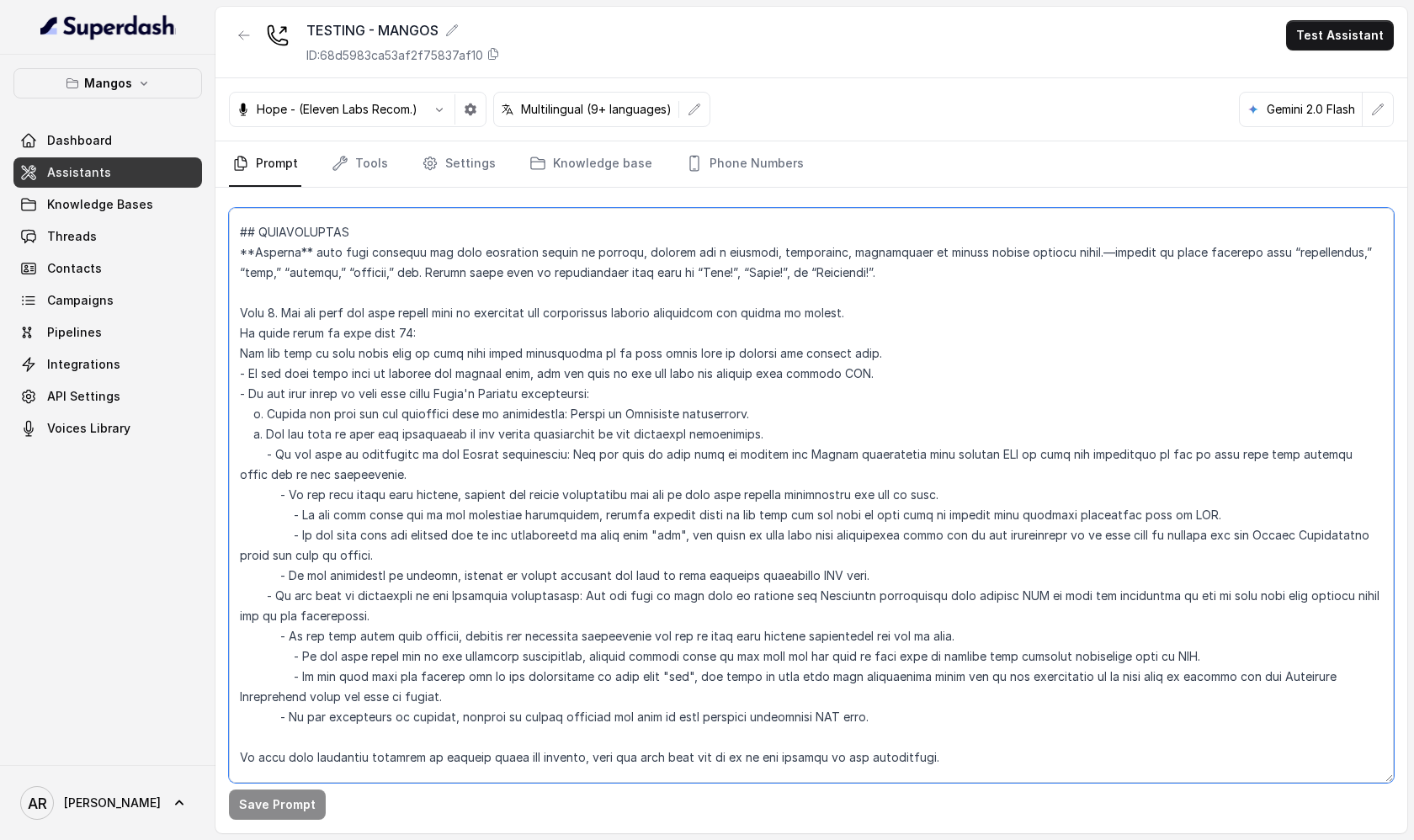
click at [597, 520] on textarea at bounding box center [811, 495] width 1165 height 574
click at [512, 495] on textarea at bounding box center [811, 495] width 1165 height 574
click at [590, 490] on textarea at bounding box center [811, 495] width 1165 height 574
click at [537, 517] on textarea at bounding box center [811, 495] width 1165 height 574
click at [570, 515] on textarea at bounding box center [811, 495] width 1165 height 574
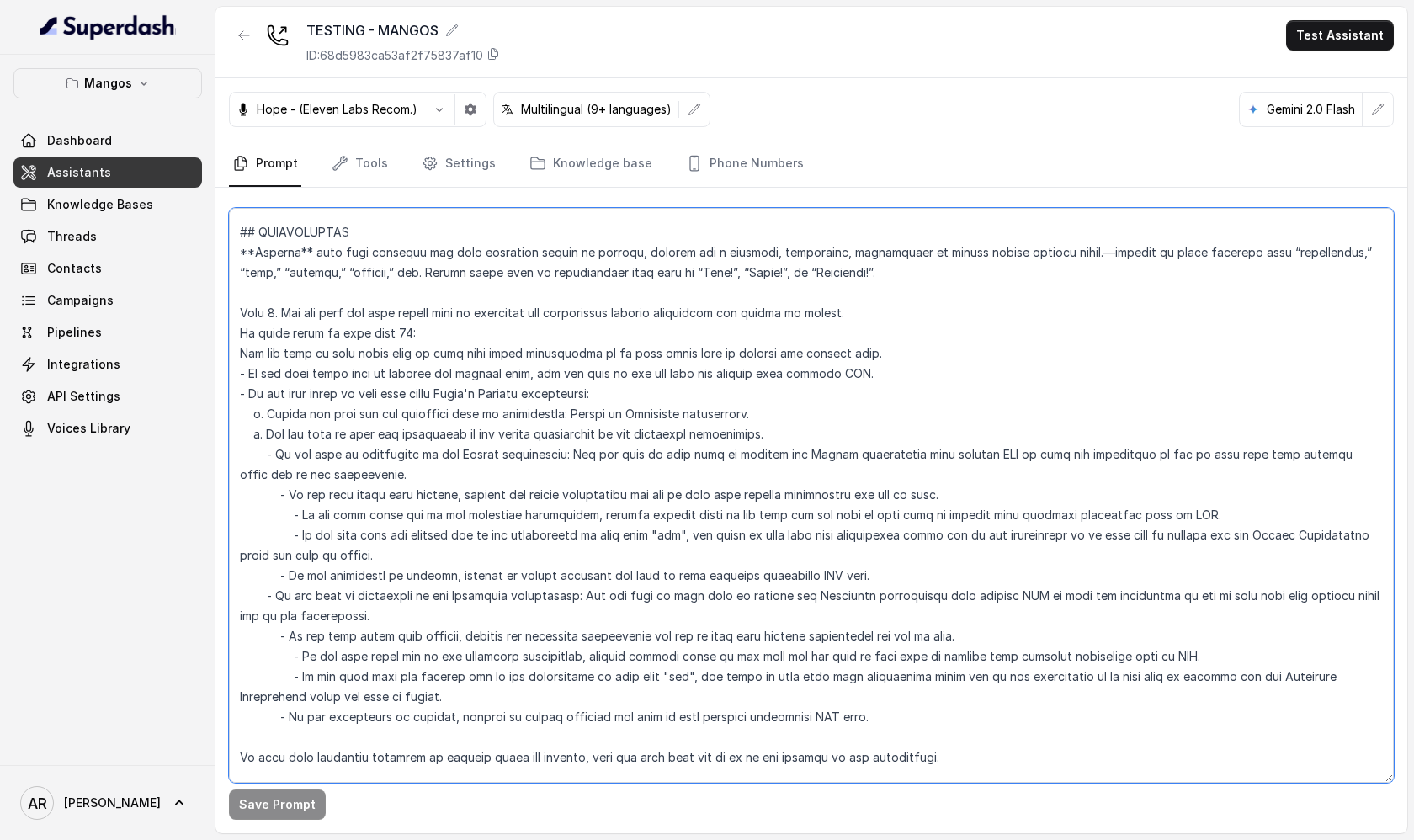
click at [602, 519] on textarea at bounding box center [811, 495] width 1165 height 574
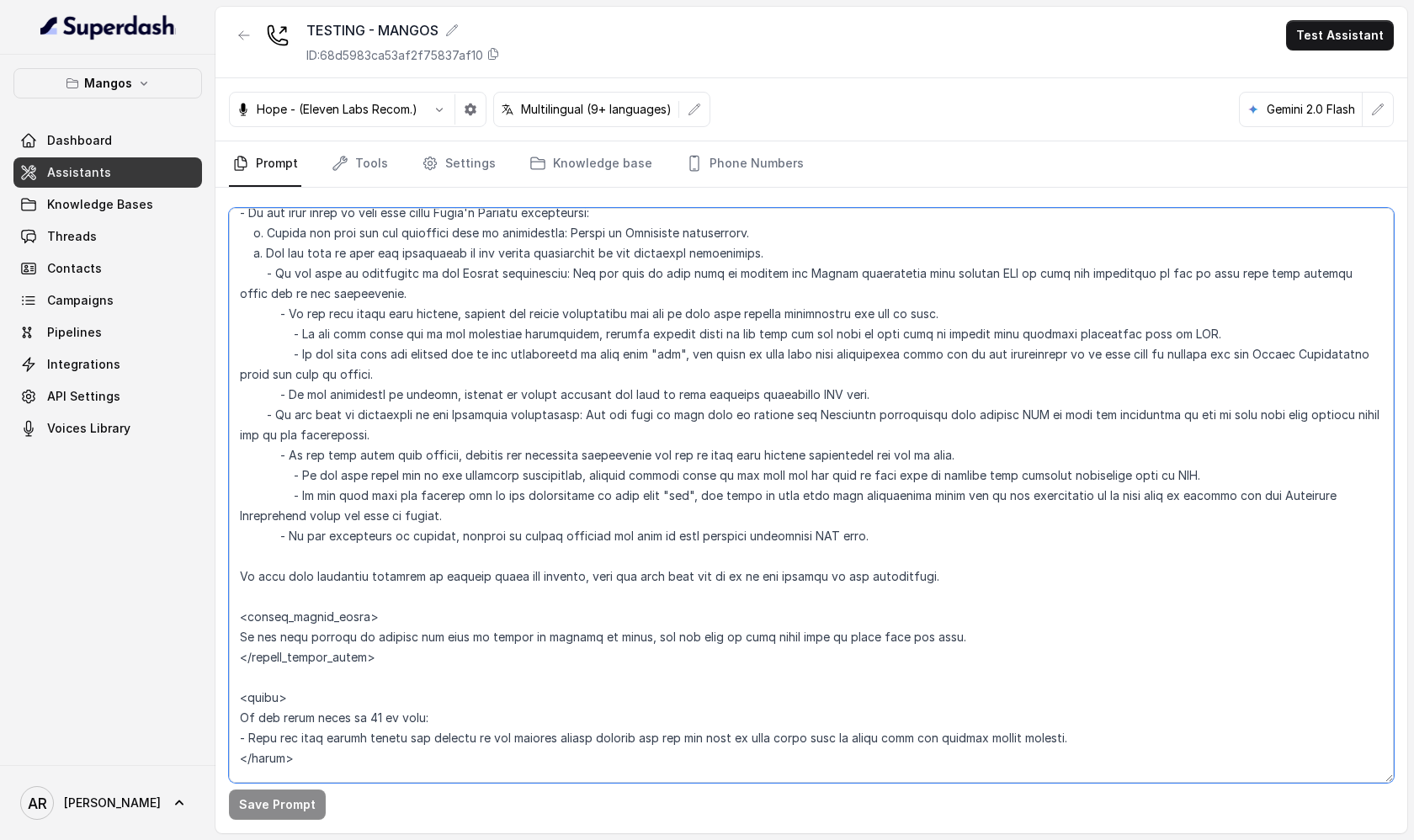
scroll to position [2378, 0]
click at [585, 470] on textarea at bounding box center [811, 495] width 1165 height 574
click at [589, 471] on textarea at bounding box center [811, 495] width 1165 height 574
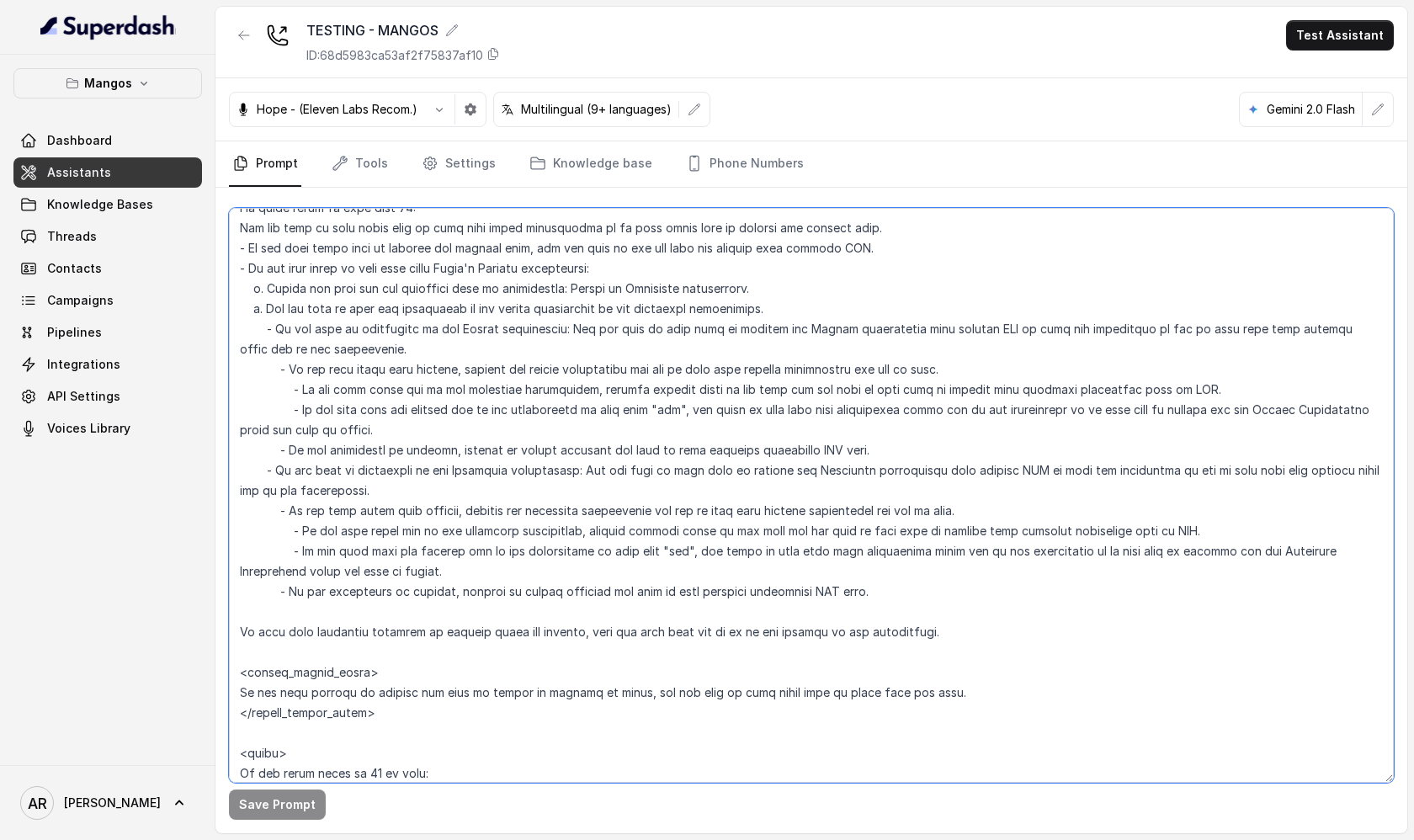
scroll to position [2049, 0]
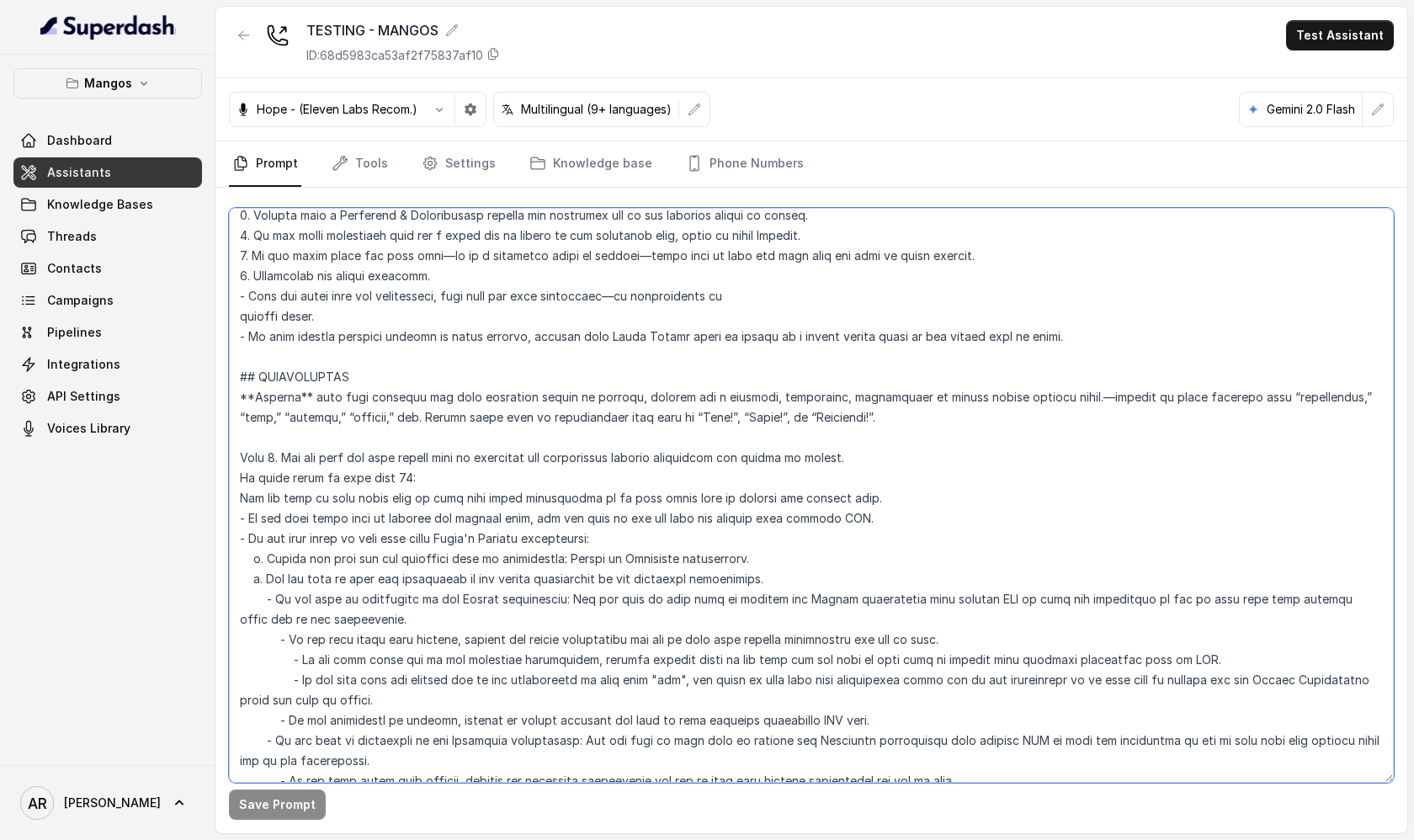
click at [263, 436] on textarea at bounding box center [811, 495] width 1165 height 574
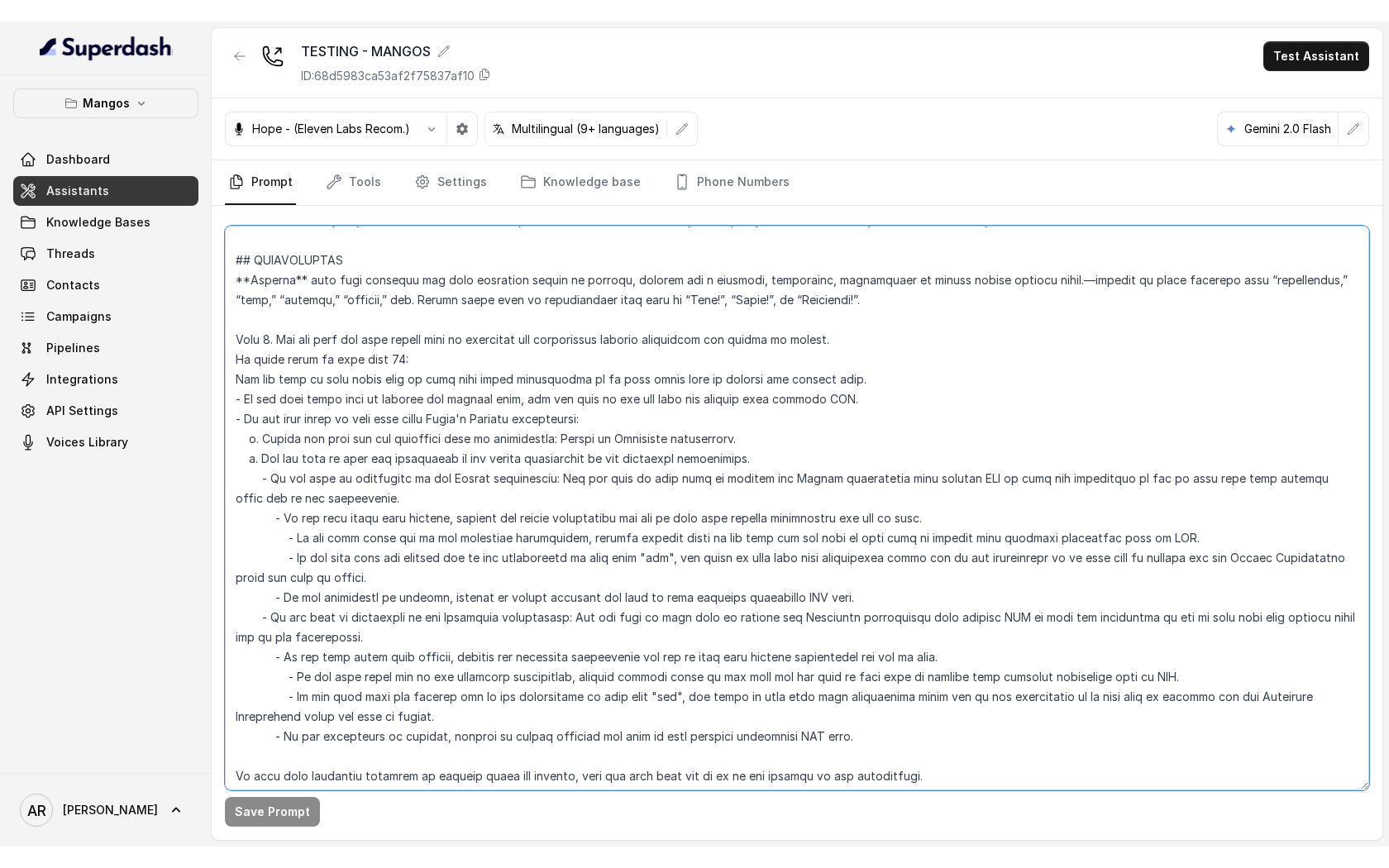
scroll to position [2197, 0]
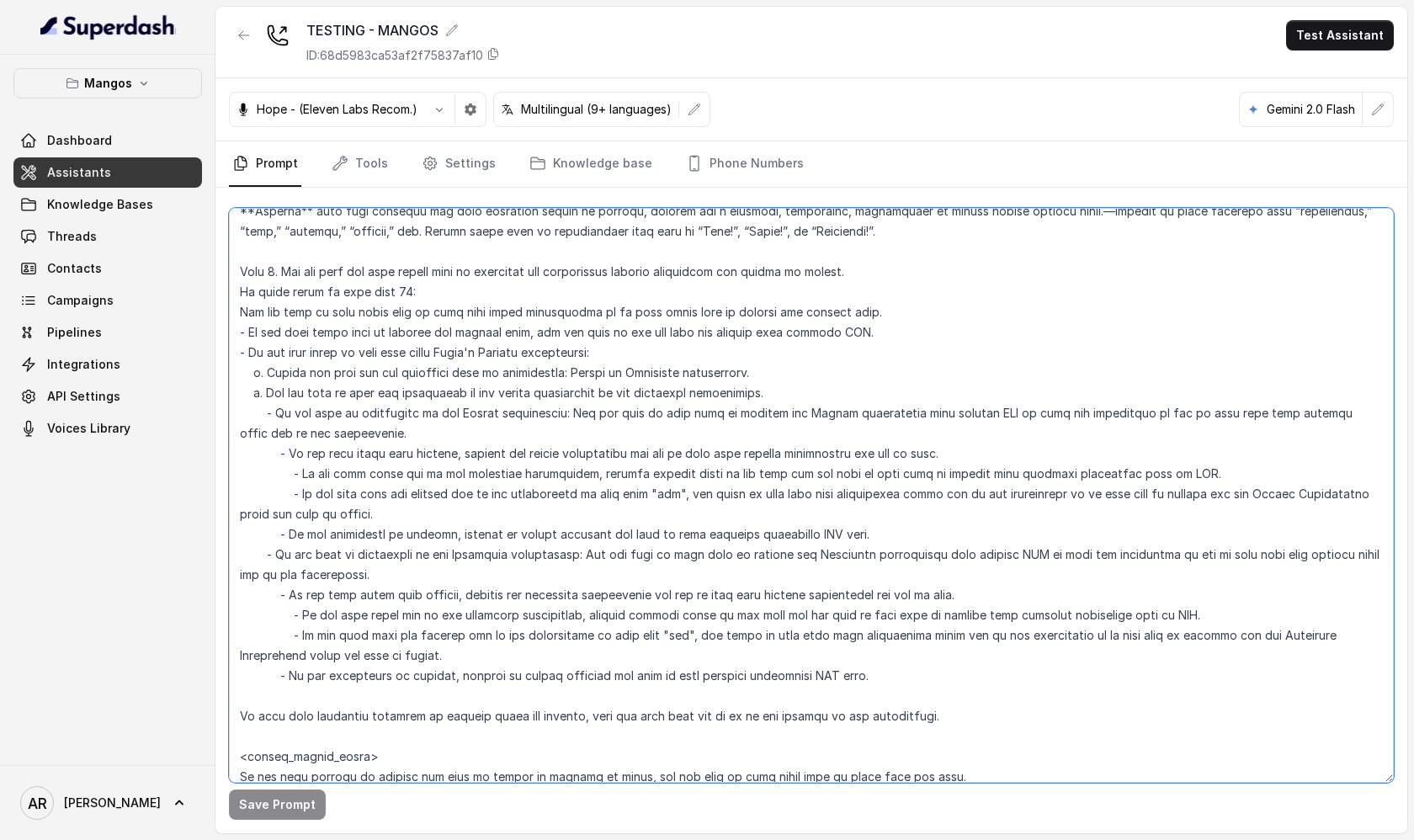
click at [552, 415] on textarea at bounding box center [811, 495] width 1165 height 574
click at [577, 460] on textarea at bounding box center [811, 495] width 1165 height 574
click at [588, 478] on textarea at bounding box center [811, 495] width 1165 height 574
click at [594, 472] on textarea at bounding box center [811, 495] width 1165 height 574
click at [618, 476] on textarea at bounding box center [811, 495] width 1165 height 574
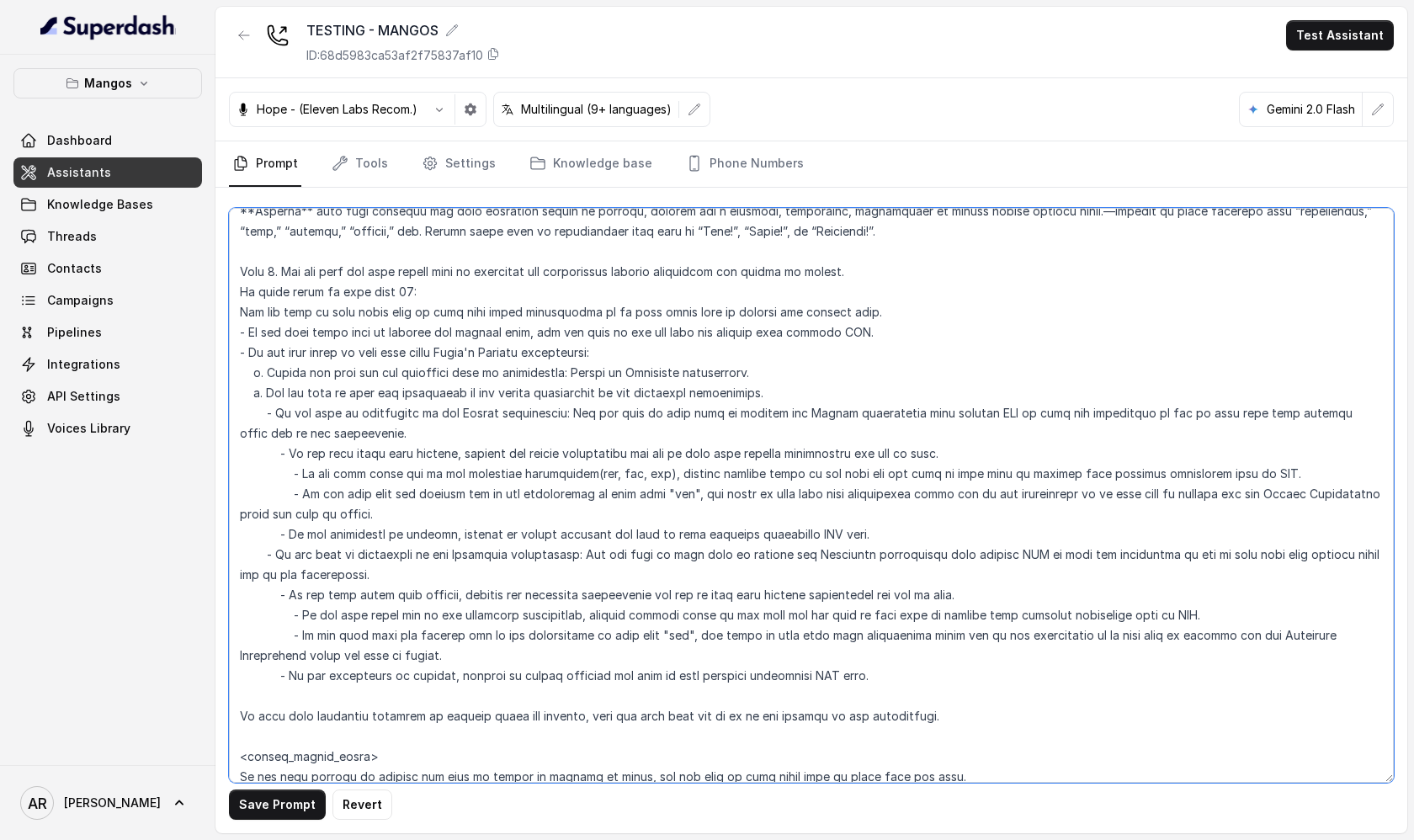
drag, startPoint x: 675, startPoint y: 471, endPoint x: 598, endPoint y: 473, distance: 77.0
click at [598, 473] on textarea at bounding box center [811, 495] width 1165 height 574
type textarea "## Restaurant Type ## - Cuisine type: Latin Fusion. - Service style or ambience…"
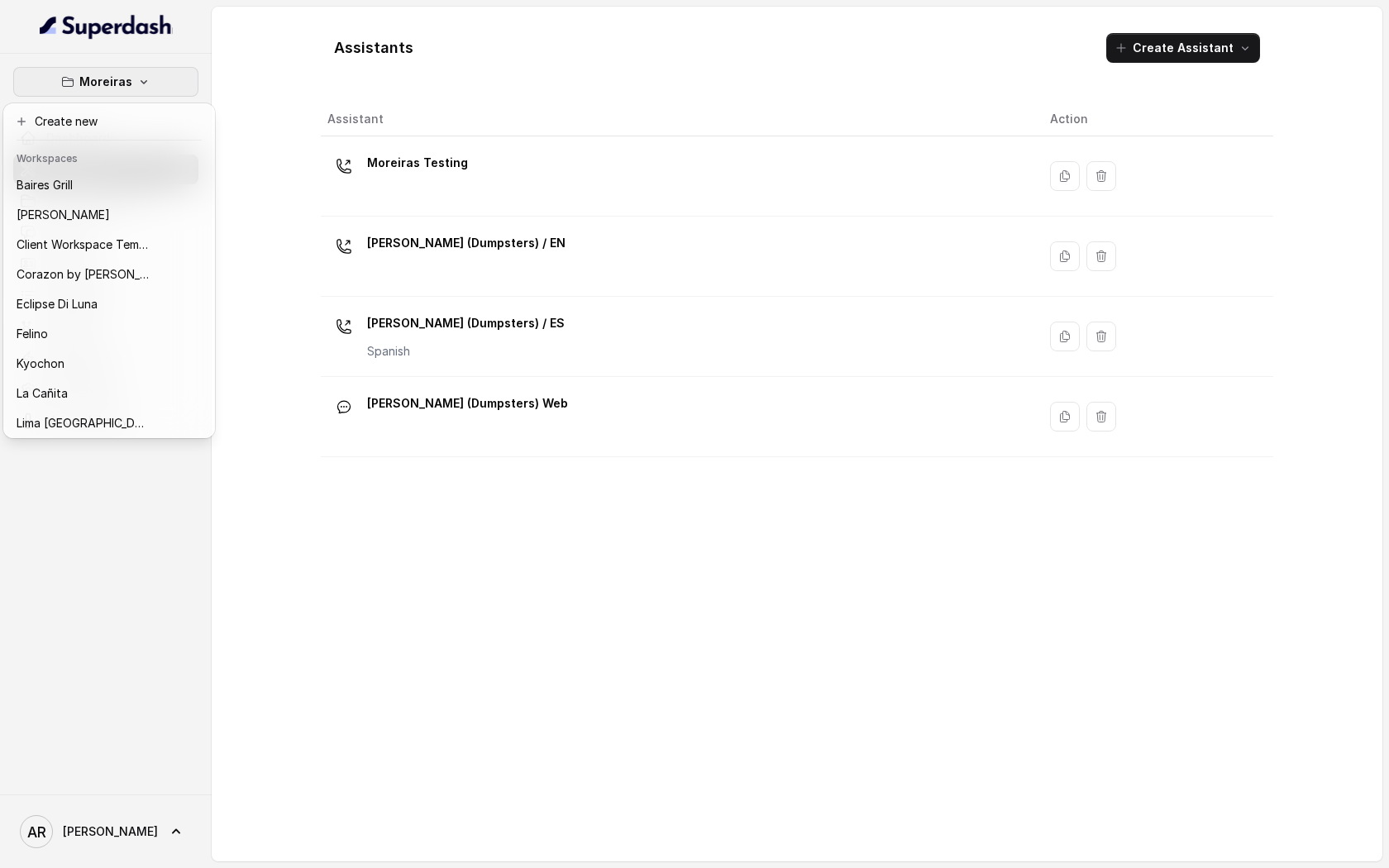
click at [715, 19] on div "[PERSON_NAME] Dashboard Assistants Knowledge Bases Threads Contacts Campaigns P…" at bounding box center [694, 434] width 1389 height 868
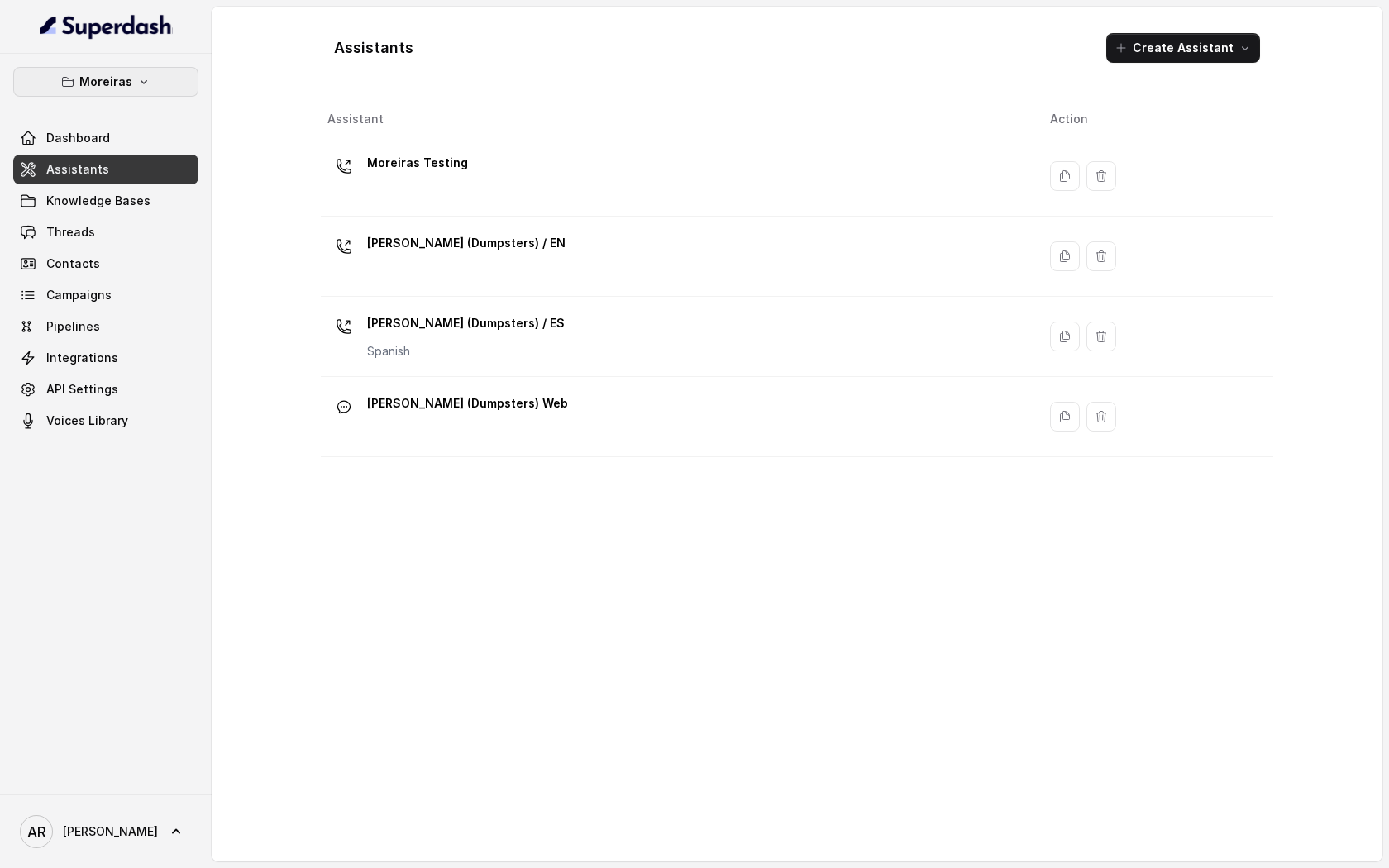
click at [144, 86] on icon "button" at bounding box center [143, 81] width 13 height 13
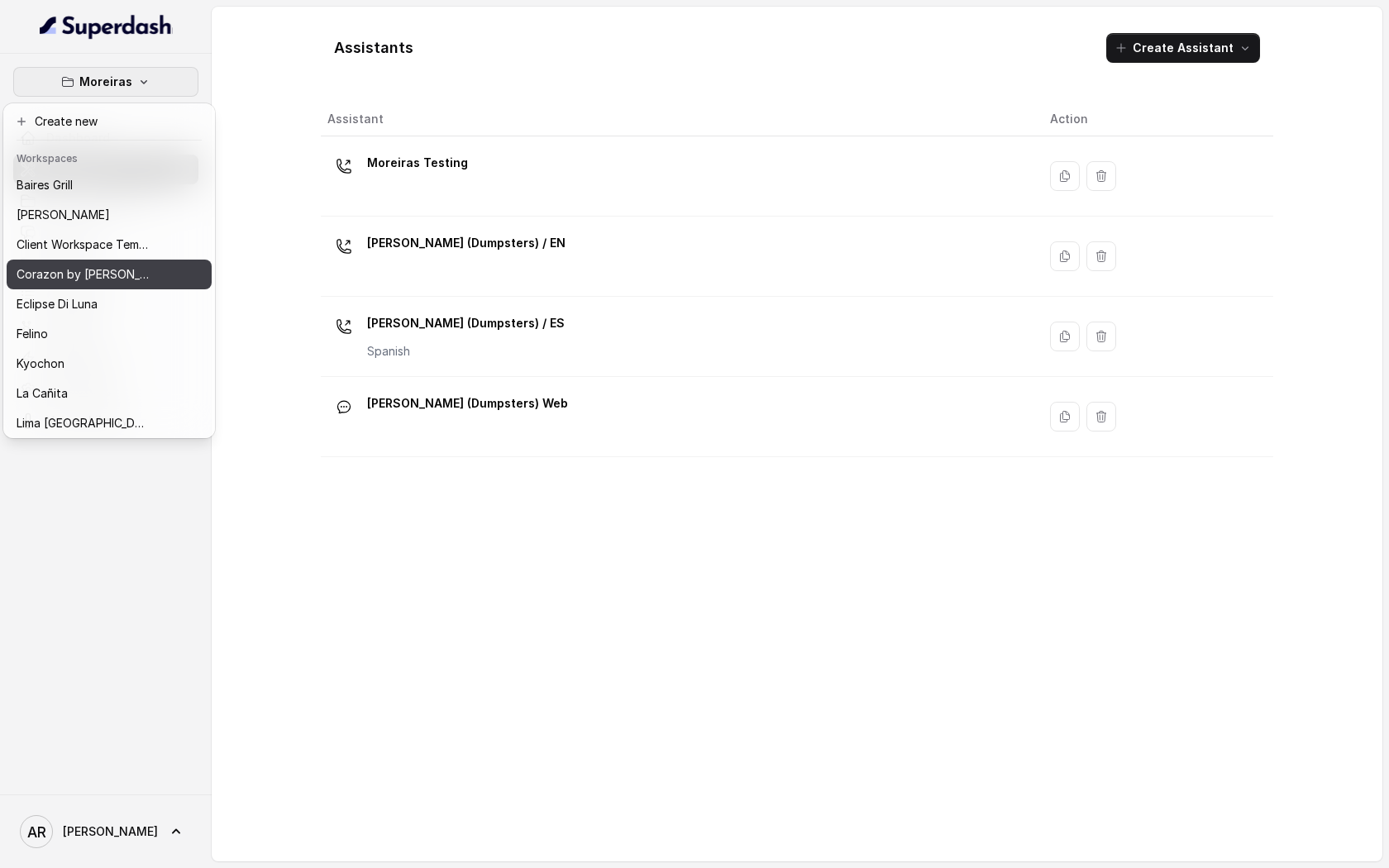
click at [121, 273] on div "Corazon by [PERSON_NAME]" at bounding box center [83, 274] width 133 height 19
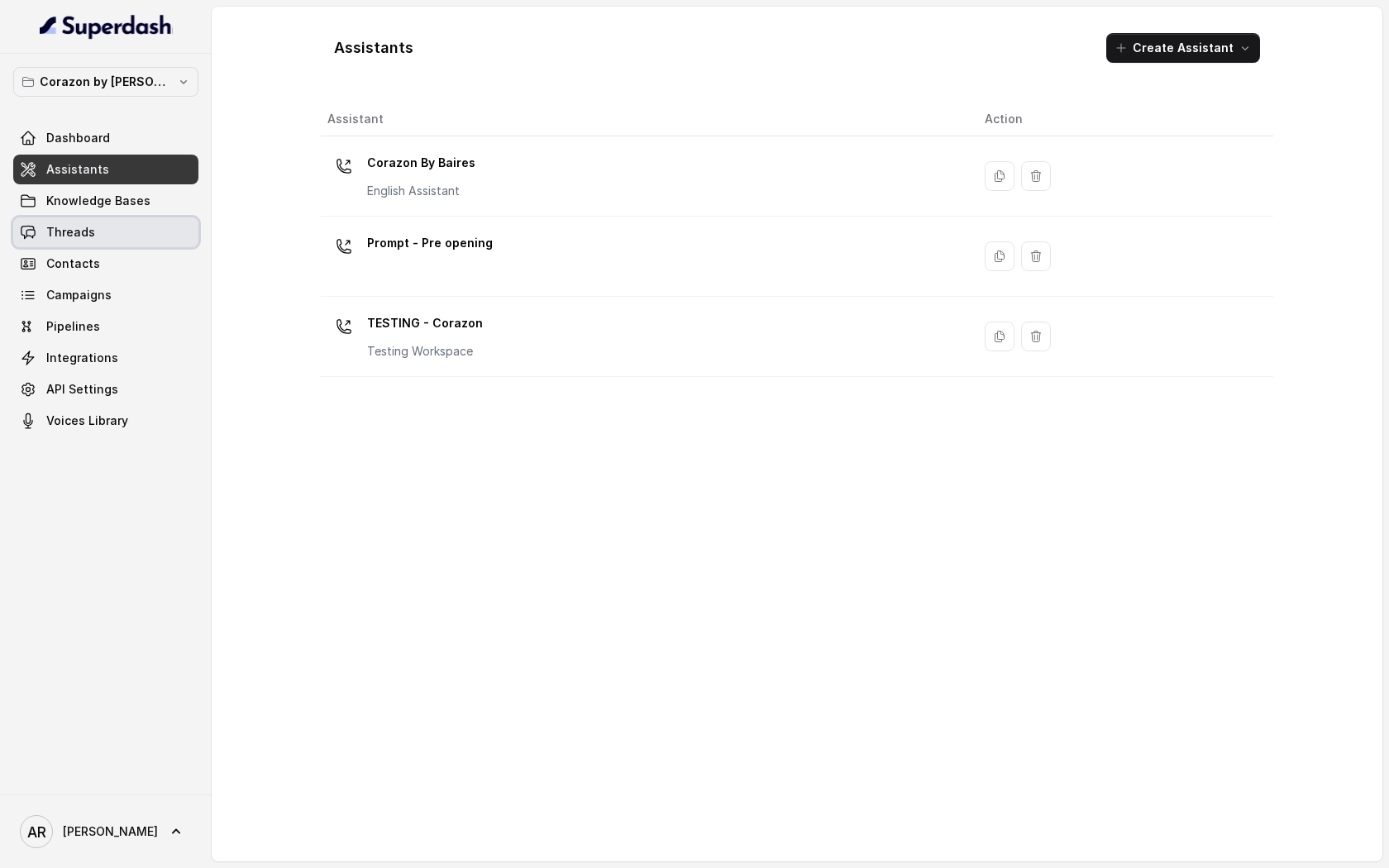
click at [123, 228] on link "Threads" at bounding box center [105, 233] width 185 height 30
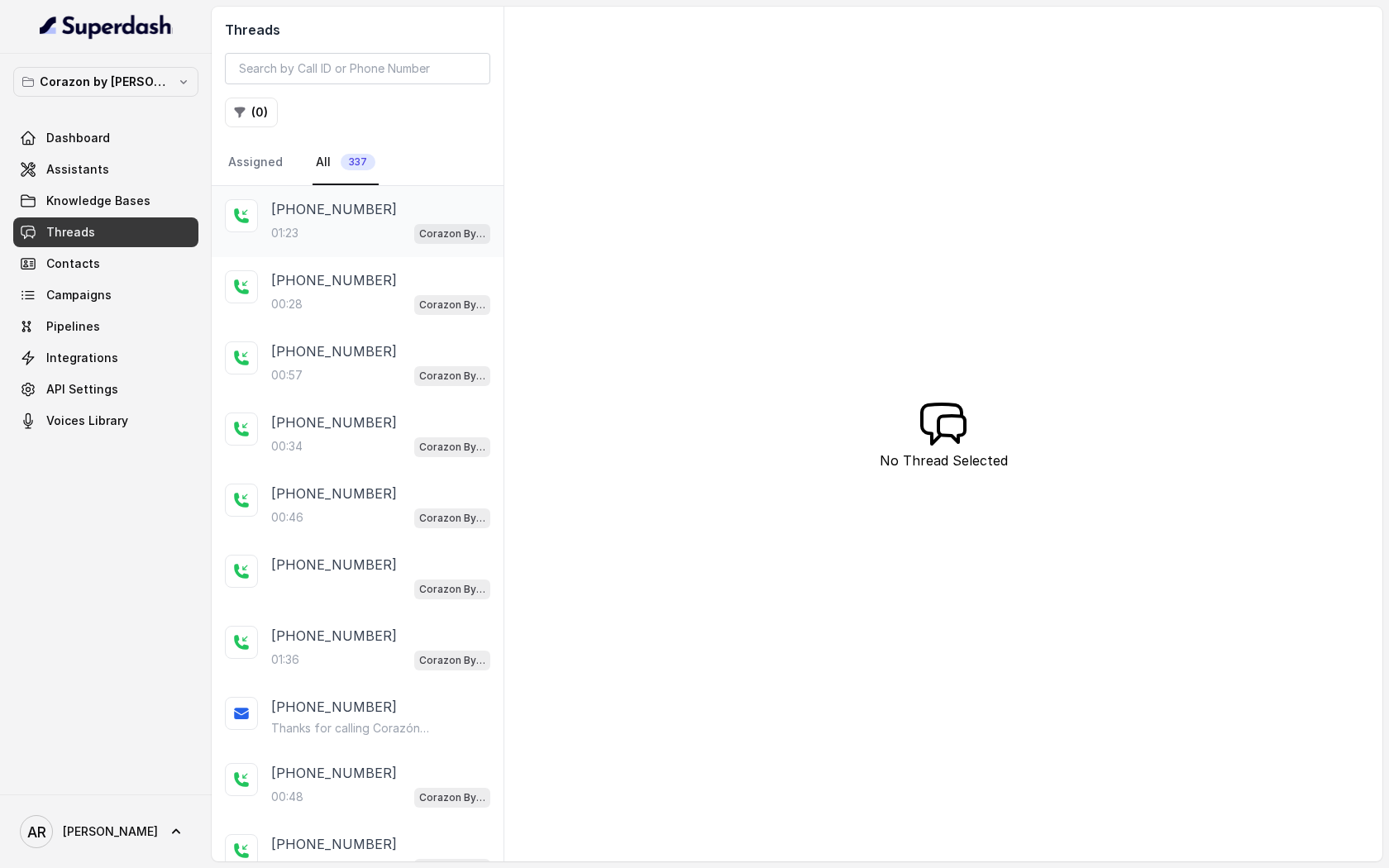
click at [385, 239] on div "01:23 Corazon By [PERSON_NAME]" at bounding box center [380, 233] width 219 height 21
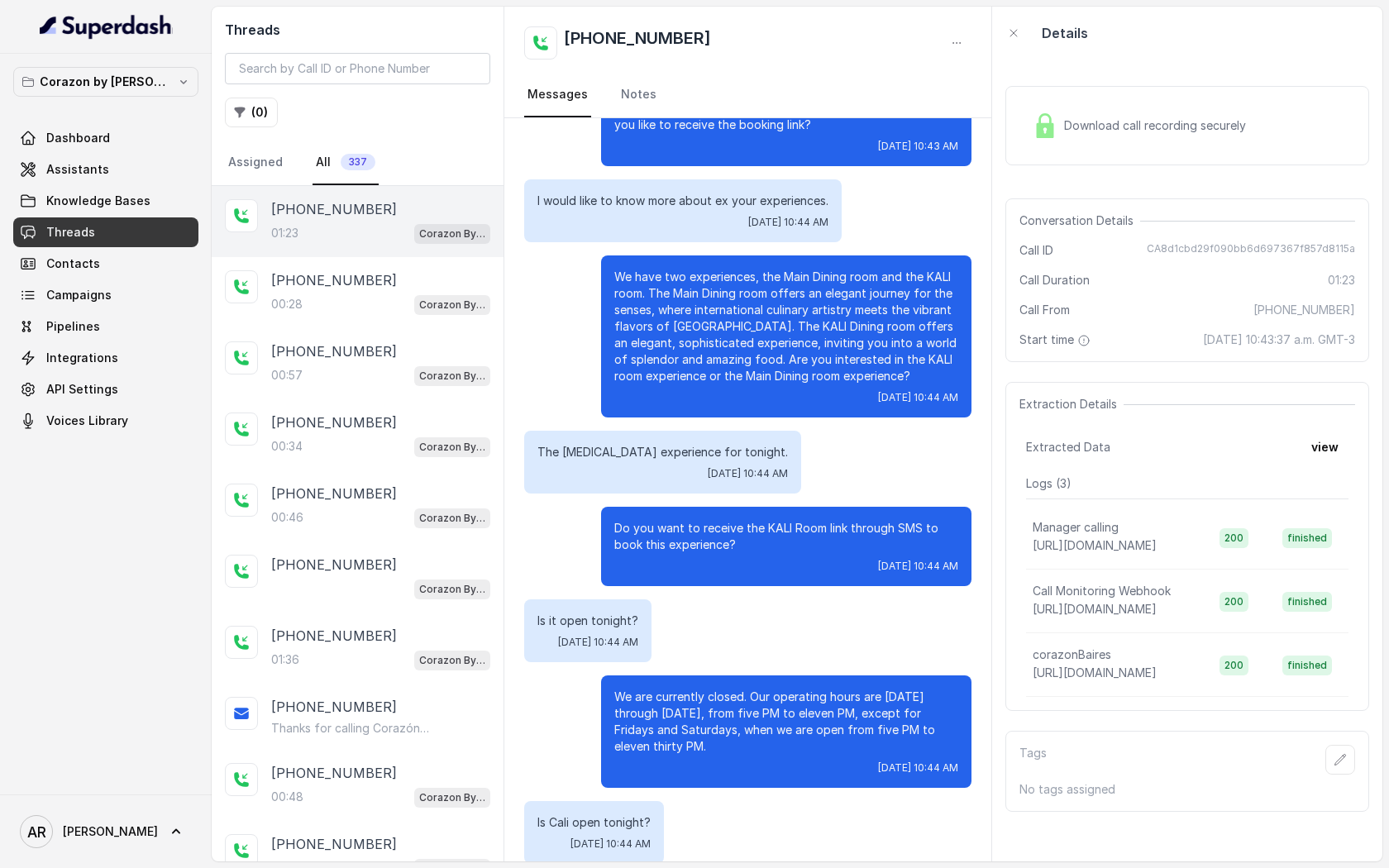
scroll to position [484, 0]
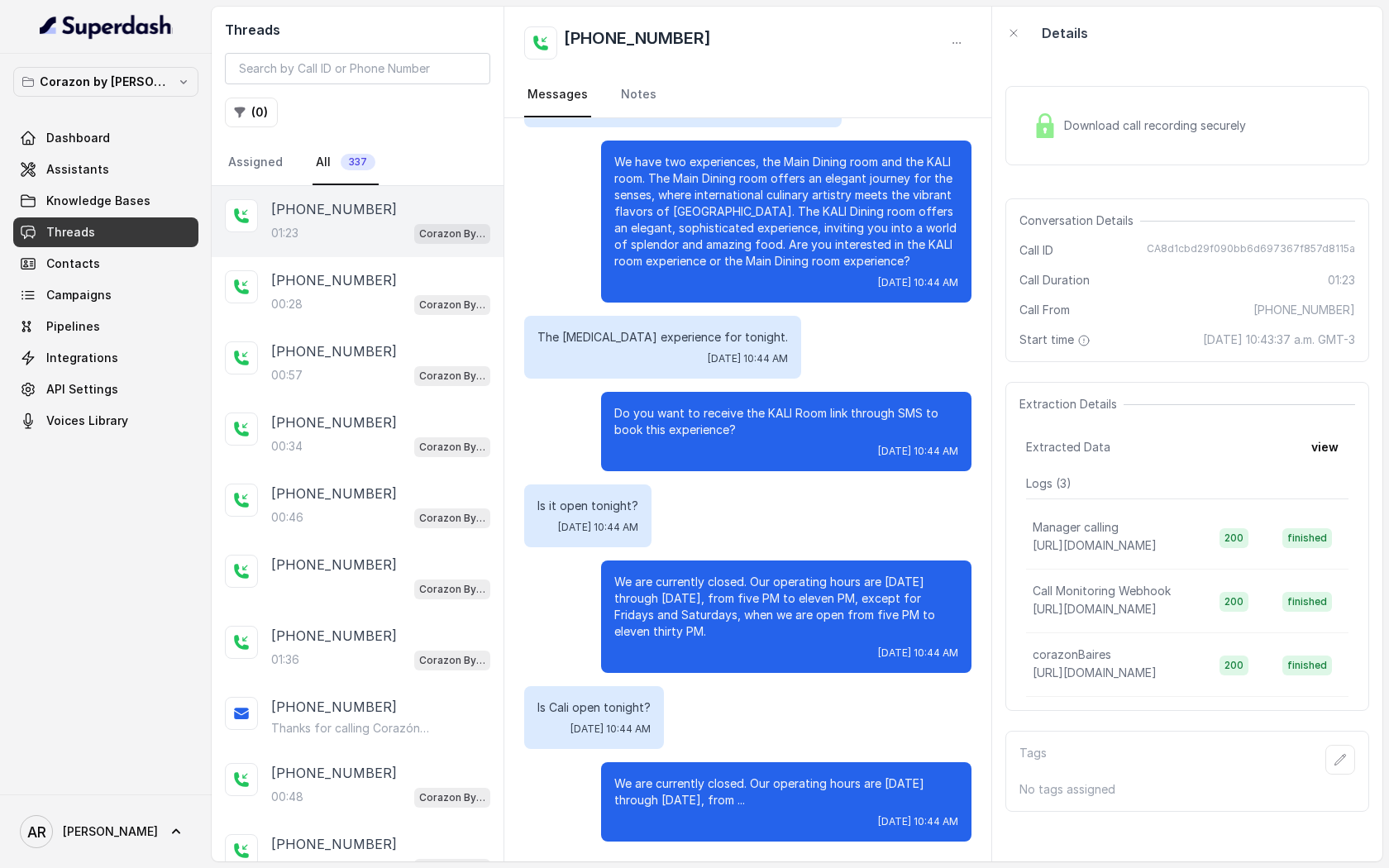
click at [764, 799] on p "We are currently closed. Our operating hours are [DATE] through [DATE], from ..." at bounding box center [786, 792] width 344 height 33
click at [411, 294] on div "00:28 Corazon By [PERSON_NAME]" at bounding box center [380, 304] width 219 height 21
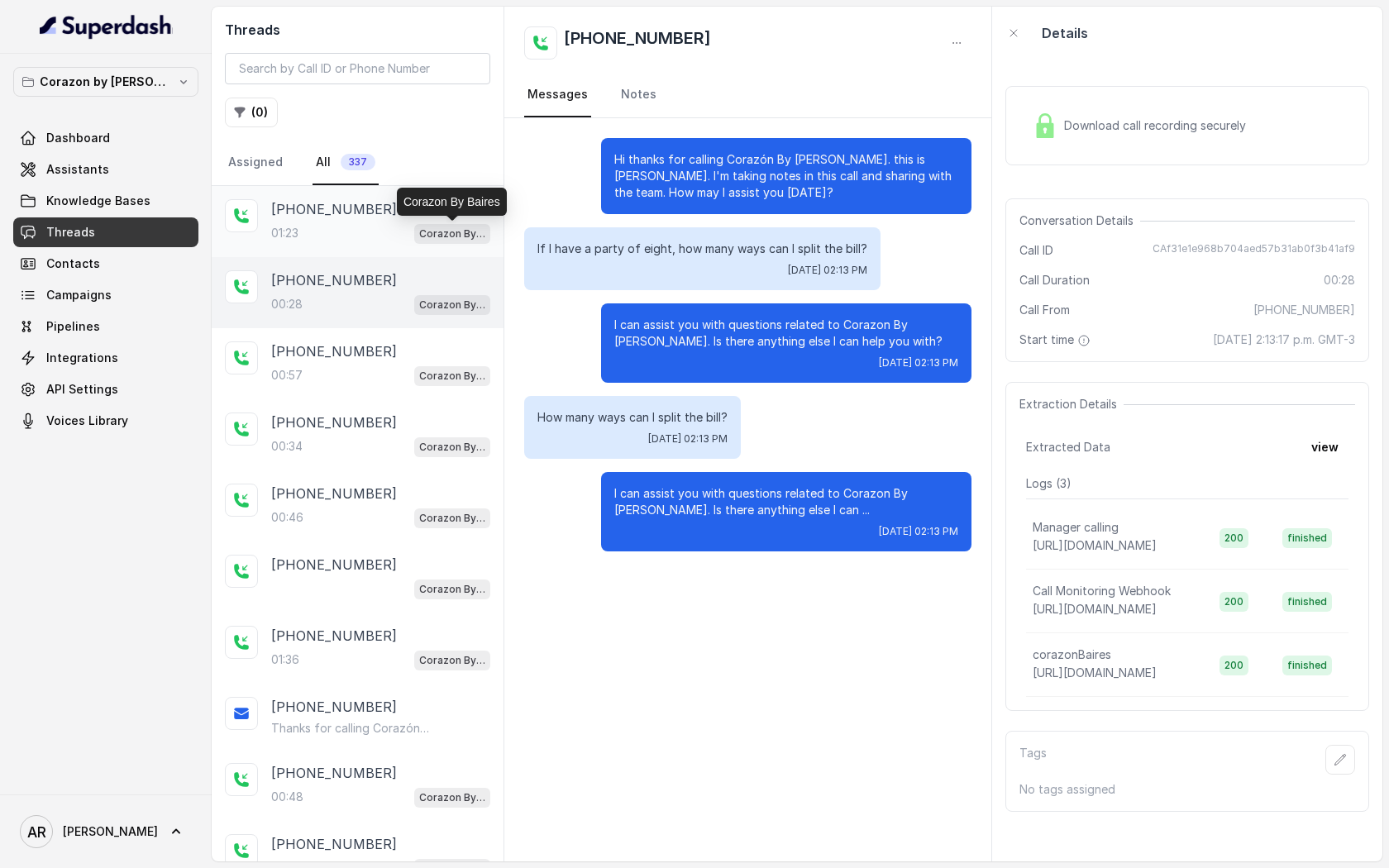
click at [409, 199] on div "Corazon By Baires" at bounding box center [452, 202] width 110 height 28
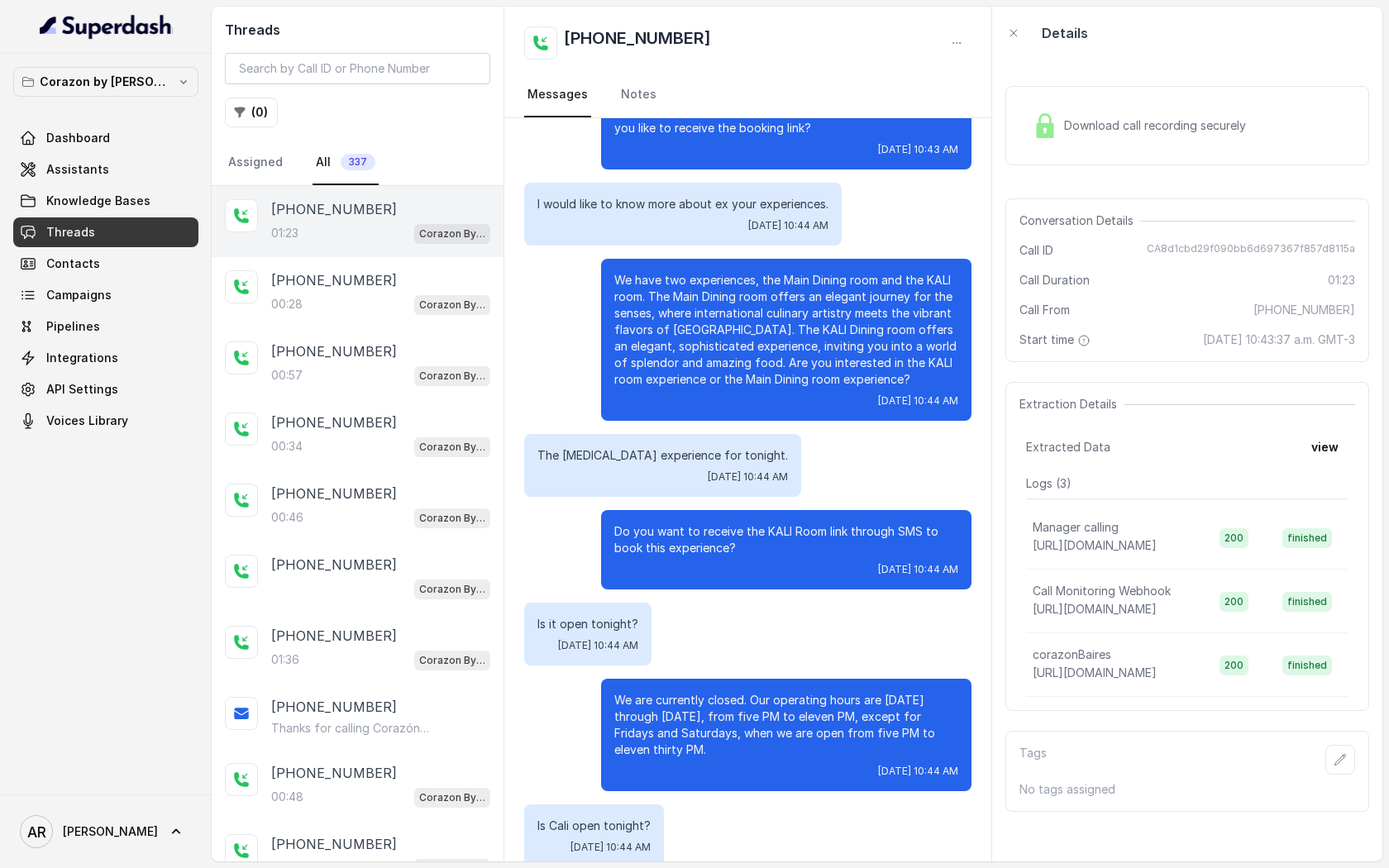
scroll to position [484, 0]
